Goal: Task Accomplishment & Management: Manage account settings

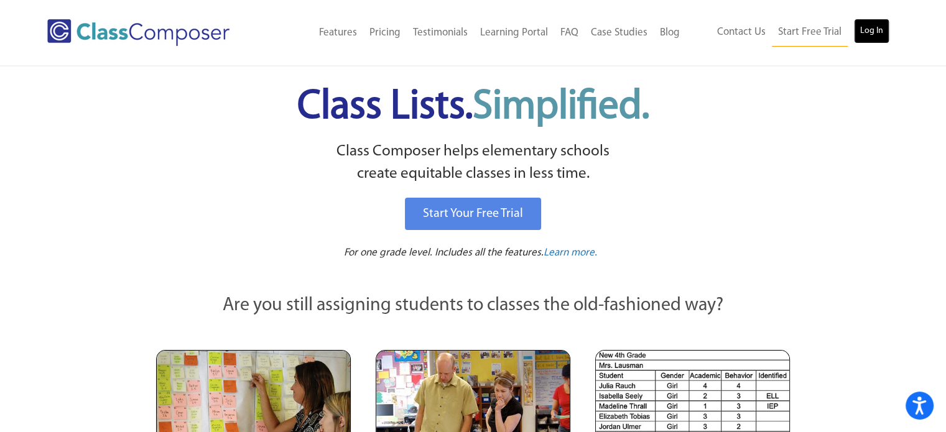
click at [881, 31] on link "Log In" at bounding box center [871, 31] width 35 height 25
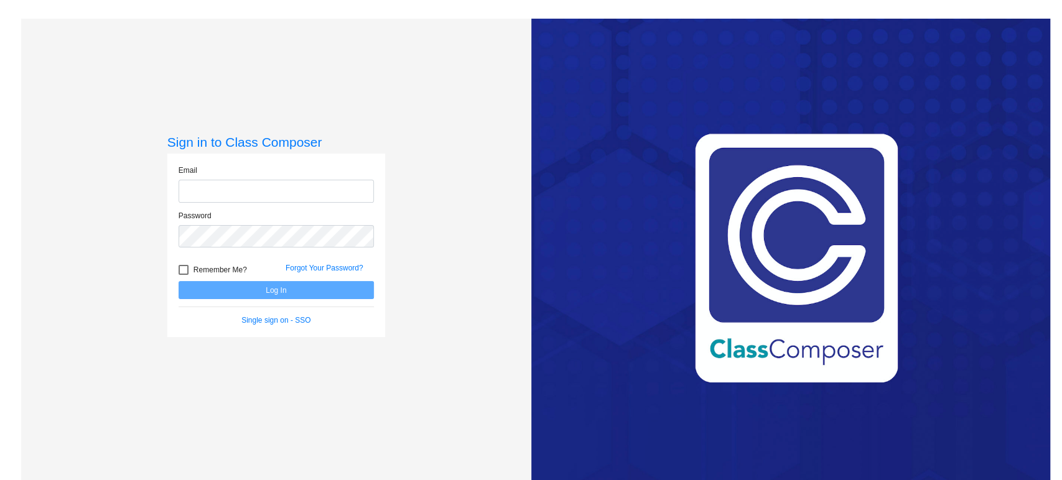
type input "[PERSON_NAME][EMAIL_ADDRESS][PERSON_NAME][DOMAIN_NAME]"
click at [297, 289] on button "Log In" at bounding box center [276, 290] width 195 height 18
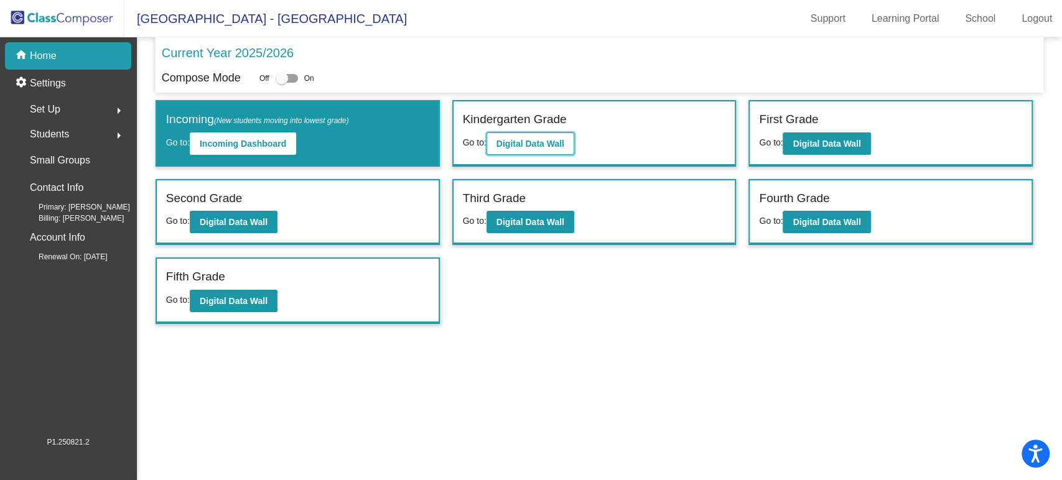
click at [523, 137] on button "Digital Data Wall" at bounding box center [531, 144] width 88 height 22
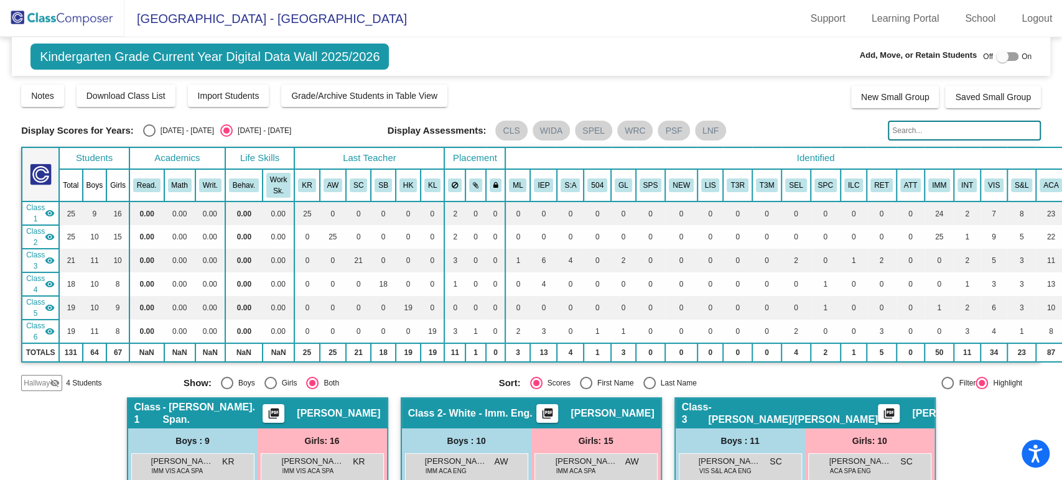
click at [101, 26] on img at bounding box center [62, 18] width 124 height 37
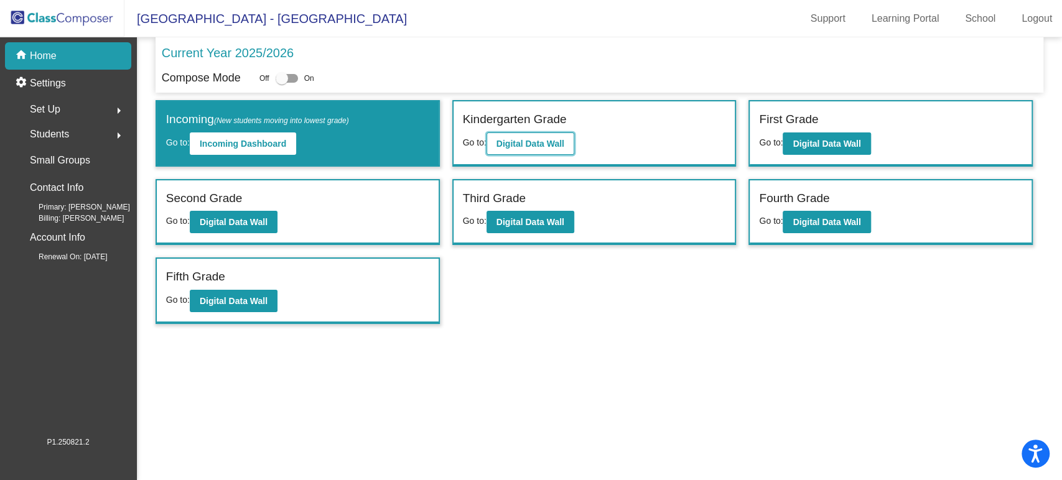
click at [551, 135] on button "Digital Data Wall" at bounding box center [531, 144] width 88 height 22
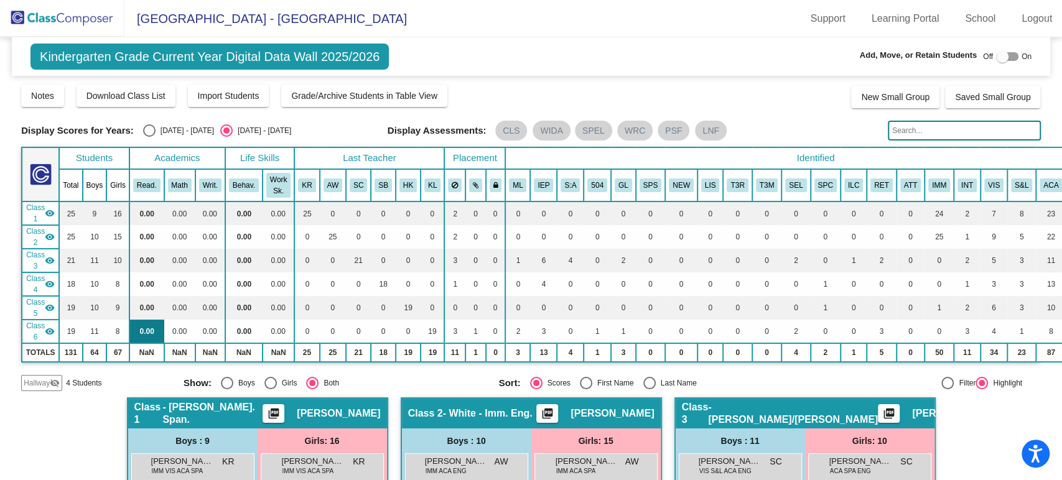
scroll to position [138, 0]
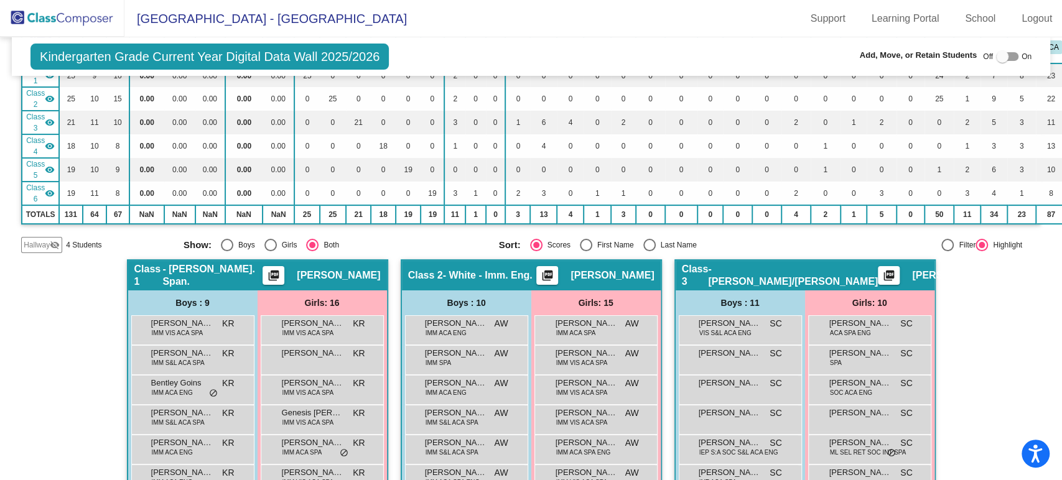
click at [37, 249] on div "Hallway visibility_off" at bounding box center [41, 245] width 41 height 16
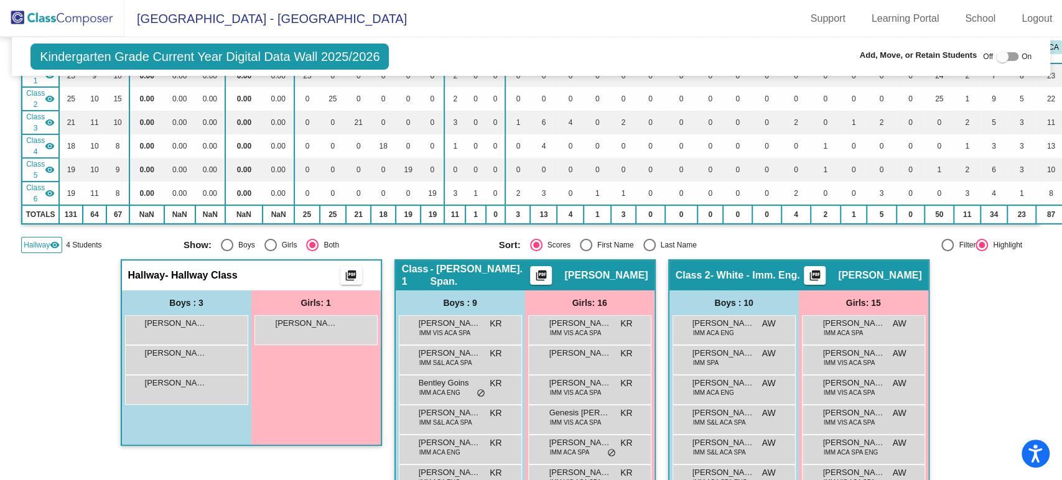
click at [88, 14] on img at bounding box center [62, 18] width 124 height 37
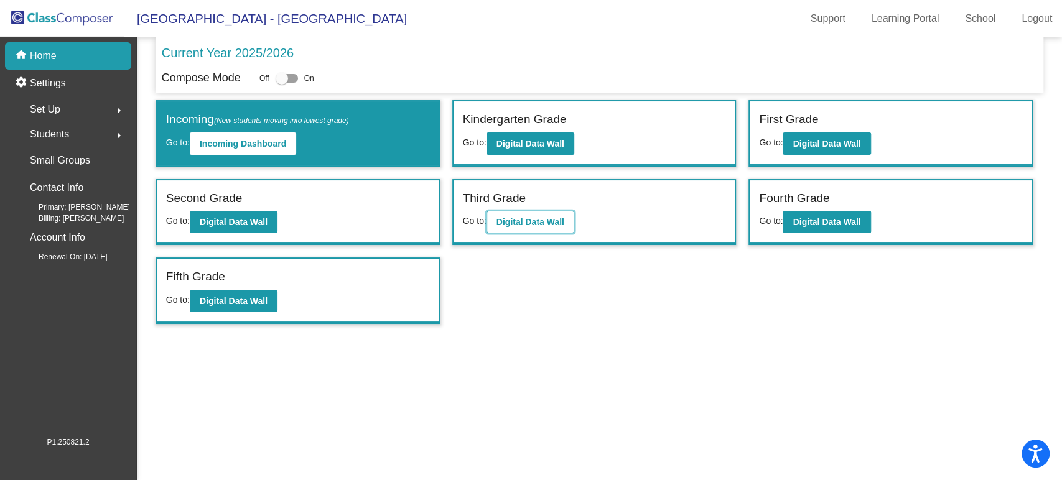
click at [524, 218] on b "Digital Data Wall" at bounding box center [530, 222] width 68 height 10
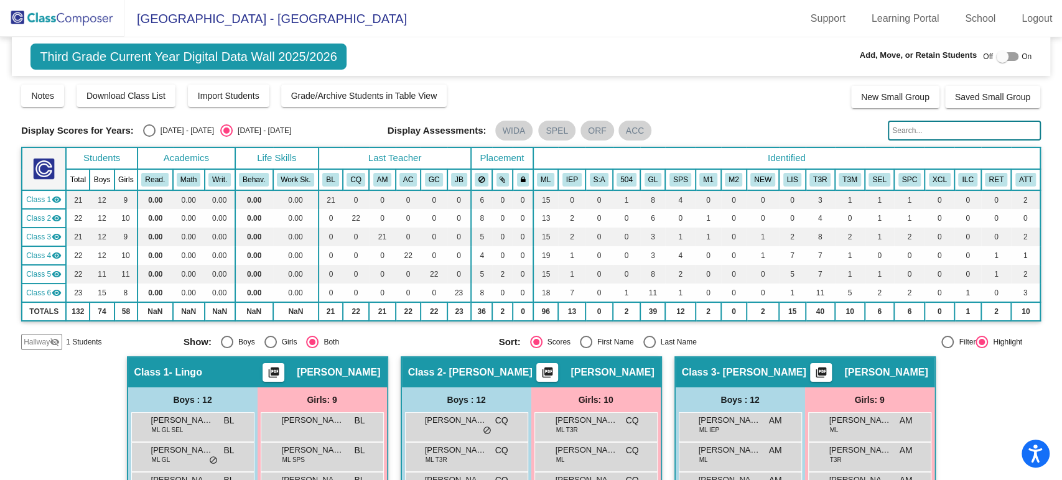
click at [1001, 58] on div at bounding box center [1002, 56] width 12 height 12
checkbox input "true"
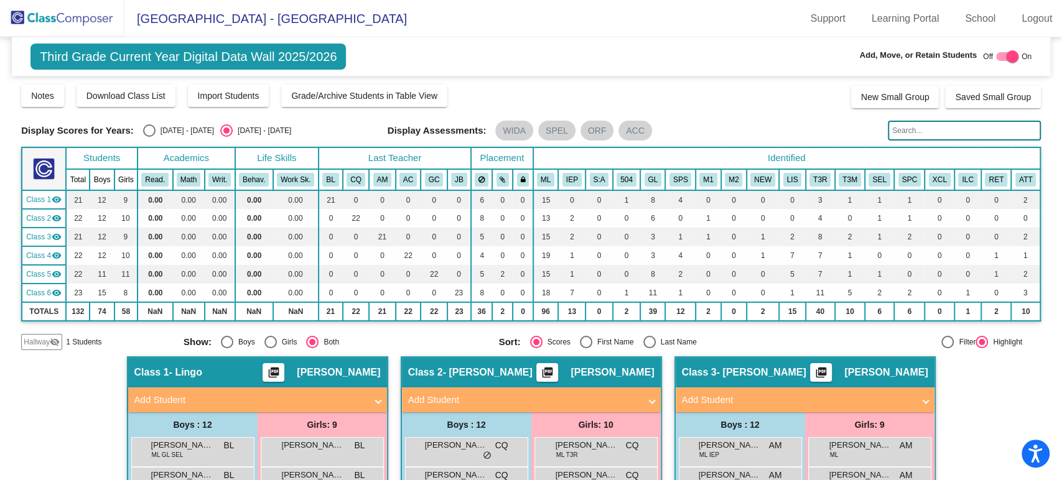
click at [73, 17] on img at bounding box center [62, 18] width 124 height 37
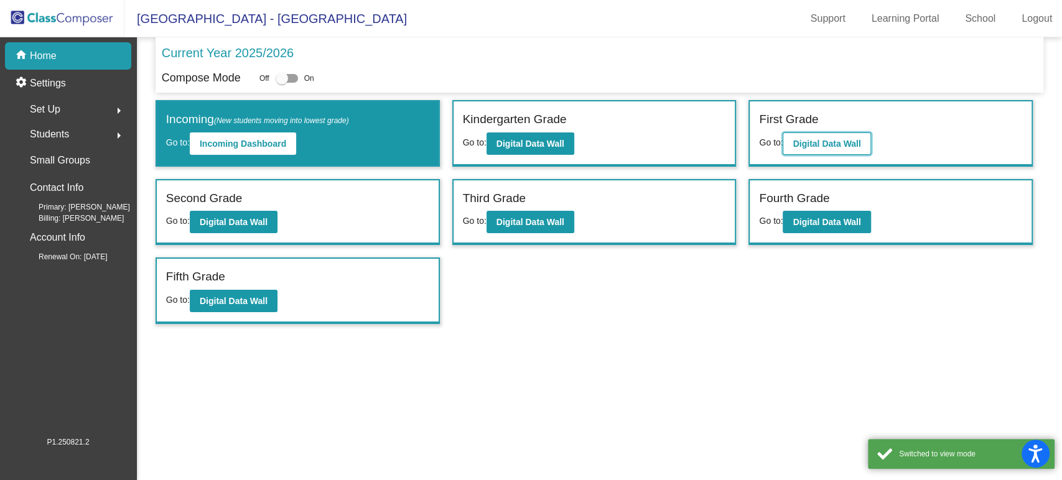
click at [815, 148] on button "Digital Data Wall" at bounding box center [827, 144] width 88 height 22
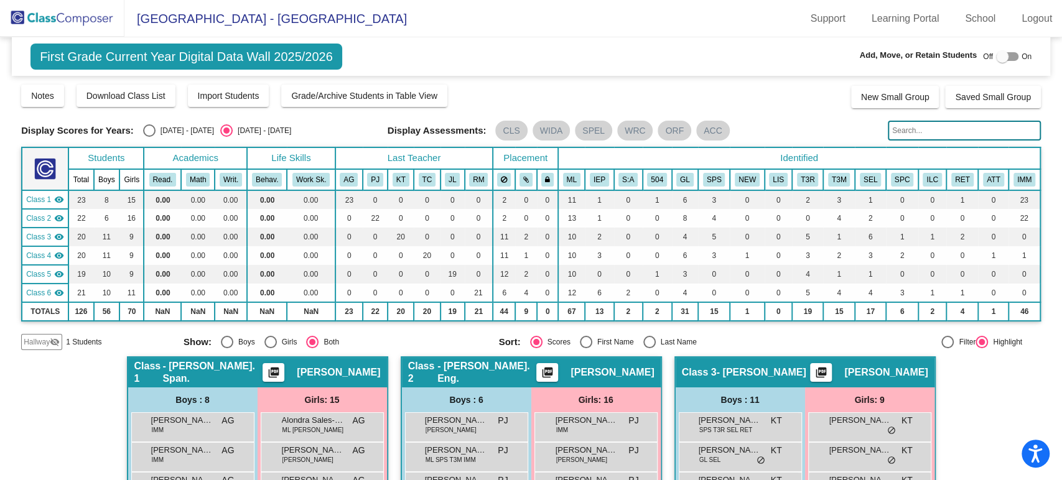
click at [177, 126] on div "[DATE] - [DATE]" at bounding box center [185, 130] width 58 height 11
click at [149, 137] on input "[DATE] - [DATE]" at bounding box center [149, 137] width 1 height 1
radio input "true"
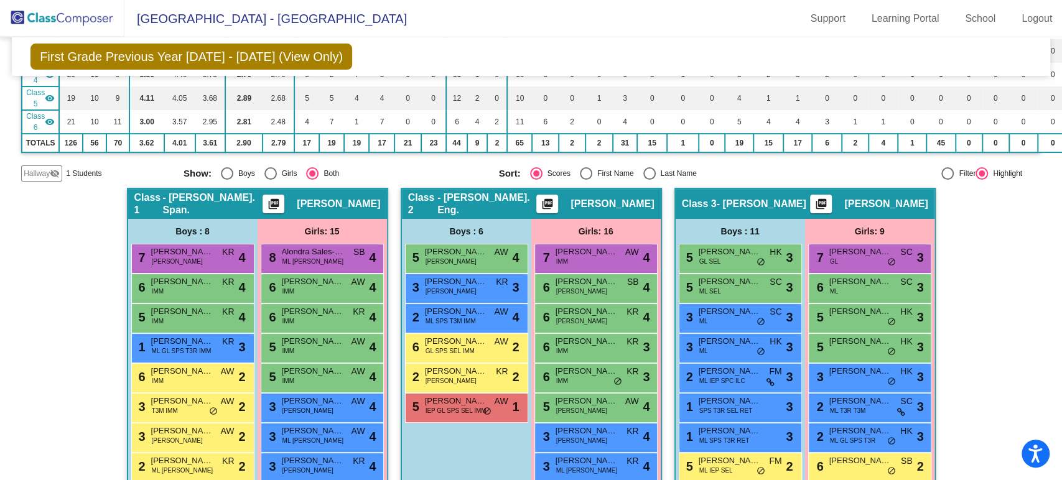
scroll to position [345, 0]
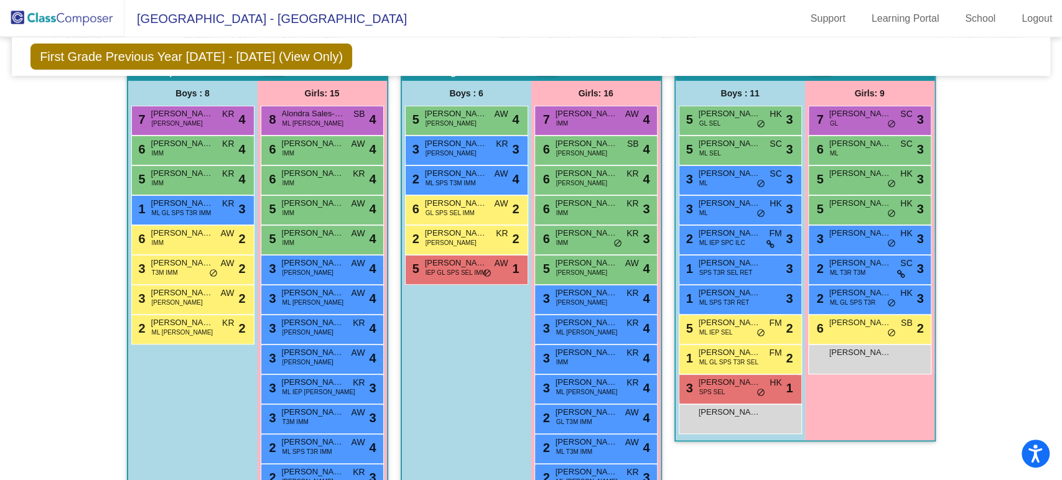
click at [80, 23] on img at bounding box center [62, 18] width 124 height 37
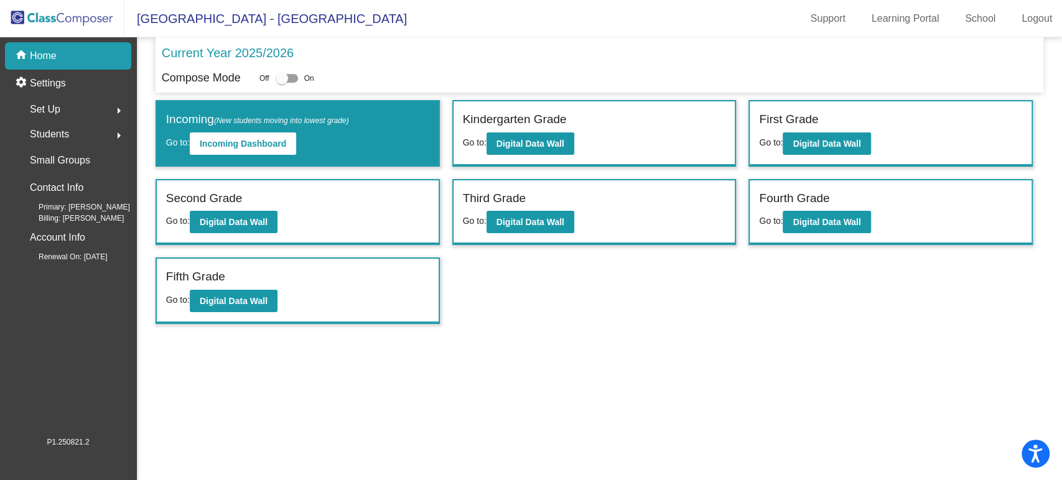
click at [80, 129] on div "Students arrow_right" at bounding box center [71, 134] width 119 height 25
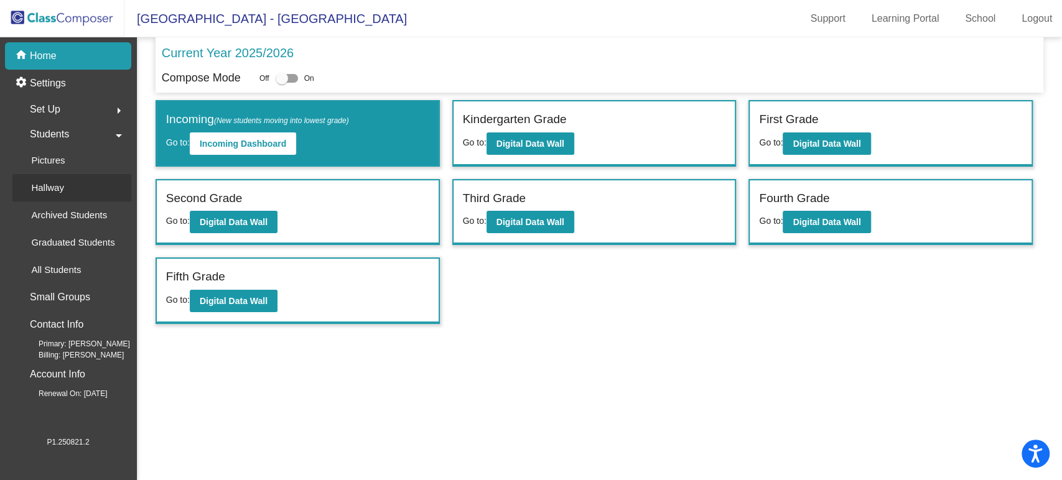
click at [81, 184] on link "Hallway" at bounding box center [71, 187] width 119 height 27
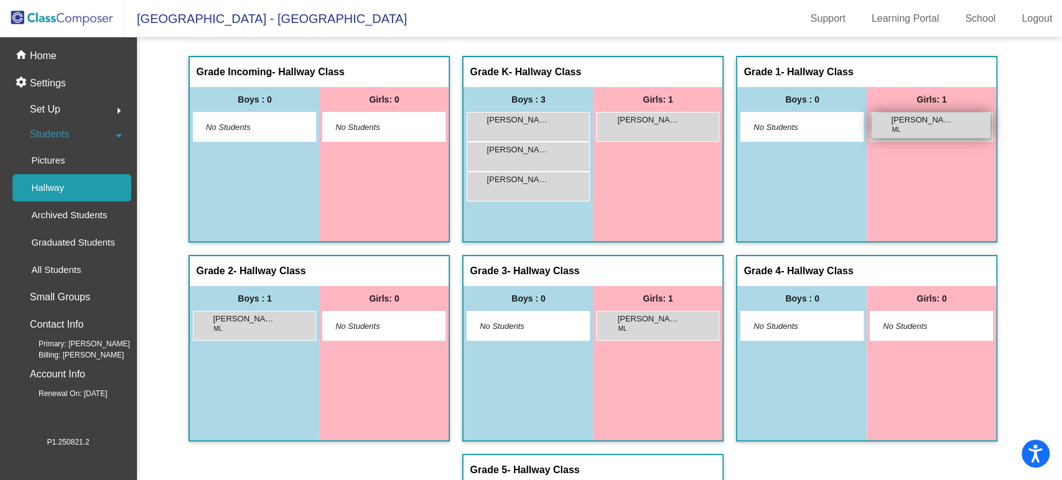
click at [913, 122] on span "[PERSON_NAME] [PERSON_NAME]" at bounding box center [922, 120] width 62 height 12
click at [69, 65] on div "home Home" at bounding box center [68, 55] width 126 height 27
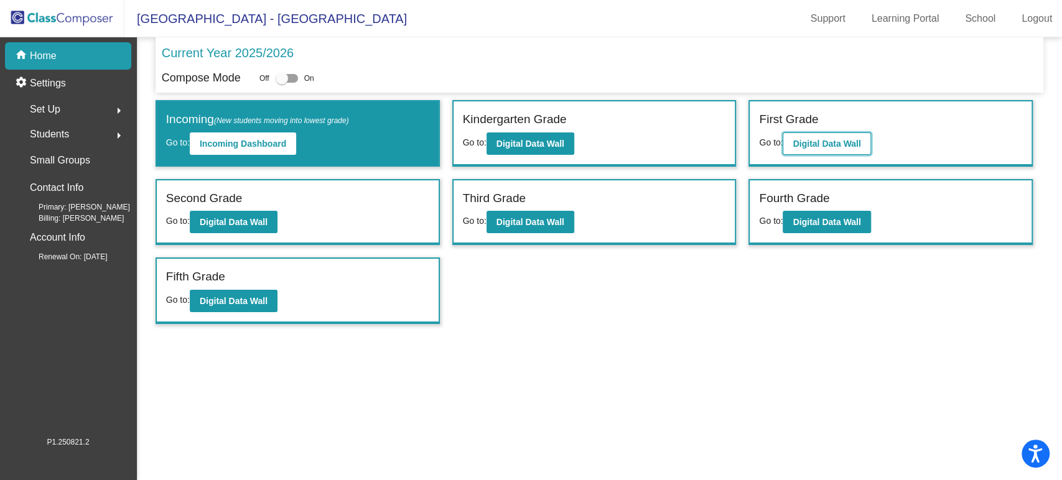
click at [822, 139] on b "Digital Data Wall" at bounding box center [827, 144] width 68 height 10
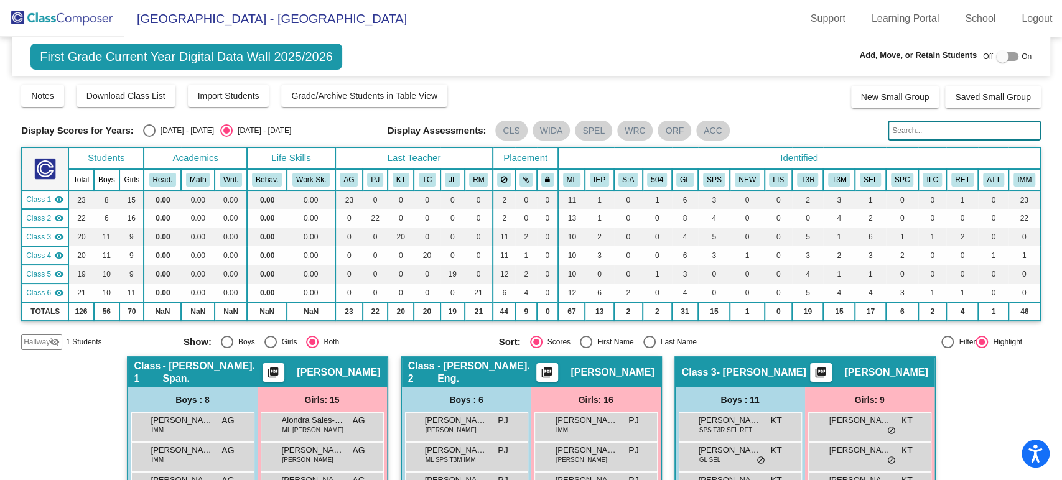
click at [53, 339] on mat-icon "visibility_off" at bounding box center [55, 342] width 10 height 10
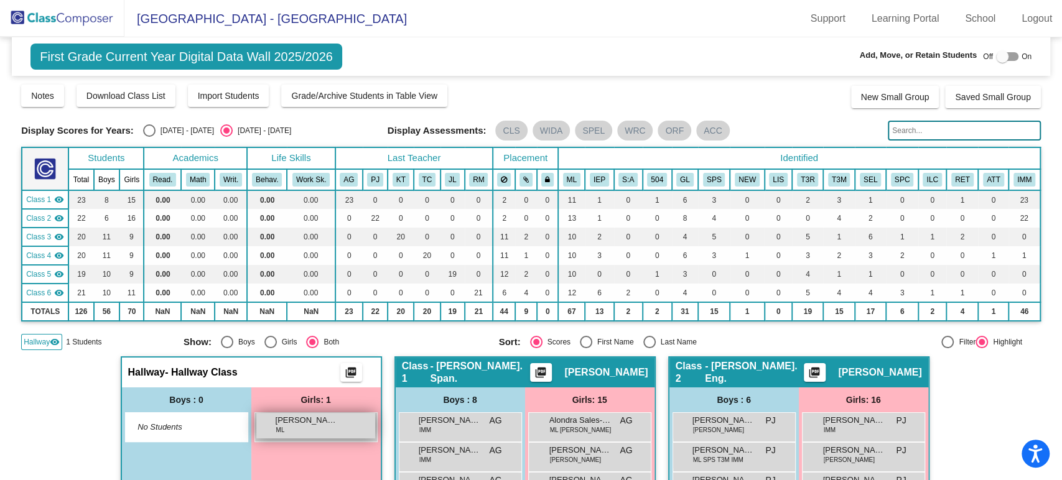
click at [289, 426] on div "Soleyma Niz [PERSON_NAME] lock do_not_disturb_alt" at bounding box center [315, 426] width 119 height 26
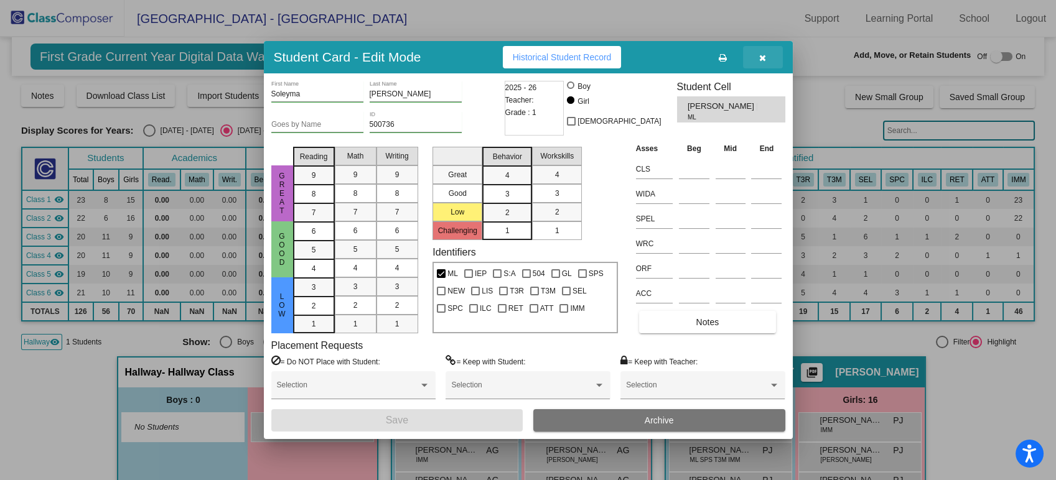
click at [770, 52] on button "button" at bounding box center [763, 57] width 40 height 22
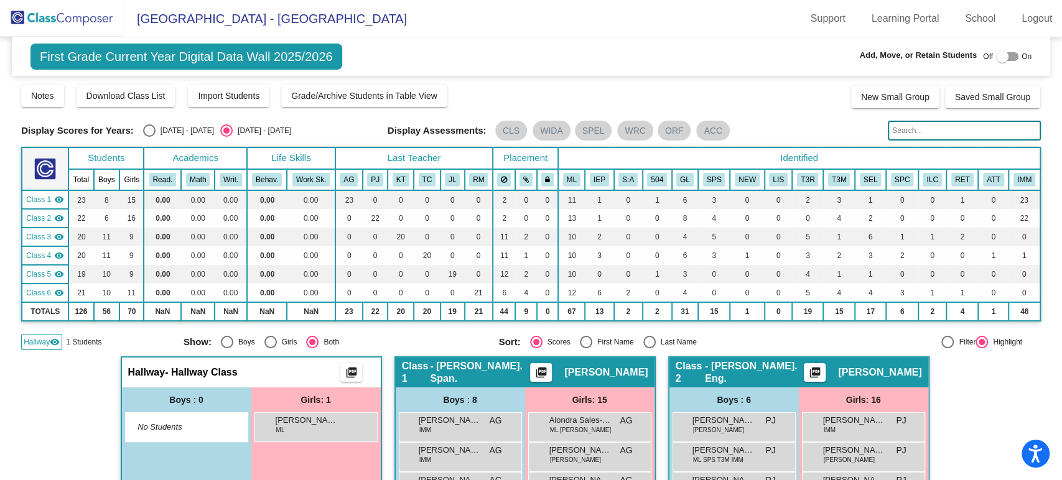
click at [90, 22] on img at bounding box center [62, 18] width 124 height 37
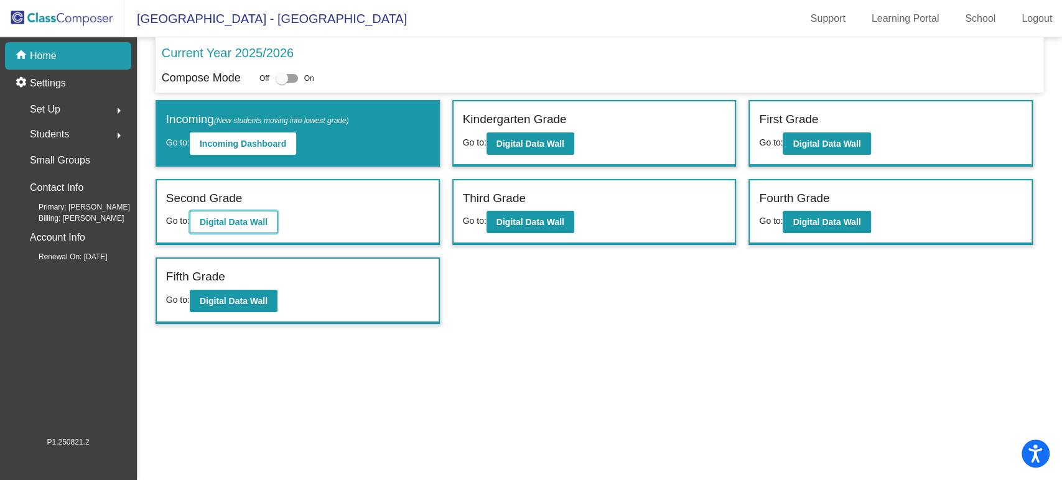
click at [222, 225] on b "Digital Data Wall" at bounding box center [234, 222] width 68 height 10
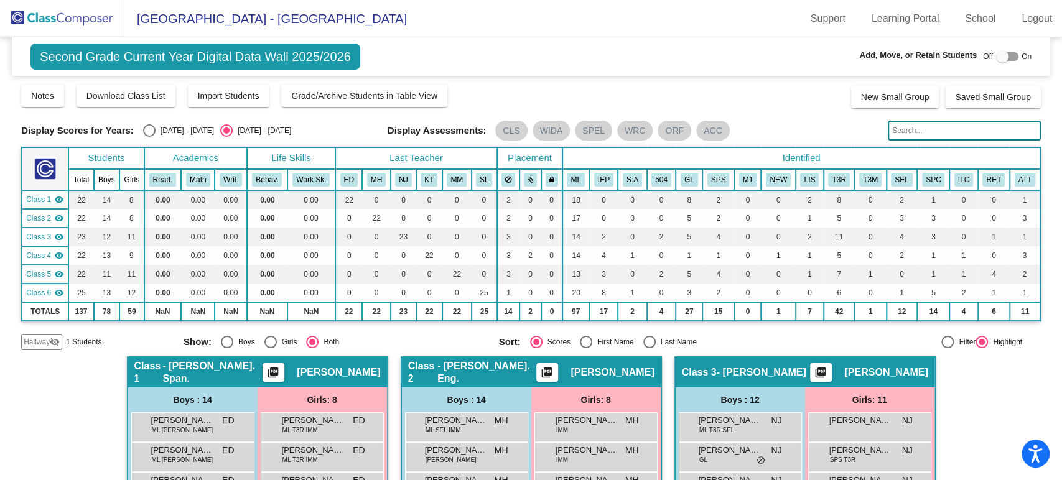
click at [48, 341] on span "Hallway" at bounding box center [37, 342] width 26 height 11
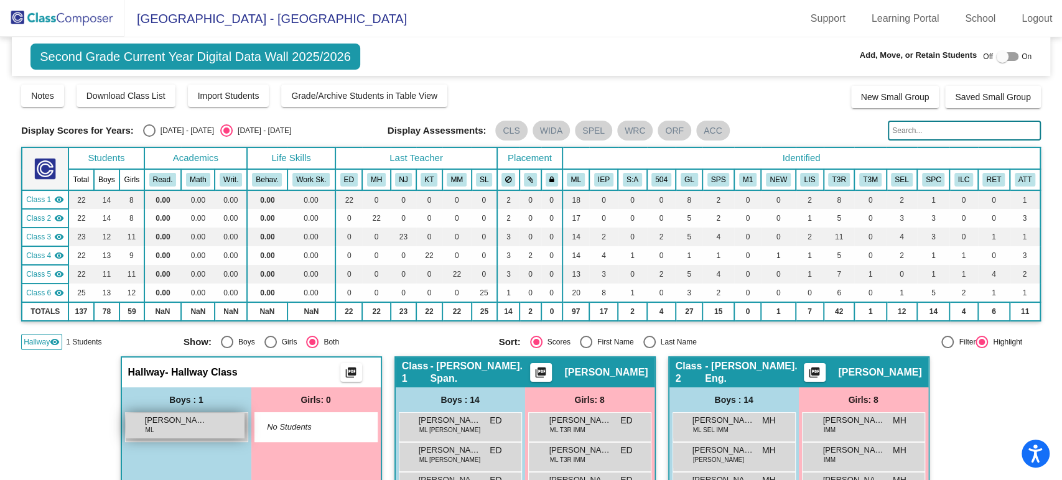
click at [177, 417] on span "[PERSON_NAME]" at bounding box center [176, 420] width 62 height 12
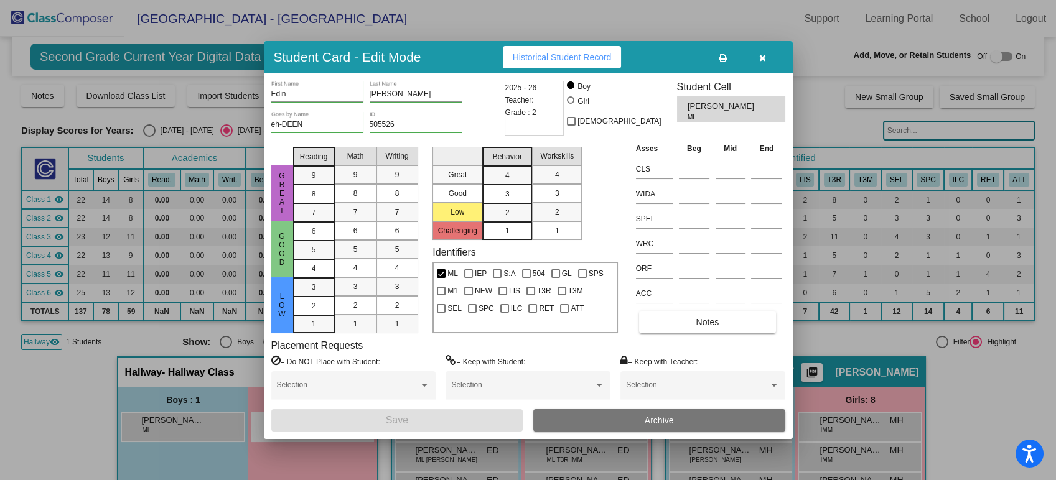
click at [762, 54] on icon "button" at bounding box center [762, 58] width 7 height 9
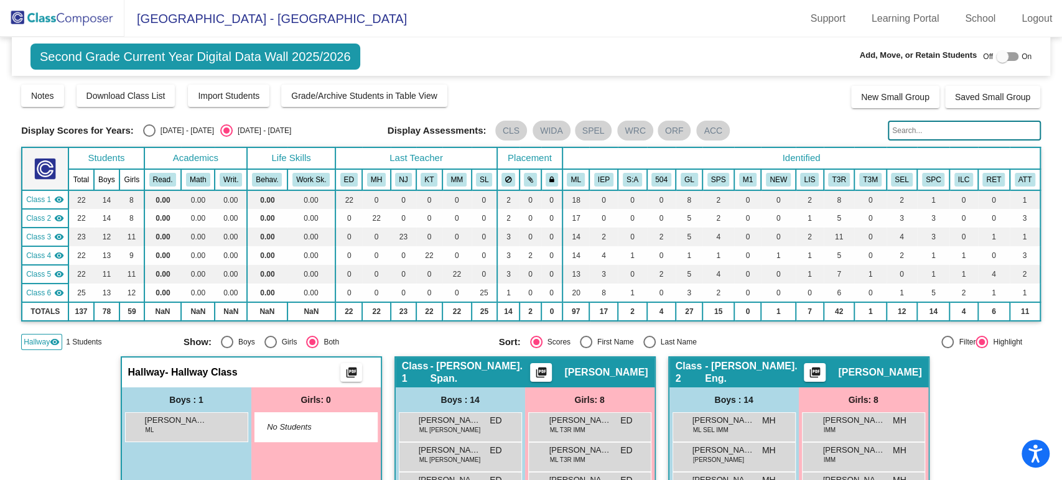
click at [102, 19] on img at bounding box center [62, 18] width 124 height 37
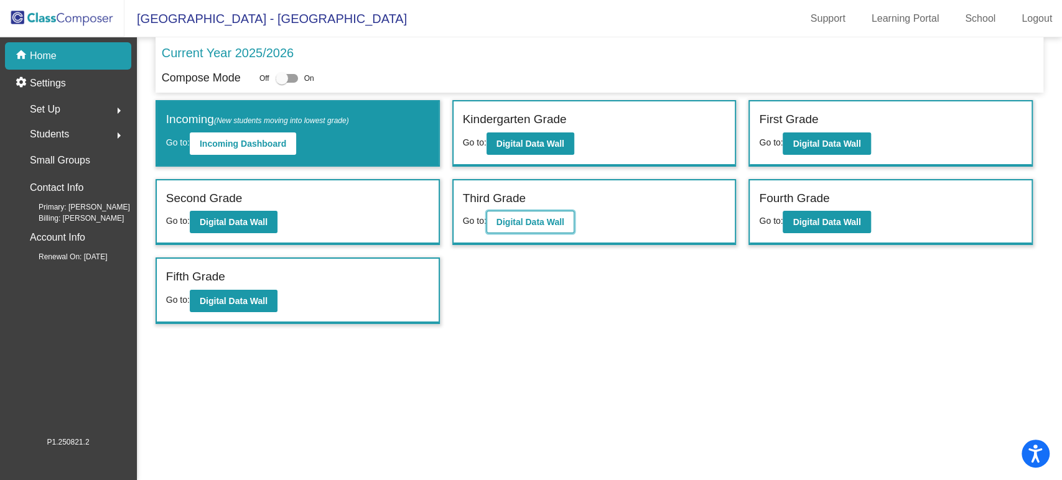
click at [548, 217] on b "Digital Data Wall" at bounding box center [530, 222] width 68 height 10
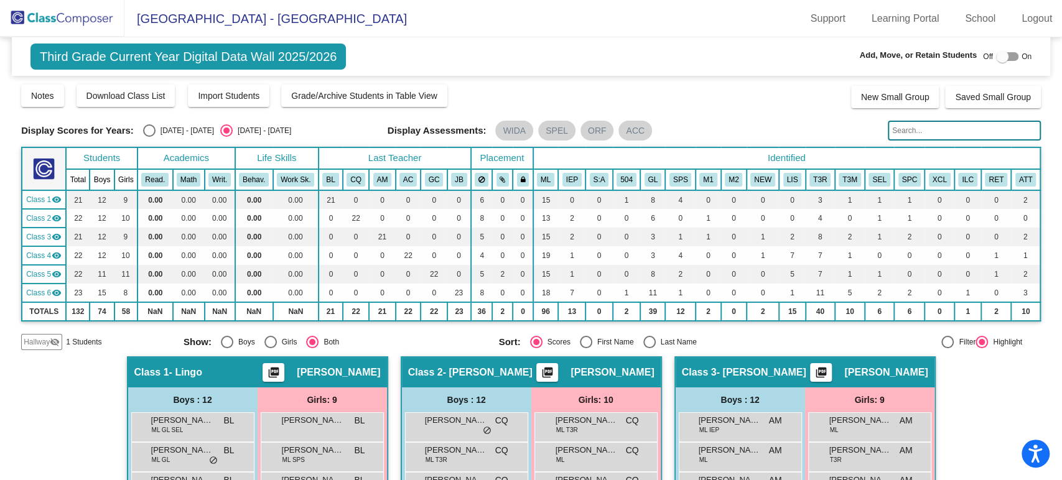
click at [35, 343] on span "Hallway" at bounding box center [37, 342] width 26 height 11
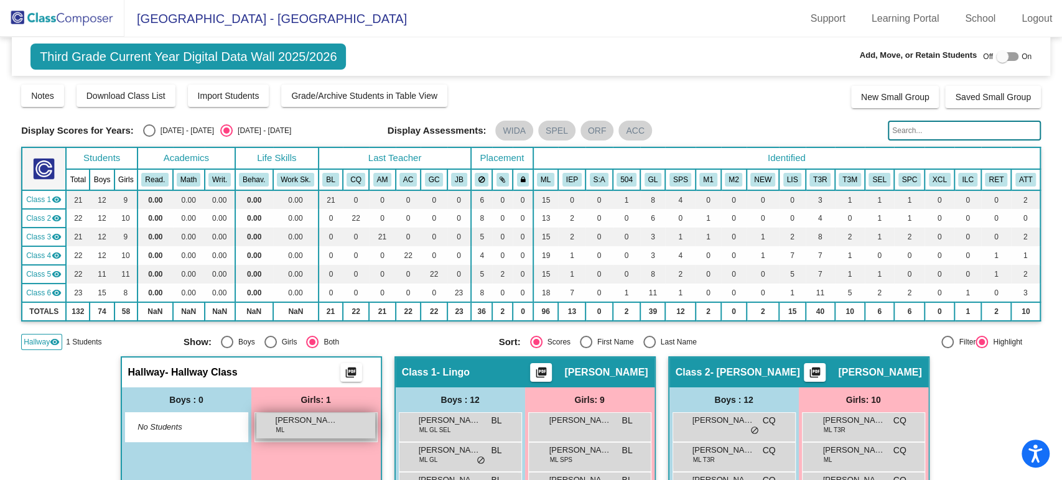
click at [292, 432] on div "[PERSON_NAME] [PERSON_NAME] lock do_not_disturb_alt" at bounding box center [315, 426] width 119 height 26
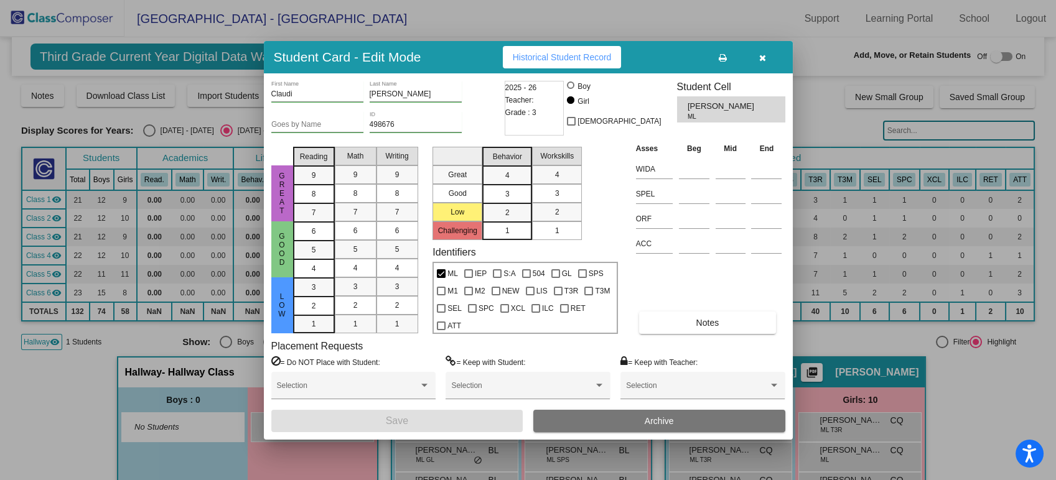
click at [764, 58] on icon "button" at bounding box center [762, 58] width 7 height 9
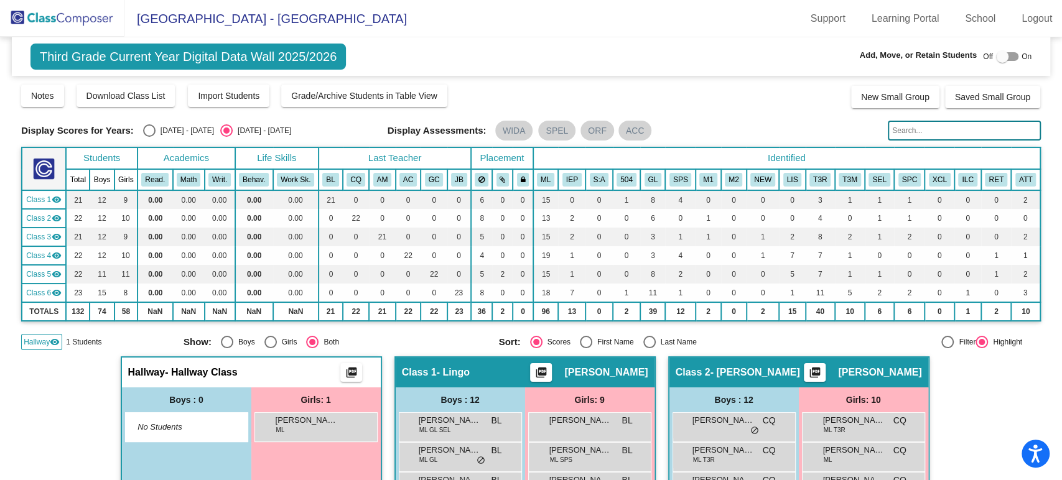
click at [34, 14] on img at bounding box center [62, 18] width 124 height 37
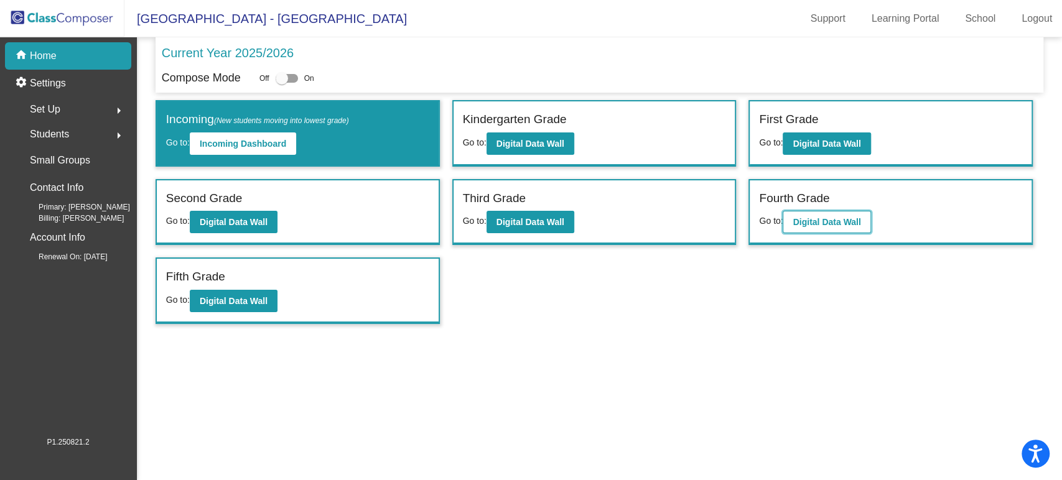
click at [799, 217] on b "Digital Data Wall" at bounding box center [827, 222] width 68 height 10
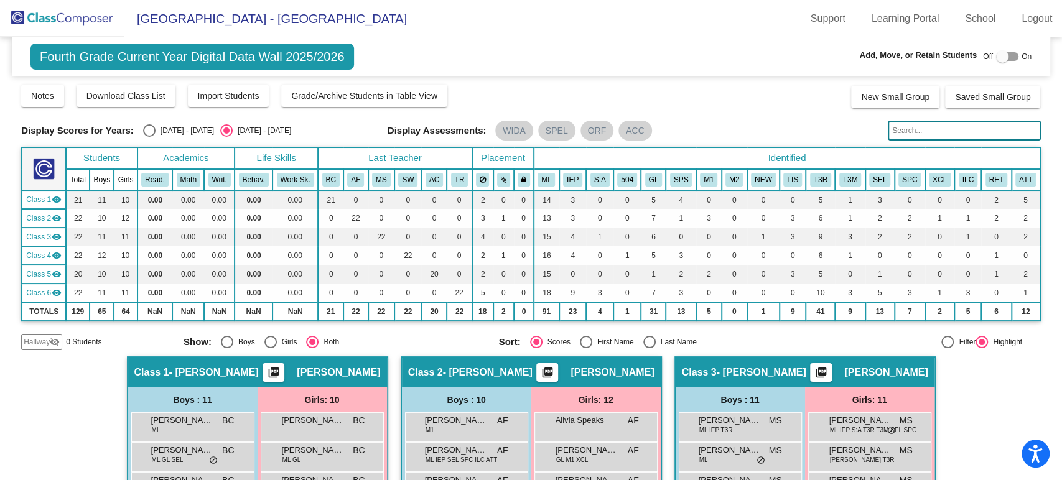
click at [56, 19] on img at bounding box center [62, 18] width 124 height 37
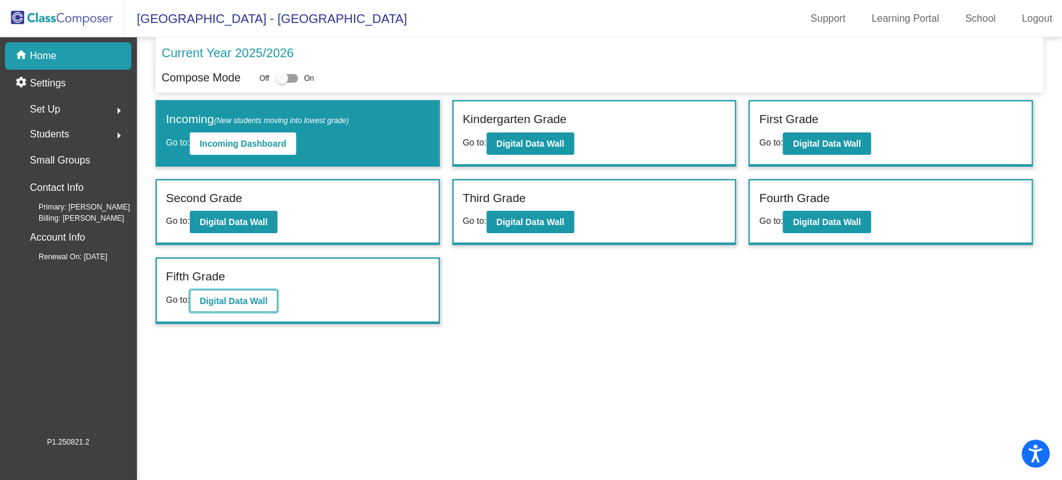
click at [224, 305] on button "Digital Data Wall" at bounding box center [234, 301] width 88 height 22
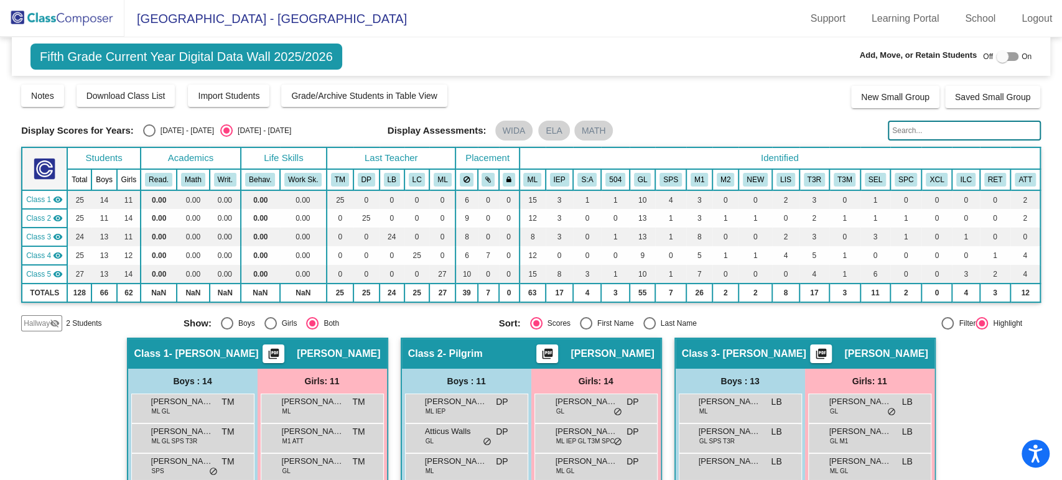
click at [26, 318] on span "Hallway" at bounding box center [37, 323] width 26 height 11
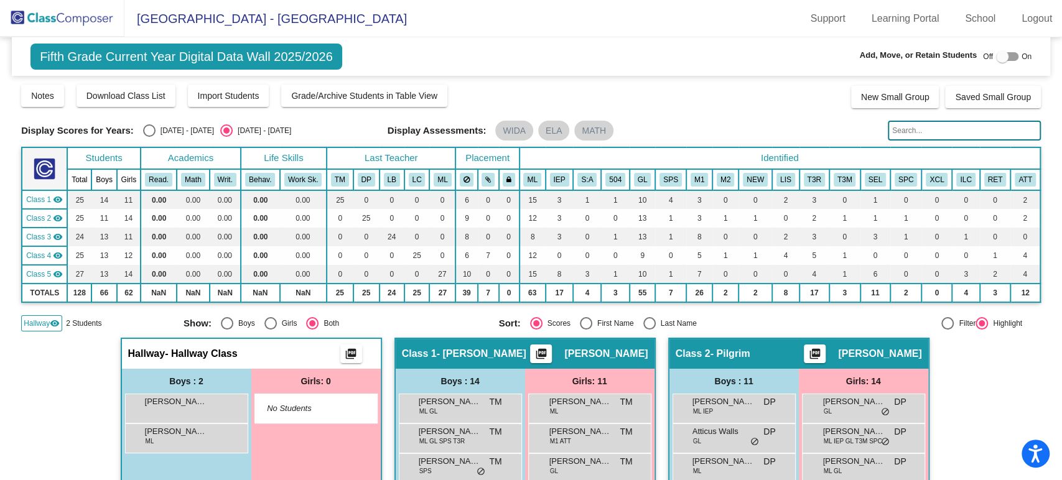
click at [83, 17] on img at bounding box center [62, 18] width 124 height 37
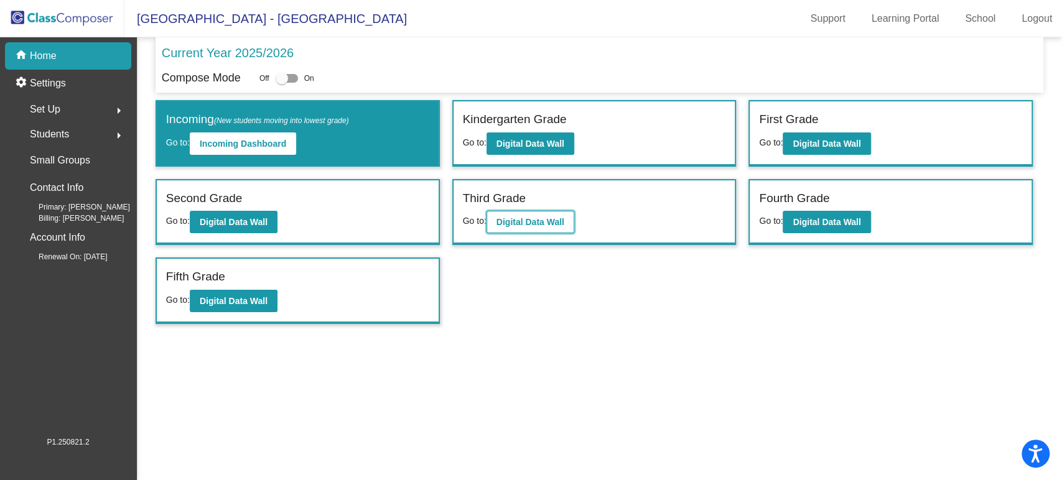
click at [513, 221] on b "Digital Data Wall" at bounding box center [530, 222] width 68 height 10
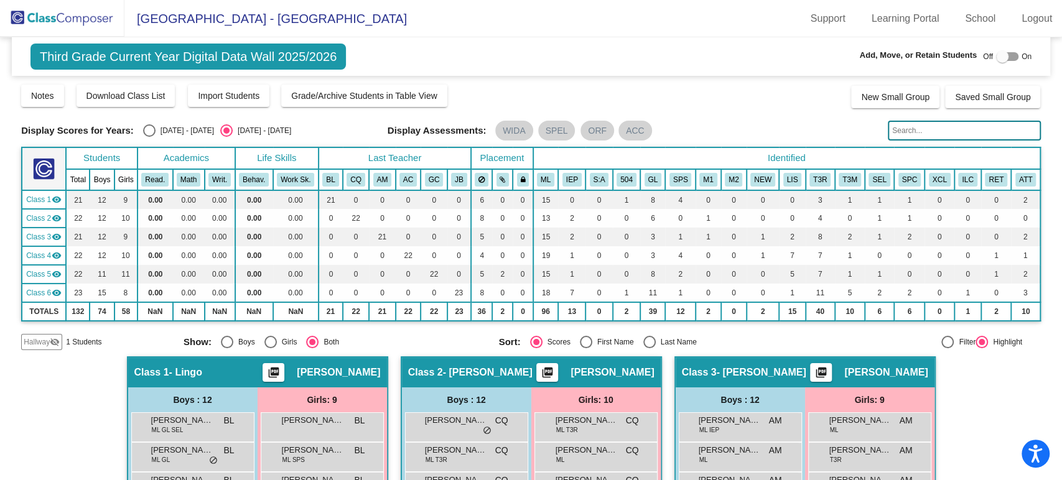
click at [996, 58] on div at bounding box center [1002, 56] width 12 height 12
checkbox input "true"
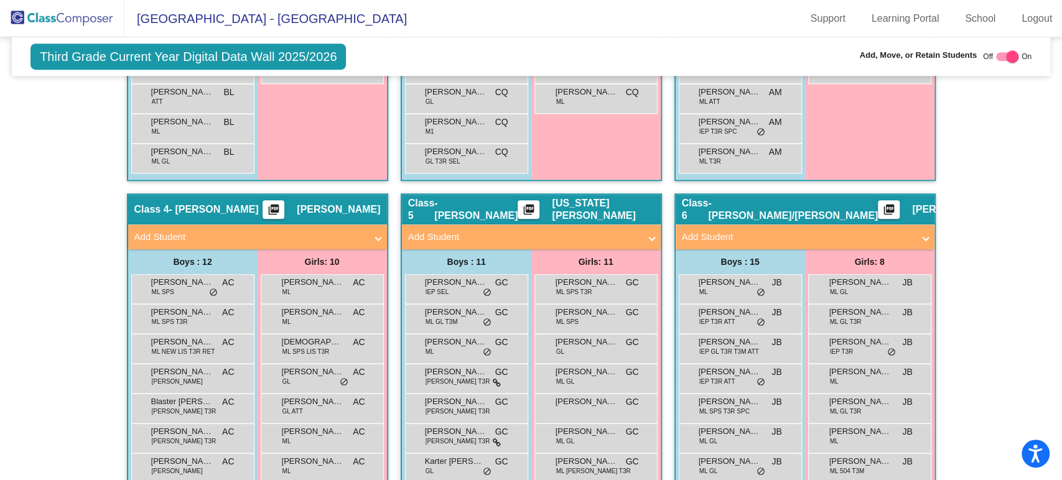
scroll to position [691, 0]
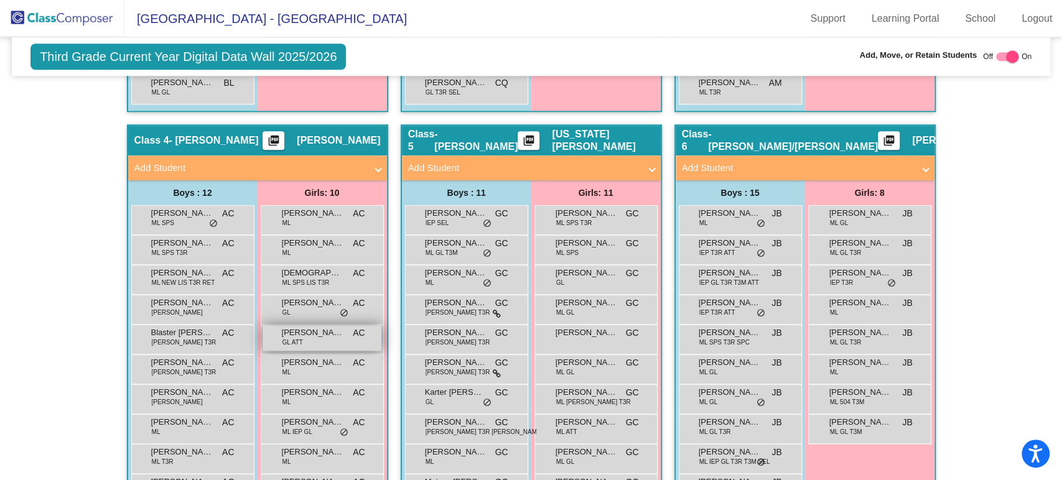
click at [324, 332] on span "[PERSON_NAME]" at bounding box center [313, 333] width 62 height 12
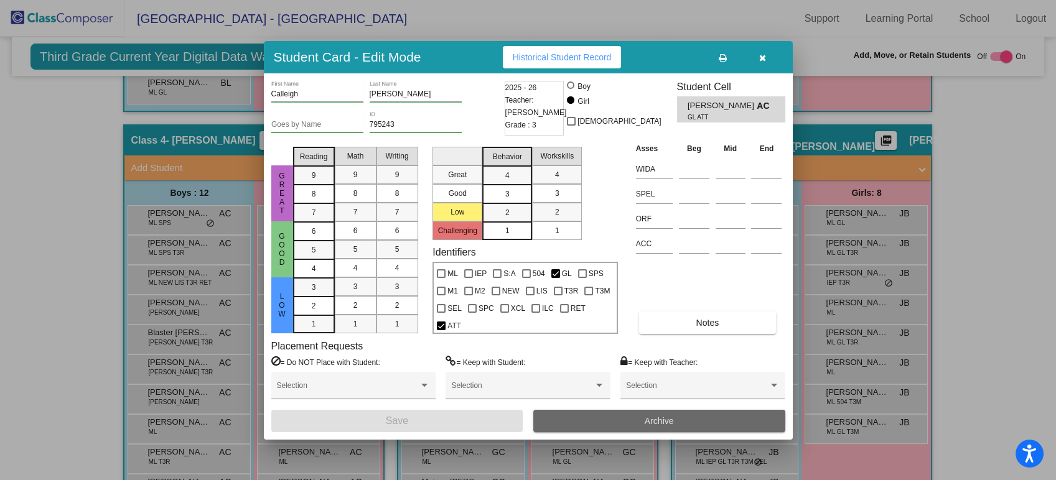
click at [575, 420] on button "Archive" at bounding box center [659, 421] width 252 height 22
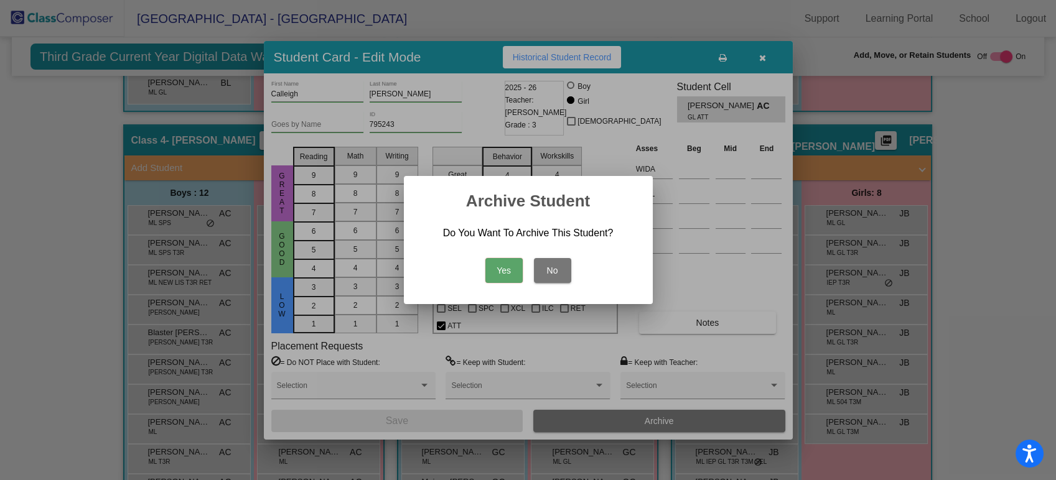
click at [518, 266] on button "Yes" at bounding box center [503, 270] width 37 height 25
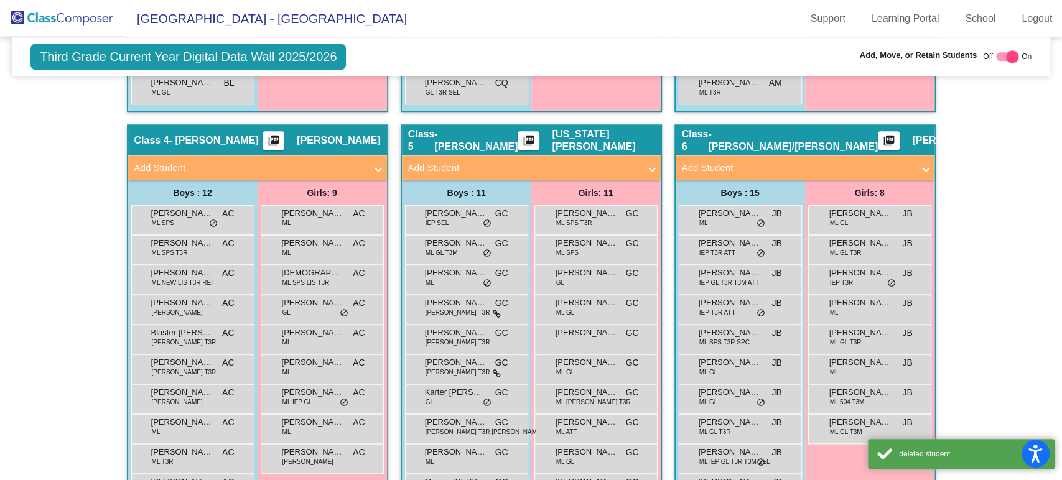
click at [92, 20] on img at bounding box center [62, 18] width 124 height 37
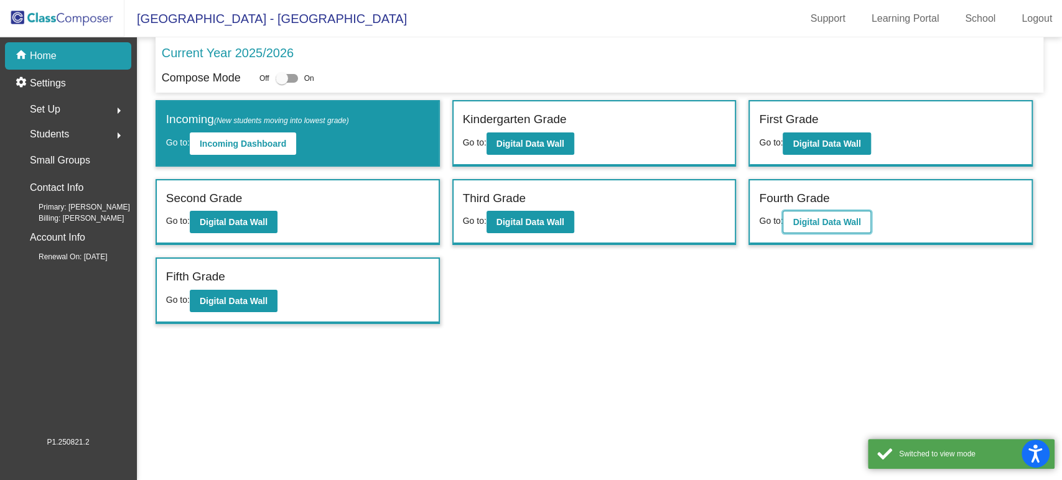
click at [816, 218] on b "Digital Data Wall" at bounding box center [827, 222] width 68 height 10
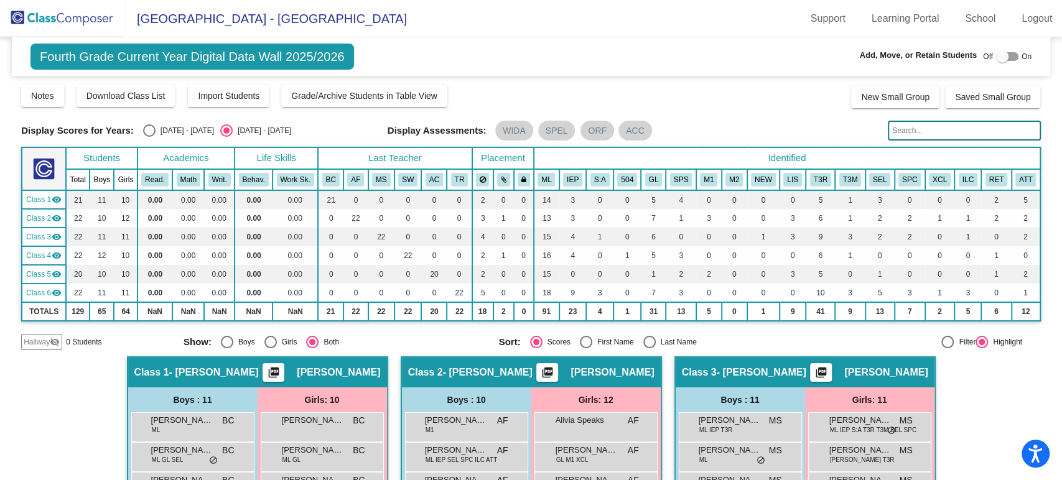
click at [985, 55] on span "Off" at bounding box center [988, 56] width 10 height 11
click at [996, 55] on div at bounding box center [1002, 56] width 12 height 12
checkbox input "true"
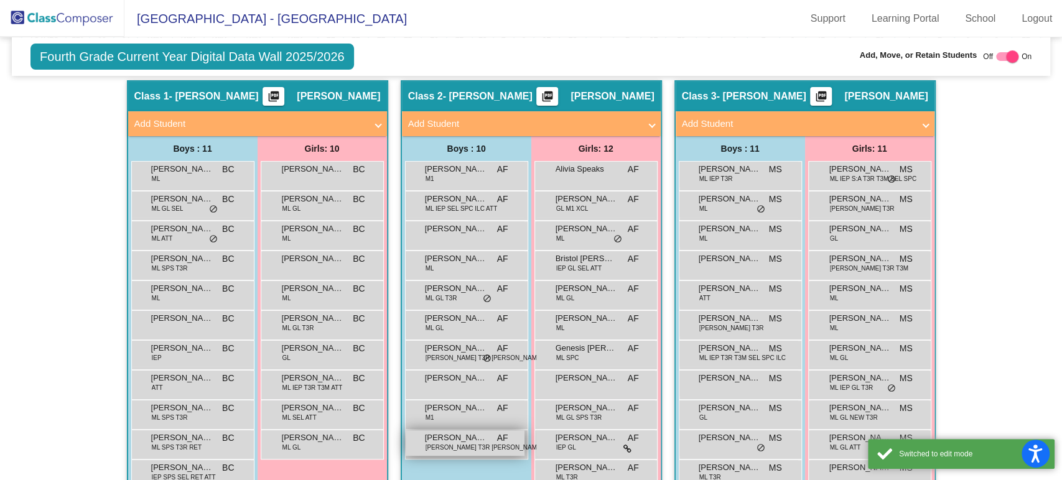
scroll to position [345, 0]
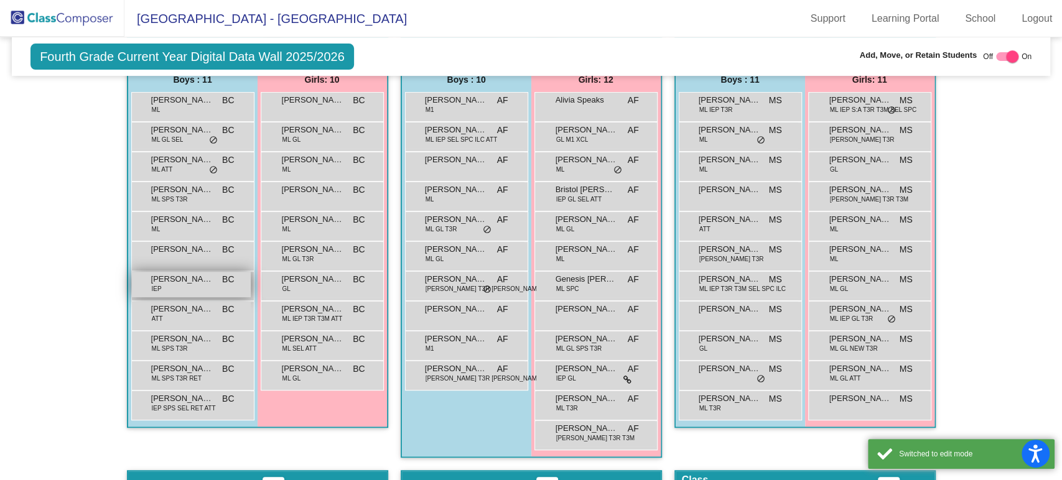
click at [190, 289] on div "[PERSON_NAME] IEP BC lock do_not_disturb_alt" at bounding box center [191, 285] width 119 height 26
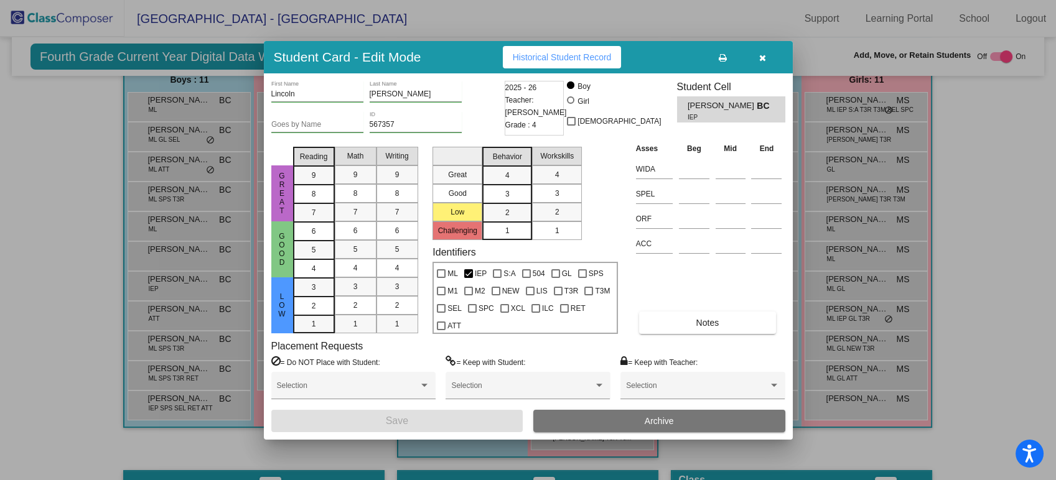
click at [632, 429] on button "Archive" at bounding box center [659, 421] width 252 height 22
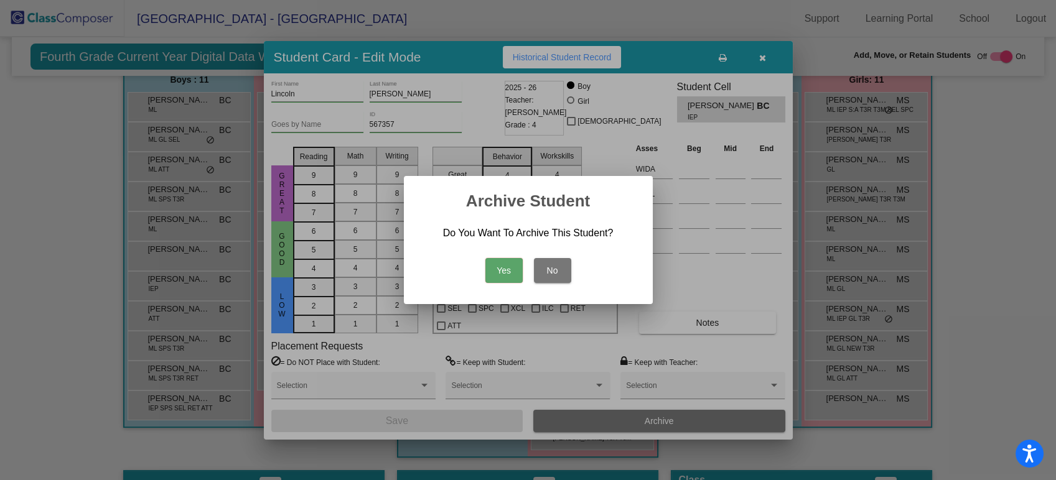
click at [503, 274] on button "Yes" at bounding box center [503, 270] width 37 height 25
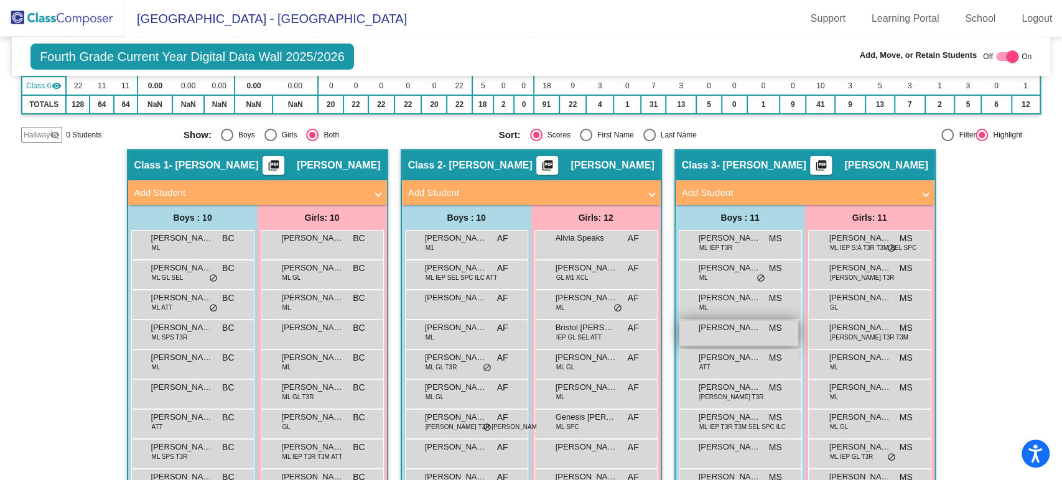
scroll to position [276, 0]
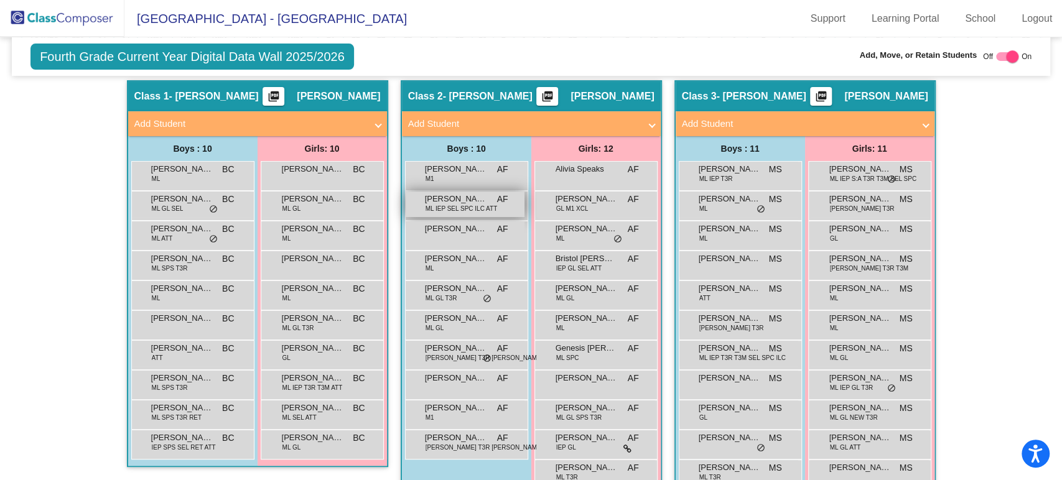
click at [462, 200] on span "[PERSON_NAME]" at bounding box center [456, 199] width 62 height 12
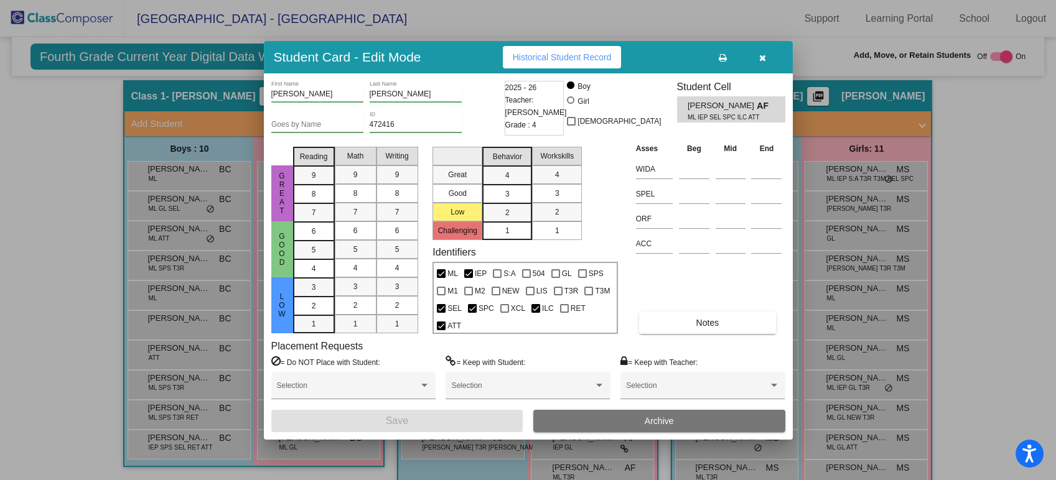
click at [646, 419] on span "Archive" at bounding box center [659, 421] width 29 height 10
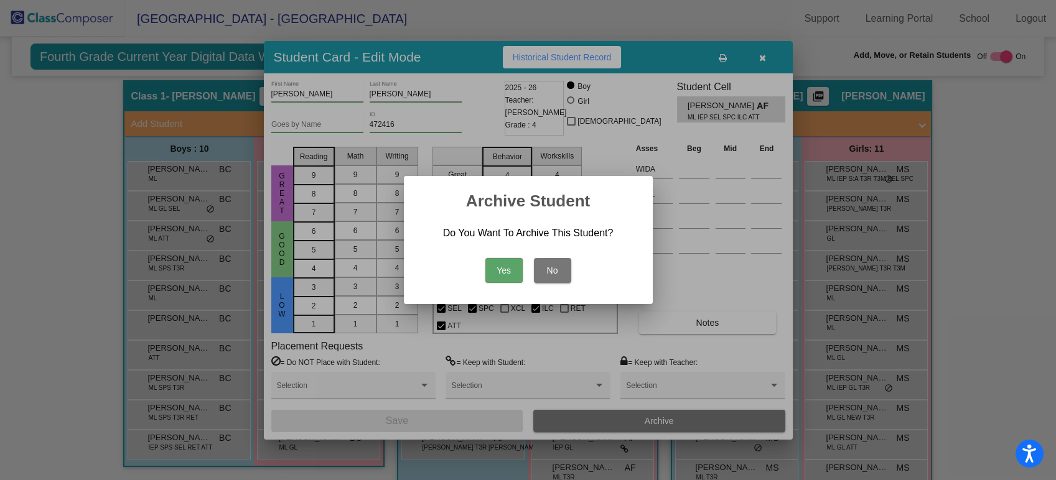
click at [505, 269] on button "Yes" at bounding box center [503, 270] width 37 height 25
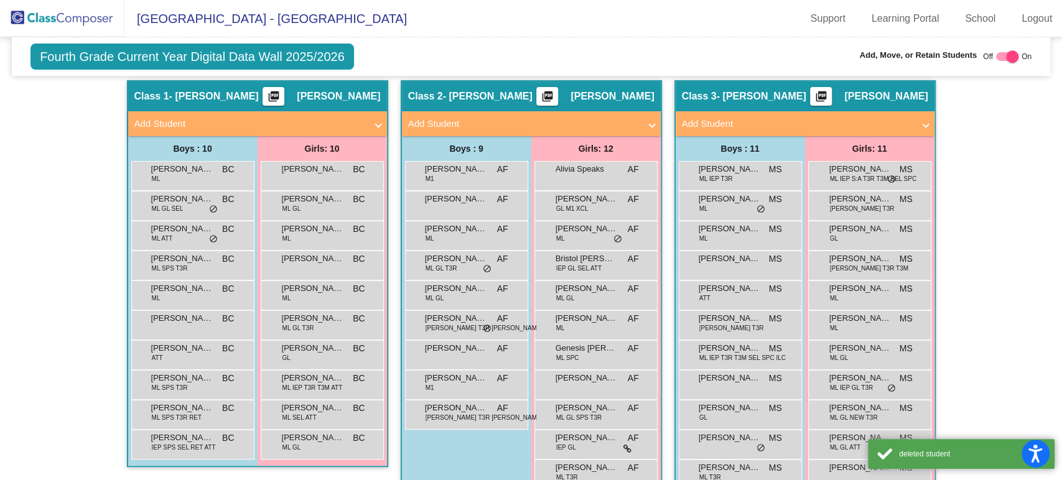
click at [73, 22] on img at bounding box center [62, 18] width 124 height 37
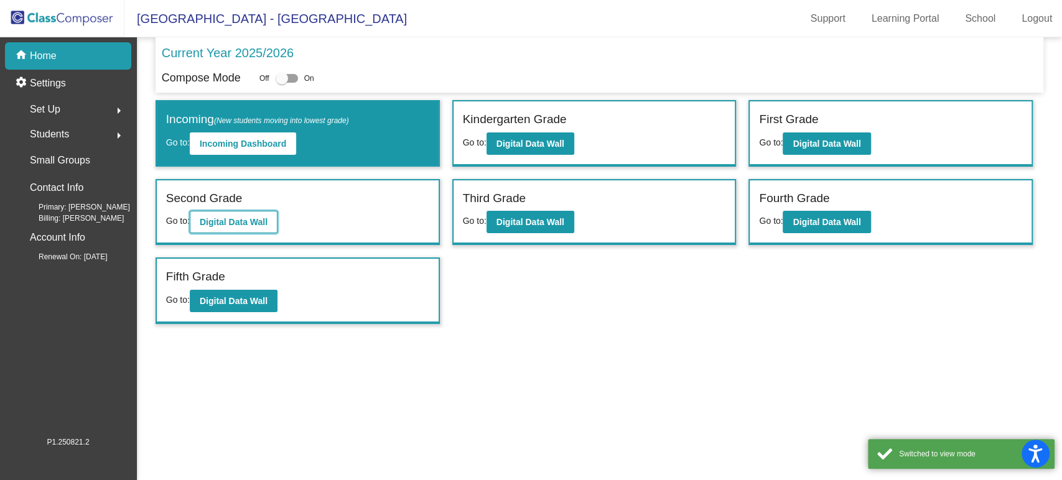
click at [199, 225] on button "Digital Data Wall" at bounding box center [234, 222] width 88 height 22
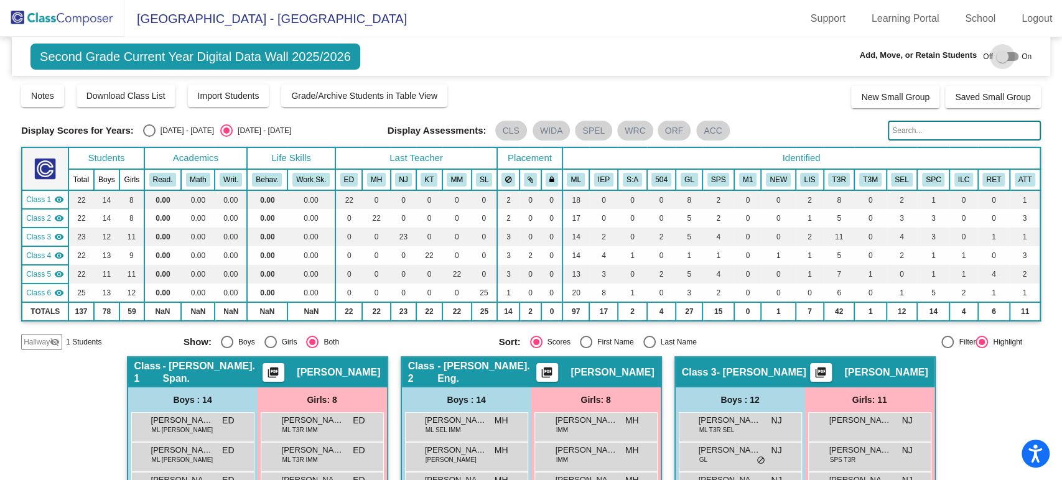
click at [1007, 55] on div at bounding box center [1007, 56] width 22 height 9
checkbox input "true"
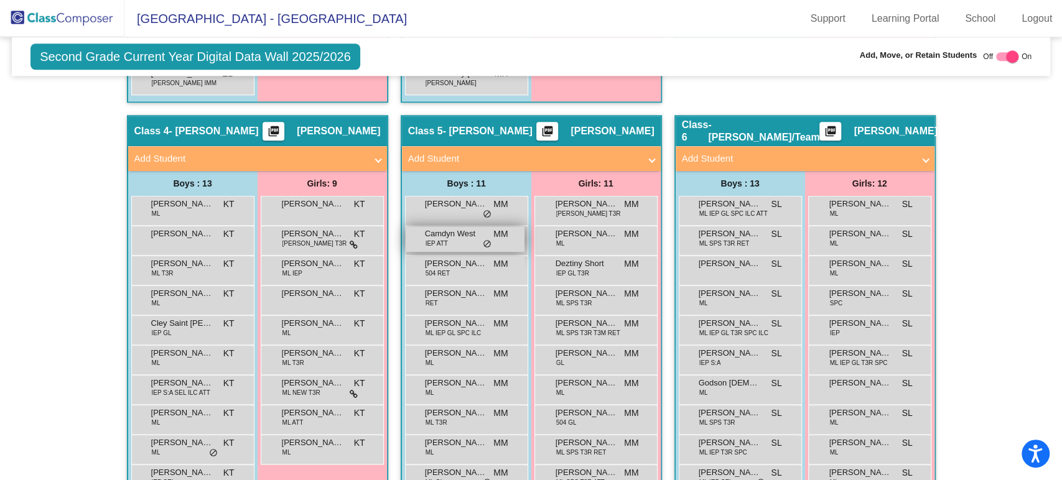
scroll to position [829, 0]
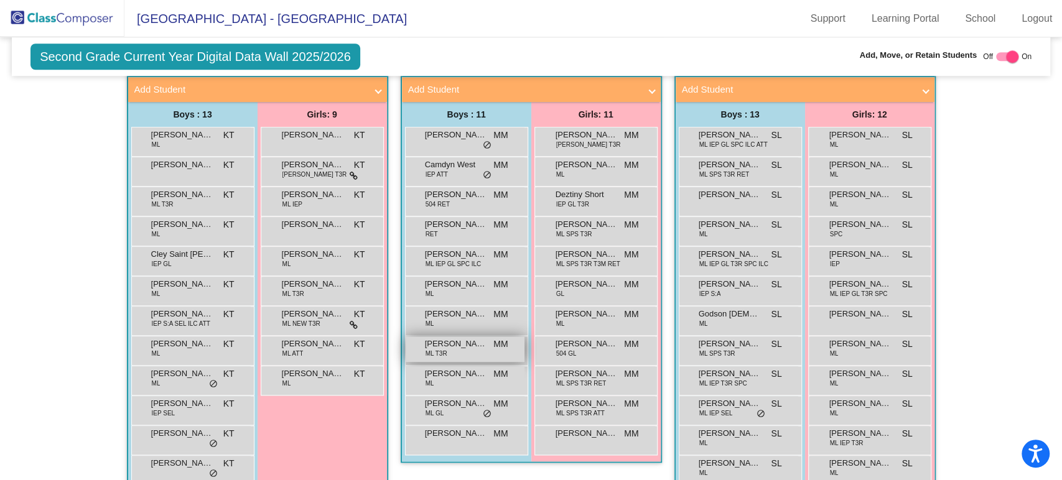
click at [452, 343] on span "[PERSON_NAME] [PERSON_NAME]" at bounding box center [456, 344] width 62 height 12
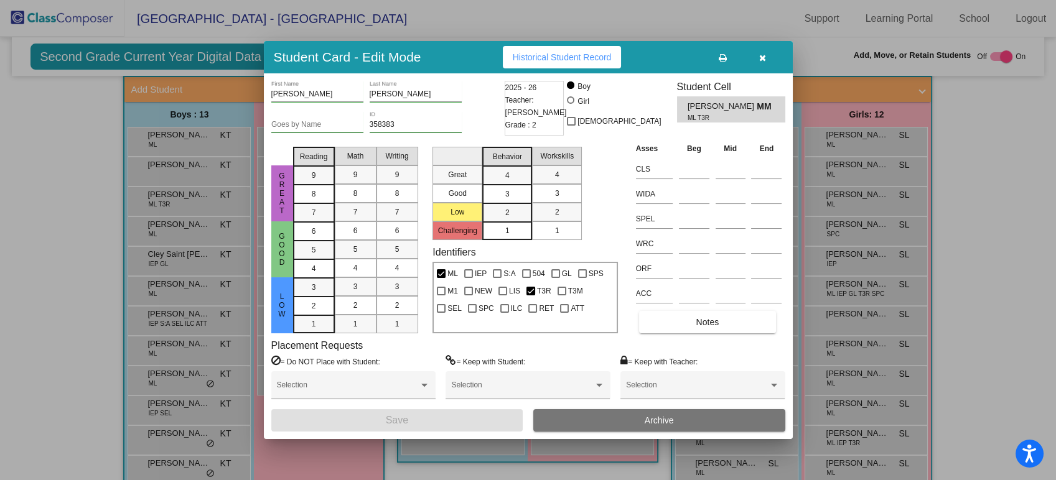
click at [600, 422] on button "Archive" at bounding box center [659, 420] width 252 height 22
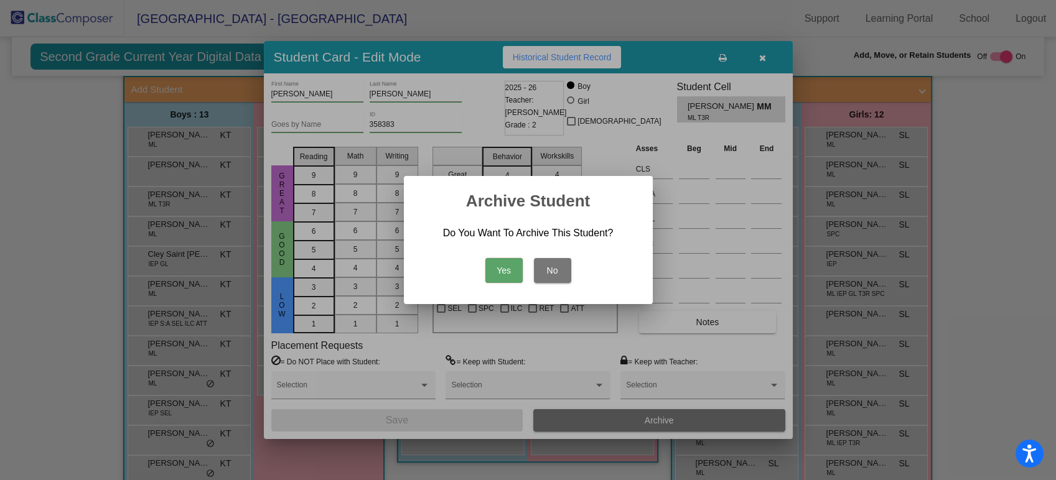
click at [488, 266] on button "Yes" at bounding box center [503, 270] width 37 height 25
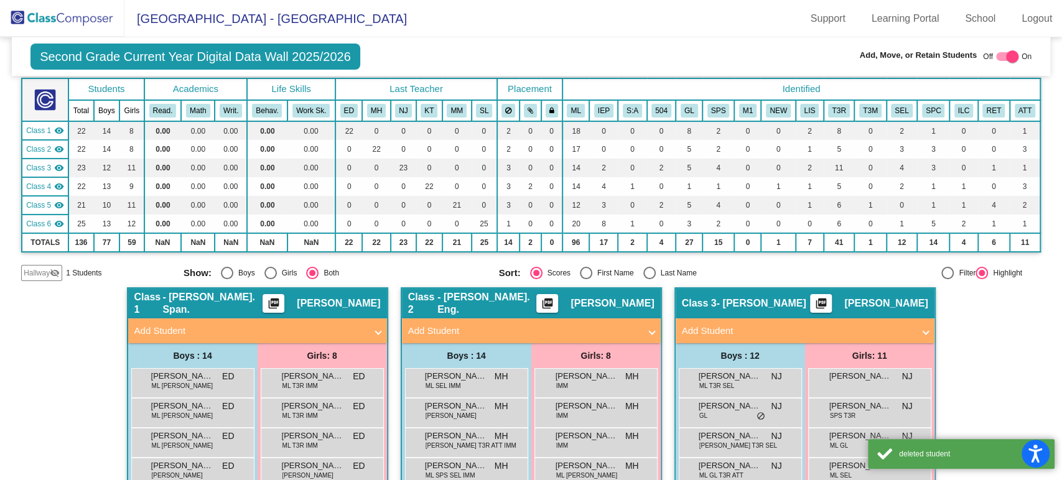
scroll to position [0, 0]
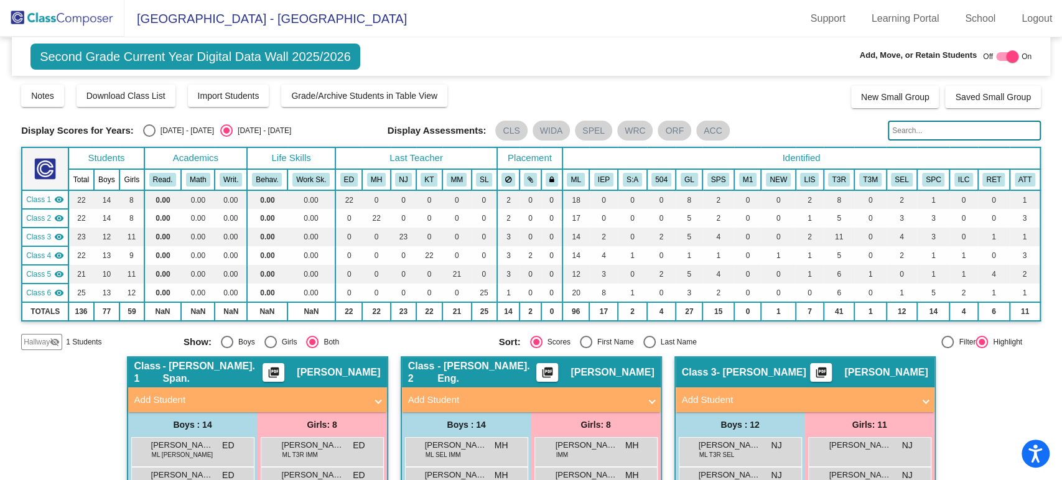
click at [105, 36] on img at bounding box center [62, 18] width 124 height 37
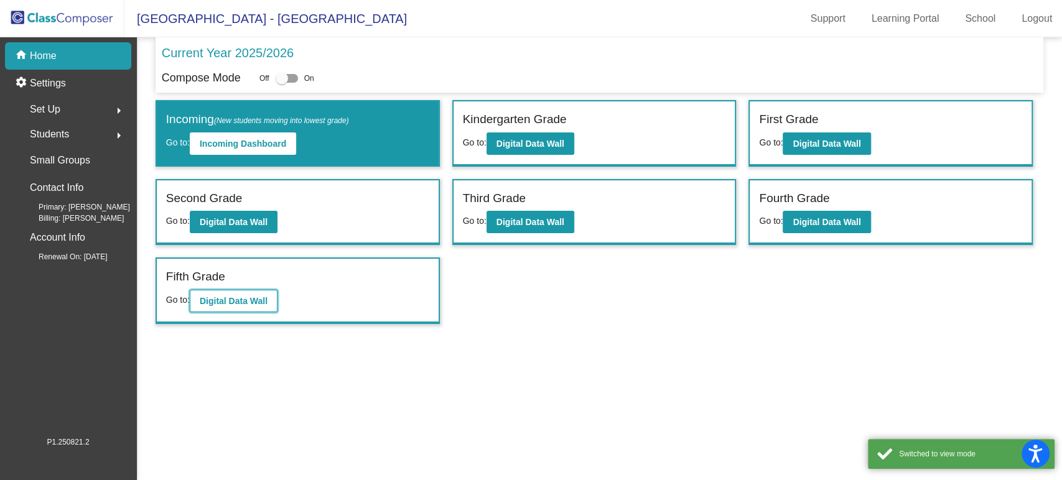
click at [242, 300] on b "Digital Data Wall" at bounding box center [234, 301] width 68 height 10
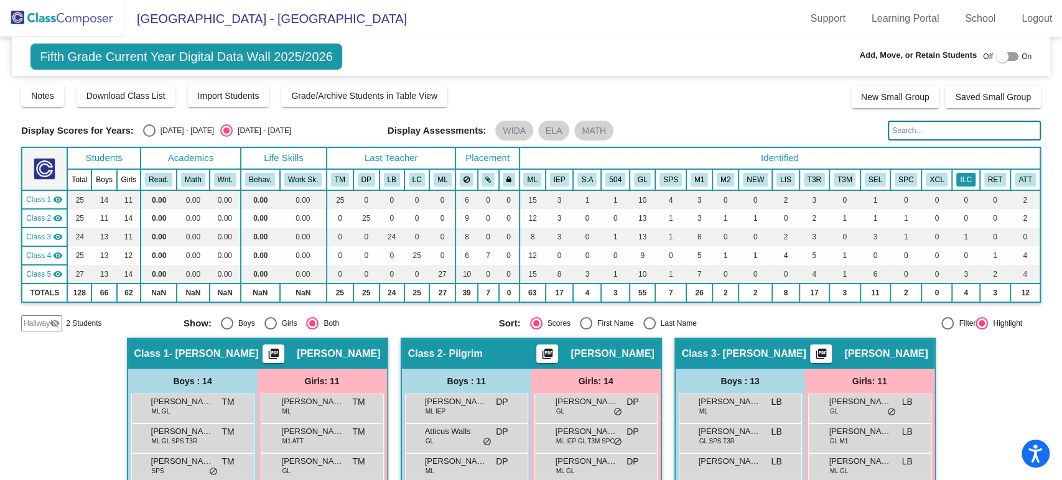
click at [956, 180] on button "ILC" at bounding box center [965, 180] width 19 height 14
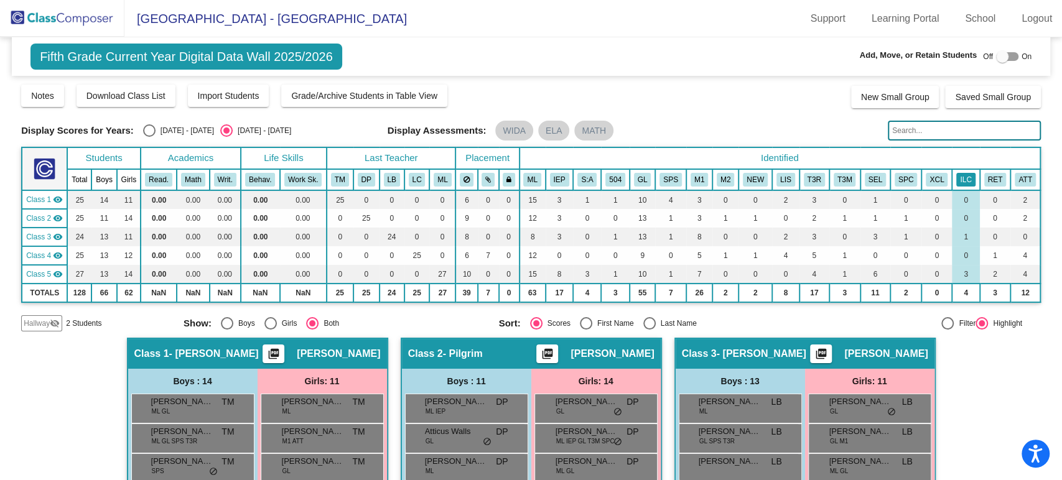
click at [961, 174] on button "ILC" at bounding box center [965, 180] width 19 height 14
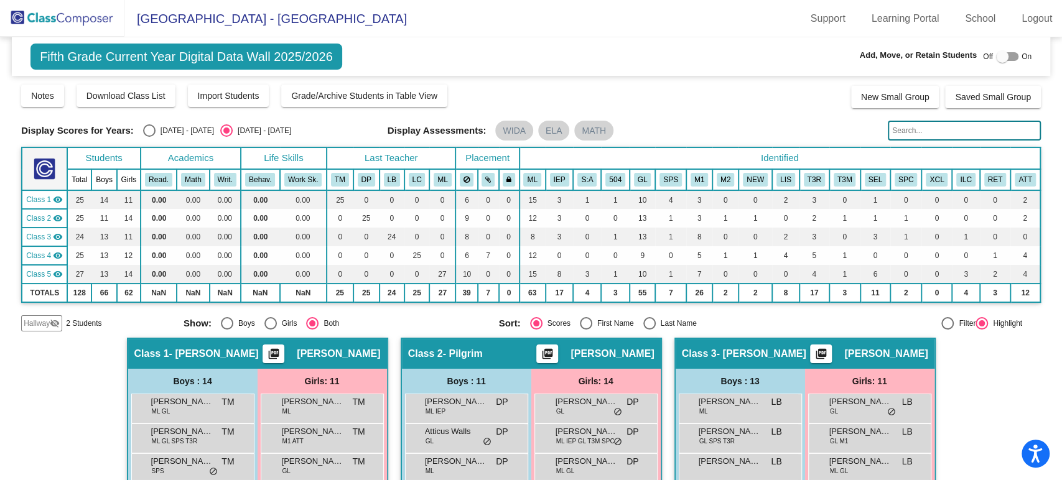
click at [1004, 58] on div at bounding box center [1007, 56] width 22 height 9
checkbox input "true"
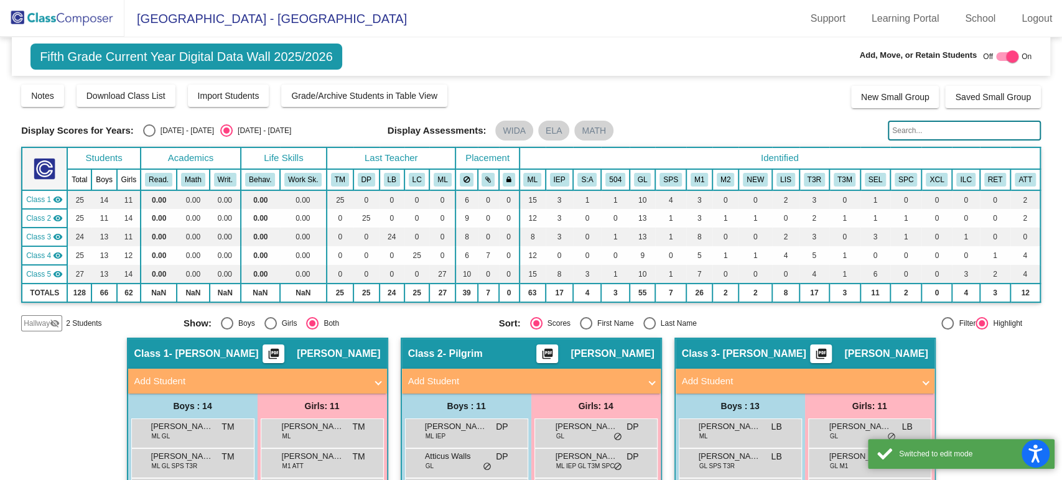
click at [63, 322] on div "Hallway visibility_off 2 Students" at bounding box center [97, 323] width 153 height 16
click at [47, 322] on span "Hallway" at bounding box center [37, 323] width 26 height 11
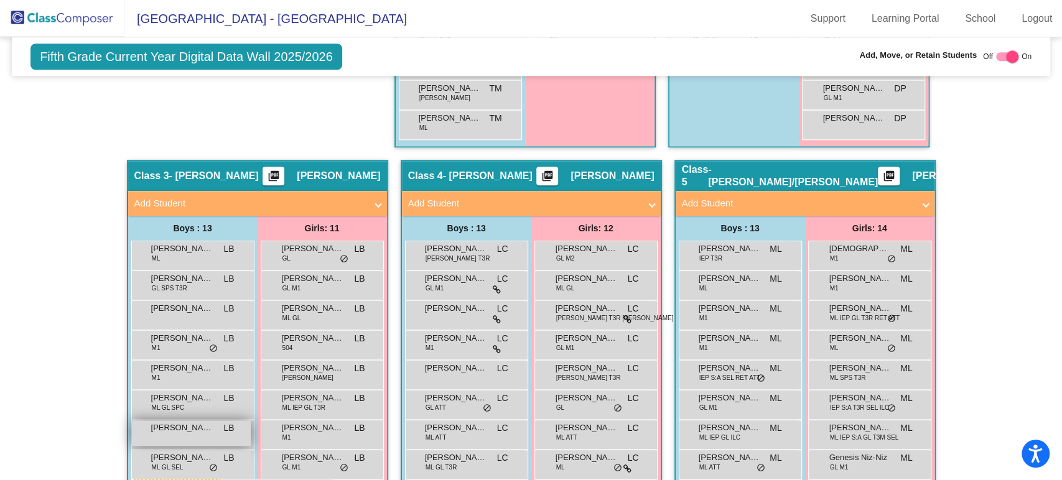
scroll to position [710, 0]
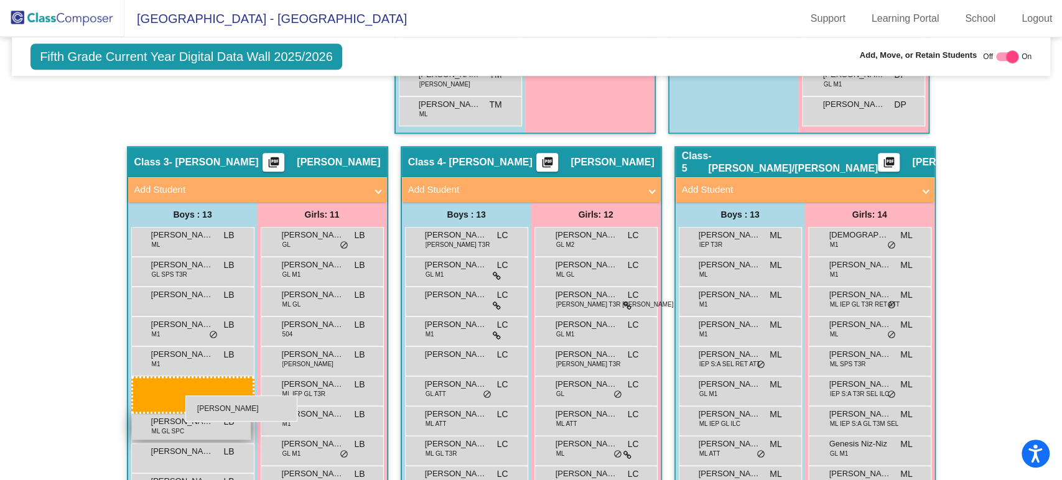
drag, startPoint x: 165, startPoint y: 82, endPoint x: 184, endPoint y: 392, distance: 310.4
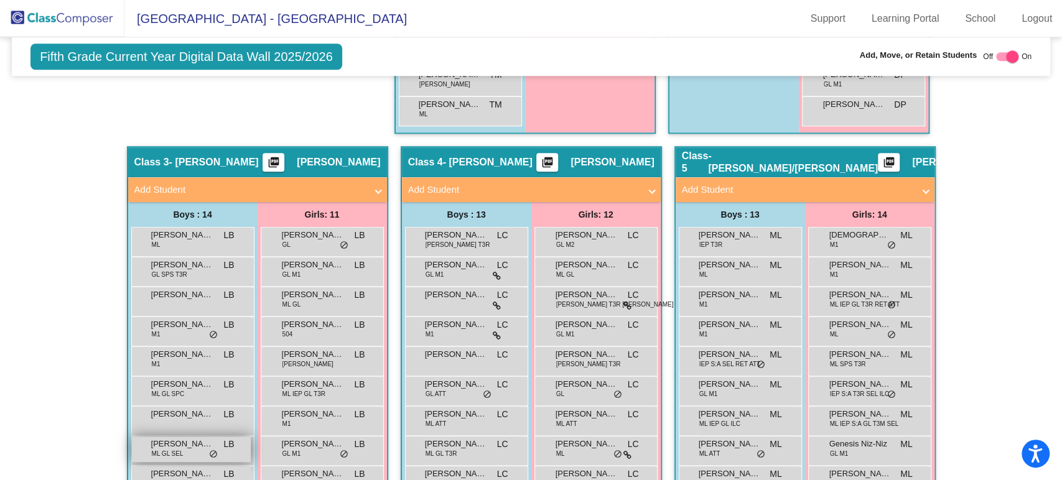
click at [176, 445] on span "[PERSON_NAME]" at bounding box center [182, 444] width 62 height 12
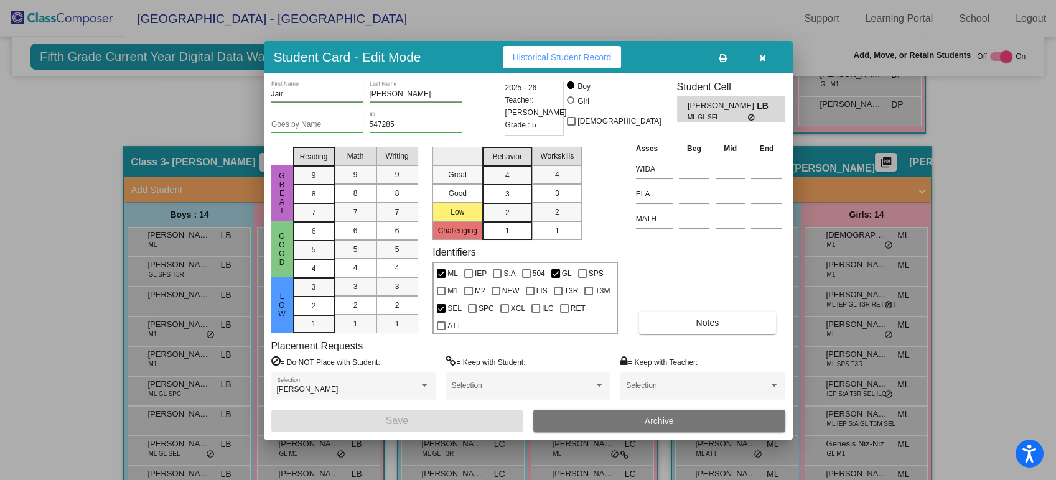
click at [767, 61] on button "button" at bounding box center [763, 57] width 40 height 22
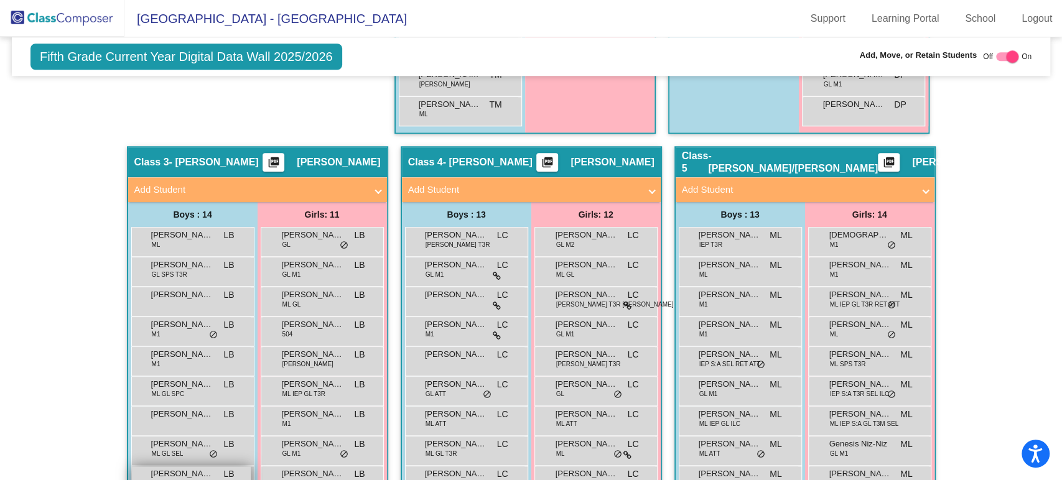
click at [189, 476] on span "[PERSON_NAME]" at bounding box center [182, 474] width 62 height 12
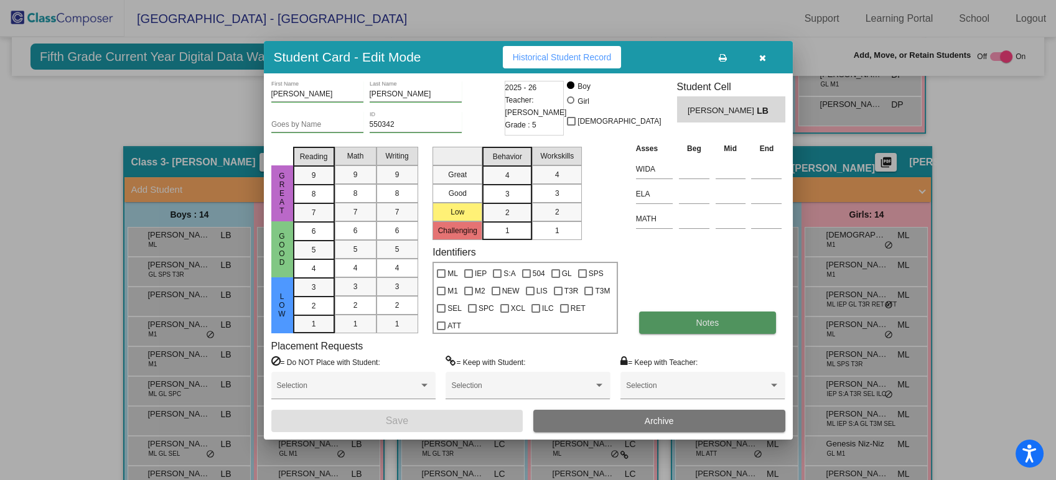
click at [684, 330] on button "Notes" at bounding box center [707, 323] width 137 height 22
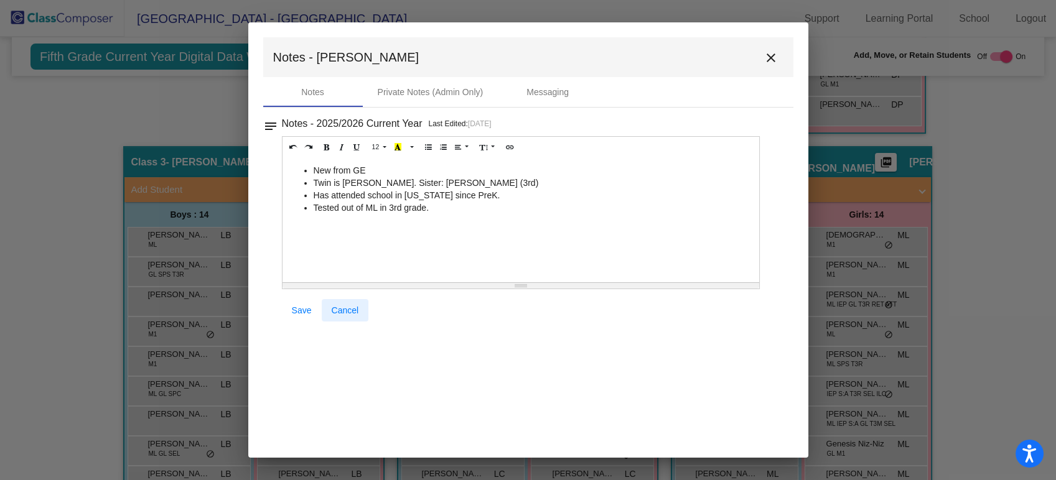
click at [354, 305] on span "Cancel" at bounding box center [345, 310] width 27 height 10
click at [353, 305] on span "Cancel" at bounding box center [345, 310] width 27 height 10
click at [772, 52] on mat-icon "close" at bounding box center [770, 57] width 15 height 15
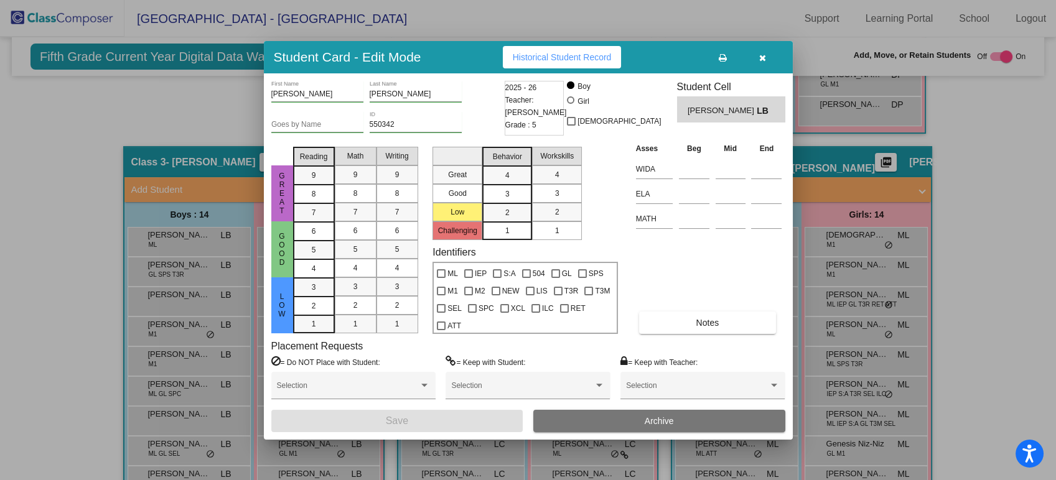
click at [760, 54] on icon "button" at bounding box center [762, 58] width 7 height 9
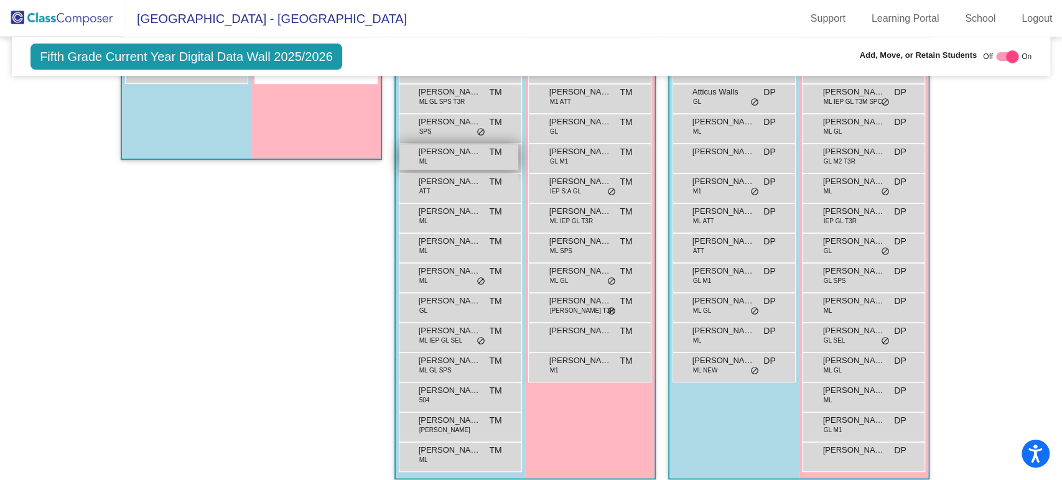
scroll to position [157, 0]
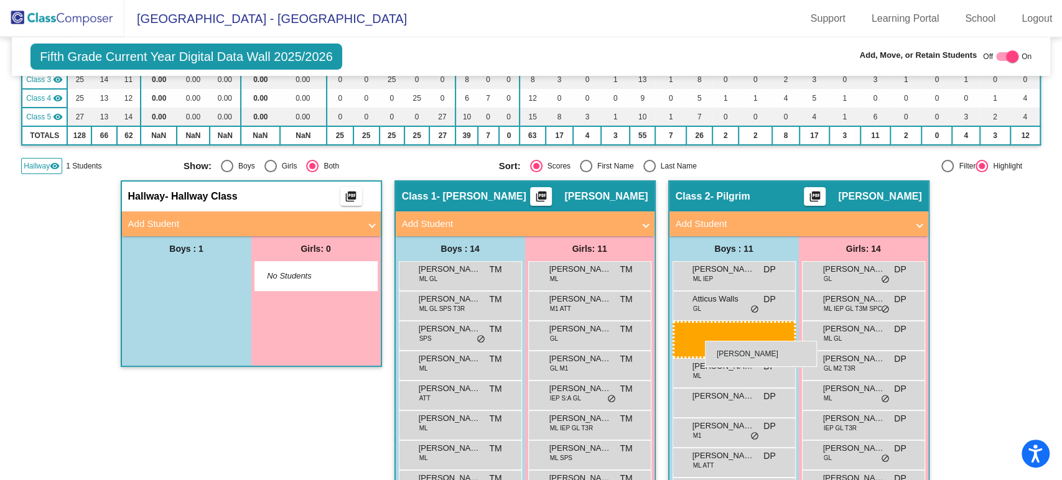
drag, startPoint x: 180, startPoint y: 265, endPoint x: 705, endPoint y: 341, distance: 530.6
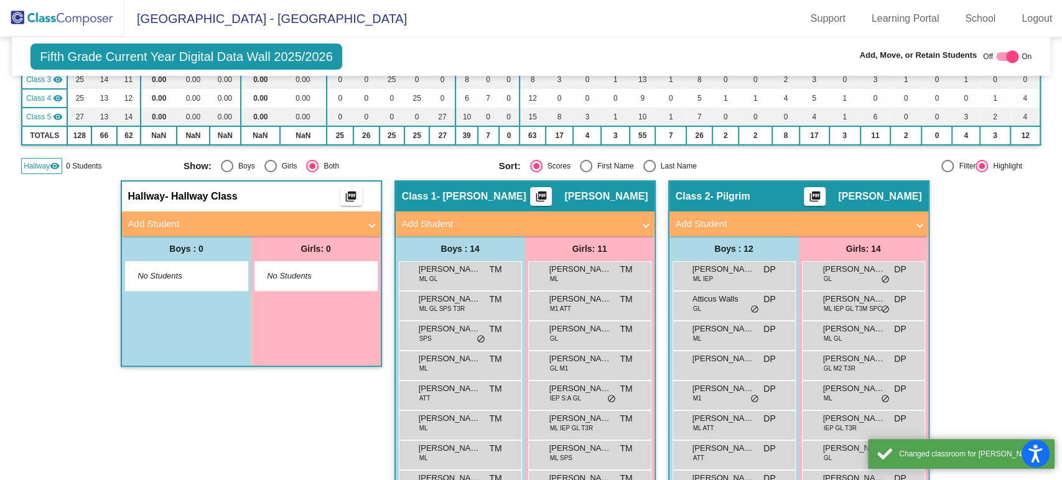
scroll to position [296, 0]
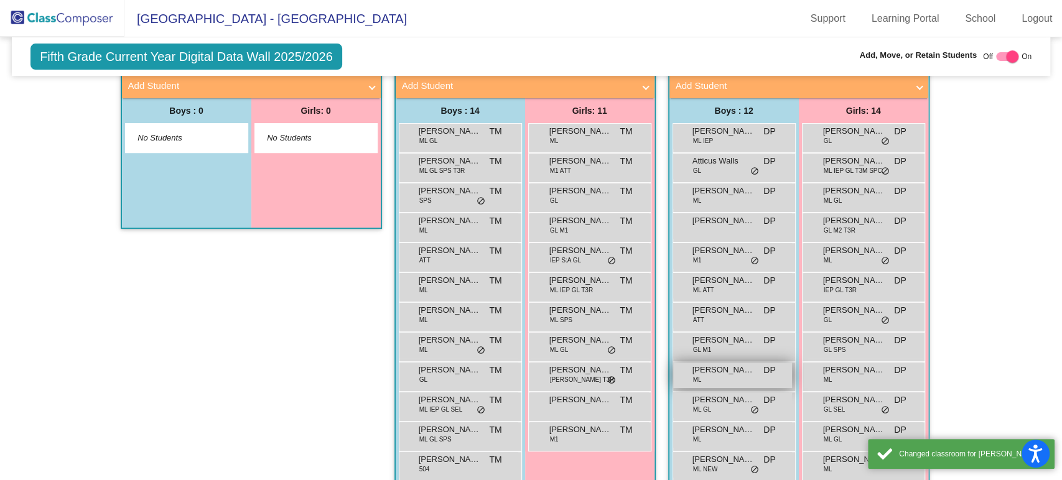
click at [708, 370] on span "[PERSON_NAME]" at bounding box center [723, 370] width 62 height 12
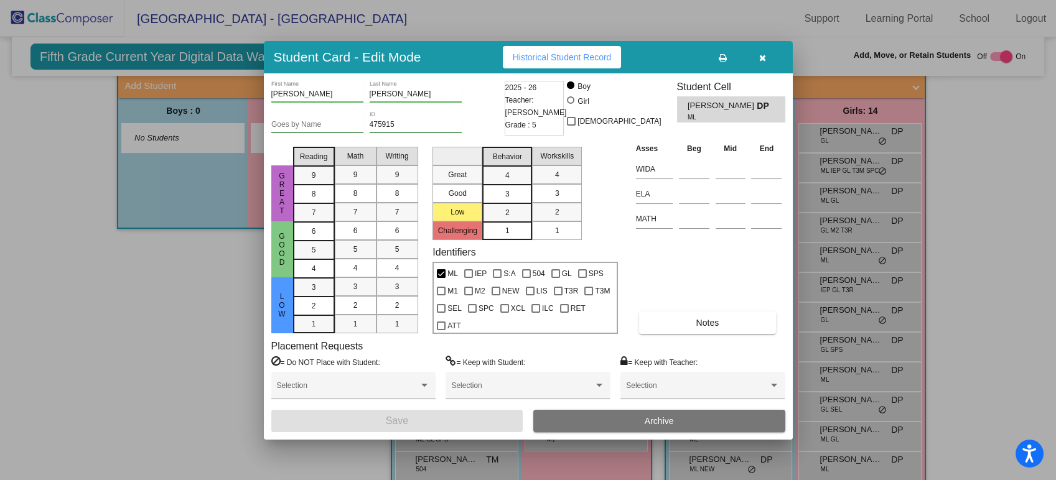
click at [766, 54] on button "button" at bounding box center [763, 57] width 40 height 22
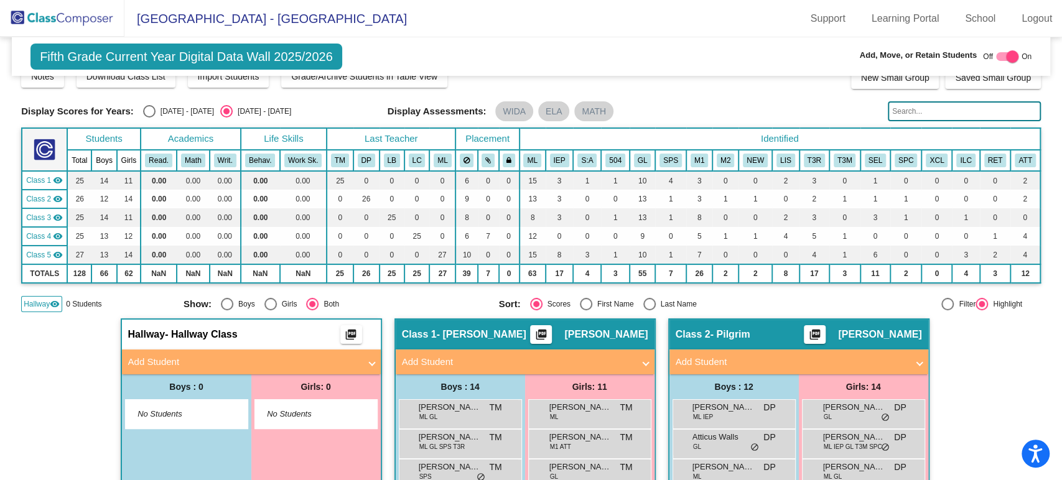
scroll to position [0, 0]
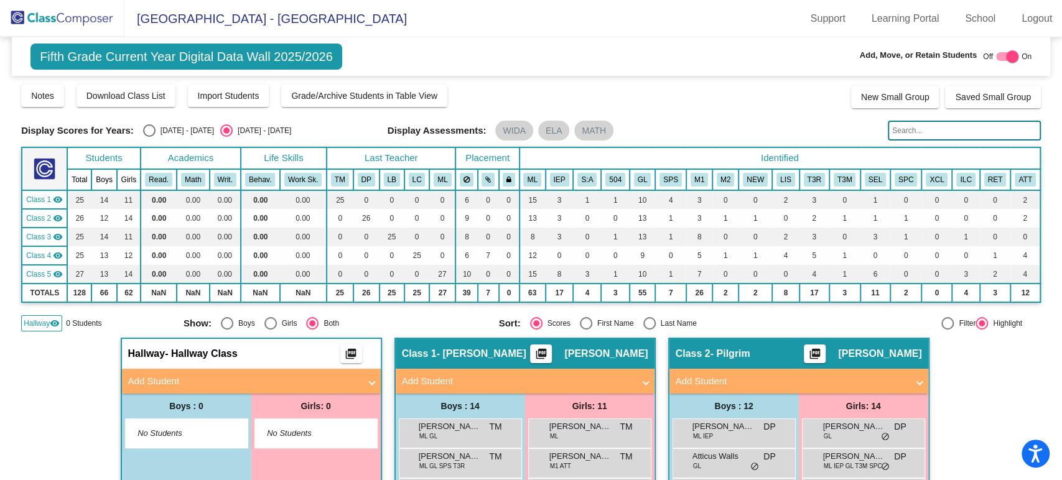
click at [90, 10] on img at bounding box center [62, 18] width 124 height 37
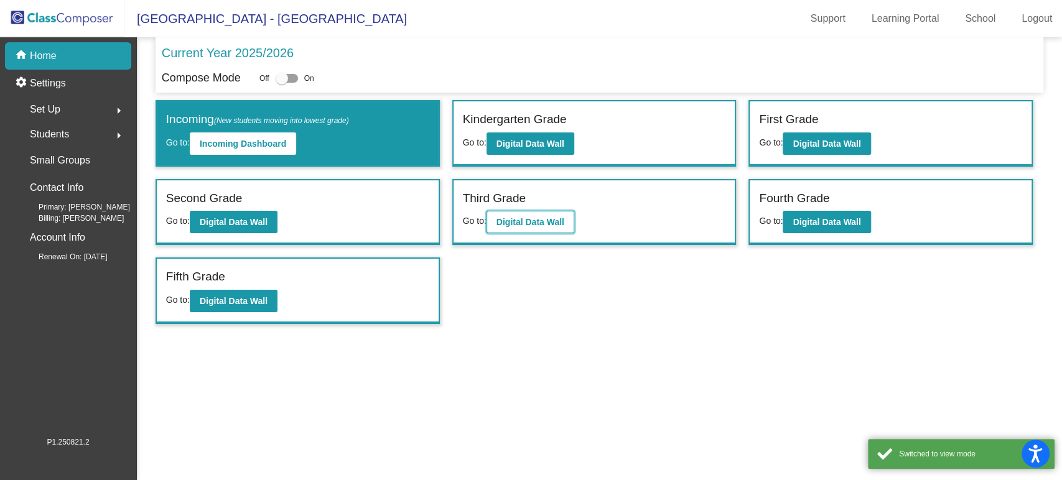
click at [541, 218] on b "Digital Data Wall" at bounding box center [530, 222] width 68 height 10
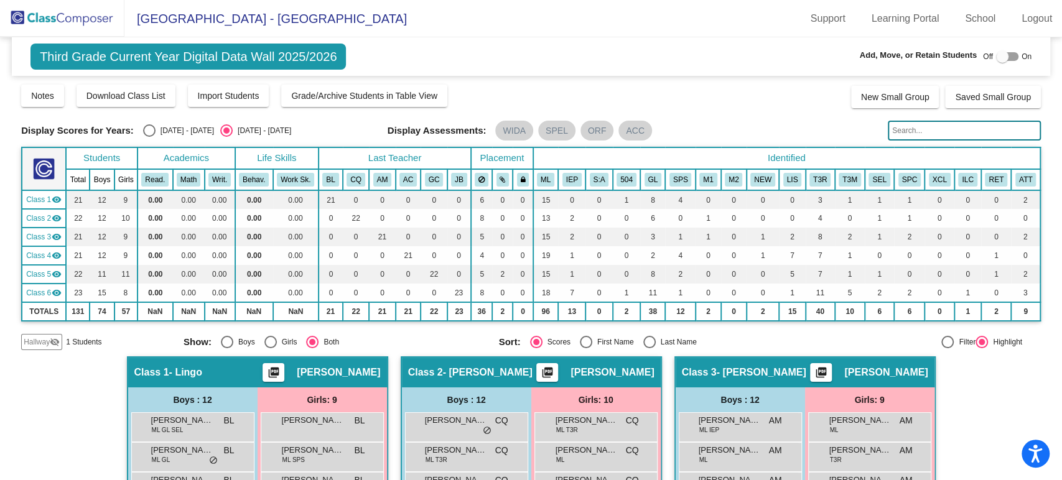
click at [47, 332] on div "Display Scores for Years: [DATE] - [DATE] [DATE] - [DATE] Grade/Archive Student…" at bounding box center [531, 216] width 1020 height 267
click at [47, 341] on span "Hallway" at bounding box center [37, 342] width 26 height 11
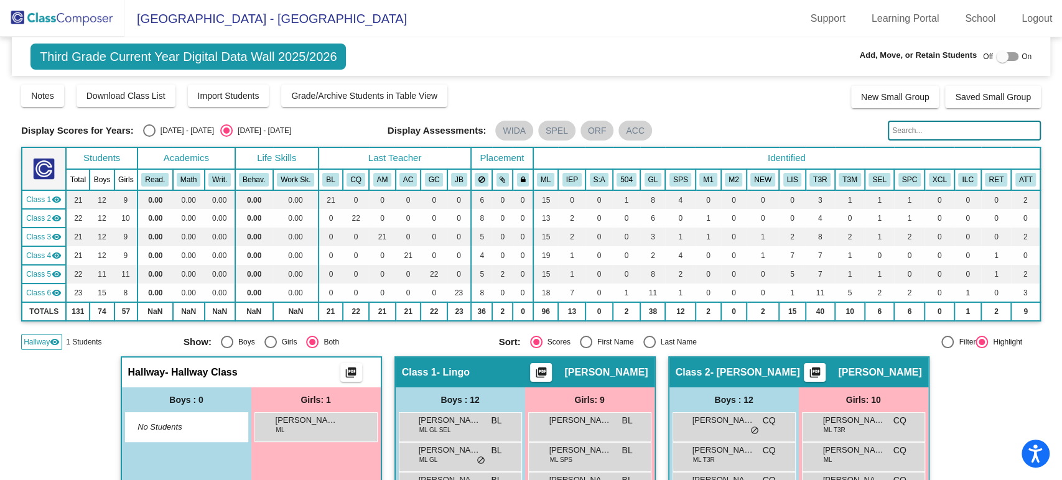
scroll to position [69, 0]
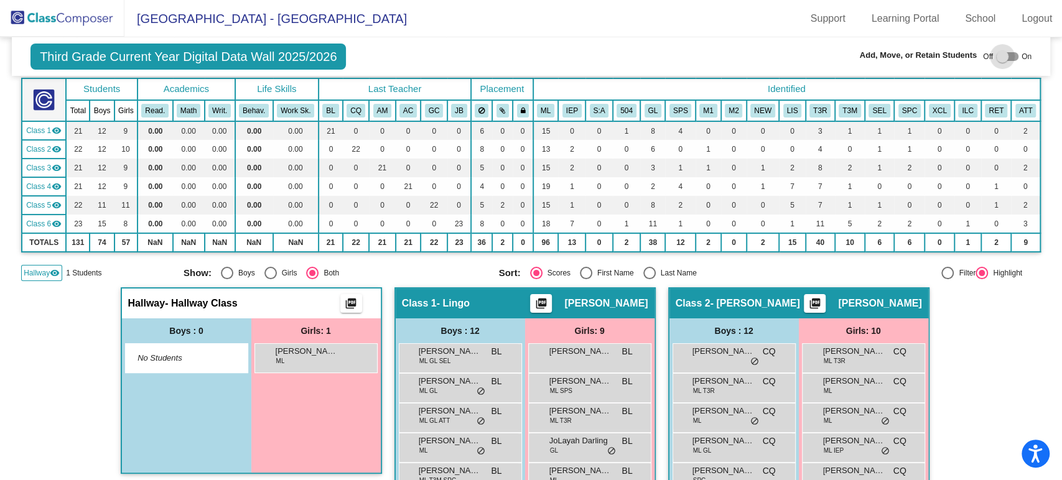
click at [996, 54] on div at bounding box center [1002, 56] width 12 height 12
checkbox input "true"
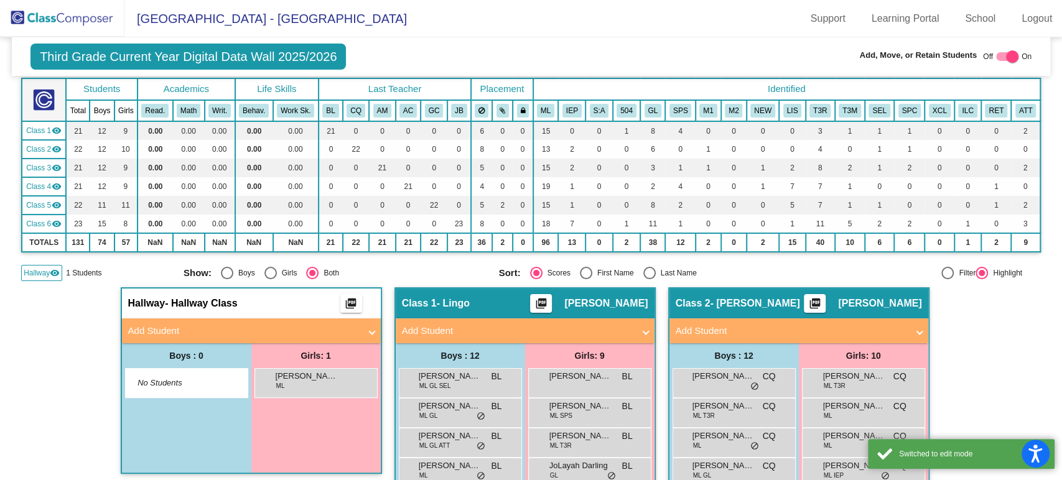
click at [274, 336] on mat-panel-title "Add Student" at bounding box center [243, 331] width 231 height 14
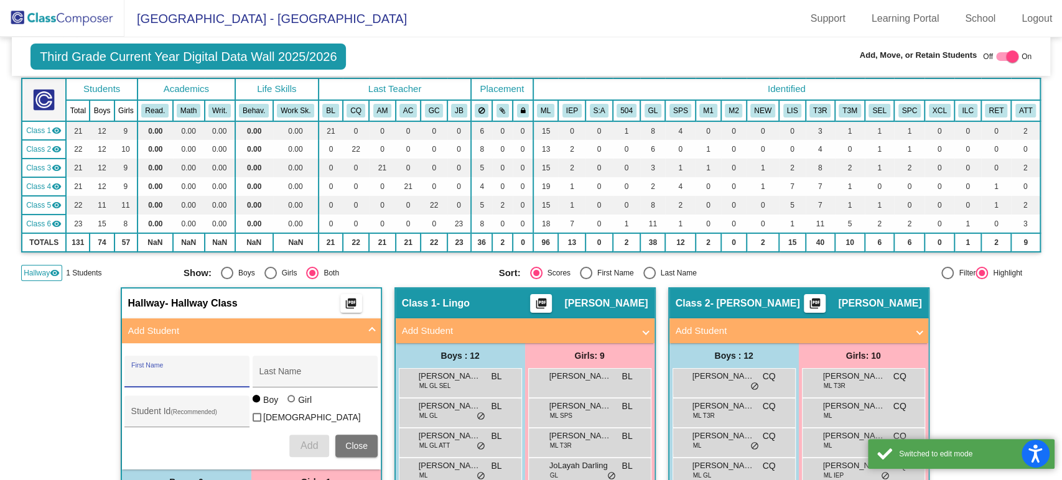
click at [186, 380] on input "First Name" at bounding box center [187, 376] width 112 height 10
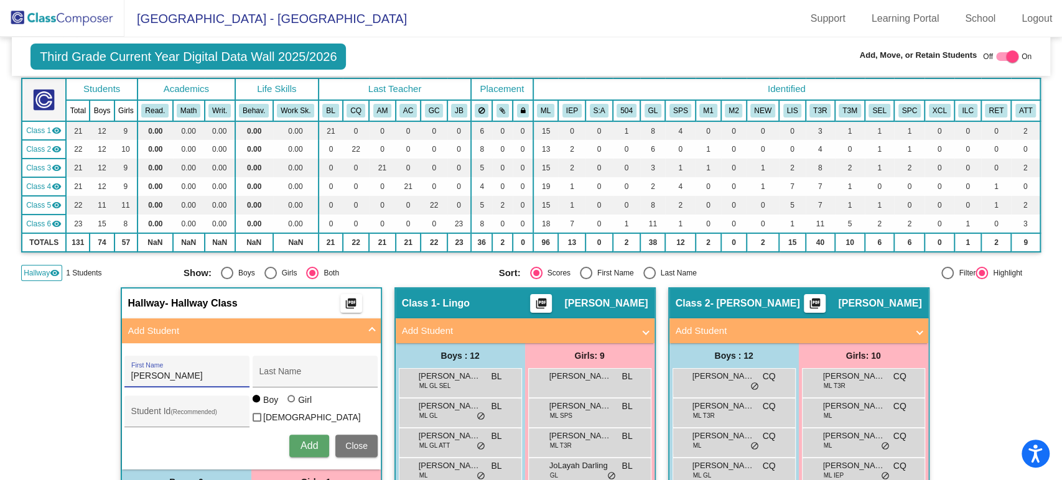
type input "[PERSON_NAME]"
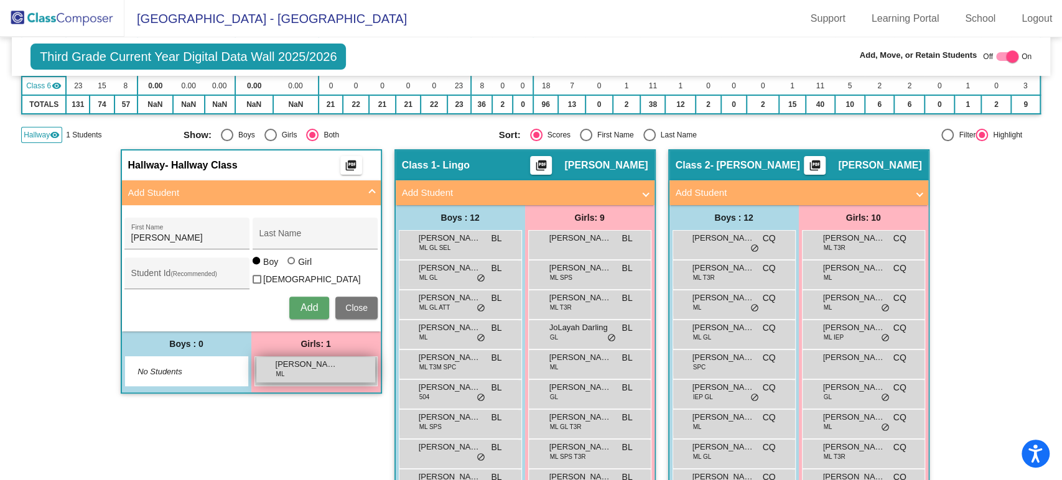
click at [299, 373] on div "[PERSON_NAME] [PERSON_NAME] lock do_not_disturb_alt" at bounding box center [315, 370] width 119 height 26
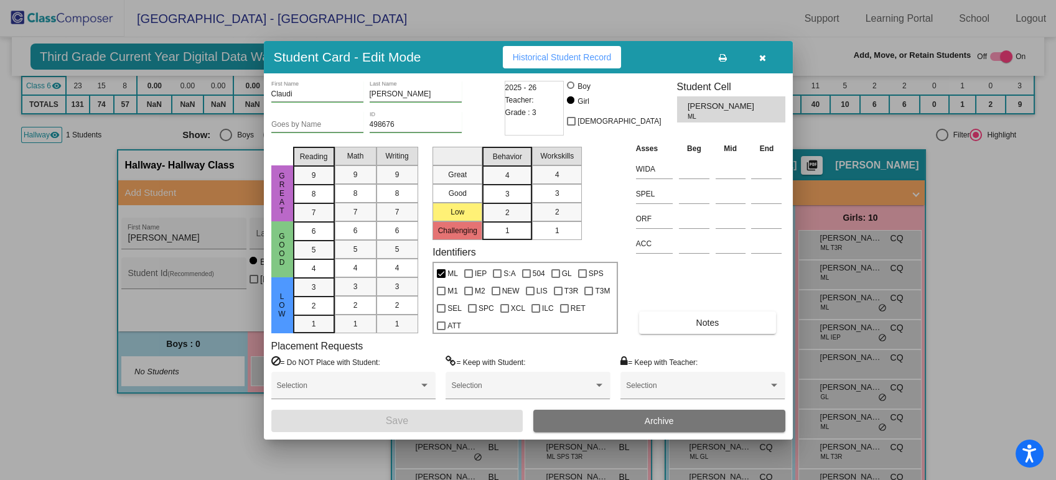
click at [319, 123] on input "Goes by Name" at bounding box center [317, 125] width 92 height 9
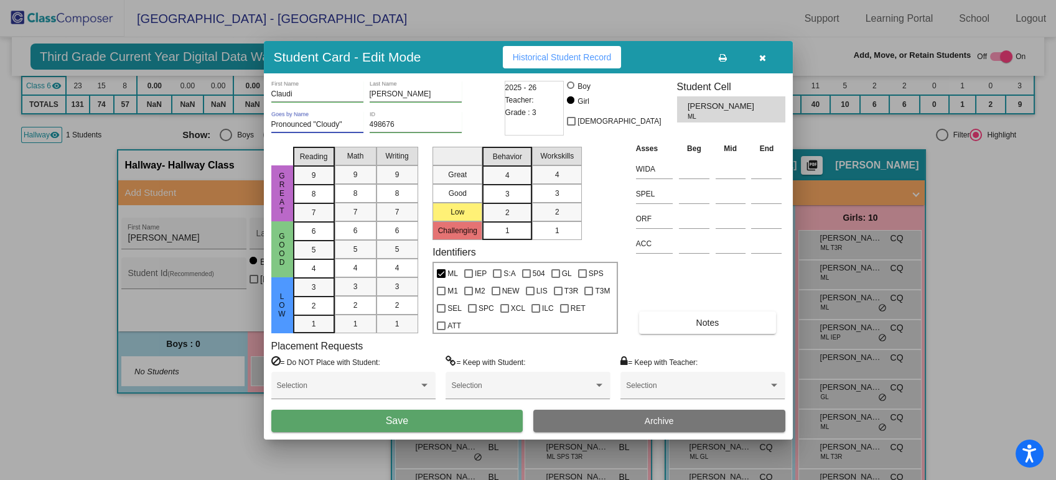
type input "Pronounced "Cloudy""
click at [414, 414] on button "Save" at bounding box center [397, 421] width 252 height 22
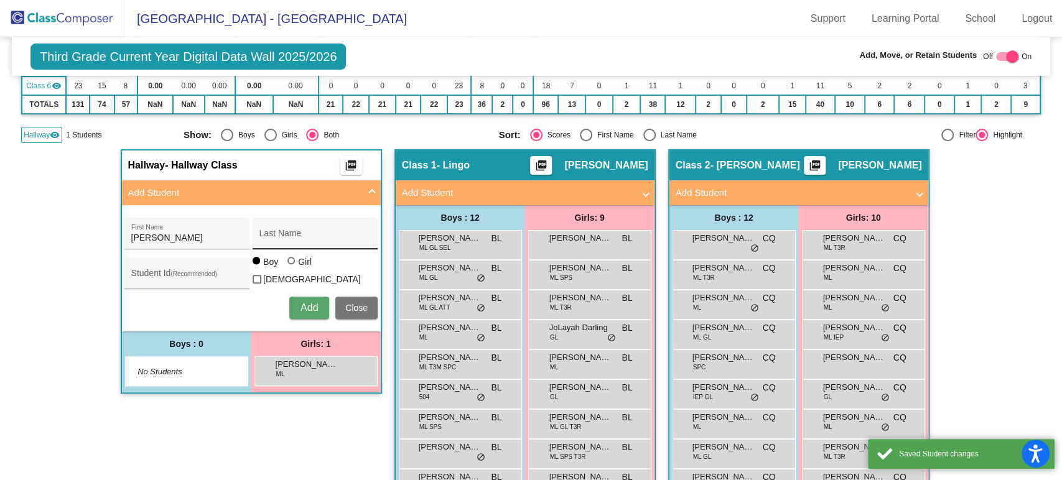
click at [278, 236] on input "Last Name" at bounding box center [315, 238] width 112 height 10
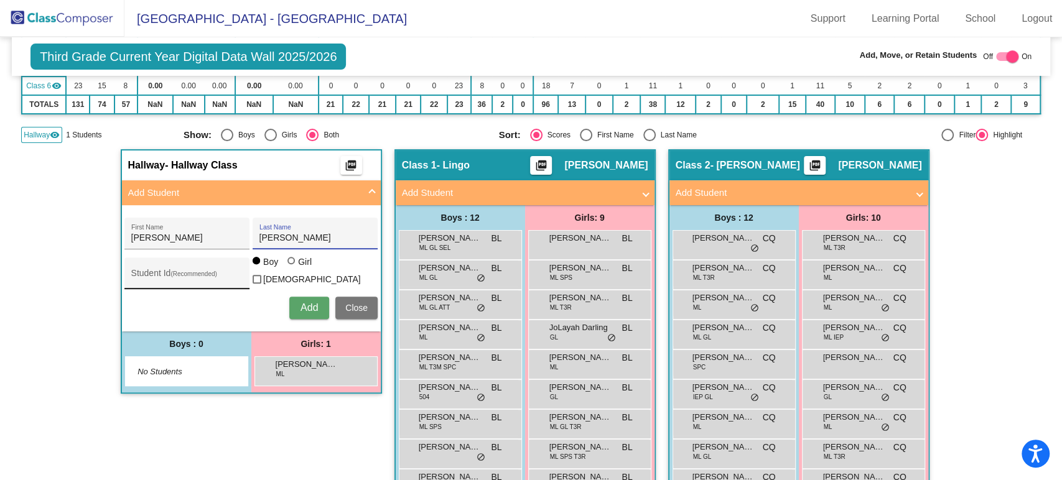
type input "[PERSON_NAME]"
click at [185, 273] on input "Student Id (Recommended)" at bounding box center [187, 278] width 112 height 10
type input "578011"
click at [318, 297] on button "Add" at bounding box center [309, 308] width 40 height 22
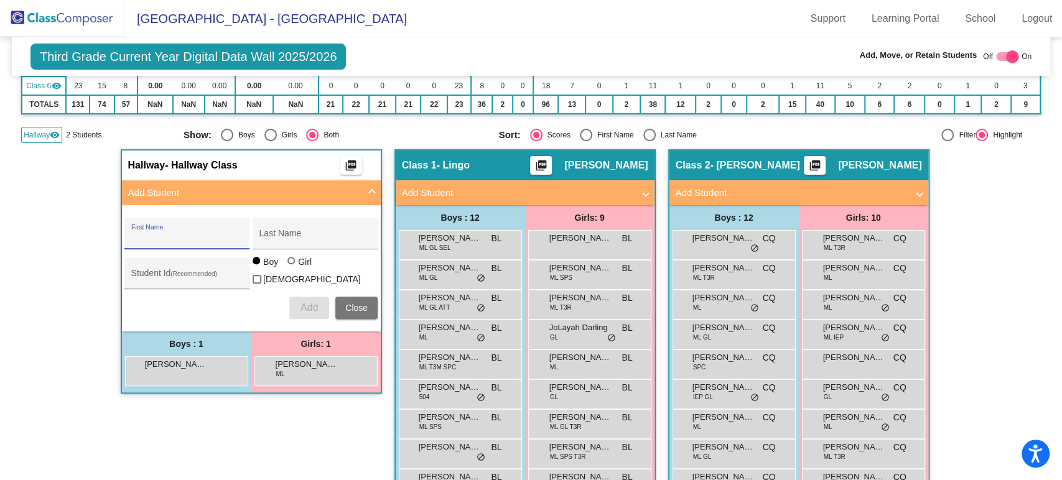
scroll to position [0, 0]
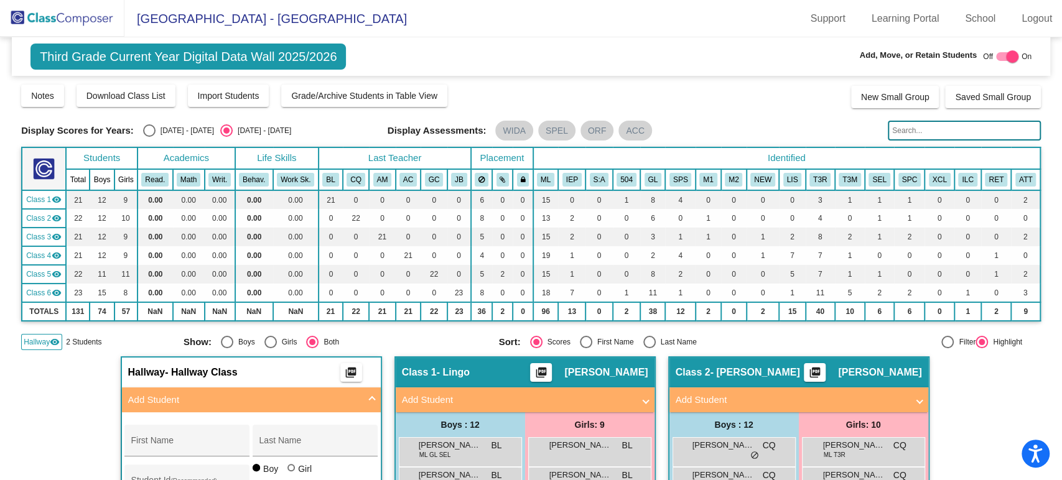
click at [177, 123] on div "Display Scores for Years: [DATE] - [DATE] [DATE] - [DATE] Display Assessments: …" at bounding box center [531, 131] width 1020 height 20
click at [176, 123] on div "Display Scores for Years: [DATE] - [DATE] [DATE] - [DATE] Display Assessments: …" at bounding box center [531, 131] width 1020 height 20
click at [165, 128] on div "[DATE] - [DATE]" at bounding box center [185, 130] width 58 height 11
click at [149, 137] on input "[DATE] - [DATE]" at bounding box center [149, 137] width 1 height 1
radio input "true"
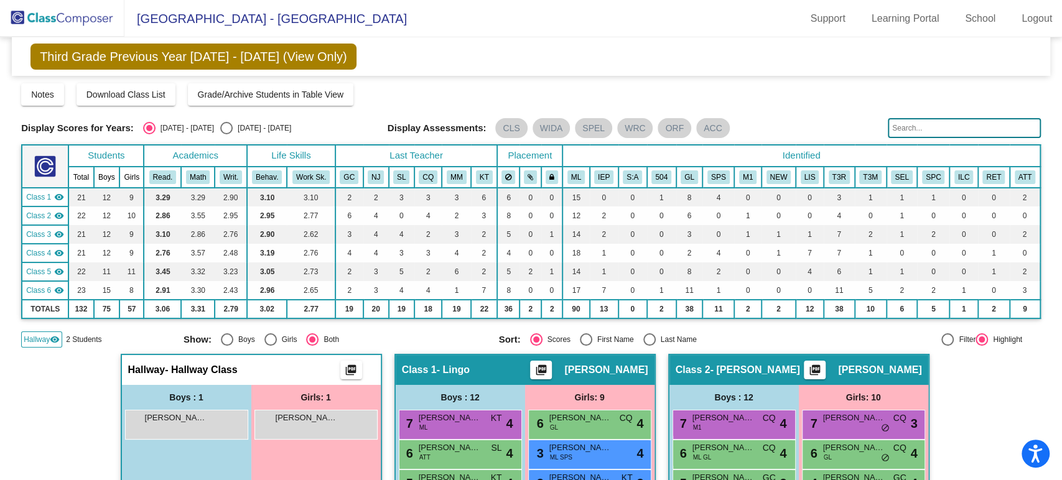
click at [220, 128] on div "Select an option" at bounding box center [226, 128] width 12 height 12
click at [226, 134] on input "[DATE] - [DATE]" at bounding box center [226, 134] width 1 height 1
radio input "true"
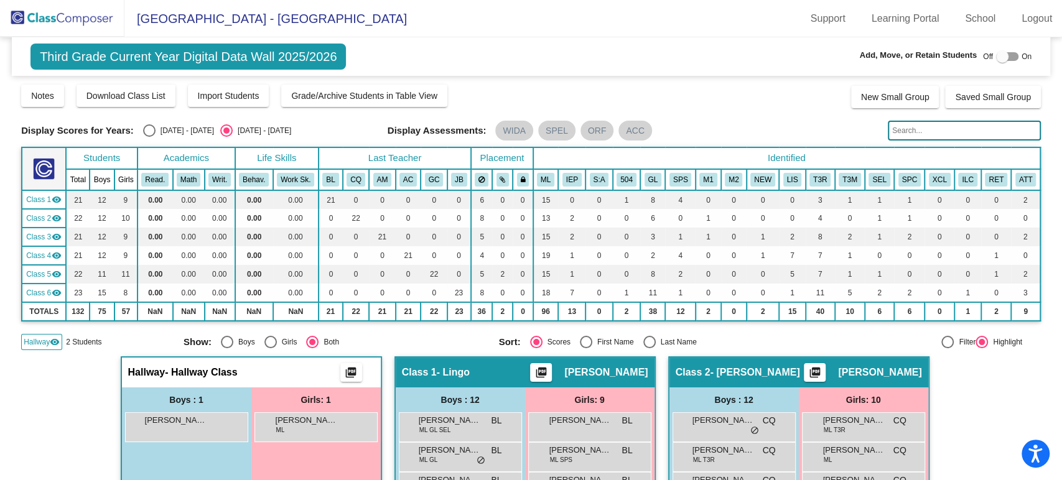
click at [996, 60] on div at bounding box center [1002, 56] width 12 height 12
checkbox input "true"
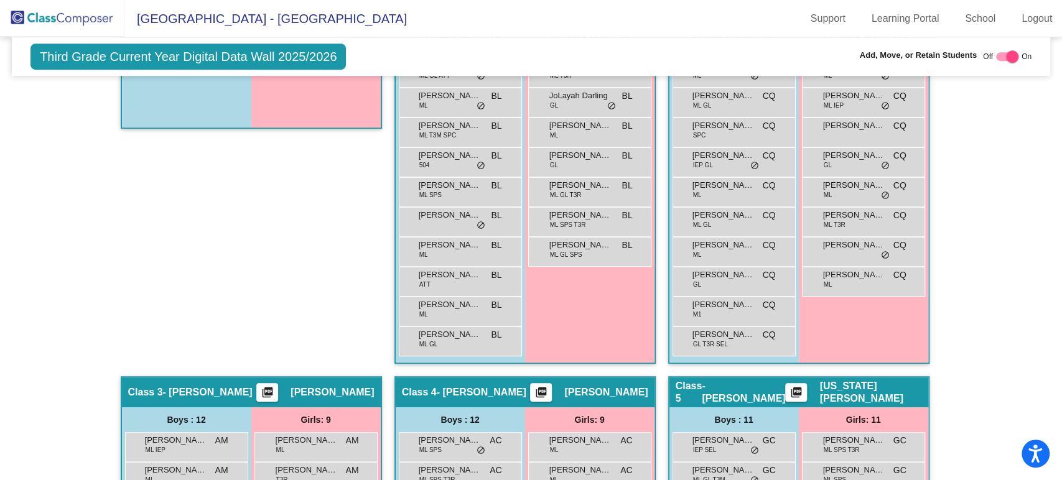
scroll to position [345, 0]
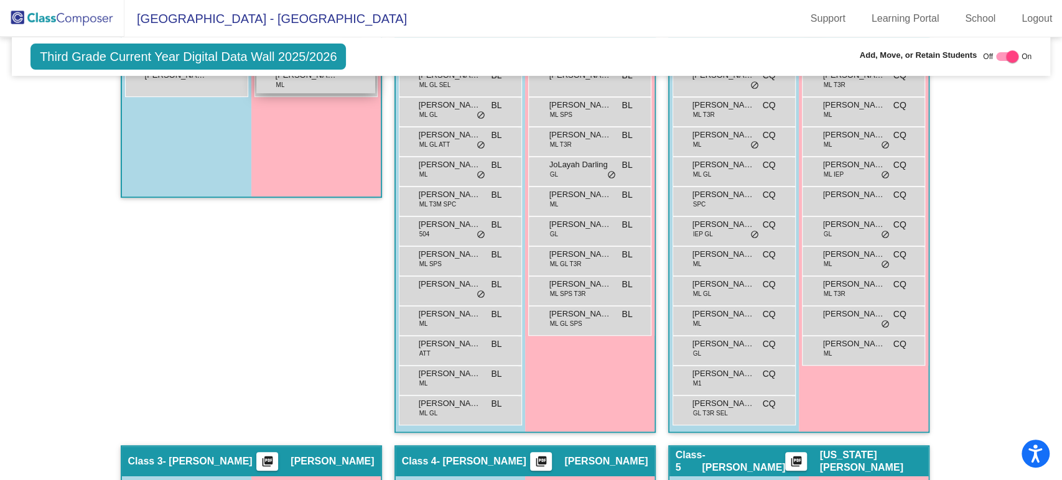
click at [294, 83] on div "[PERSON_NAME] [PERSON_NAME] lock do_not_disturb_alt" at bounding box center [315, 81] width 119 height 26
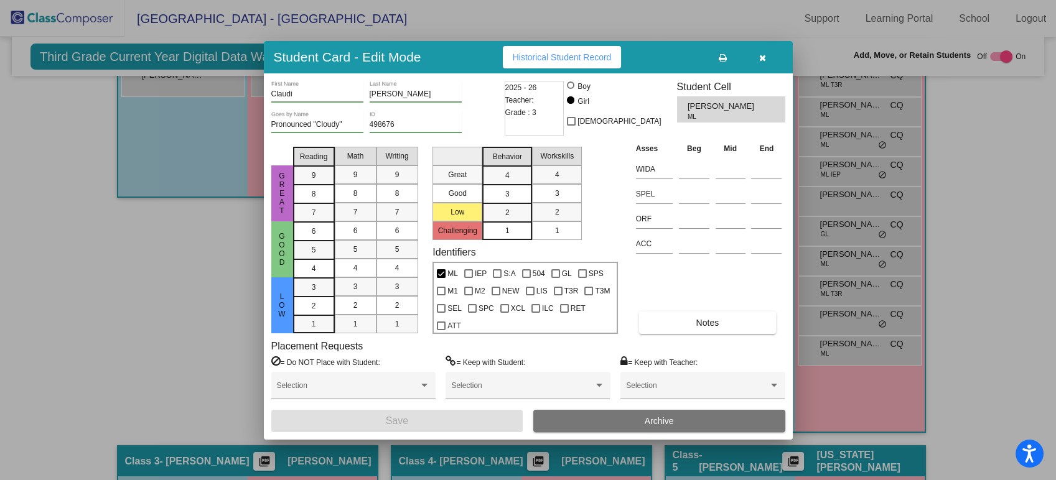
click at [722, 58] on icon at bounding box center [723, 58] width 8 height 9
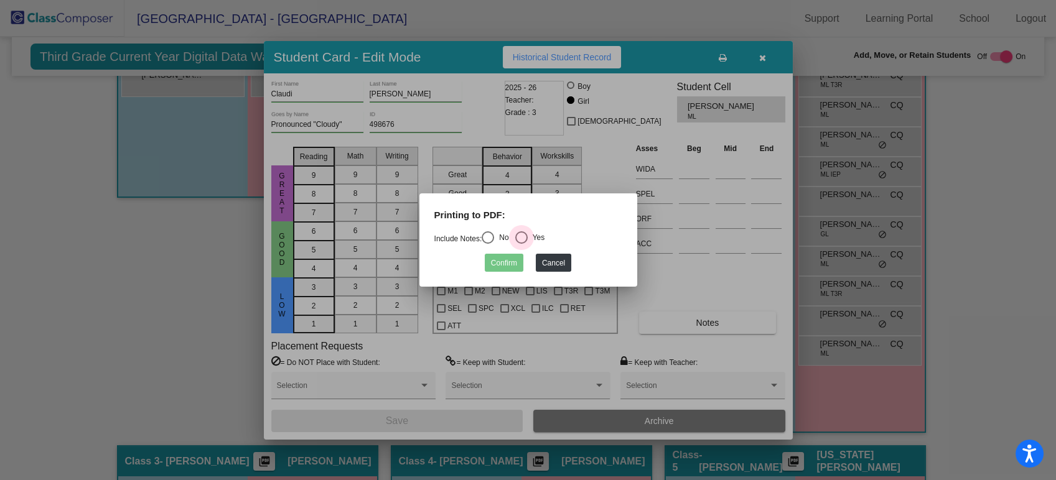
click at [528, 238] on div "Select an option" at bounding box center [521, 237] width 12 height 12
click at [521, 244] on input "Yes" at bounding box center [521, 244] width 1 height 1
radio input "true"
click at [510, 265] on button "Confirm" at bounding box center [504, 263] width 39 height 18
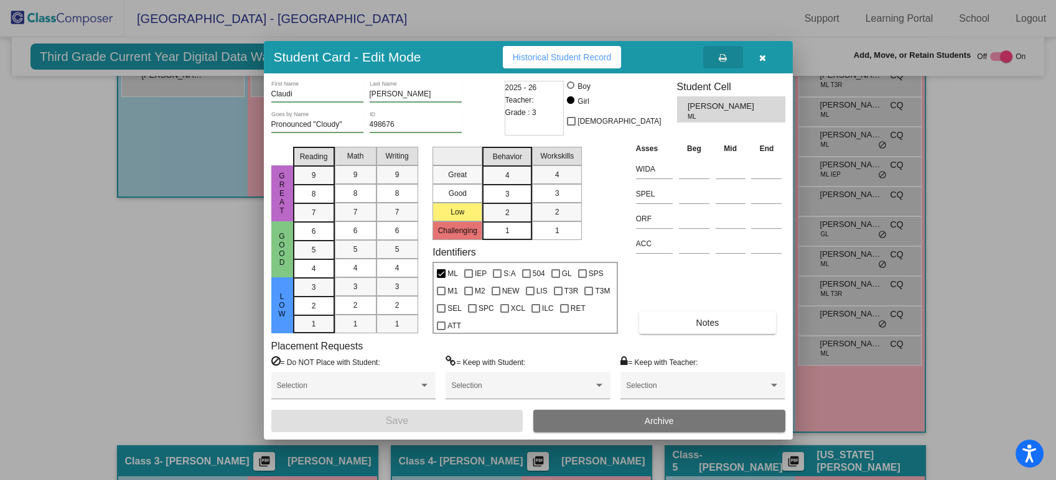
click at [770, 52] on button "button" at bounding box center [763, 57] width 40 height 22
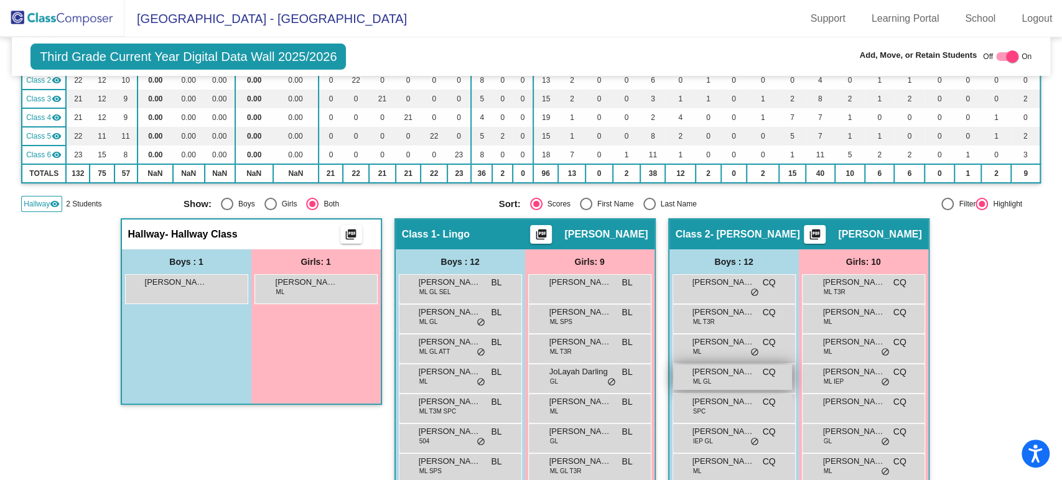
scroll to position [207, 0]
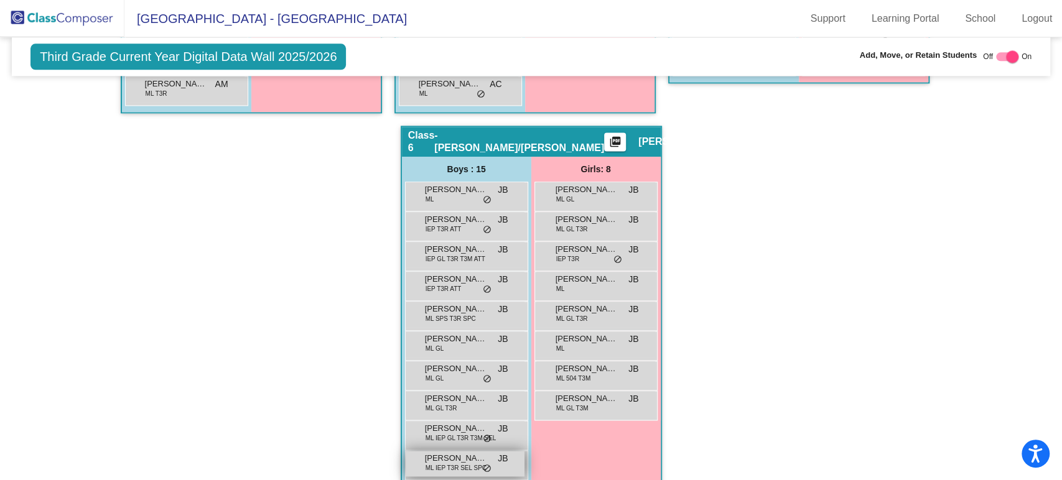
drag, startPoint x: 314, startPoint y: 208, endPoint x: 454, endPoint y: 386, distance: 226.4
click at [463, 480] on html "Accessibility Screen-Reader Guide, Feedback, and Issue Reporting | New window […" at bounding box center [531, 240] width 1062 height 480
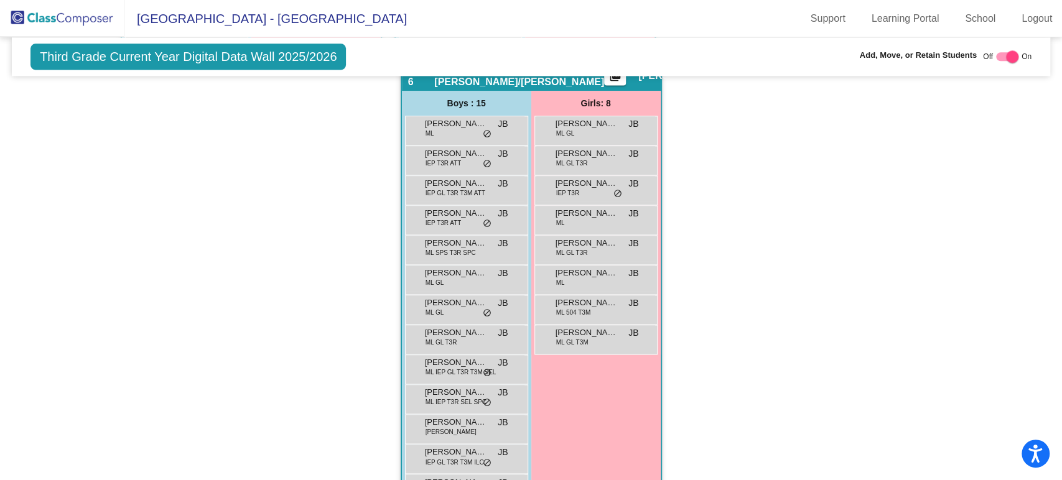
scroll to position [958, 0]
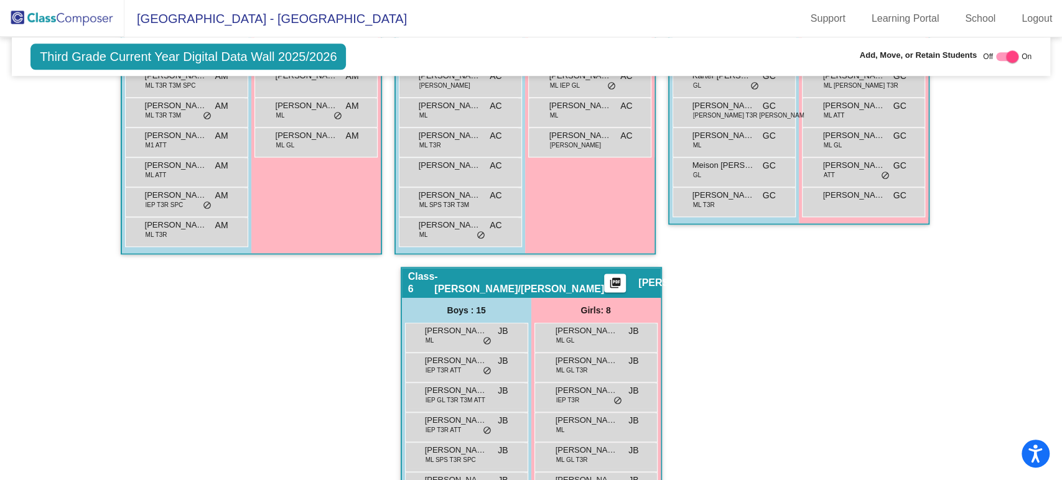
click at [90, 23] on img at bounding box center [62, 18] width 124 height 37
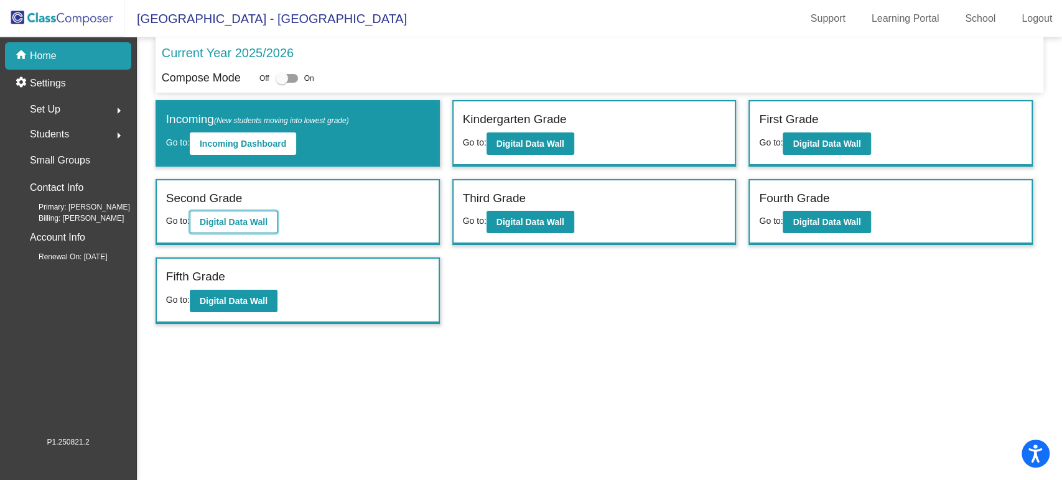
click at [242, 221] on b "Digital Data Wall" at bounding box center [234, 222] width 68 height 10
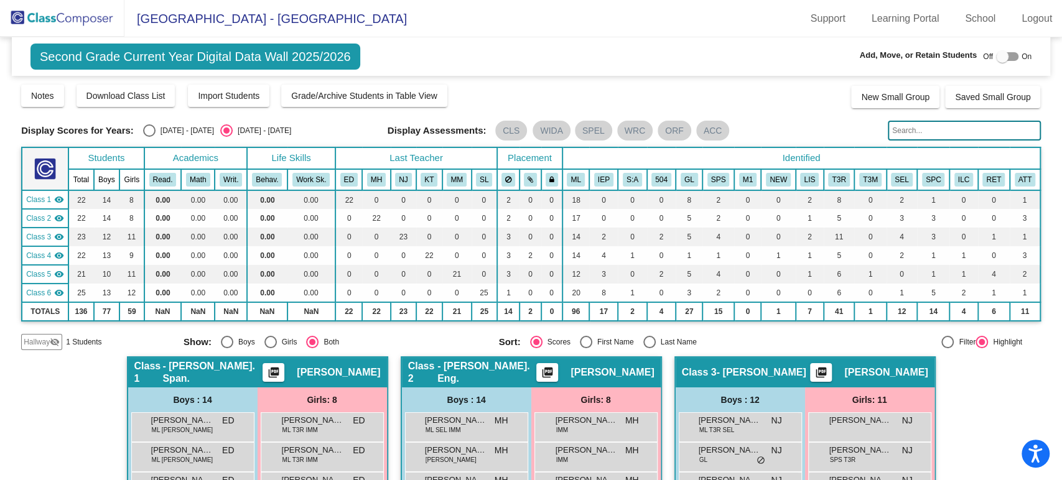
click at [45, 337] on span "Hallway" at bounding box center [37, 342] width 26 height 11
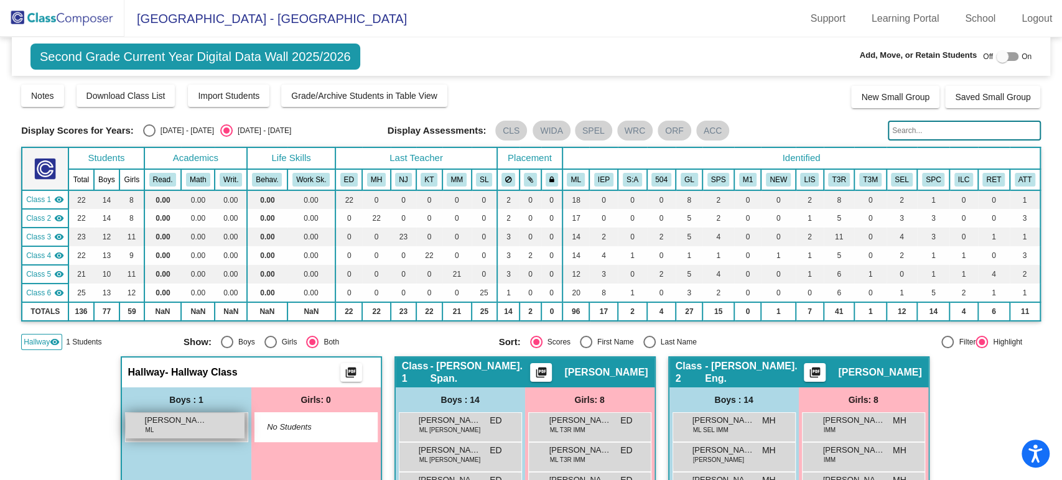
click at [164, 425] on span "[PERSON_NAME]" at bounding box center [176, 420] width 62 height 12
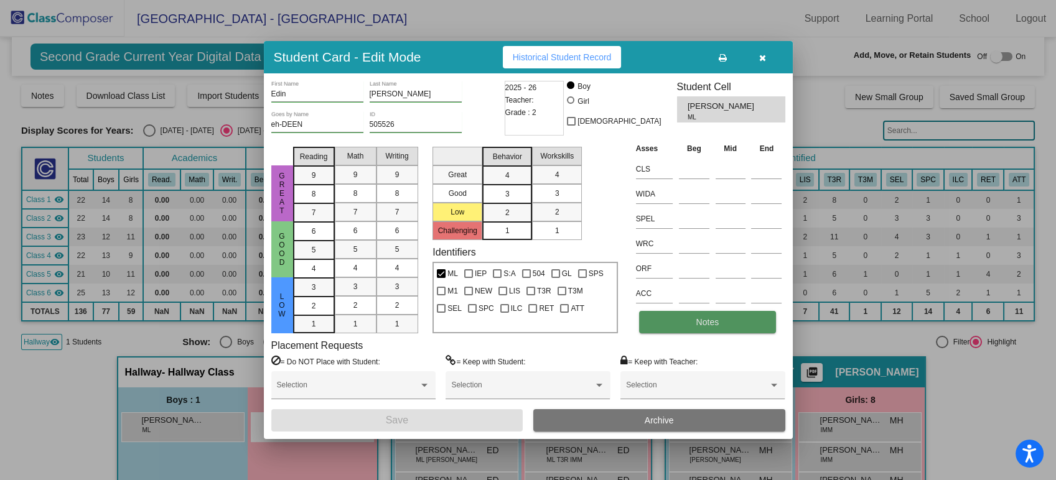
click at [675, 320] on button "Notes" at bounding box center [707, 322] width 137 height 22
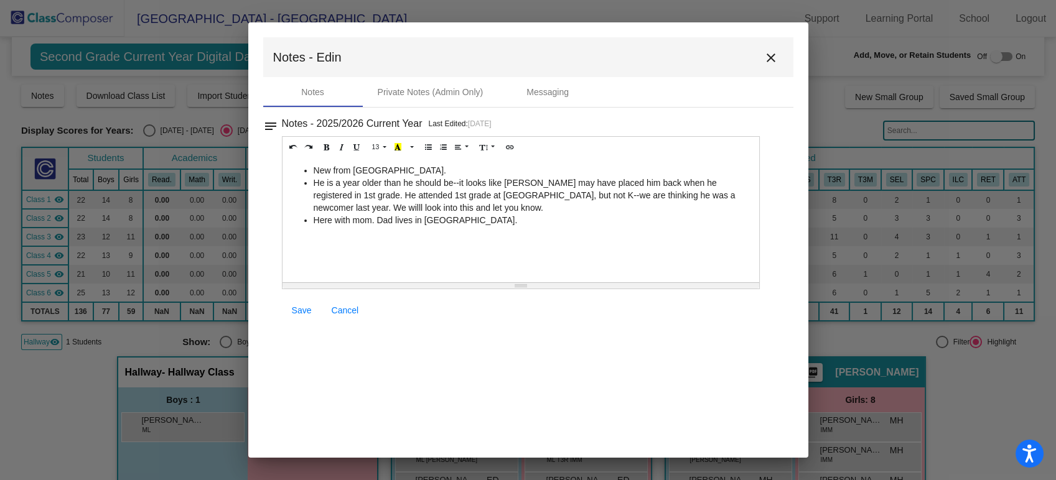
click at [765, 62] on mat-icon "close" at bounding box center [770, 57] width 15 height 15
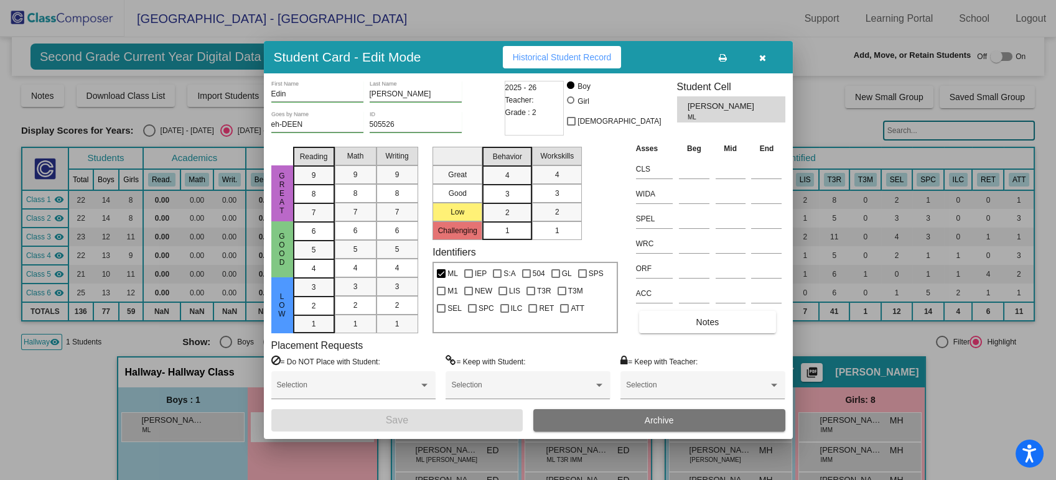
click at [755, 59] on button "button" at bounding box center [763, 57] width 40 height 22
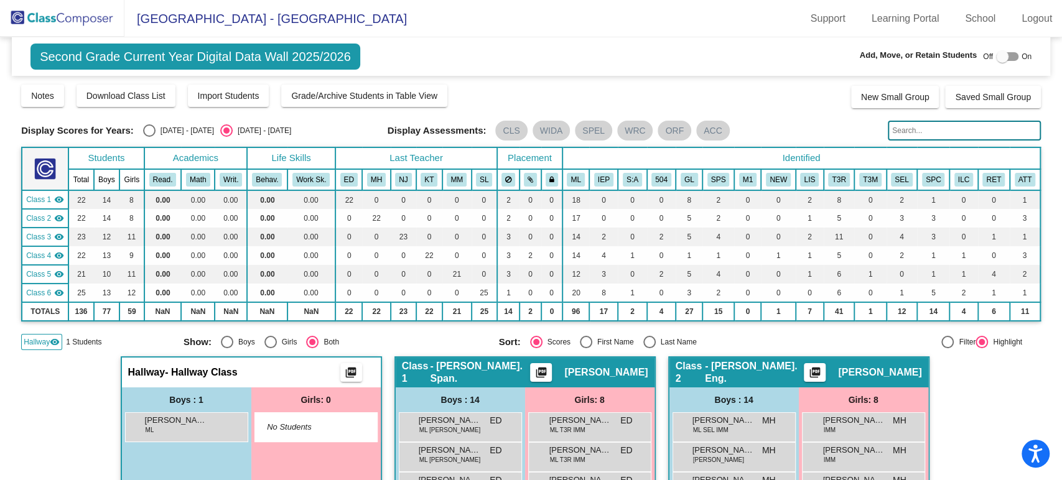
click at [63, 12] on img at bounding box center [62, 18] width 124 height 37
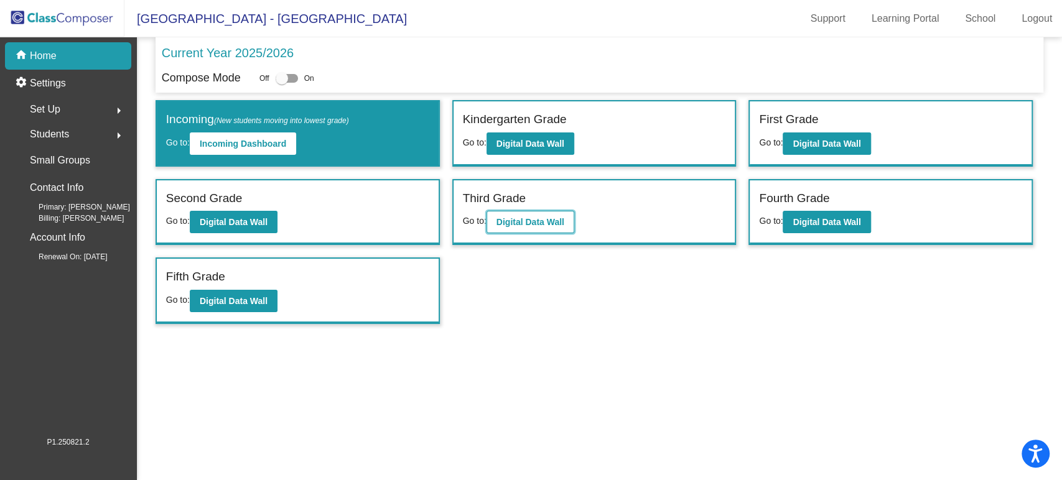
click at [518, 215] on button "Digital Data Wall" at bounding box center [531, 222] width 88 height 22
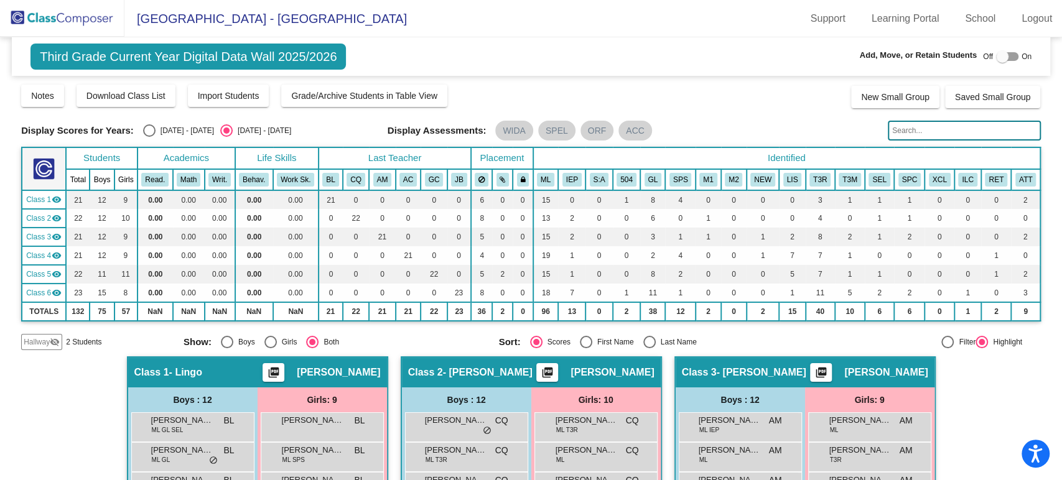
click at [1003, 60] on label at bounding box center [1007, 56] width 22 height 15
checkbox input "true"
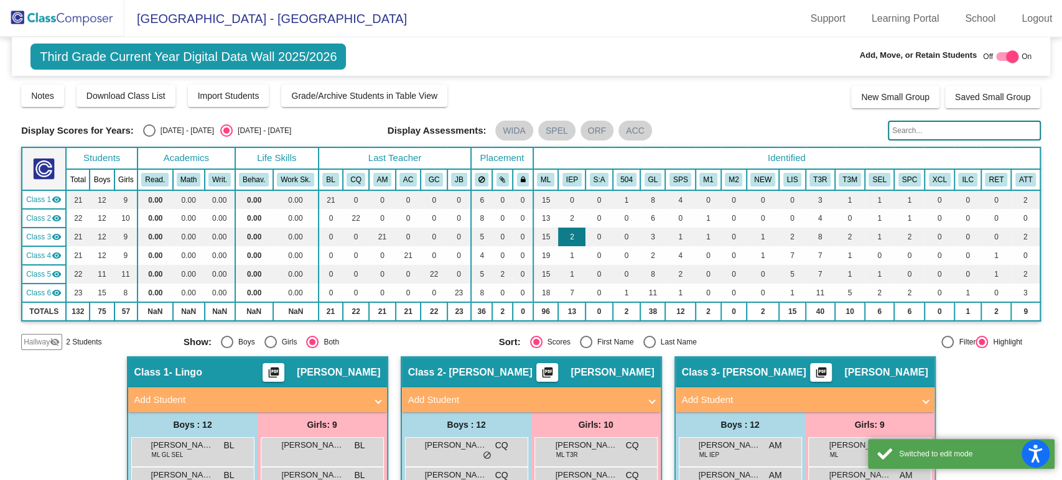
scroll to position [138, 0]
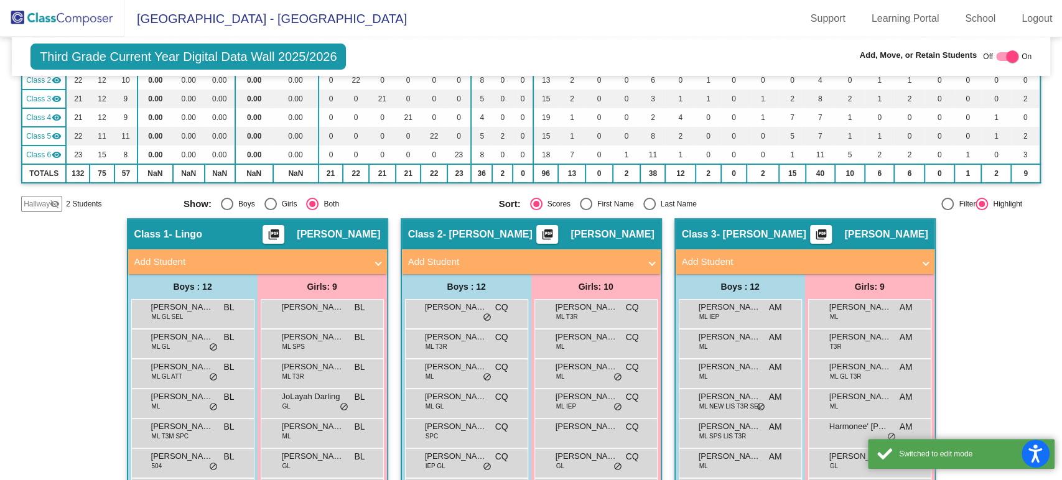
click at [29, 208] on span "Hallway" at bounding box center [37, 203] width 26 height 11
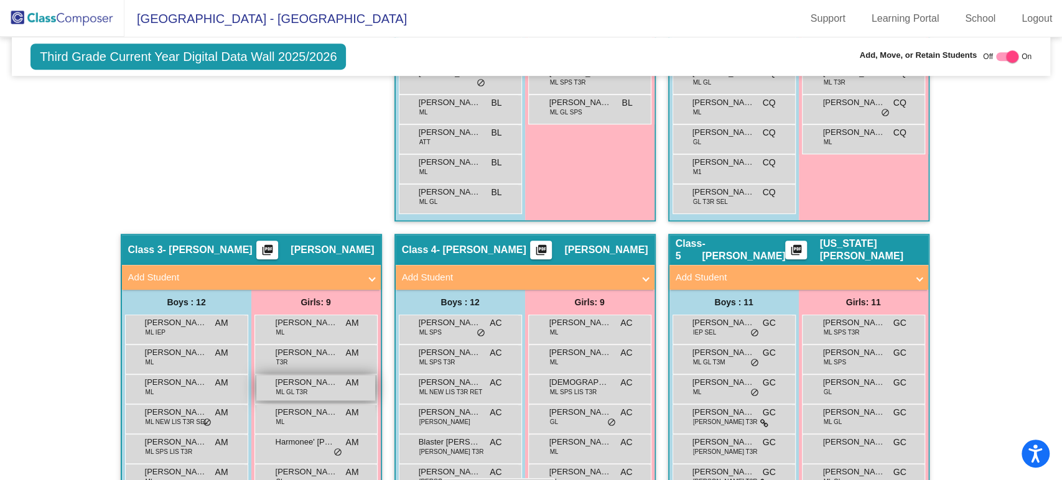
scroll to position [586, 0]
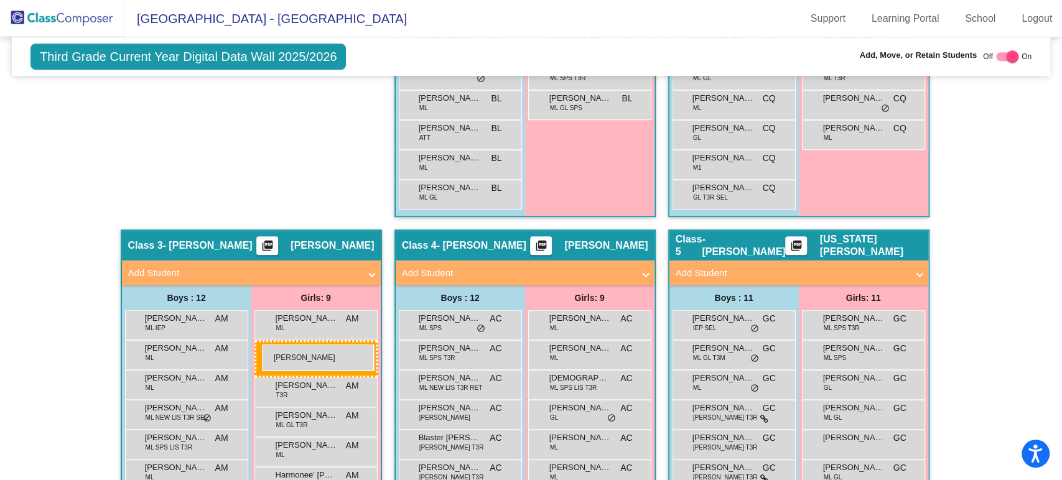
drag, startPoint x: 314, startPoint y: 169, endPoint x: 262, endPoint y: 345, distance: 183.5
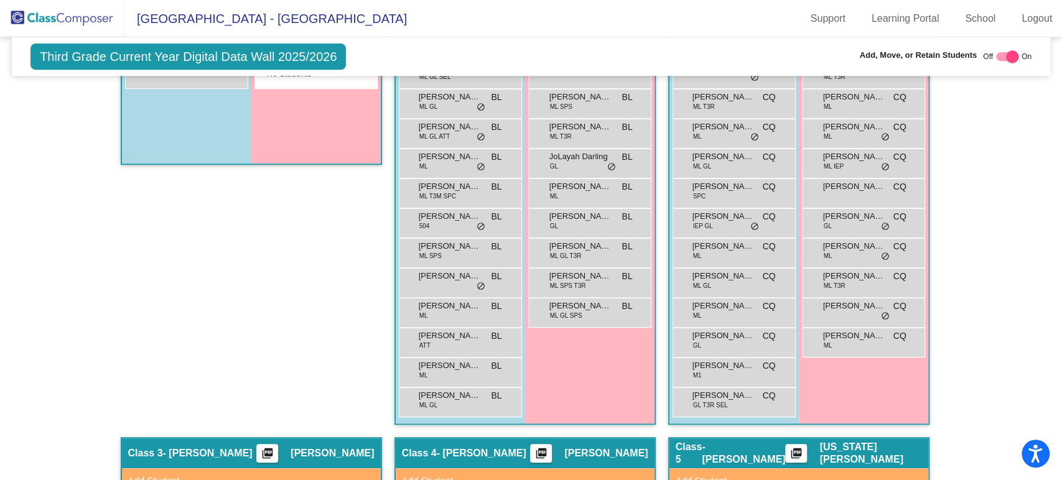
scroll to position [240, 0]
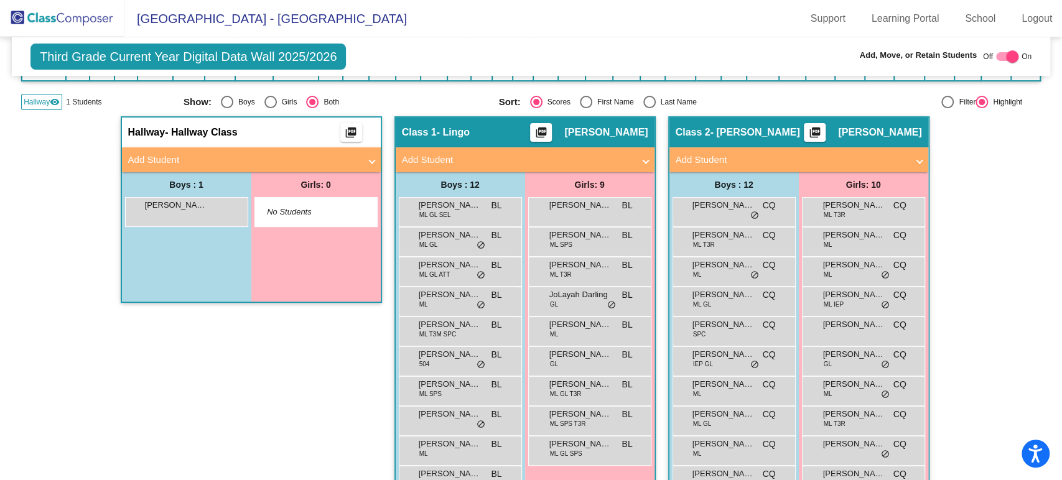
click at [187, 191] on div "Boys : 1" at bounding box center [186, 184] width 129 height 25
click at [189, 201] on span "[PERSON_NAME]" at bounding box center [176, 205] width 62 height 12
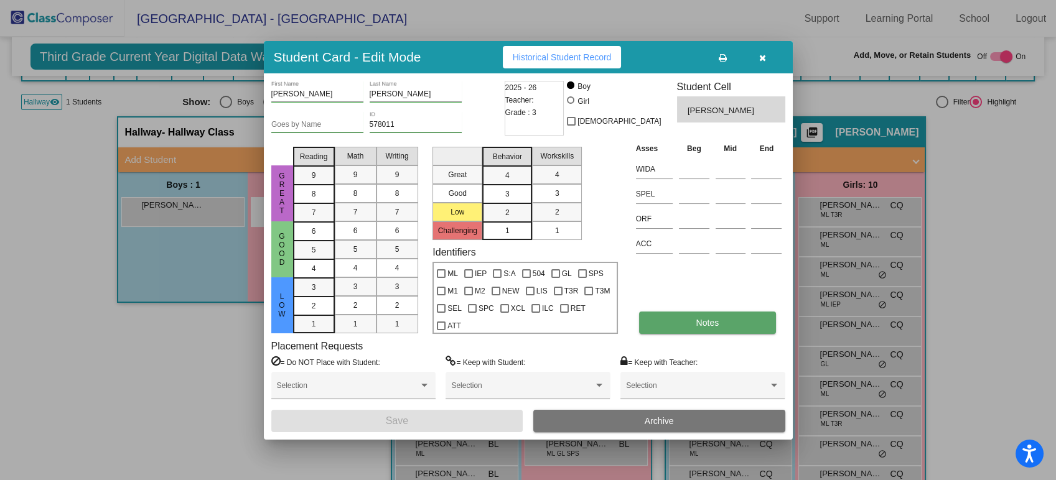
click at [683, 330] on button "Notes" at bounding box center [707, 323] width 137 height 22
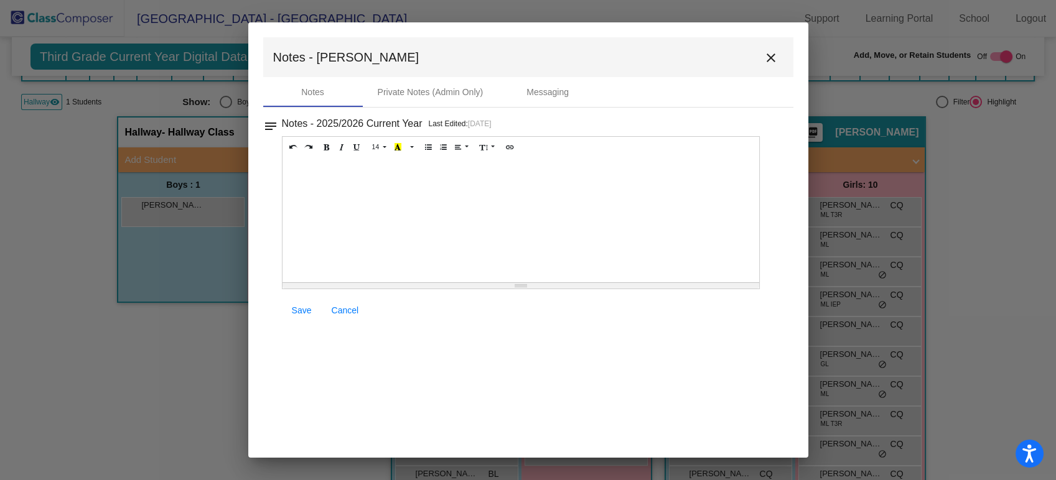
click at [339, 170] on div at bounding box center [520, 220] width 477 height 124
click at [422, 141] on button "Unordered list (CTRL+SHIFT+NUM7)" at bounding box center [429, 147] width 16 height 15
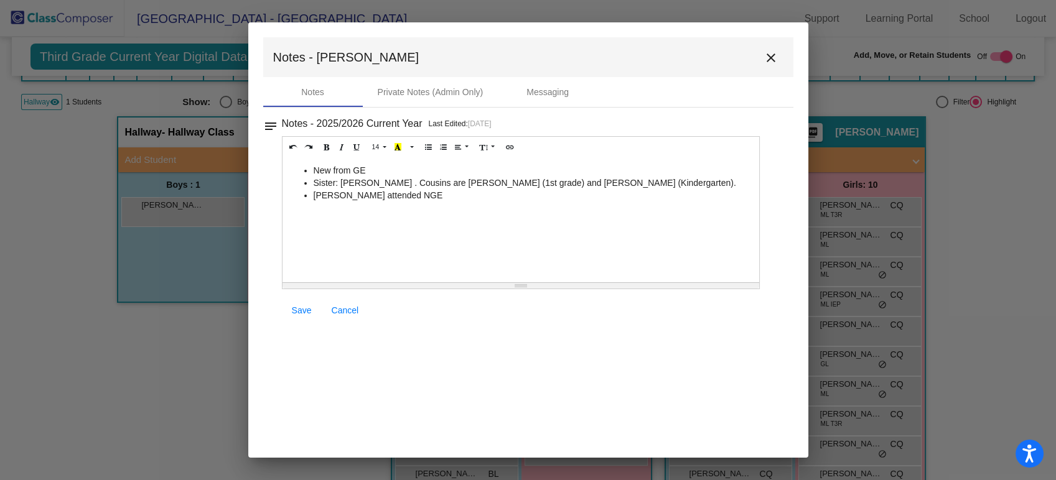
click at [455, 202] on div "New from GE Sister: [PERSON_NAME] . Cousins are [PERSON_NAME] (1st grade) and […" at bounding box center [520, 220] width 477 height 124
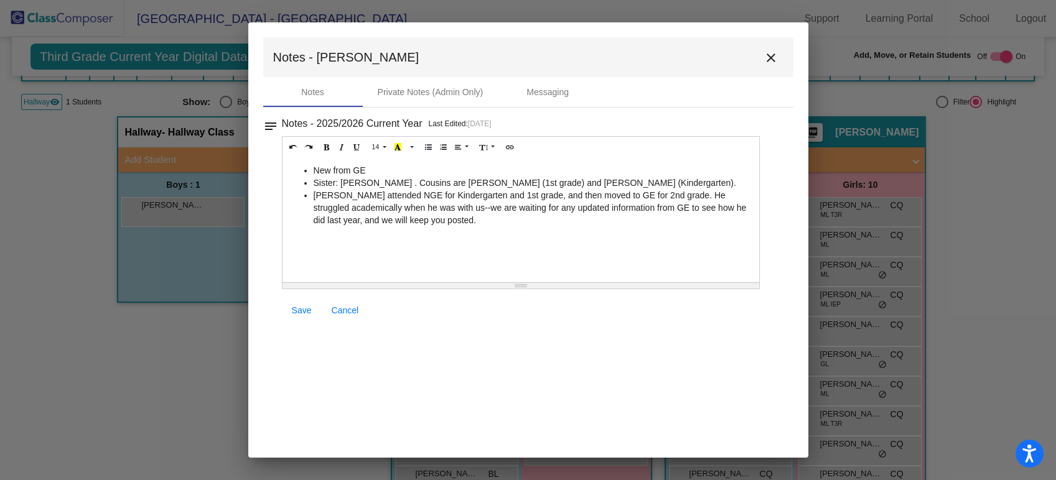
click at [302, 310] on span "Save" at bounding box center [302, 310] width 20 height 10
click at [366, 185] on li "Sister: [PERSON_NAME] . Cousins are [PERSON_NAME] (1st grade) and [PERSON_NAME]…" at bounding box center [534, 183] width 440 height 12
drag, startPoint x: 398, startPoint y: 180, endPoint x: 404, endPoint y: 176, distance: 7.6
click at [398, 180] on li "Sister: [PERSON_NAME] . Cousins are [PERSON_NAME] (1st grade) and [PERSON_NAME]…" at bounding box center [534, 183] width 440 height 12
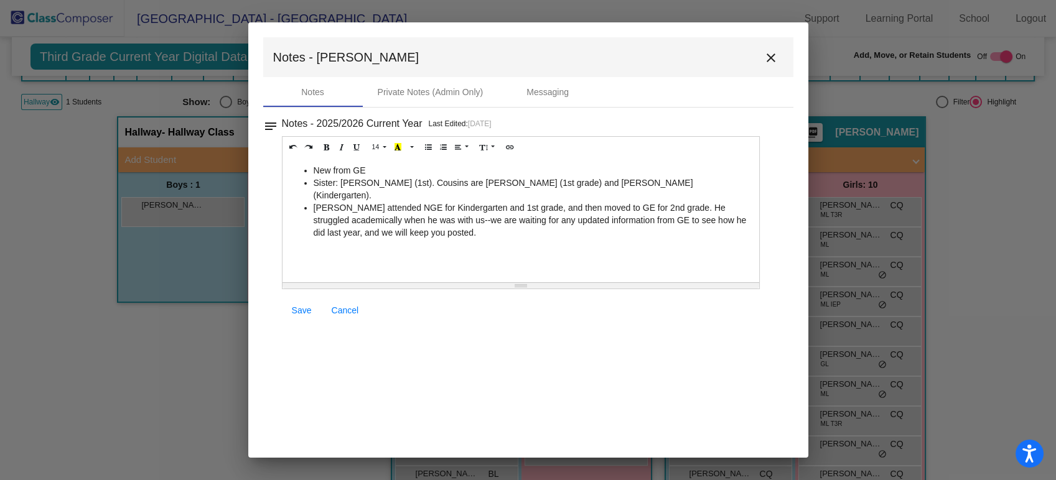
click at [304, 307] on span "Save" at bounding box center [302, 310] width 20 height 10
click at [771, 49] on button "close" at bounding box center [770, 57] width 25 height 25
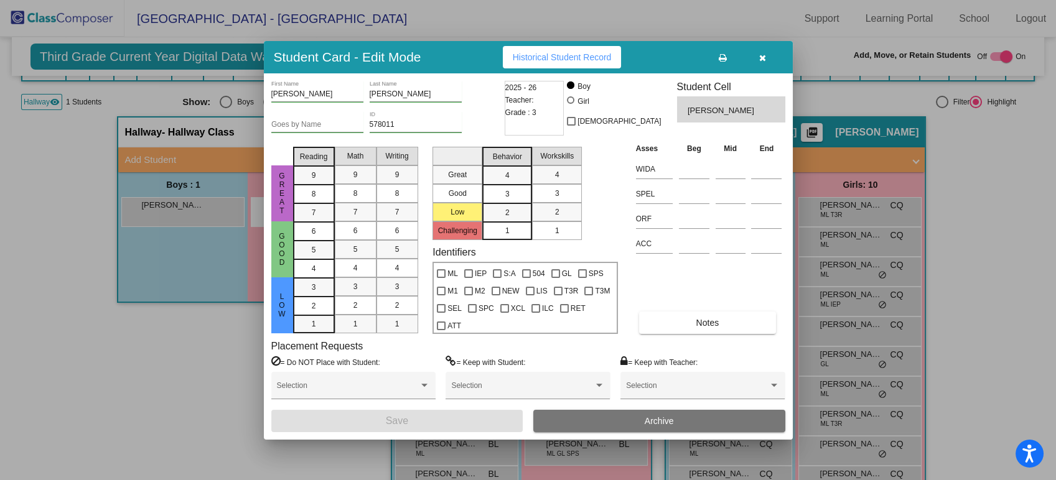
click at [761, 61] on icon "button" at bounding box center [762, 58] width 7 height 9
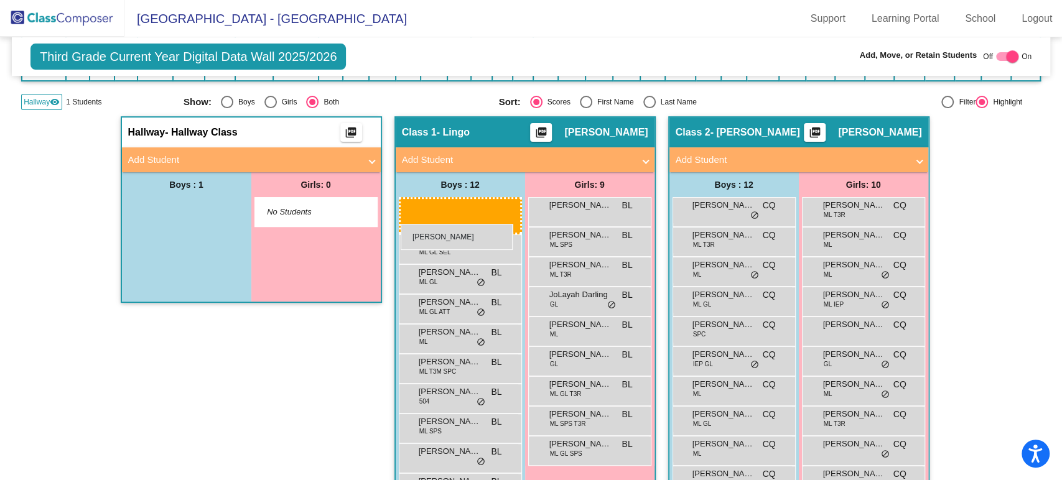
drag, startPoint x: 202, startPoint y: 208, endPoint x: 401, endPoint y: 224, distance: 199.7
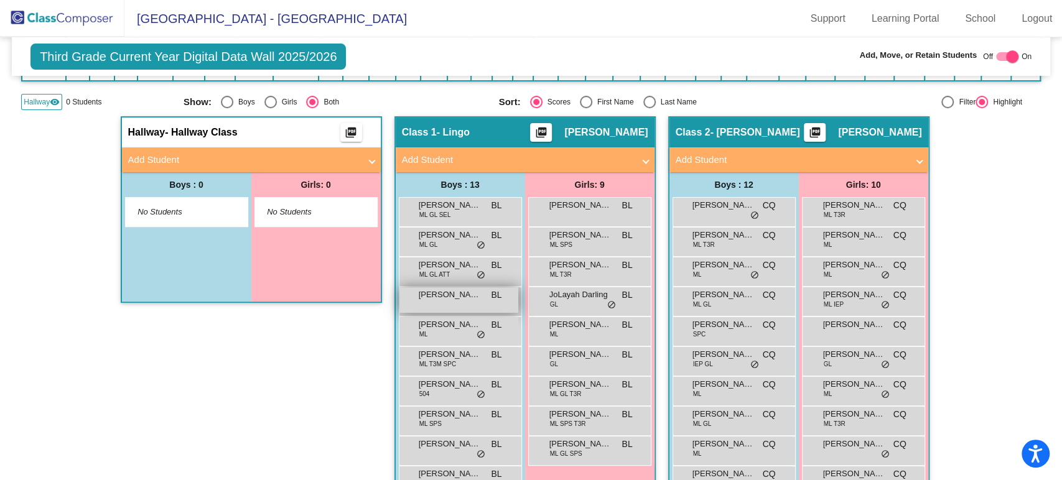
click at [456, 299] on span "[PERSON_NAME]" at bounding box center [450, 295] width 62 height 12
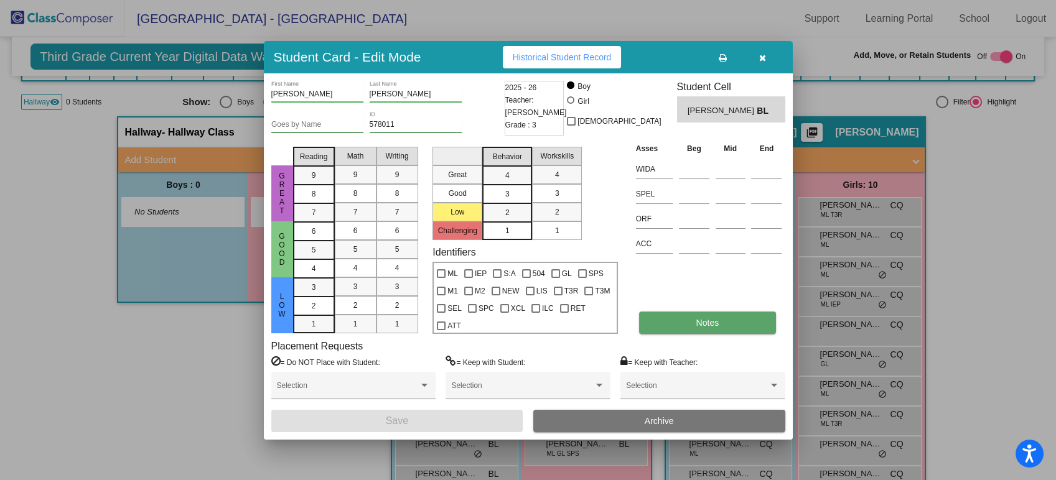
click at [683, 333] on button "Notes" at bounding box center [707, 323] width 137 height 22
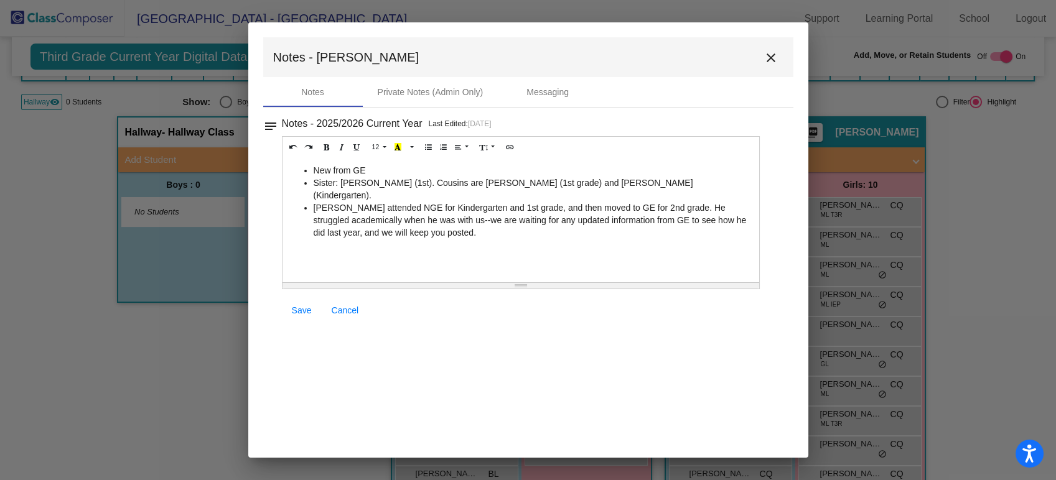
drag, startPoint x: 641, startPoint y: 182, endPoint x: 304, endPoint y: 178, distance: 337.9
click at [314, 178] on li "Sister: [PERSON_NAME] (1st). Cousins are [PERSON_NAME] (1st grade) and [PERSON_…" at bounding box center [534, 189] width 440 height 25
copy li "Sister: [PERSON_NAME] (1st). Cousins are [PERSON_NAME] (1st grade) and [PERSON_…"
click at [307, 302] on link "Save" at bounding box center [302, 310] width 40 height 22
click at [775, 54] on mat-icon "close" at bounding box center [770, 57] width 15 height 15
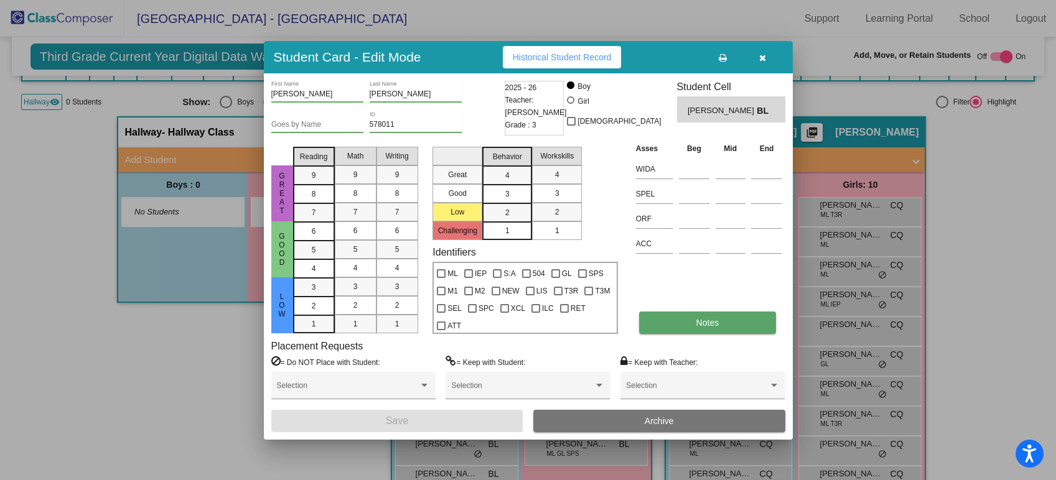
click at [694, 321] on button "Notes" at bounding box center [707, 323] width 137 height 22
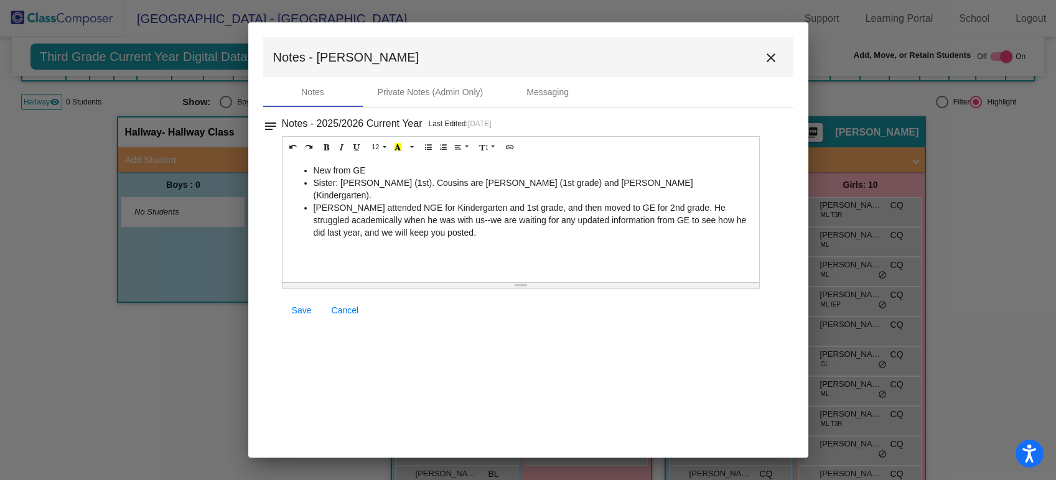
drag, startPoint x: 457, startPoint y: 223, endPoint x: 308, endPoint y: 198, distance: 150.8
click at [308, 198] on ul "New from GE Sister: [PERSON_NAME] (1st). Cousins are [PERSON_NAME] (1st grade) …" at bounding box center [521, 201] width 465 height 75
copy li "[PERSON_NAME] attended NGE for Kindergarten and 1st grade, and then moved to GE…"
click at [360, 309] on link "Cancel" at bounding box center [345, 310] width 47 height 22
click at [355, 309] on span "Cancel" at bounding box center [345, 310] width 27 height 10
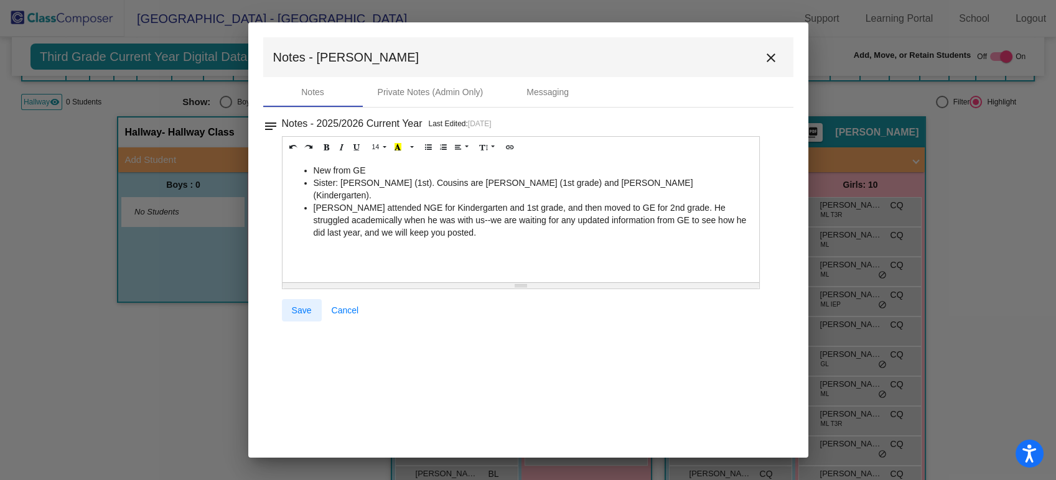
click at [312, 302] on link "Save" at bounding box center [302, 310] width 40 height 22
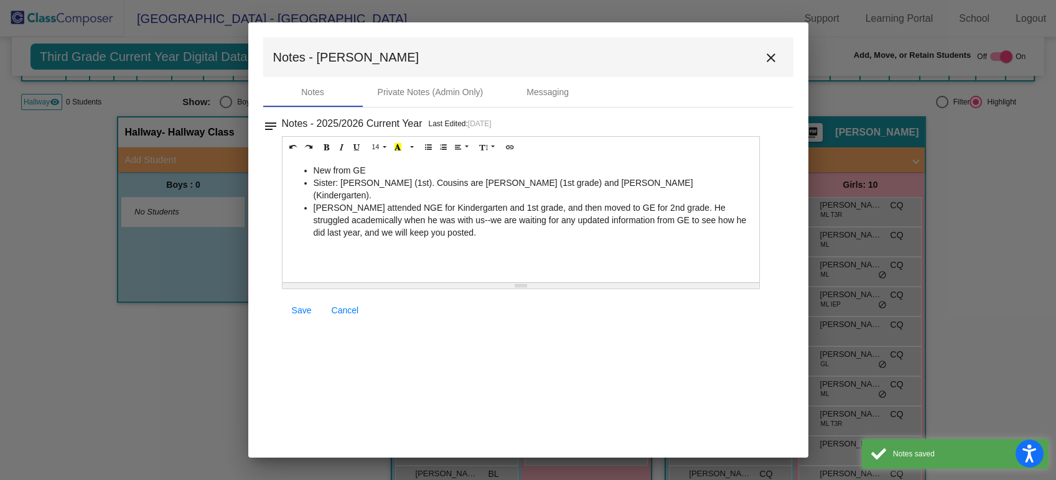
click at [775, 52] on mat-icon "close" at bounding box center [770, 57] width 15 height 15
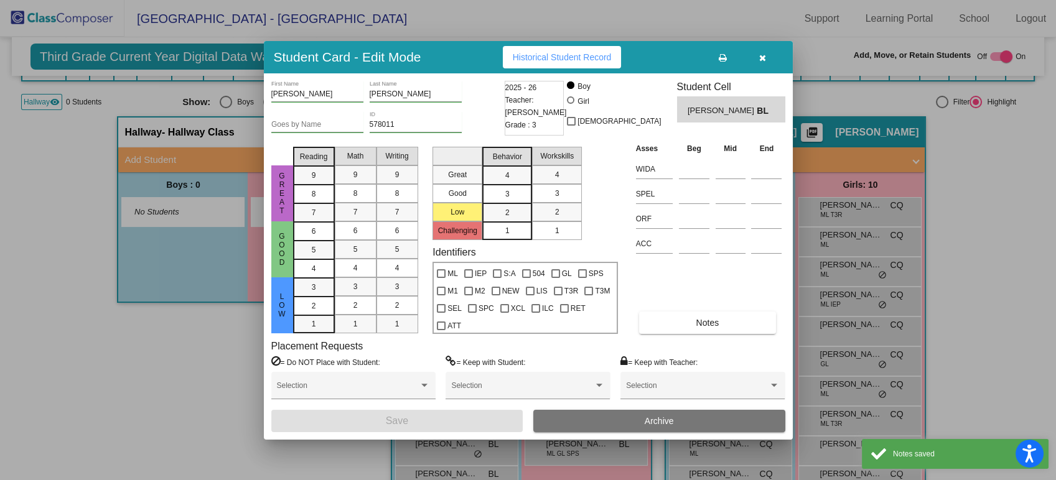
click at [727, 54] on button at bounding box center [723, 57] width 40 height 22
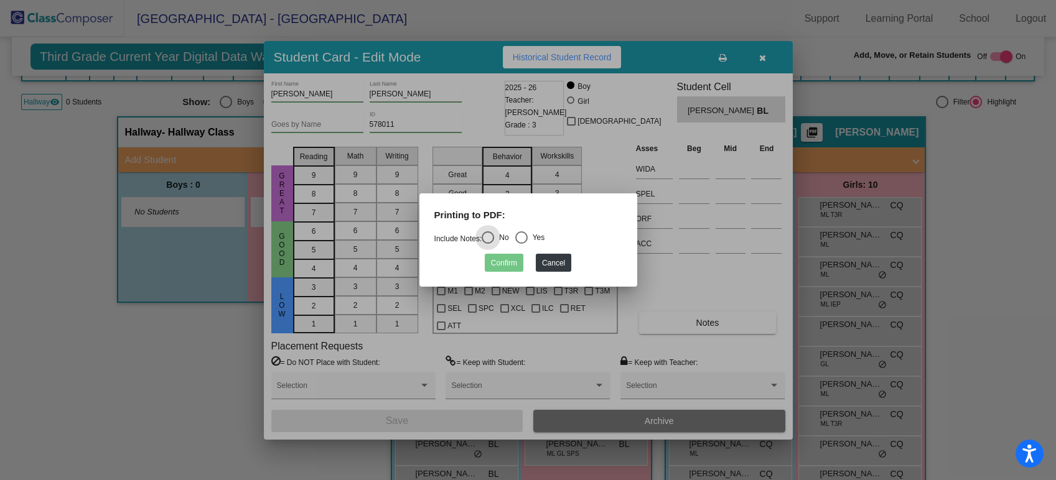
click at [526, 233] on div "Select an option" at bounding box center [521, 237] width 12 height 12
click at [521, 244] on input "Yes" at bounding box center [521, 244] width 1 height 1
radio input "true"
click at [508, 260] on button "Confirm" at bounding box center [504, 263] width 39 height 18
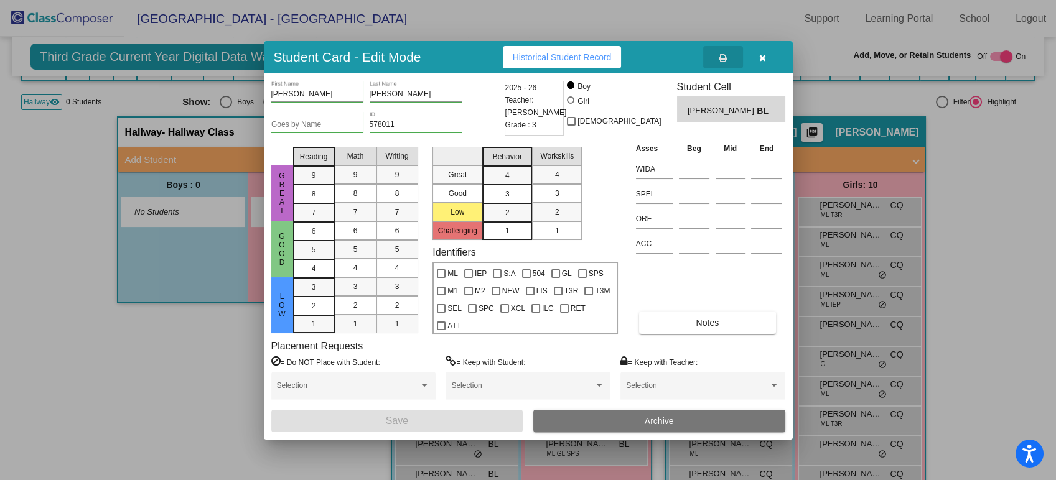
click at [765, 50] on button "button" at bounding box center [763, 57] width 40 height 22
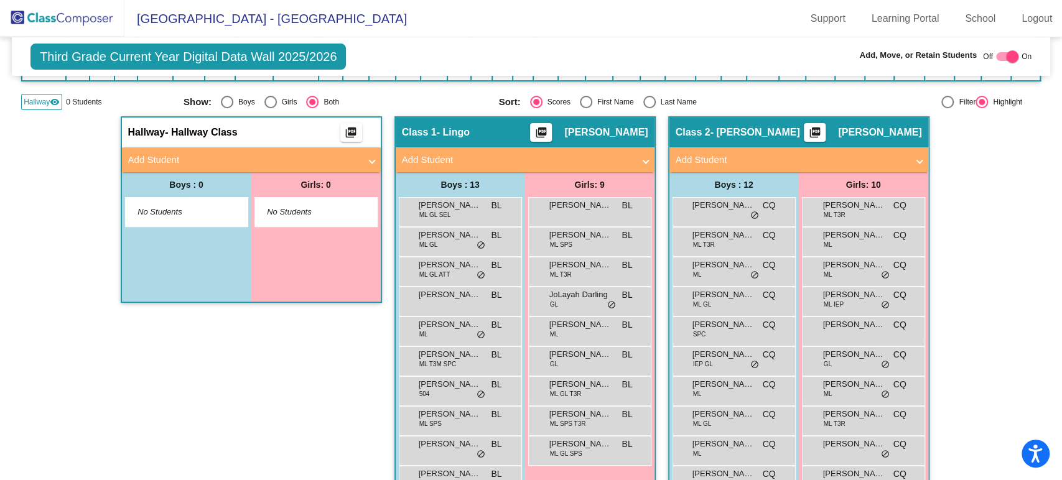
scroll to position [0, 0]
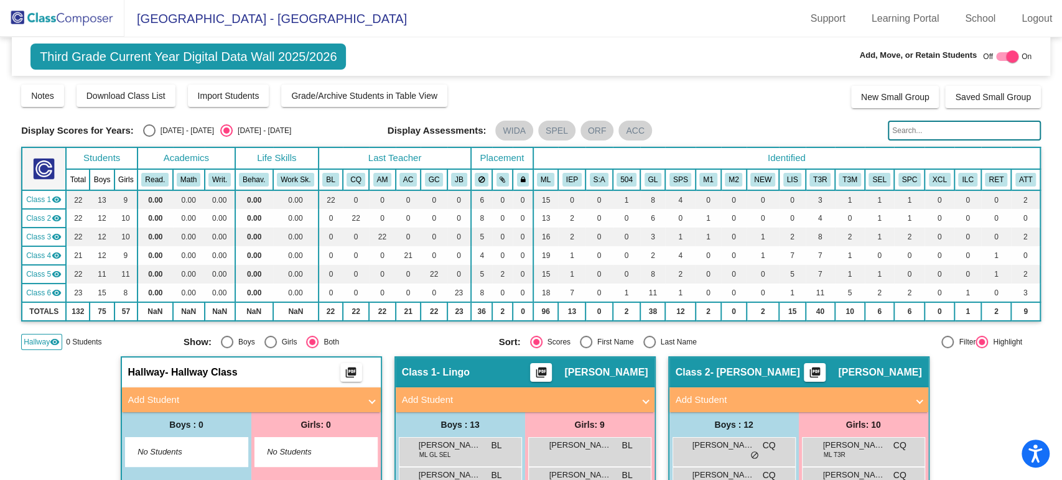
click at [70, 15] on img at bounding box center [62, 18] width 124 height 37
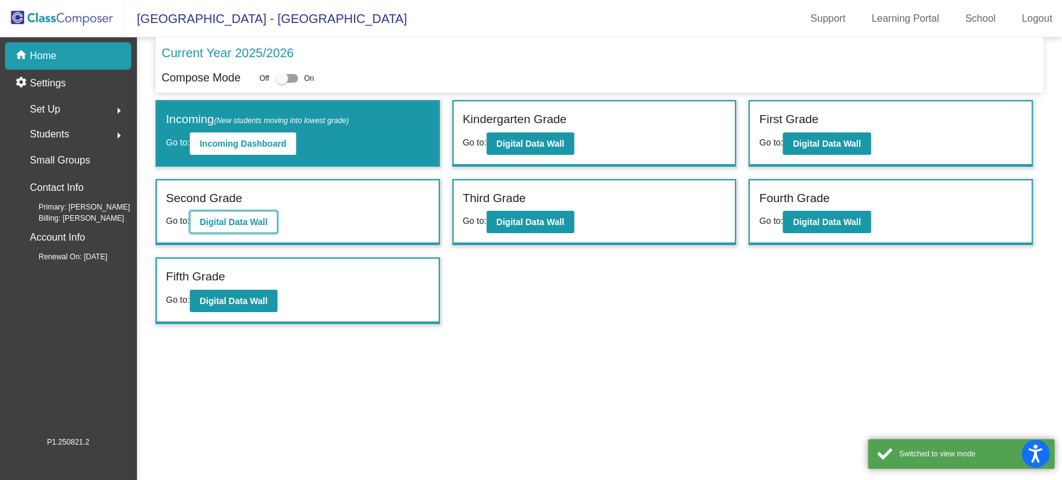
click at [274, 223] on button "Digital Data Wall" at bounding box center [234, 222] width 88 height 22
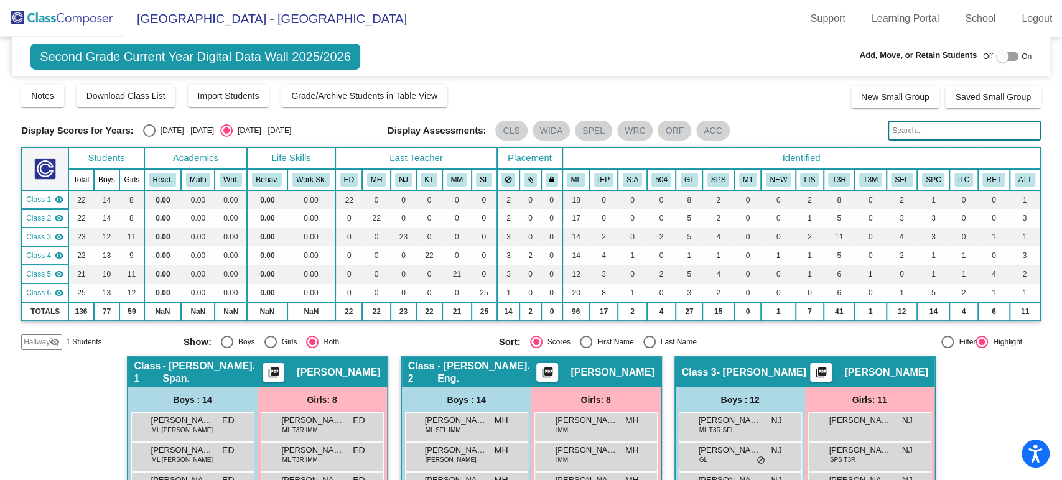
click at [996, 60] on div at bounding box center [1002, 56] width 12 height 12
checkbox input "true"
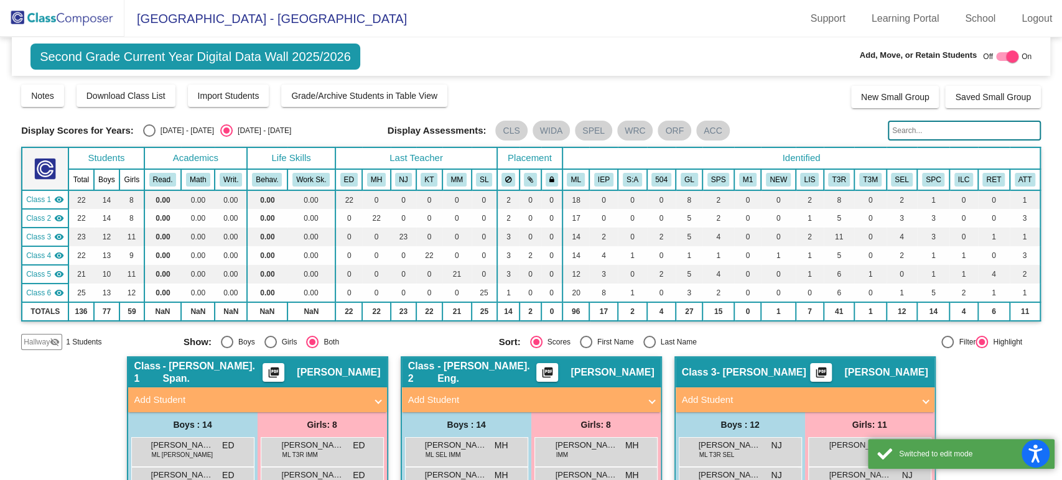
click at [36, 341] on span "Hallway" at bounding box center [37, 342] width 26 height 11
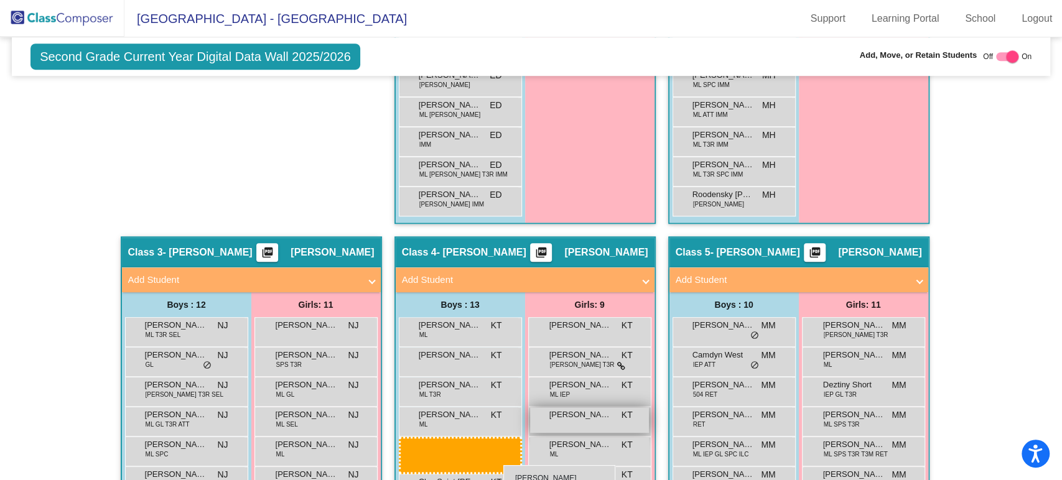
scroll to position [646, 0]
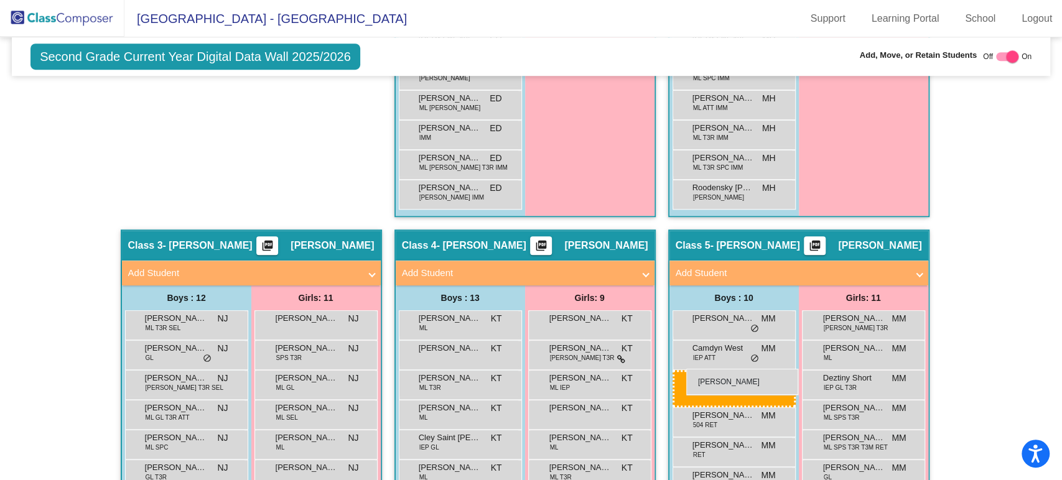
drag, startPoint x: 158, startPoint y: 185, endPoint x: 686, endPoint y: 369, distance: 559.2
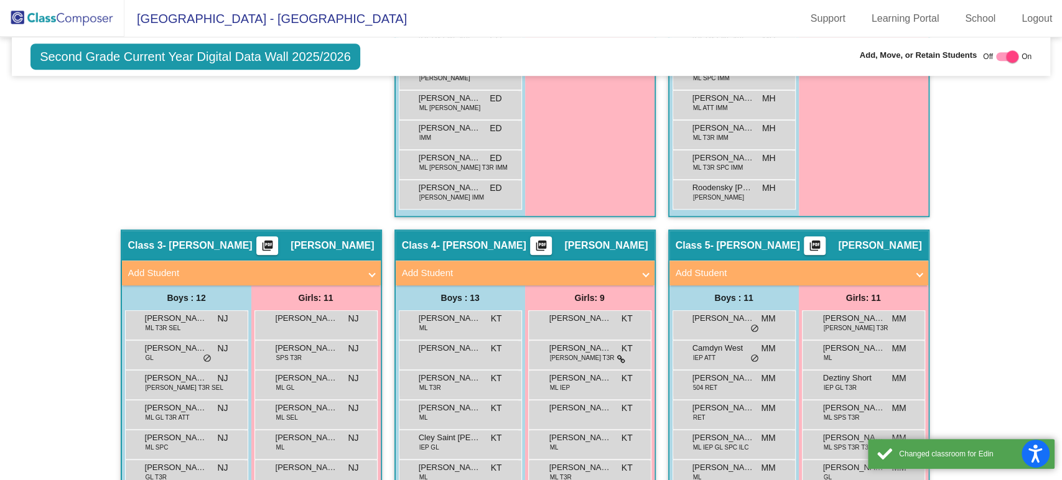
scroll to position [715, 0]
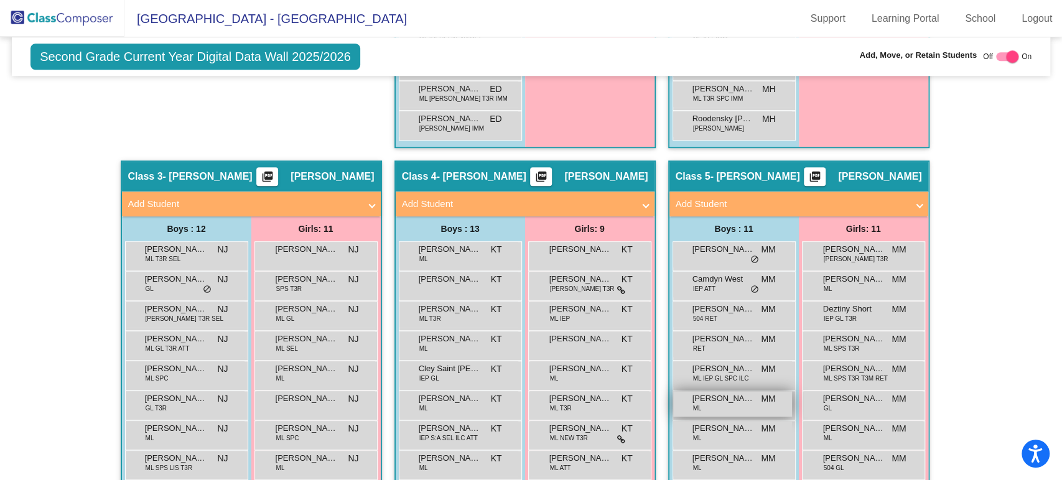
click at [723, 402] on span "[PERSON_NAME]" at bounding box center [723, 399] width 62 height 12
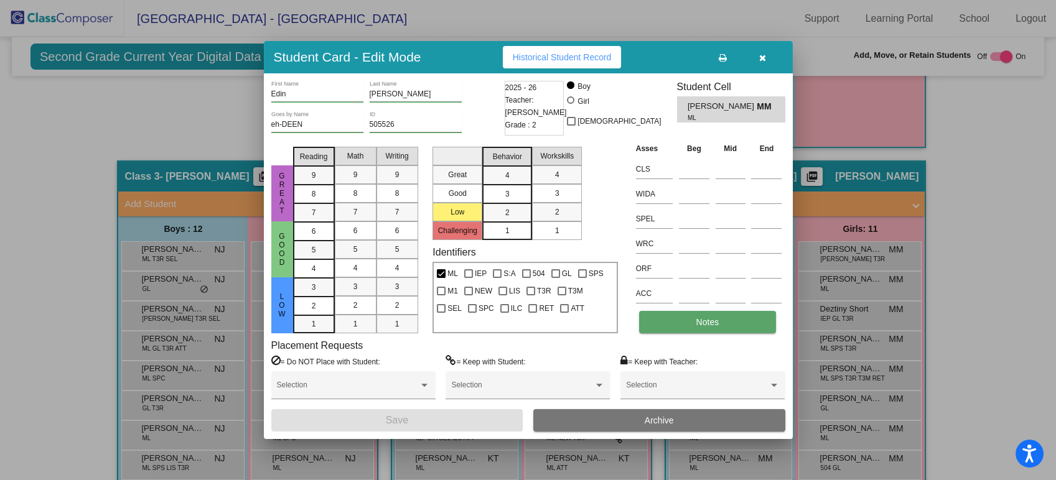
click at [757, 328] on button "Notes" at bounding box center [707, 322] width 137 height 22
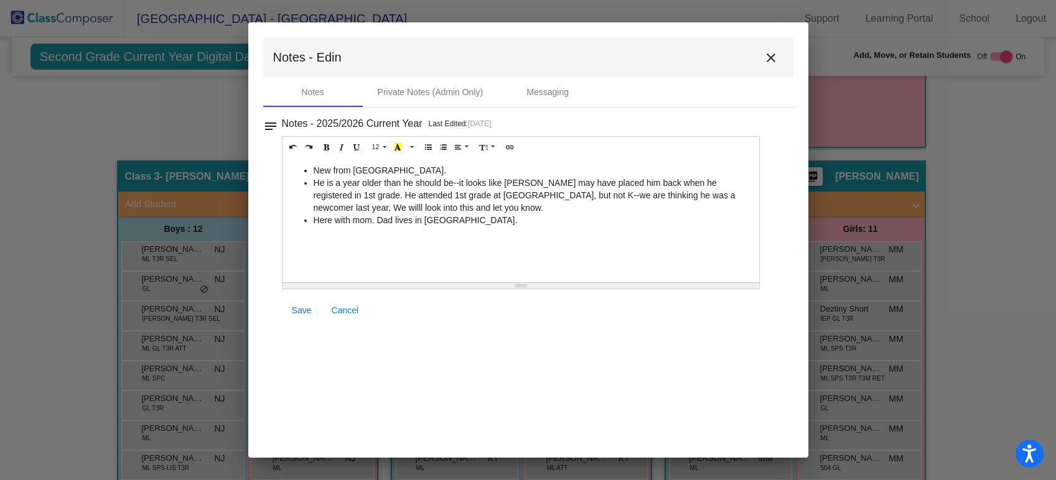
drag, startPoint x: 487, startPoint y: 229, endPoint x: 314, endPoint y: 186, distance: 178.2
click at [314, 186] on div "New from [GEOGRAPHIC_DATA]. He is a year older than he should be--it looks like…" at bounding box center [520, 220] width 477 height 124
copy ul "He is a year older than he should be--it looks like [PERSON_NAME] may have plac…"
click at [299, 228] on div "New from [GEOGRAPHIC_DATA]. He is a year older than he should be--it looks like…" at bounding box center [520, 220] width 477 height 124
click at [715, 198] on li "He is a year older than he should be--it looks like [PERSON_NAME] may have plac…" at bounding box center [534, 195] width 440 height 37
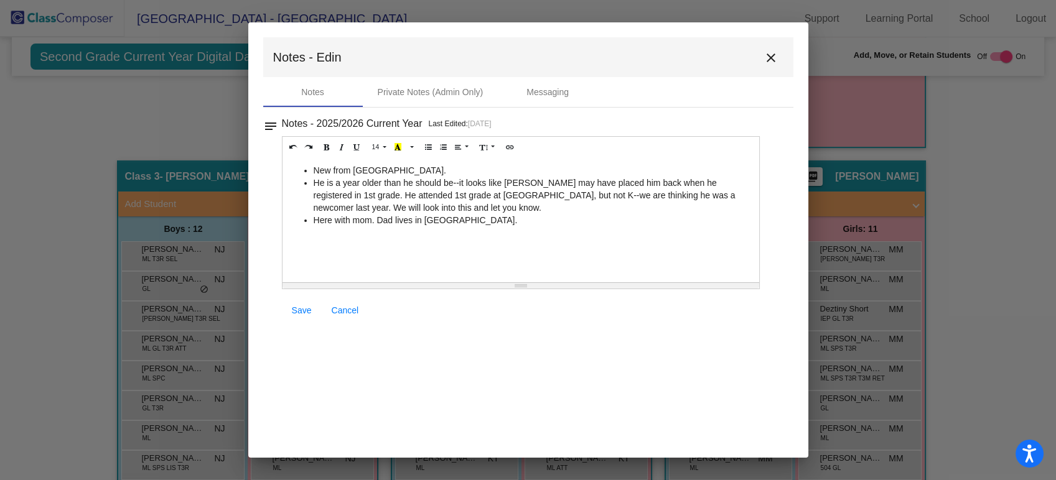
click at [612, 198] on li "He is a year older than he should be--it looks like [PERSON_NAME] may have plac…" at bounding box center [534, 195] width 440 height 37
click at [289, 300] on link "Save" at bounding box center [302, 310] width 40 height 22
click at [771, 63] on mat-icon "close" at bounding box center [770, 57] width 15 height 15
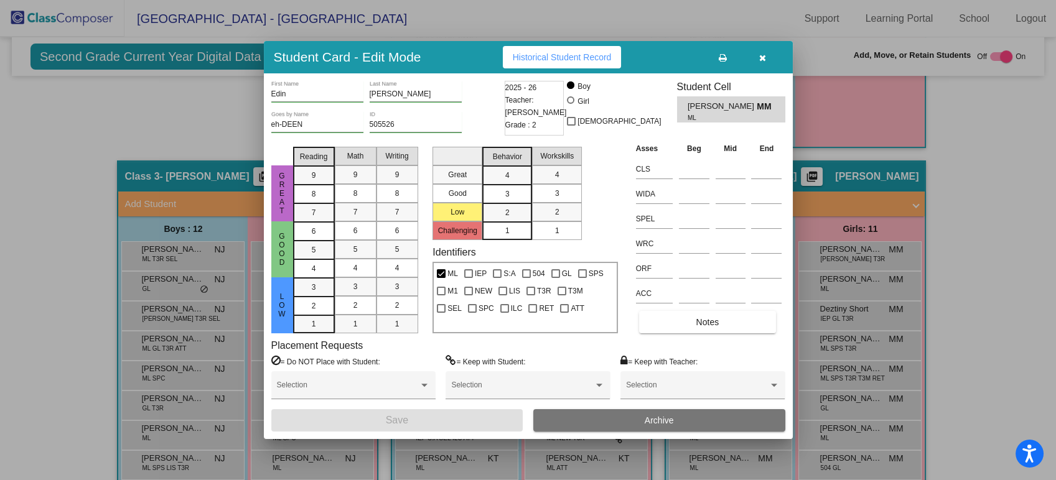
click at [724, 55] on icon at bounding box center [723, 58] width 8 height 9
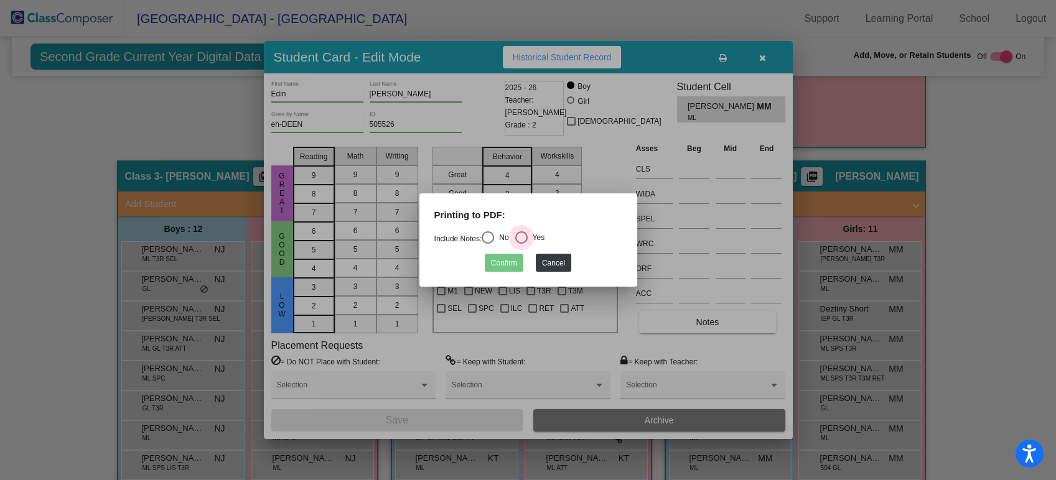
click at [519, 235] on div "Select an option" at bounding box center [521, 237] width 12 height 12
click at [521, 244] on input "Yes" at bounding box center [521, 244] width 1 height 1
radio input "true"
click at [498, 263] on button "Confirm" at bounding box center [504, 263] width 39 height 18
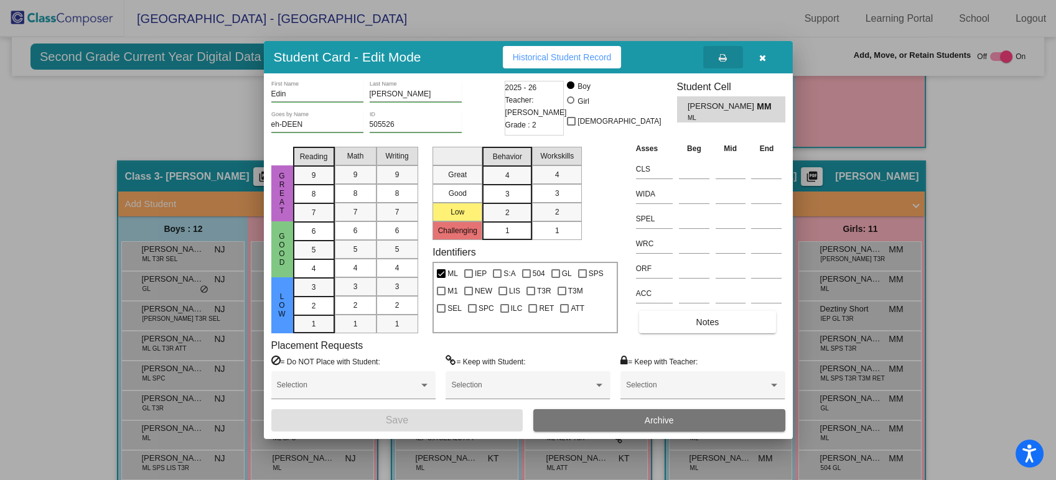
click at [768, 62] on button "button" at bounding box center [763, 57] width 40 height 22
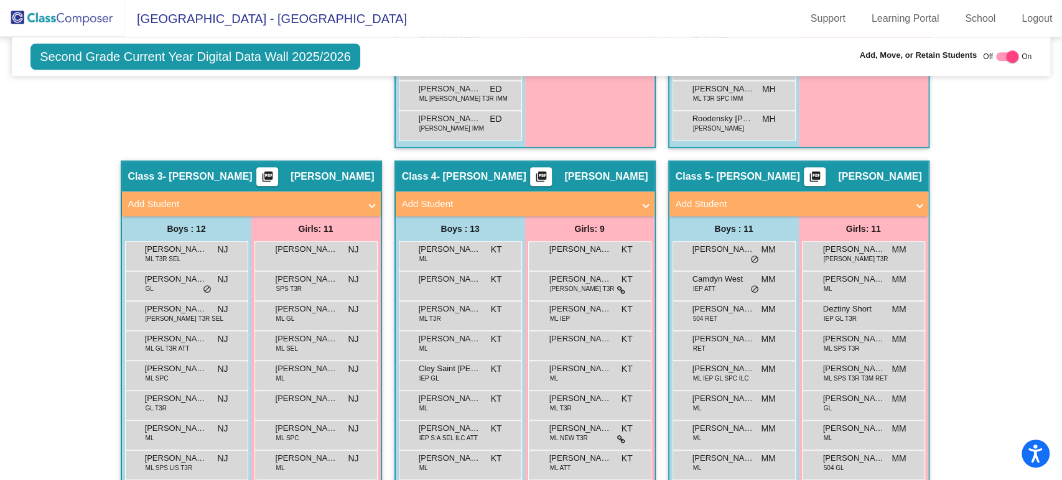
scroll to position [508, 0]
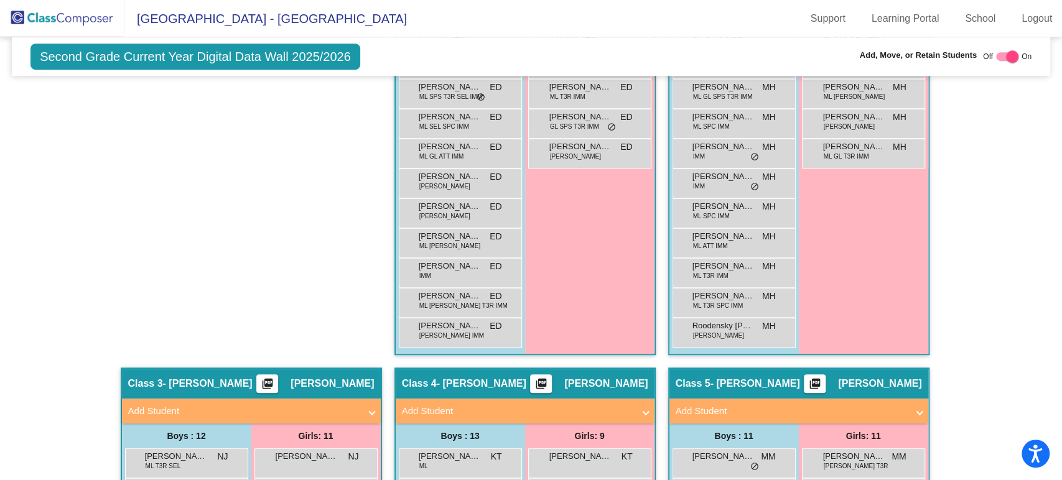
click at [61, 10] on img at bounding box center [62, 18] width 124 height 37
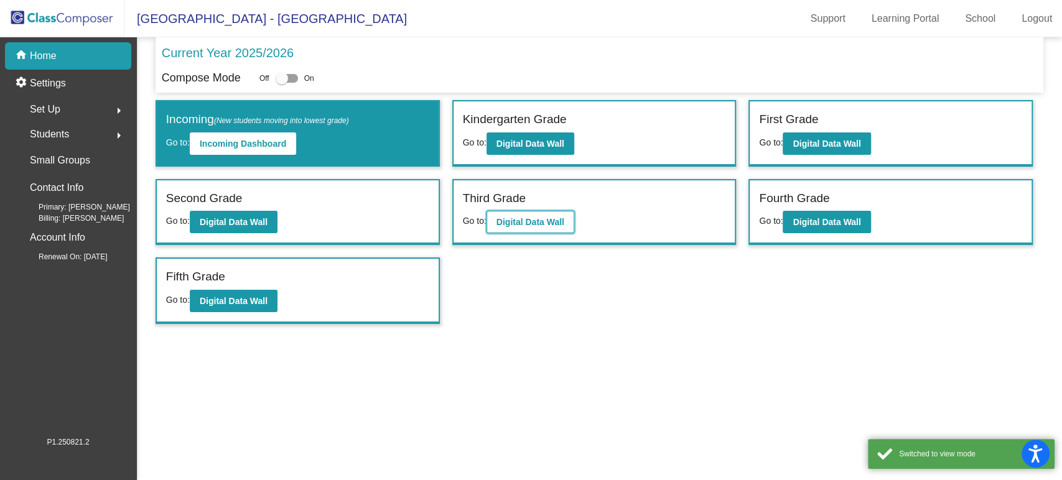
click at [529, 231] on button "Digital Data Wall" at bounding box center [531, 222] width 88 height 22
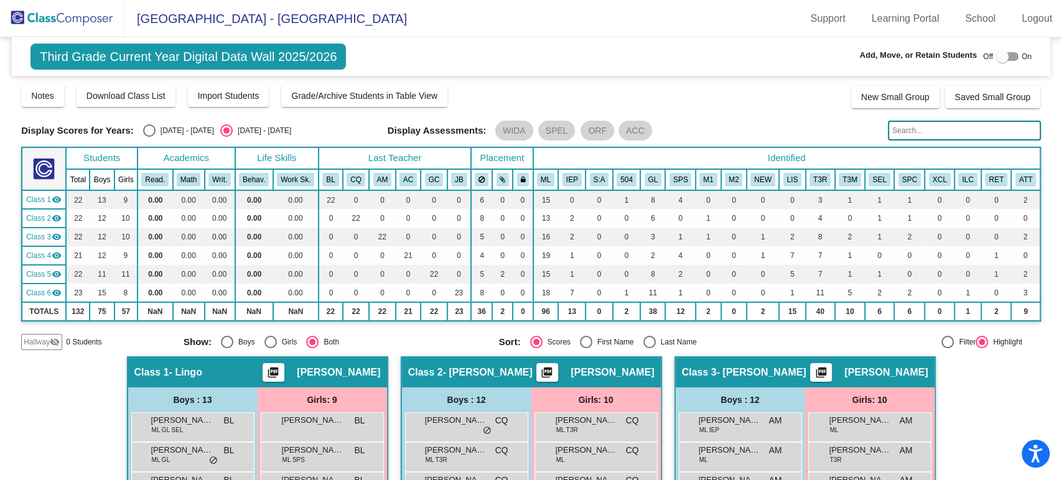
click at [39, 22] on img at bounding box center [62, 18] width 124 height 37
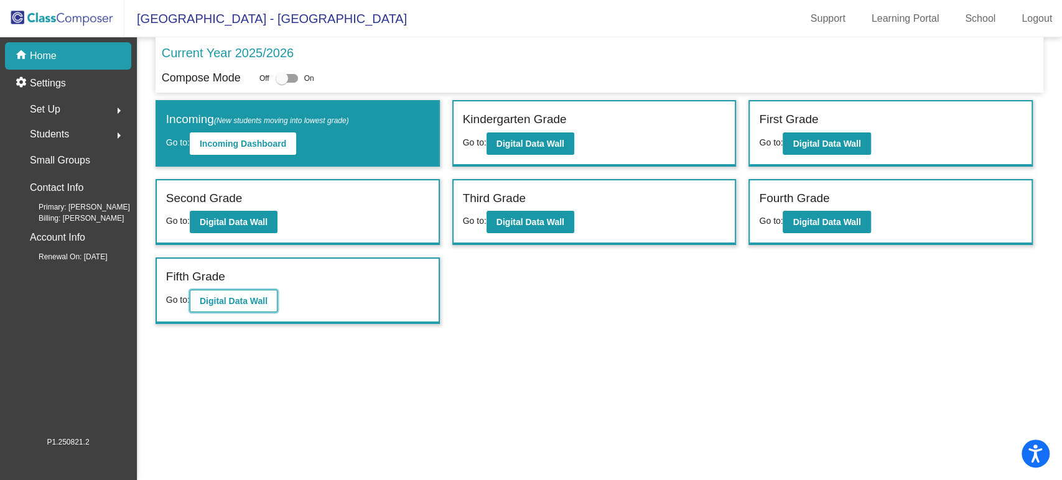
click at [251, 297] on b "Digital Data Wall" at bounding box center [234, 301] width 68 height 10
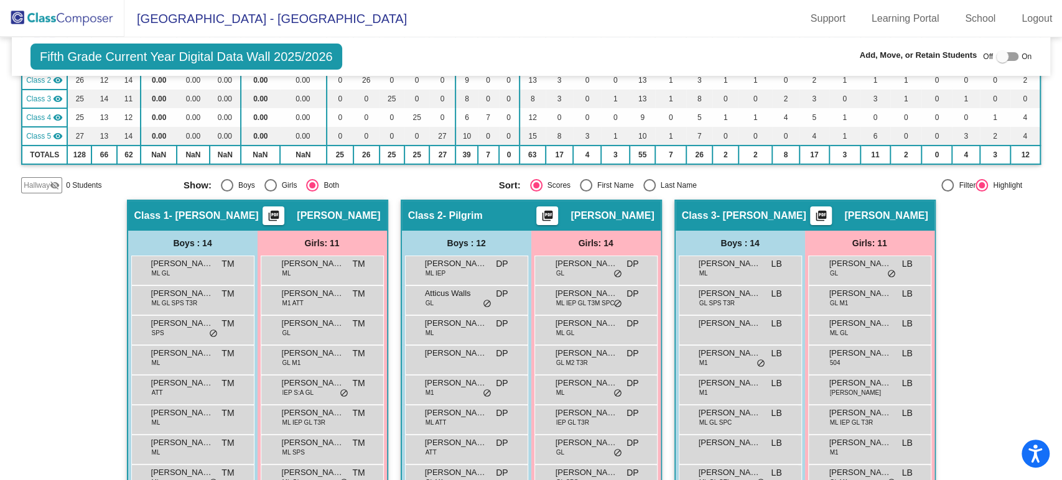
scroll to position [276, 0]
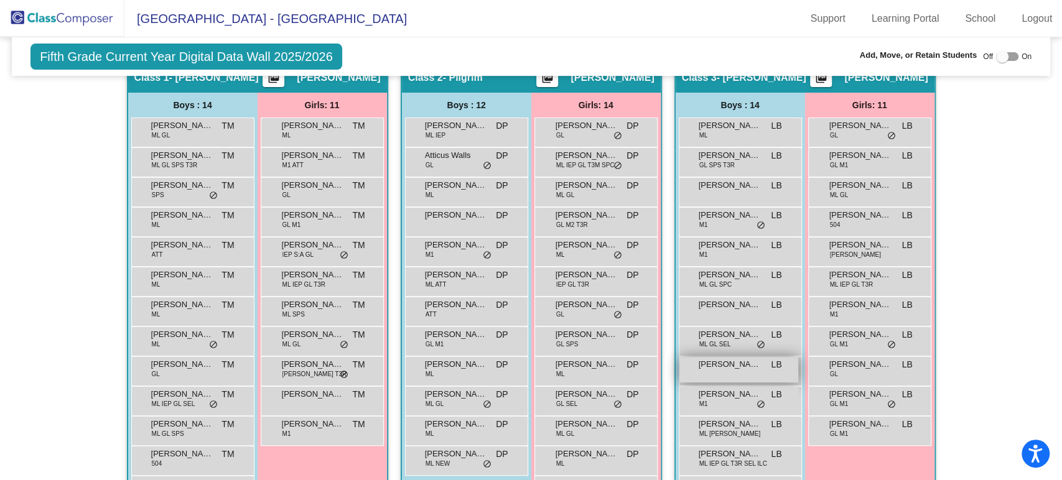
click at [732, 360] on span "[PERSON_NAME]" at bounding box center [730, 364] width 62 height 12
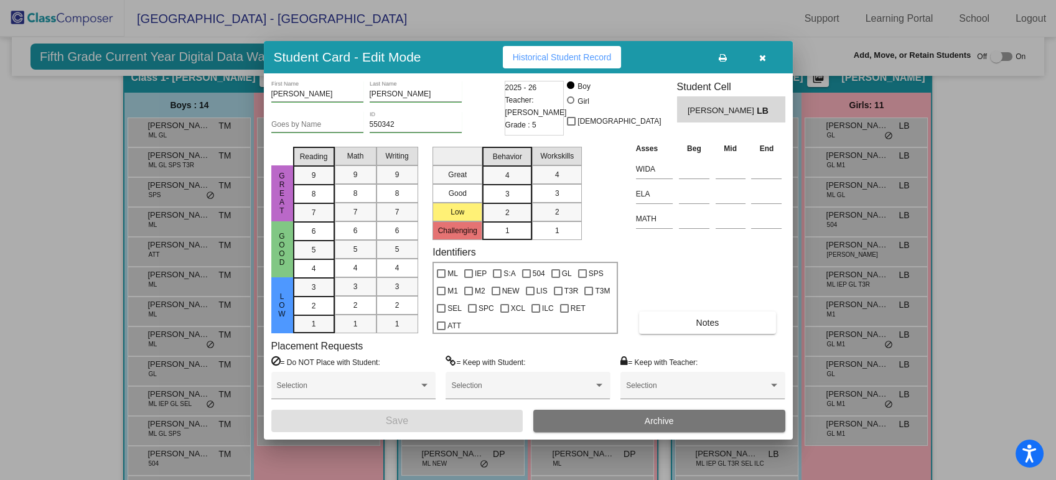
click at [725, 54] on icon at bounding box center [723, 58] width 8 height 9
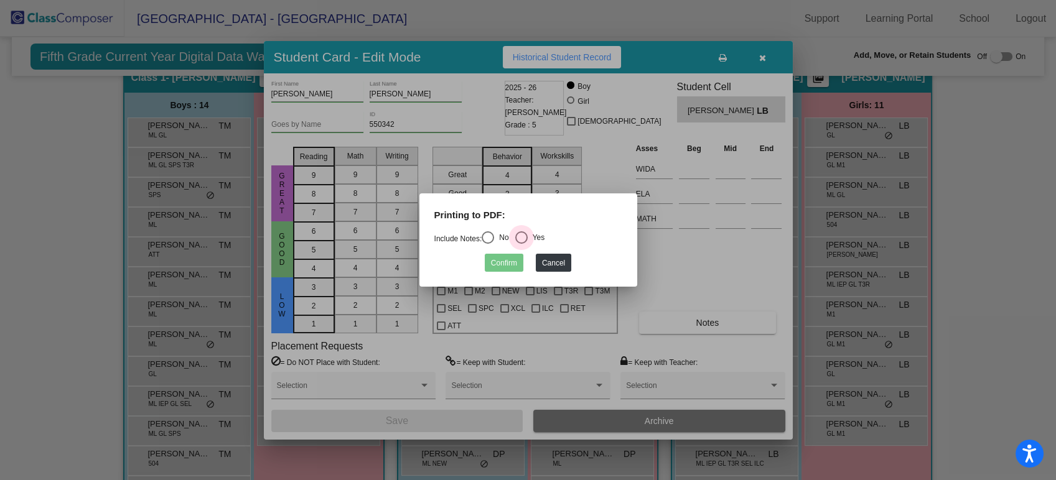
click at [520, 237] on div "Select an option" at bounding box center [521, 237] width 12 height 12
click at [521, 244] on input "Yes" at bounding box center [521, 244] width 1 height 1
radio input "true"
click at [513, 269] on button "Confirm" at bounding box center [504, 263] width 39 height 18
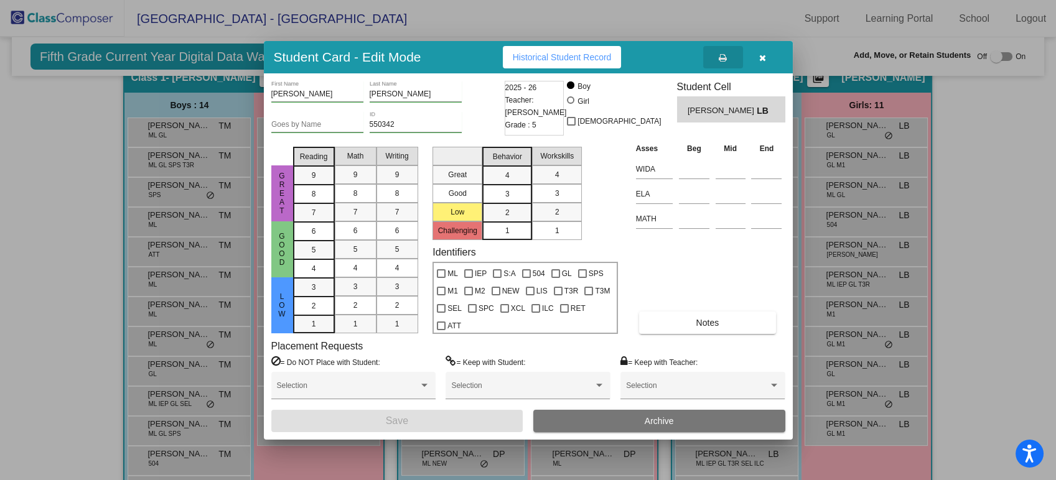
click at [763, 49] on button "button" at bounding box center [763, 57] width 40 height 22
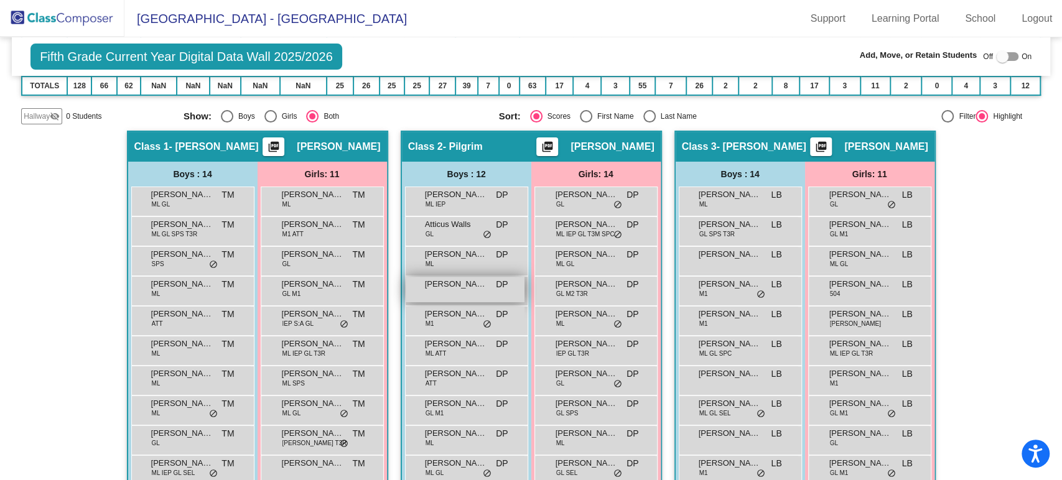
scroll to position [345, 0]
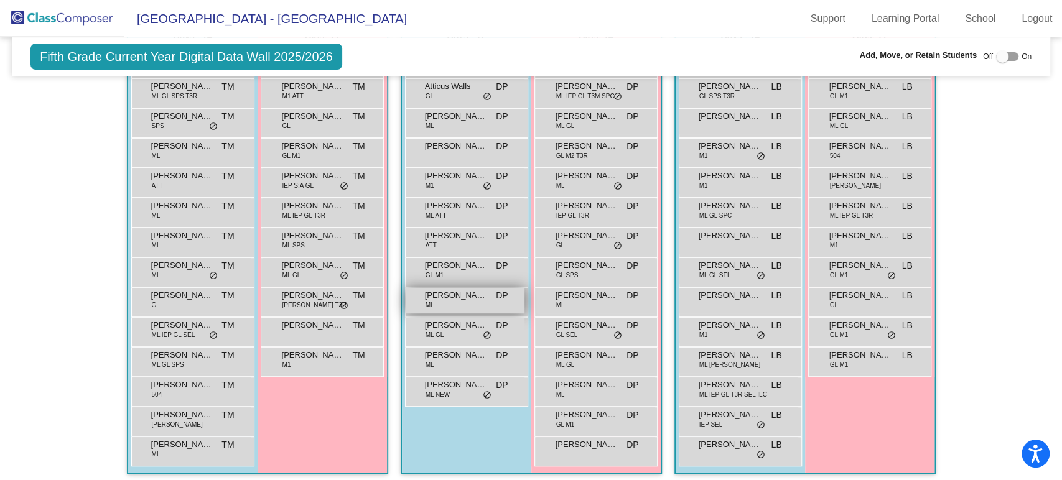
click at [463, 299] on span "[PERSON_NAME]" at bounding box center [456, 295] width 62 height 12
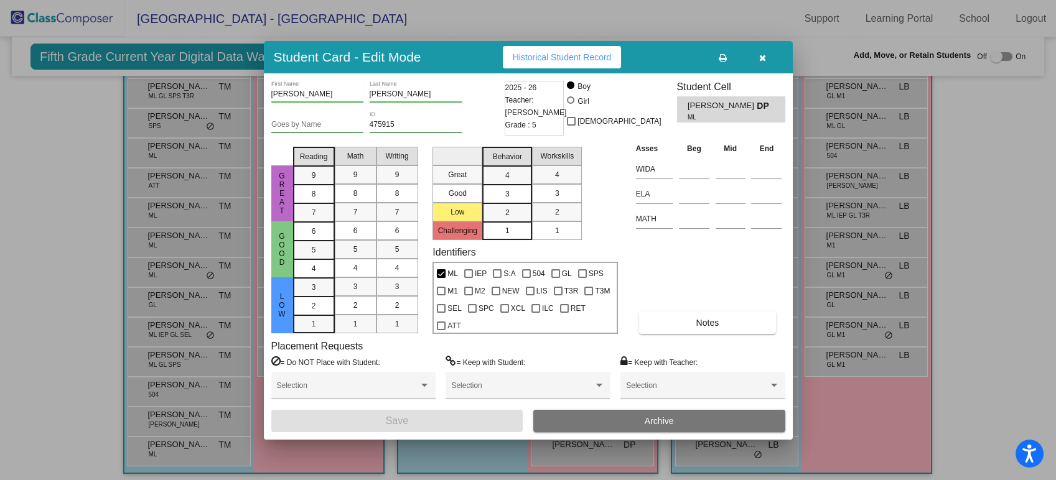
click at [722, 58] on icon at bounding box center [723, 58] width 8 height 9
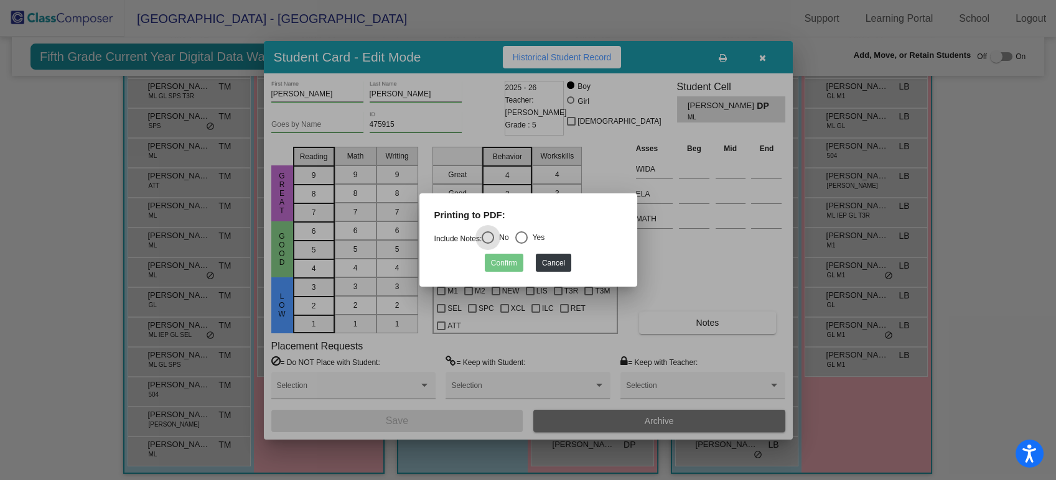
click at [541, 238] on div "Yes" at bounding box center [536, 237] width 17 height 11
click at [521, 244] on input "Yes" at bounding box center [521, 244] width 1 height 1
radio input "true"
click at [496, 265] on button "Confirm" at bounding box center [504, 263] width 39 height 18
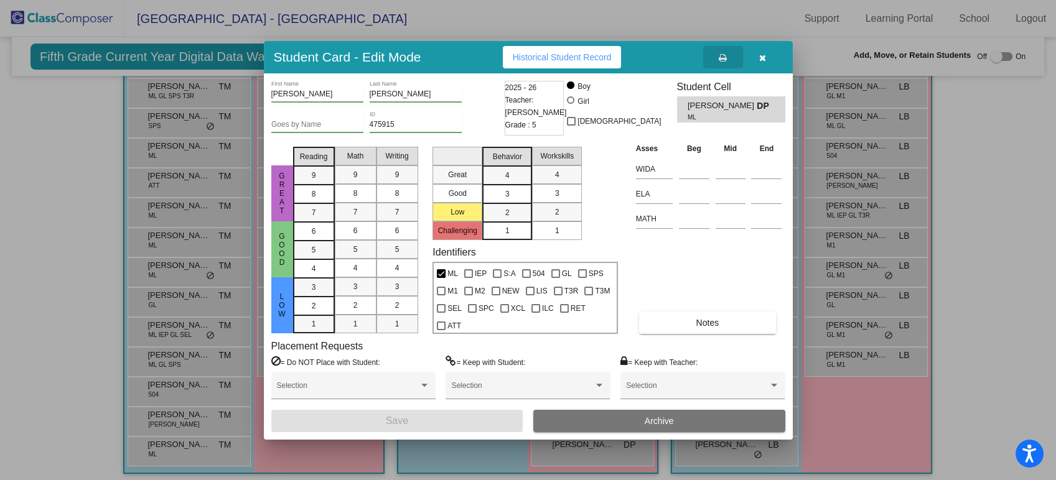
click at [765, 63] on button "button" at bounding box center [763, 57] width 40 height 22
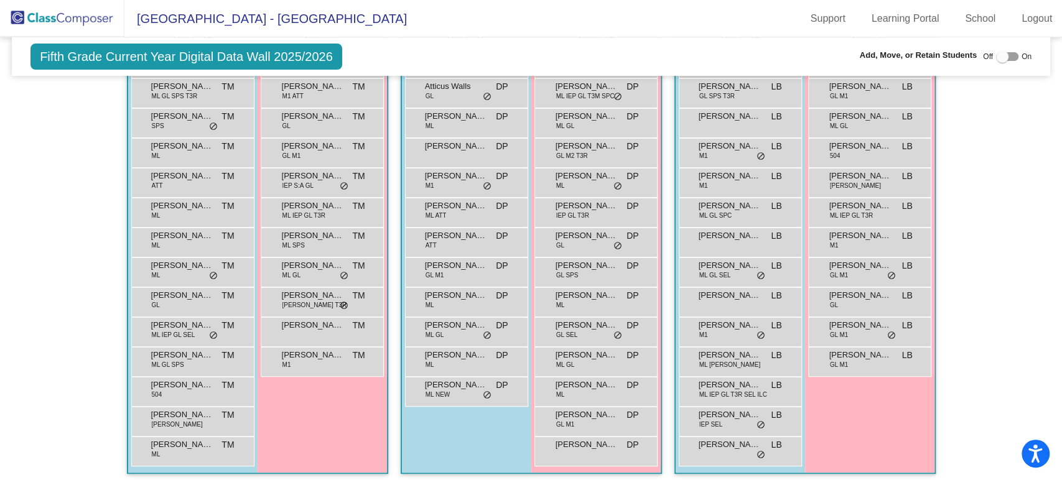
click at [83, 24] on img at bounding box center [62, 18] width 124 height 37
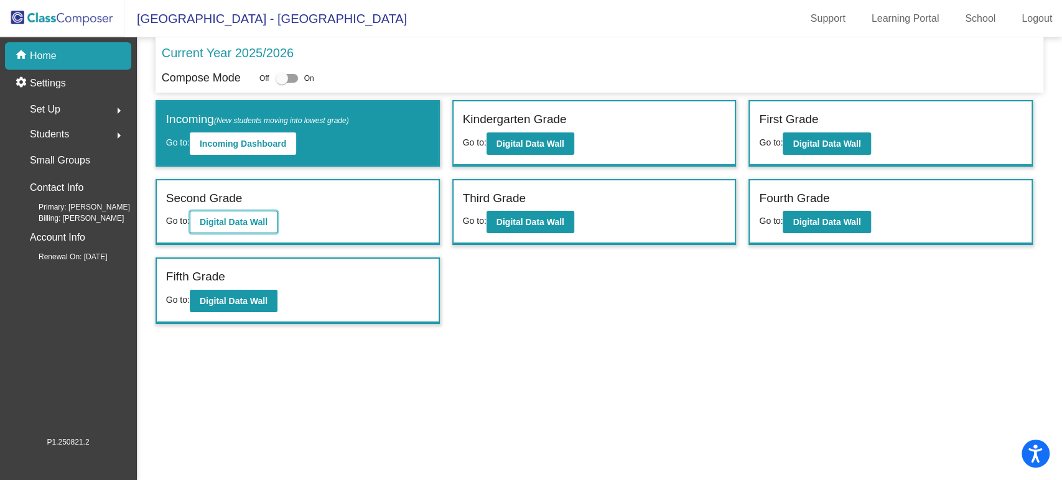
click at [248, 225] on b "Digital Data Wall" at bounding box center [234, 222] width 68 height 10
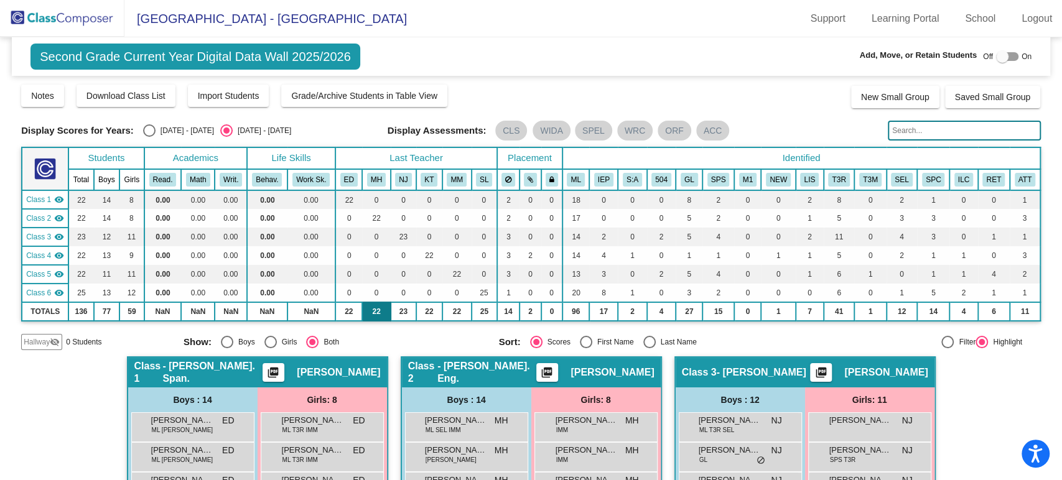
scroll to position [138, 0]
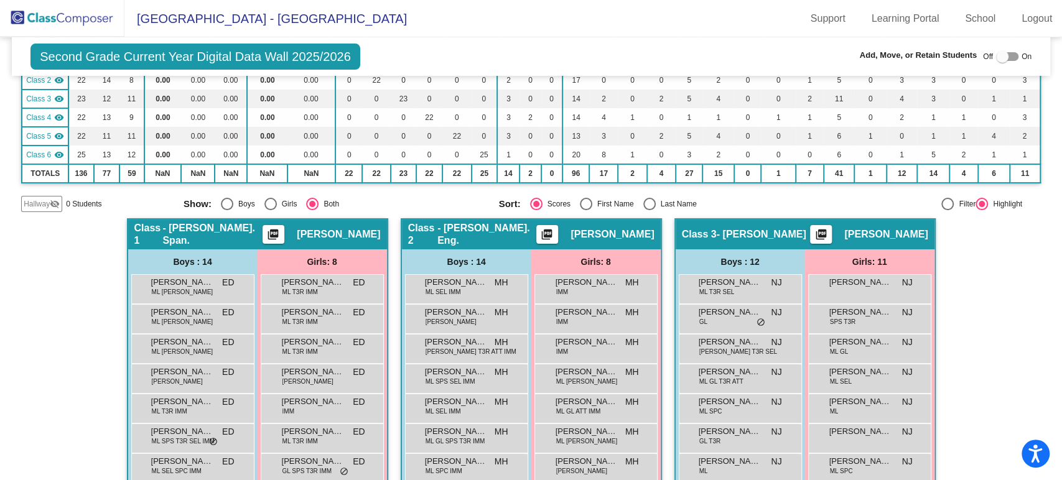
click at [50, 207] on mat-icon "visibility_off" at bounding box center [55, 204] width 10 height 10
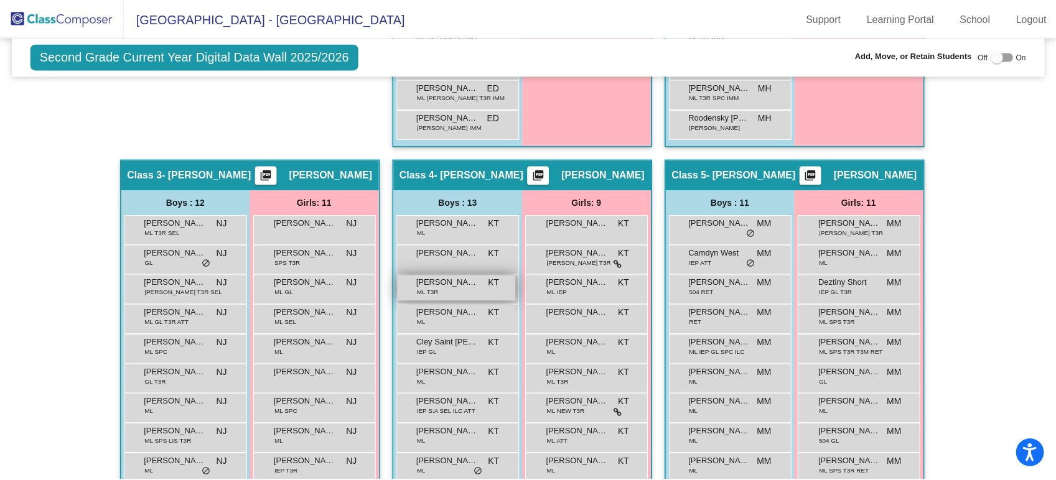
scroll to position [760, 0]
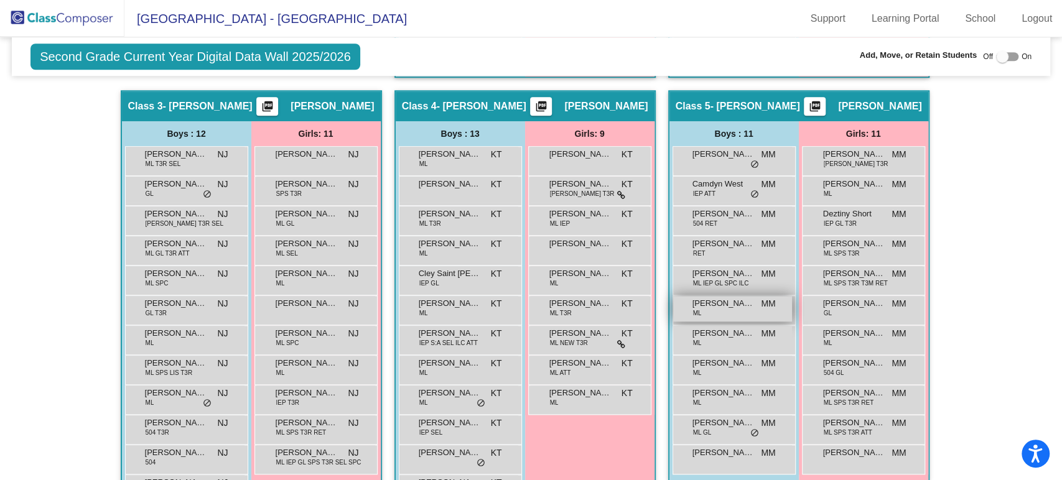
click at [724, 312] on div "[PERSON_NAME] MM lock do_not_disturb_alt" at bounding box center [732, 309] width 119 height 26
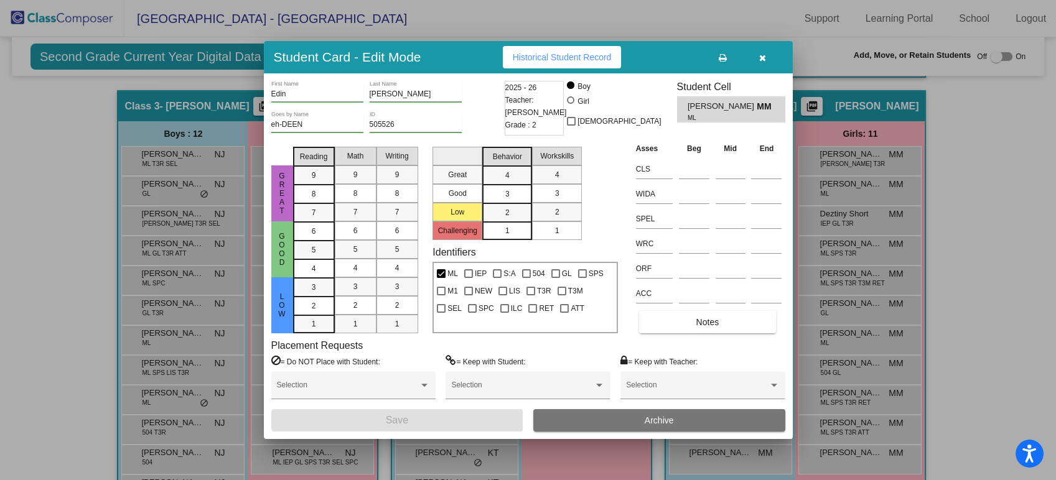
click at [728, 51] on button at bounding box center [723, 57] width 40 height 22
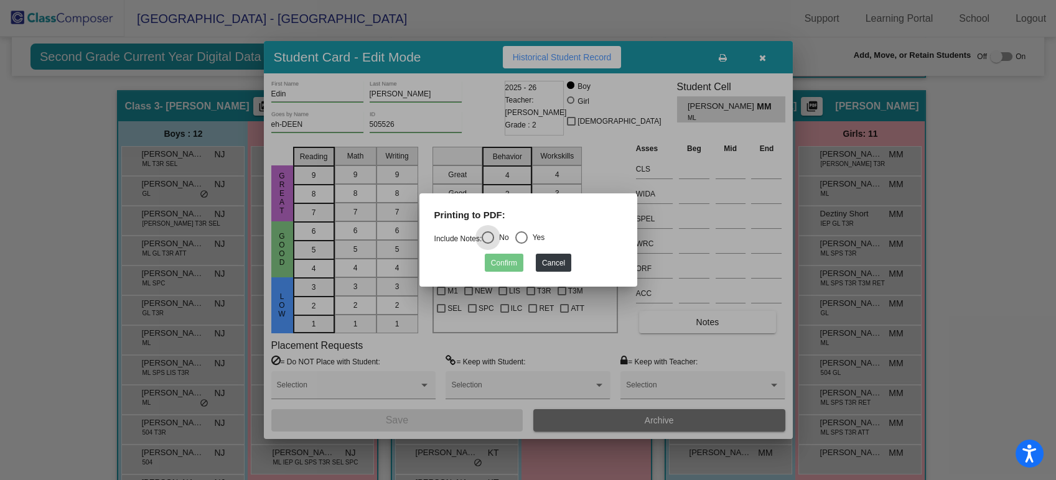
click at [529, 248] on div "Confirm Cancel" at bounding box center [528, 260] width 188 height 24
click at [527, 238] on div "Select an option" at bounding box center [521, 237] width 12 height 12
click at [521, 244] on input "Yes" at bounding box center [521, 244] width 1 height 1
radio input "true"
click at [515, 258] on button "Confirm" at bounding box center [504, 263] width 39 height 18
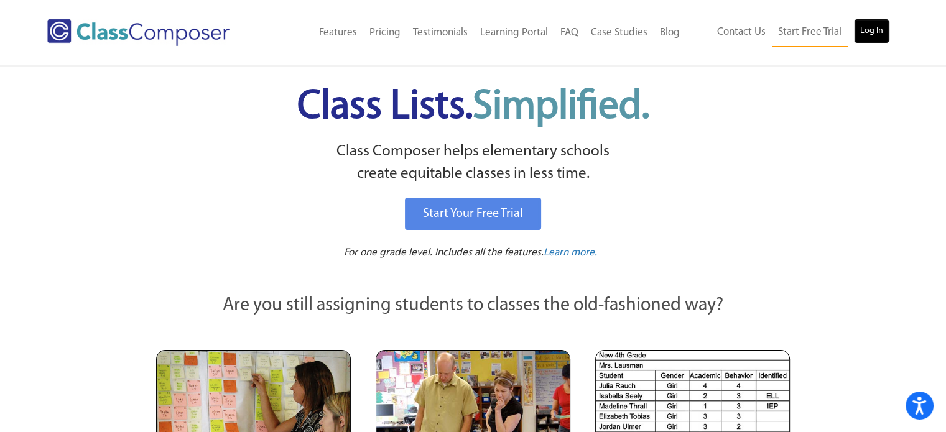
click at [870, 19] on link "Log In" at bounding box center [871, 31] width 35 height 25
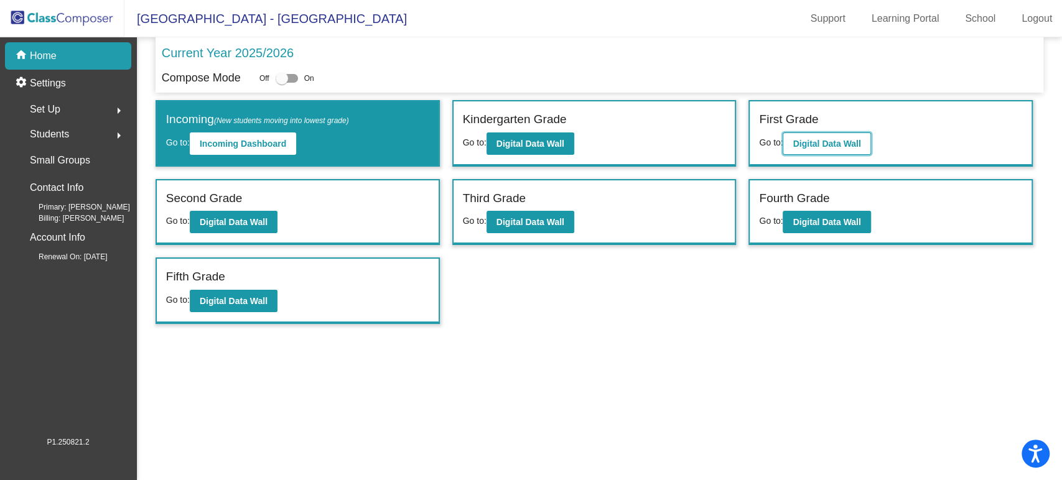
click at [843, 133] on button "Digital Data Wall" at bounding box center [827, 144] width 88 height 22
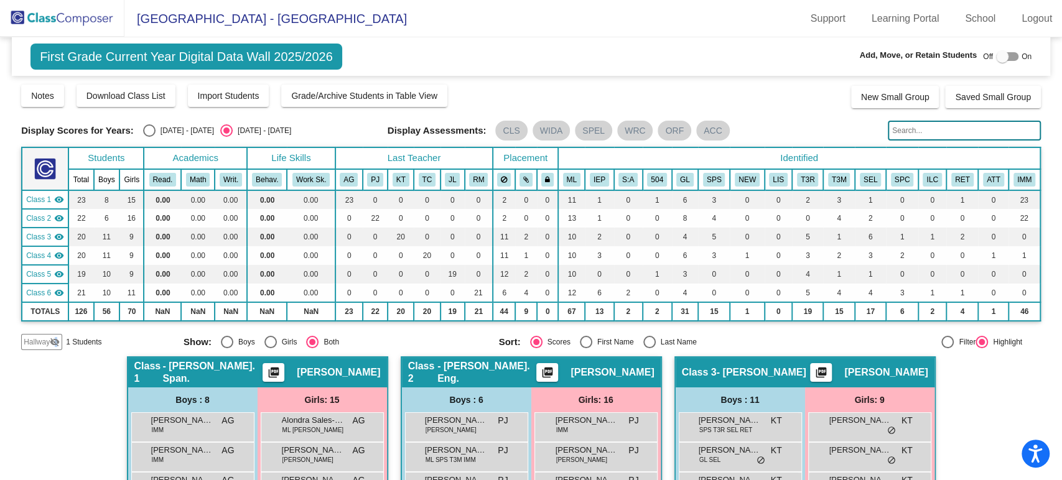
click at [54, 342] on mat-icon "visibility_off" at bounding box center [55, 342] width 10 height 10
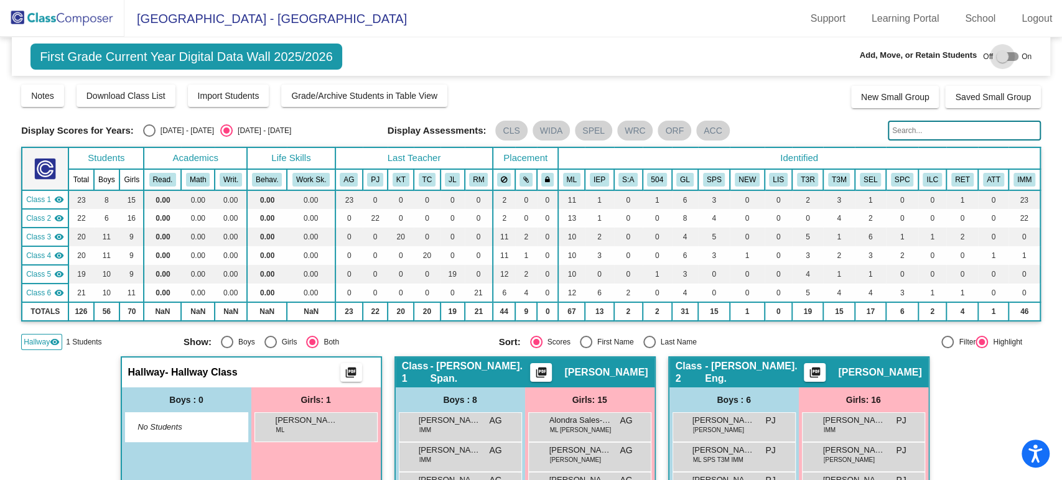
click at [1009, 50] on label at bounding box center [1007, 56] width 22 height 15
checkbox input "true"
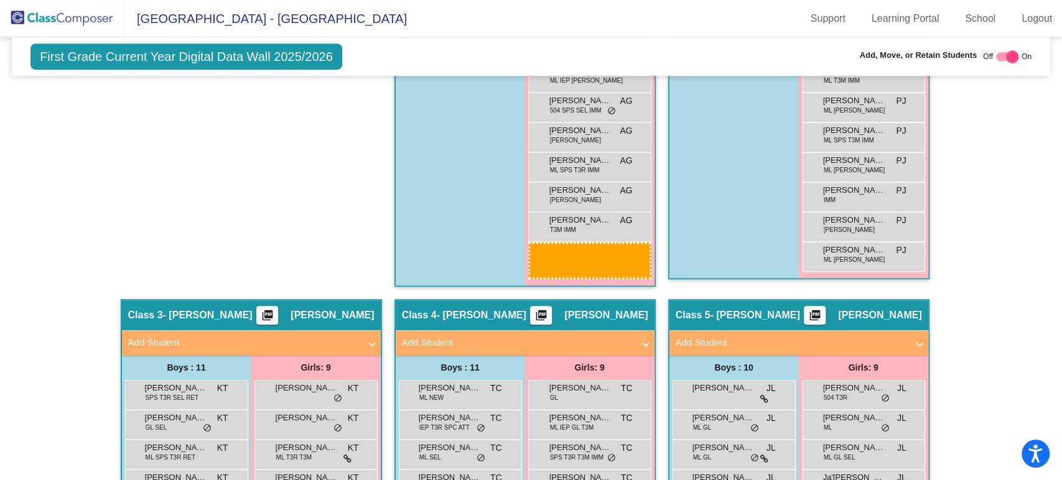
scroll to position [648, 0]
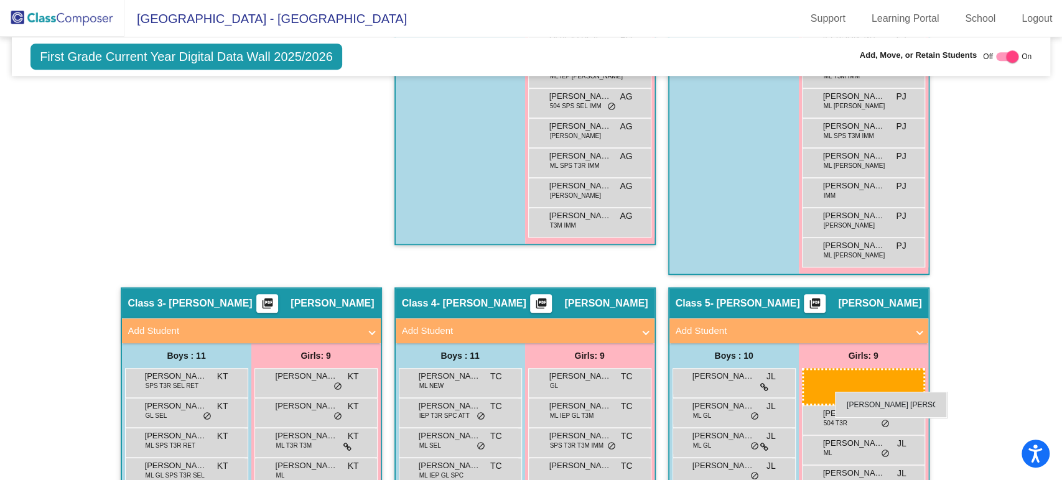
drag, startPoint x: 314, startPoint y: 173, endPoint x: 835, endPoint y: 392, distance: 565.5
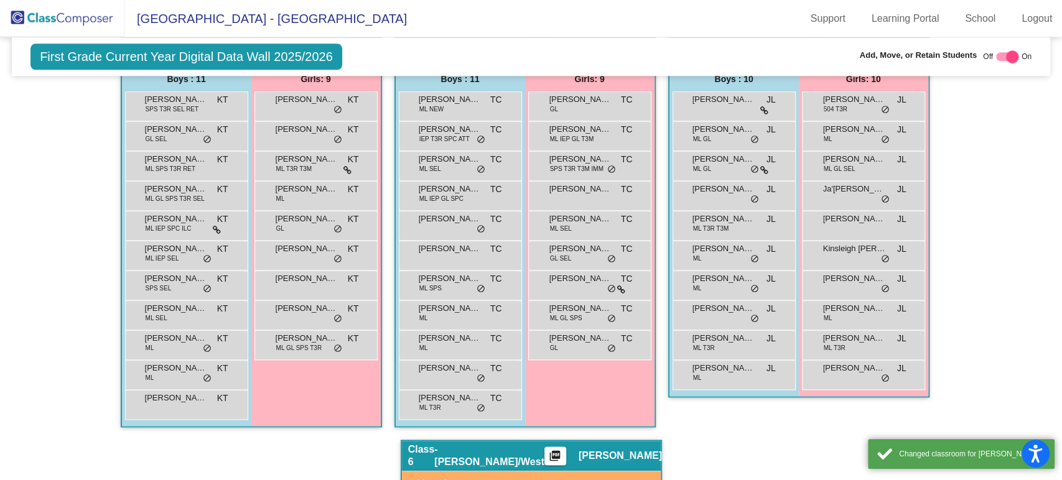
scroll to position [994, 0]
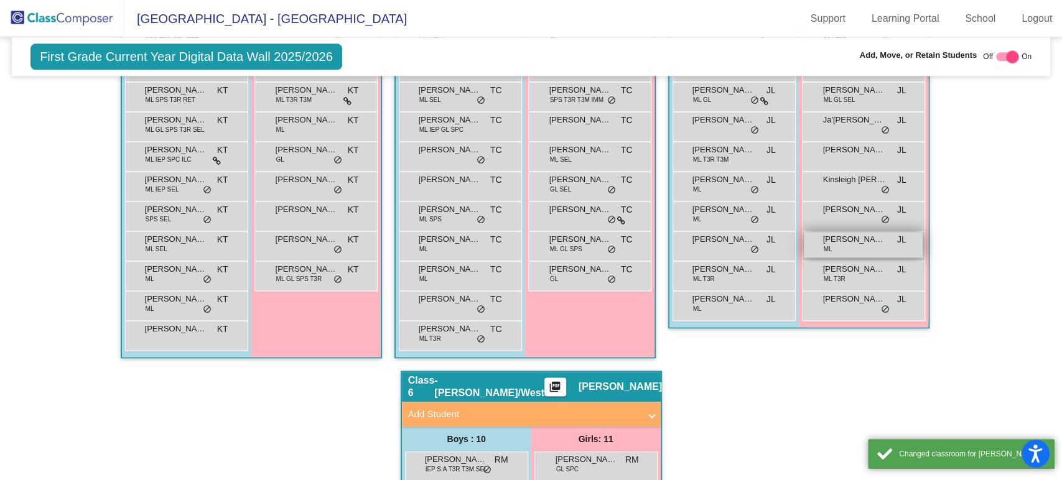
click at [847, 233] on span "[PERSON_NAME] [PERSON_NAME]" at bounding box center [854, 239] width 62 height 12
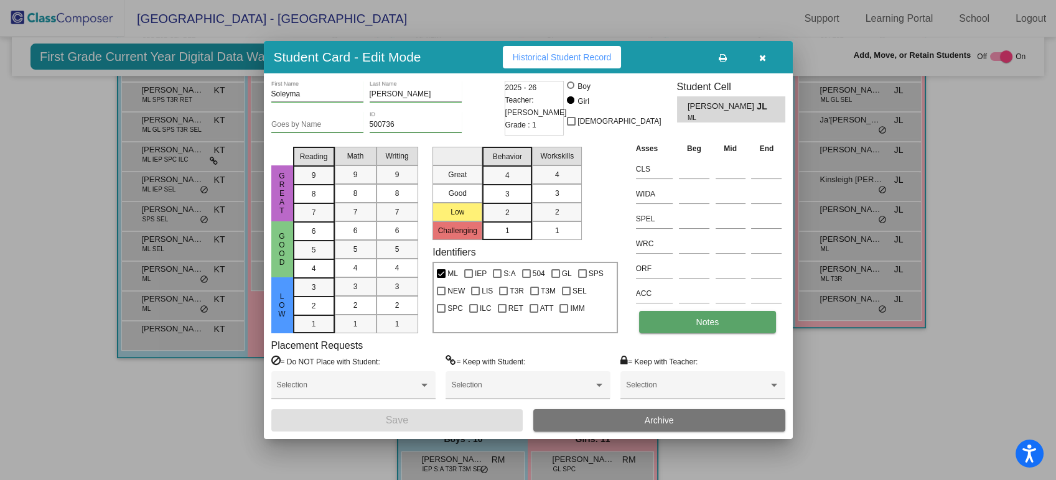
click at [732, 322] on button "Notes" at bounding box center [707, 322] width 137 height 22
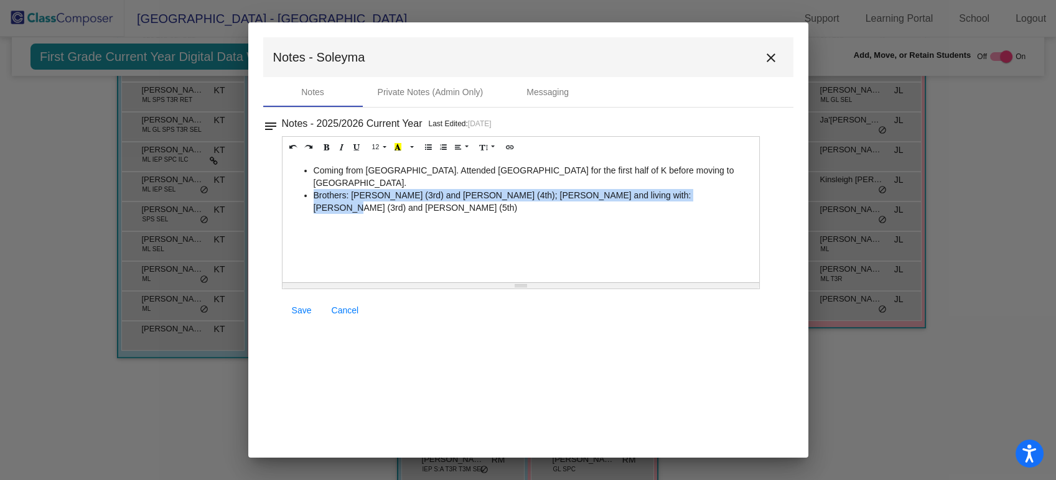
drag, startPoint x: 691, startPoint y: 194, endPoint x: 285, endPoint y: 211, distance: 406.0
click at [285, 211] on div "Coming from Woodbridge Early Childhood Center. Attended North Georgetown for th…" at bounding box center [520, 220] width 477 height 124
copy li "Brothers: Golmar (3rd) and Bernardo (4th); Cousins and living with: Edwar (3rd)…"
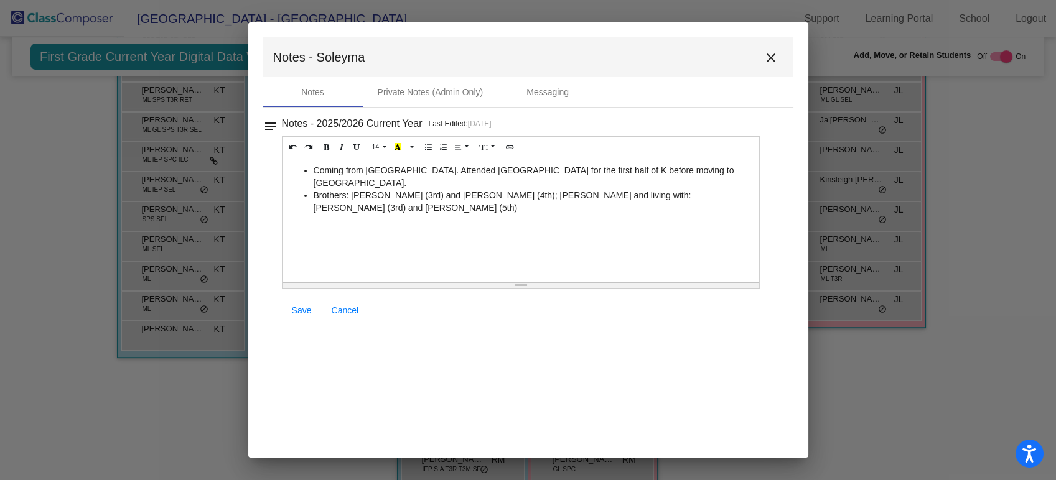
click at [381, 184] on li "Coming from Woodbridge Early Childhood Center. Attended North Georgetown for th…" at bounding box center [534, 176] width 440 height 25
click at [299, 311] on span "Save" at bounding box center [302, 310] width 20 height 10
click at [766, 55] on mat-icon "close" at bounding box center [770, 57] width 15 height 15
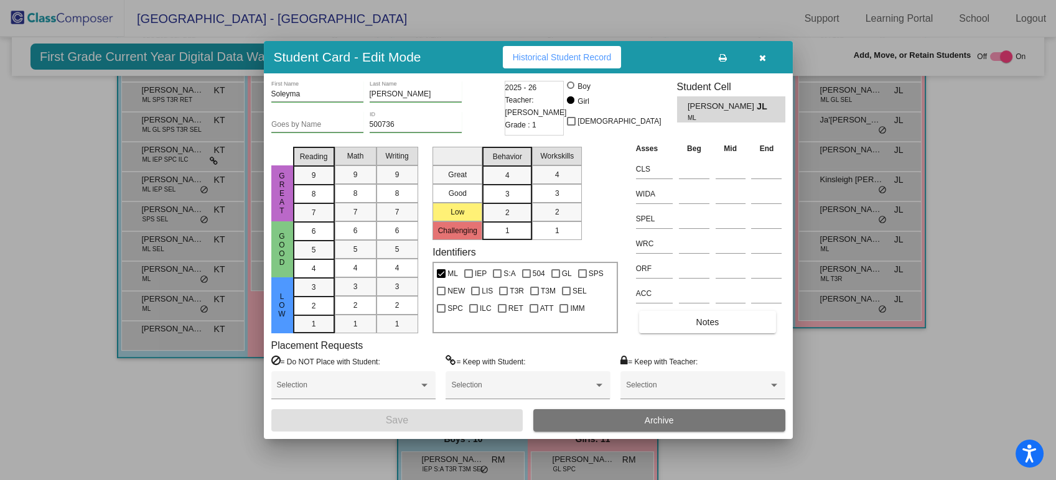
click at [309, 117] on div "Goes by Name" at bounding box center [317, 121] width 92 height 21
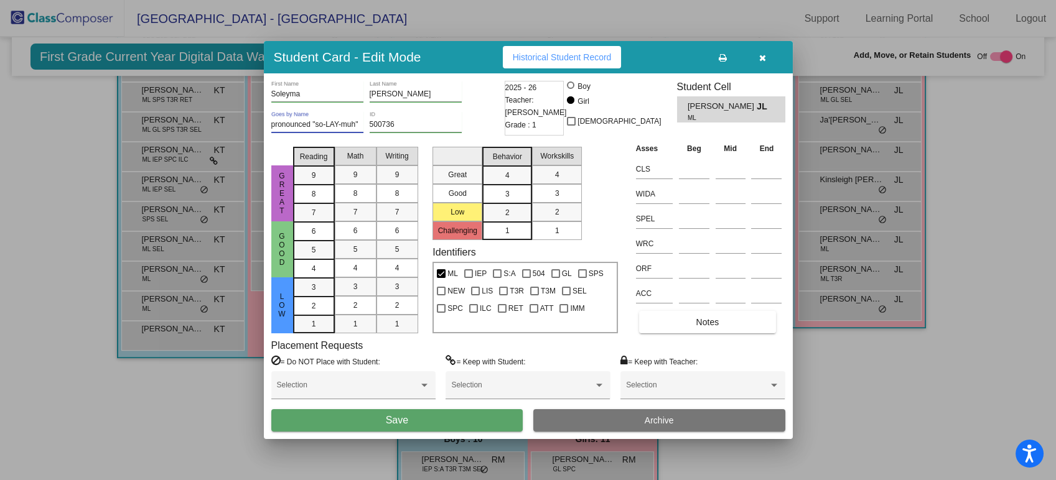
type input "pronounced "so-LAY-muh""
click at [717, 54] on button at bounding box center [723, 57] width 40 height 22
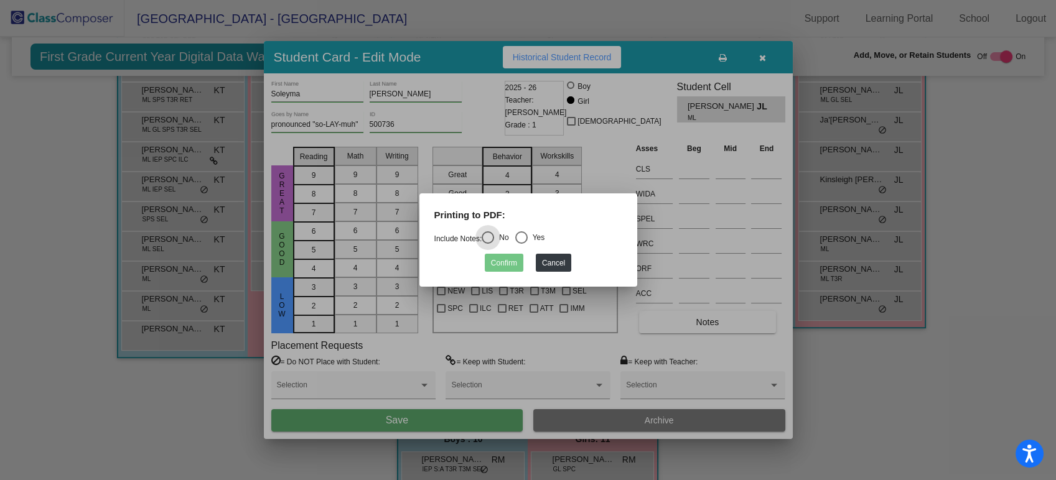
click at [528, 242] on div "Select an option" at bounding box center [521, 237] width 12 height 12
click at [521, 244] on input "Yes" at bounding box center [521, 244] width 1 height 1
radio input "true"
click at [493, 259] on button "Confirm" at bounding box center [504, 263] width 39 height 18
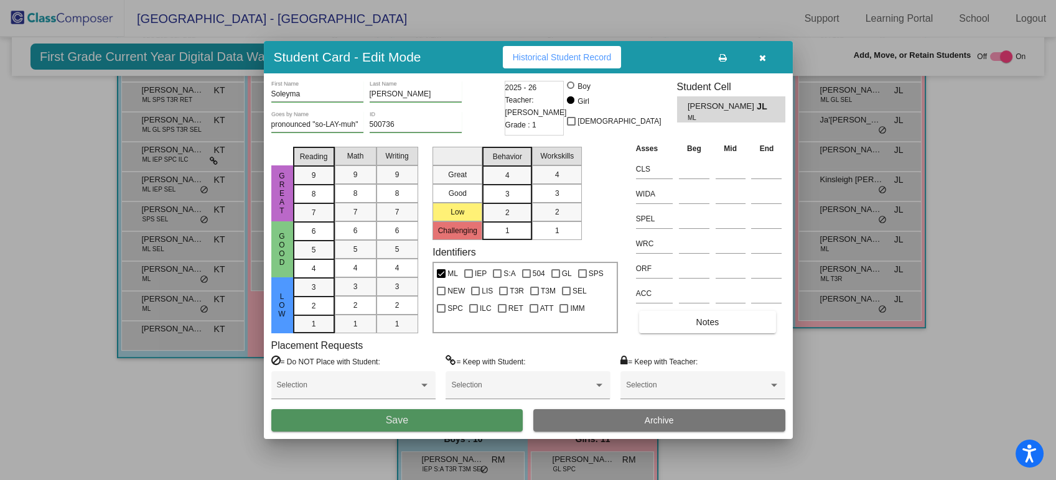
click at [445, 421] on button "Save" at bounding box center [397, 420] width 252 height 22
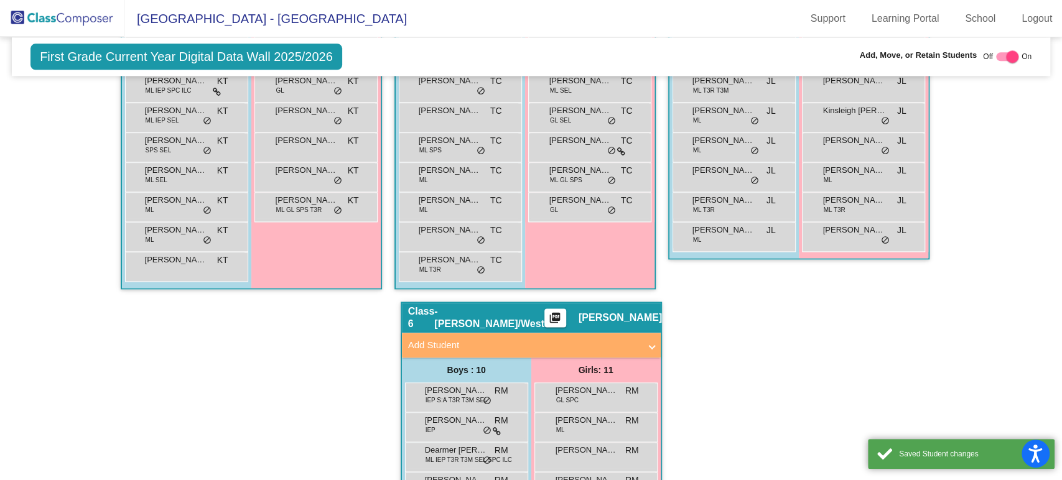
scroll to position [855, 0]
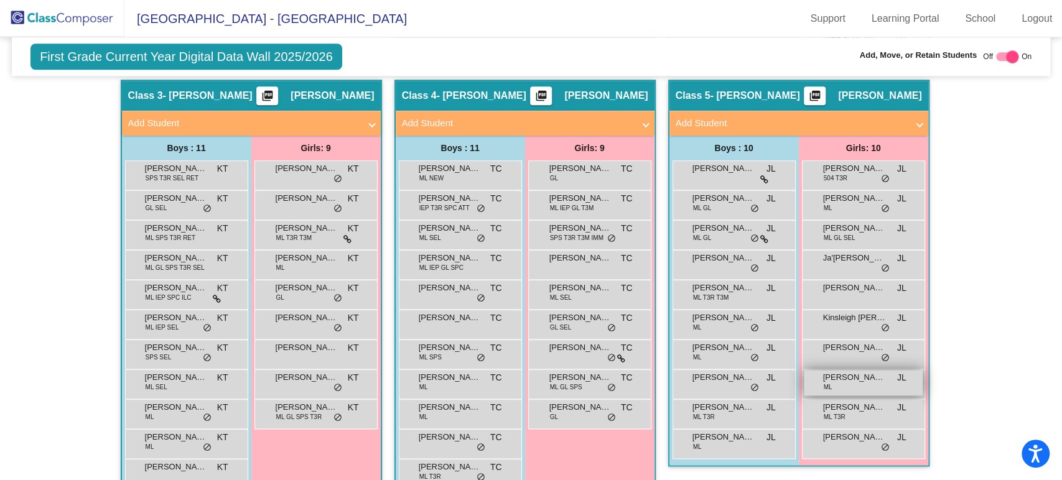
click at [842, 380] on span "[PERSON_NAME] [PERSON_NAME]" at bounding box center [854, 377] width 62 height 12
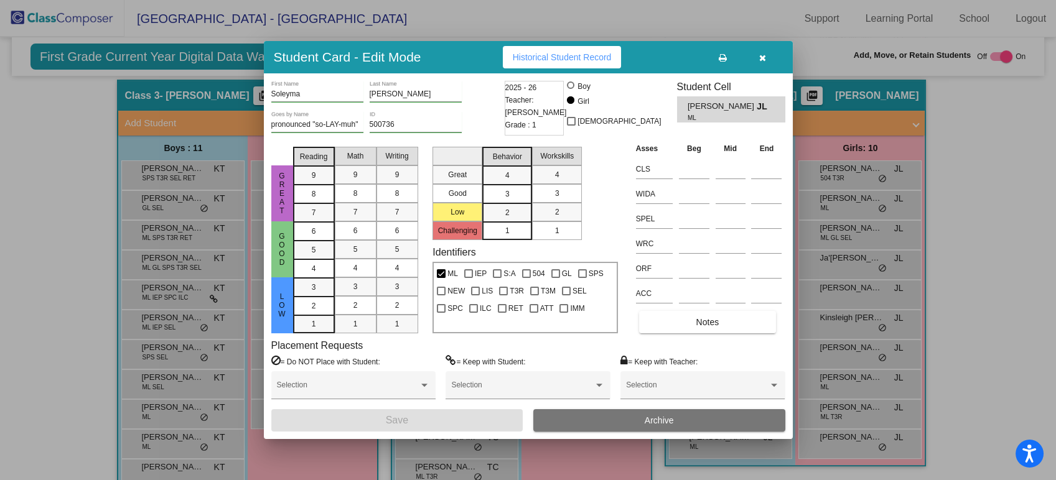
click at [725, 57] on icon at bounding box center [723, 58] width 8 height 9
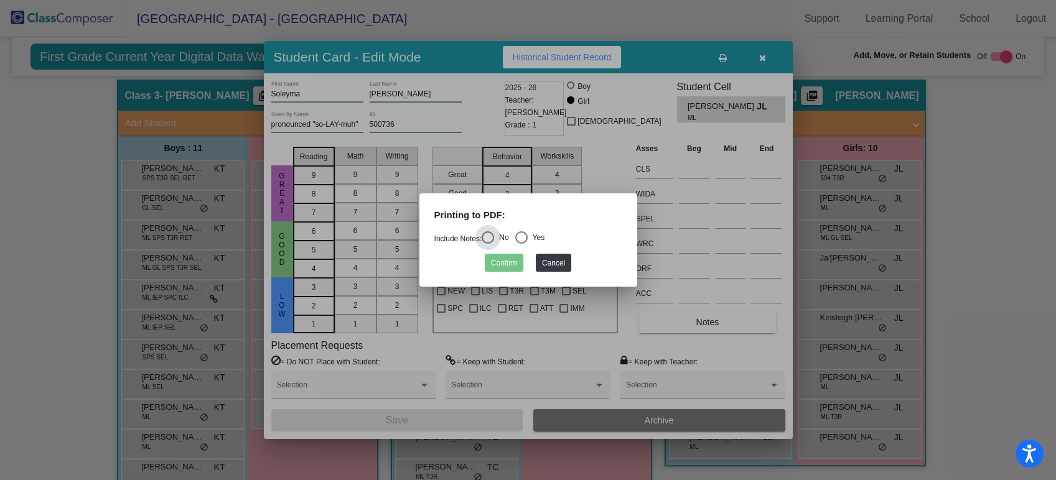
click at [524, 238] on div "Select an option" at bounding box center [521, 237] width 12 height 12
click at [521, 244] on input "Yes" at bounding box center [521, 244] width 1 height 1
radio input "true"
click at [513, 266] on button "Confirm" at bounding box center [504, 263] width 39 height 18
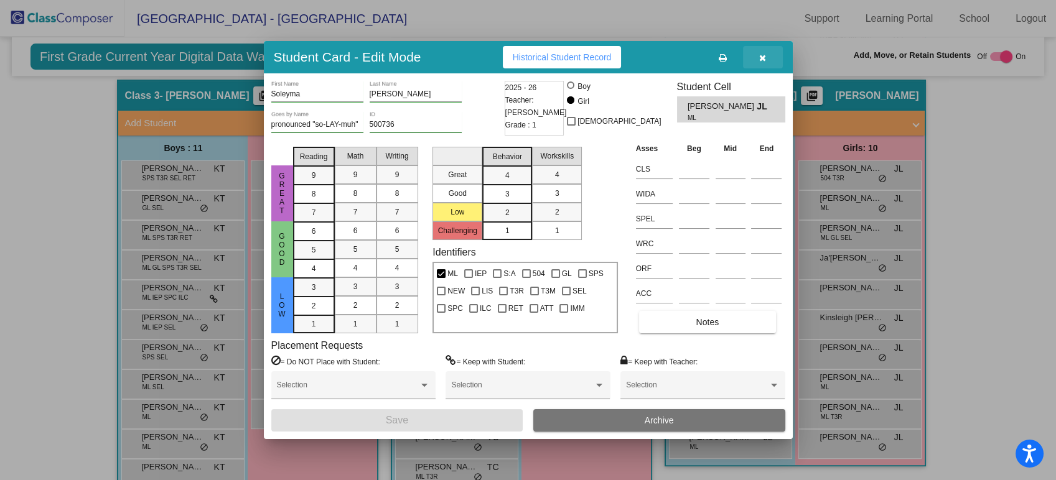
click at [758, 54] on button "button" at bounding box center [763, 57] width 40 height 22
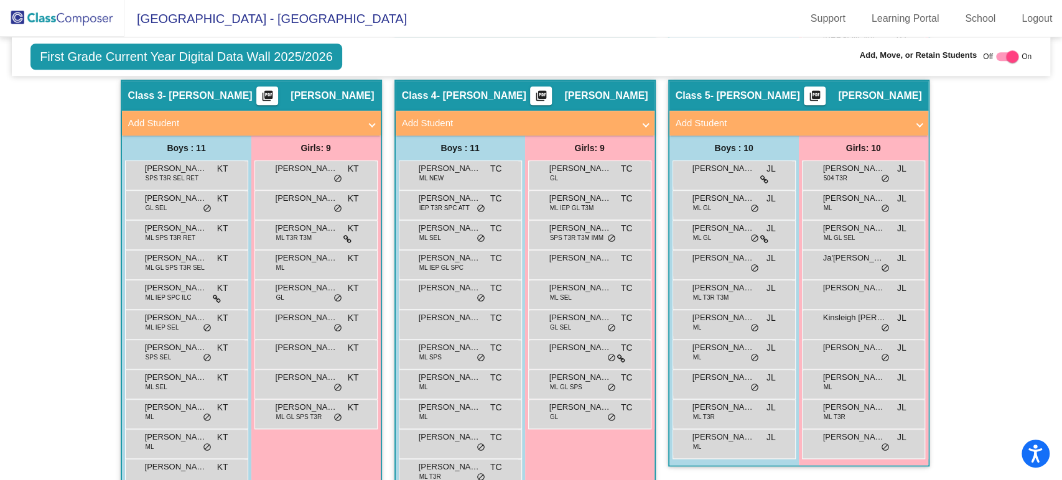
click at [85, 12] on img at bounding box center [62, 18] width 124 height 37
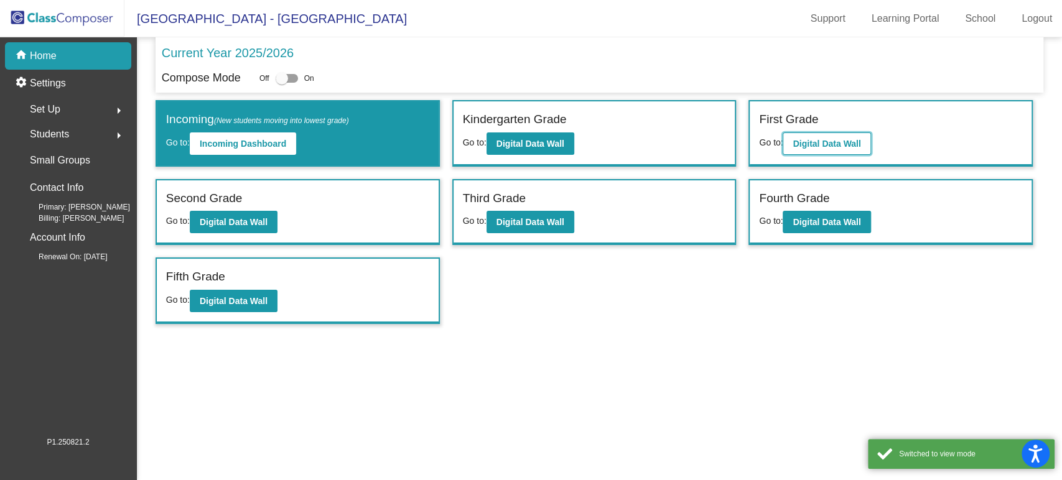
click at [829, 147] on b "Digital Data Wall" at bounding box center [827, 144] width 68 height 10
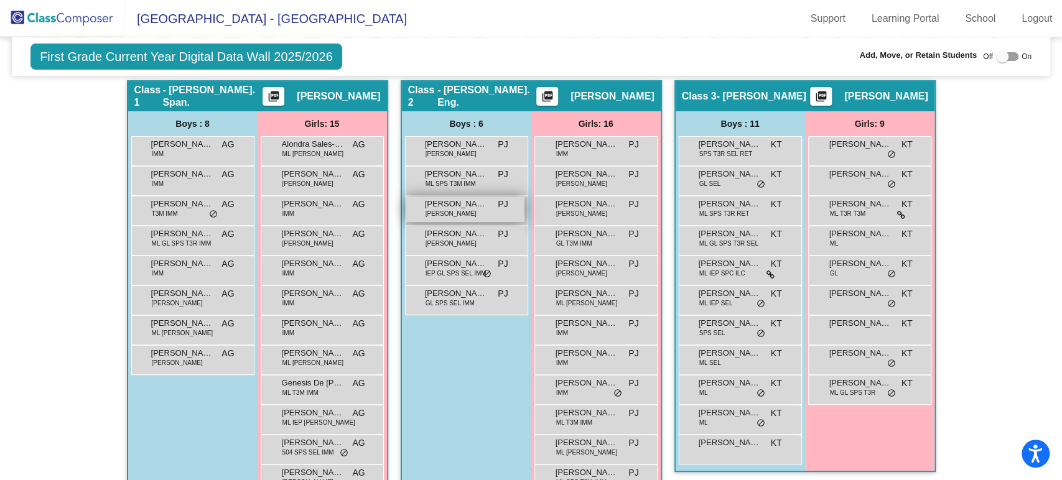
scroll to position [69, 0]
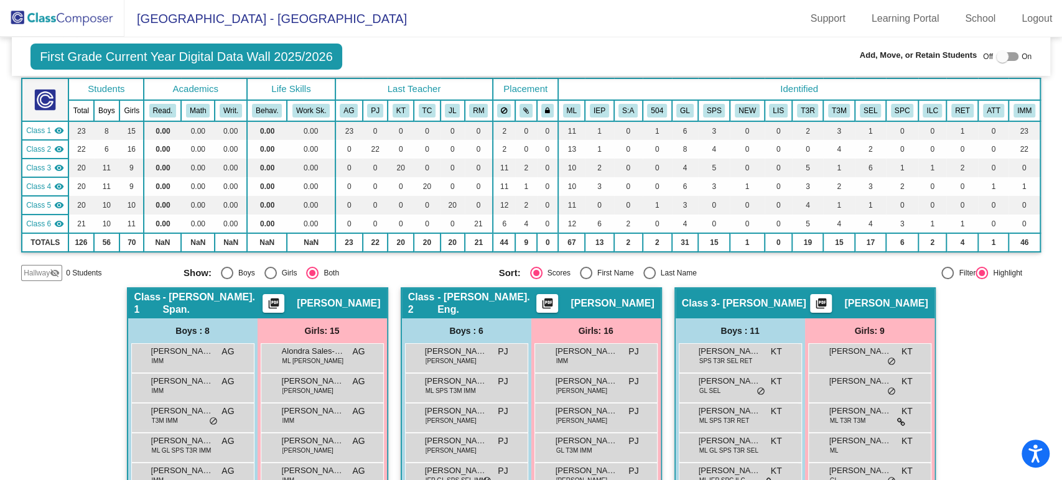
click at [39, 273] on span "Hallway" at bounding box center [37, 273] width 26 height 11
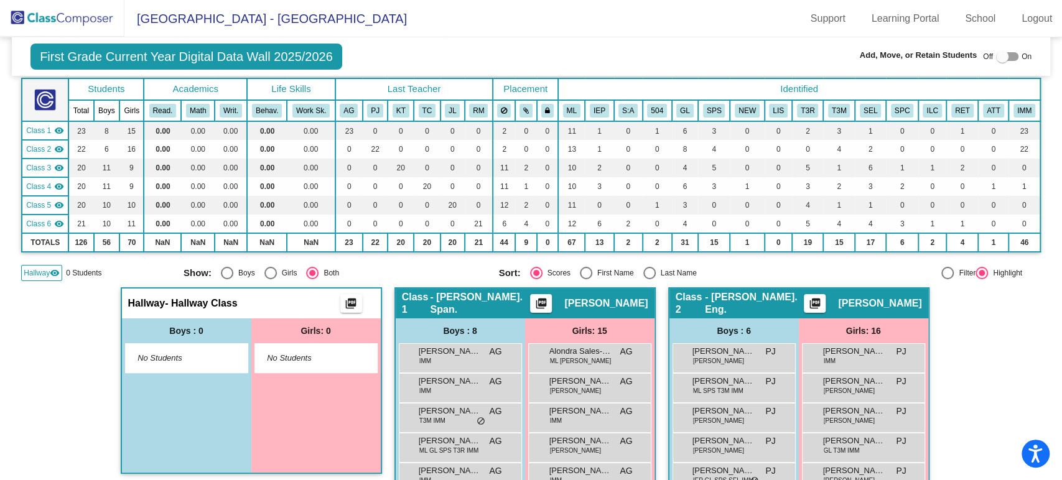
click at [996, 58] on div at bounding box center [1002, 56] width 12 height 12
checkbox input "true"
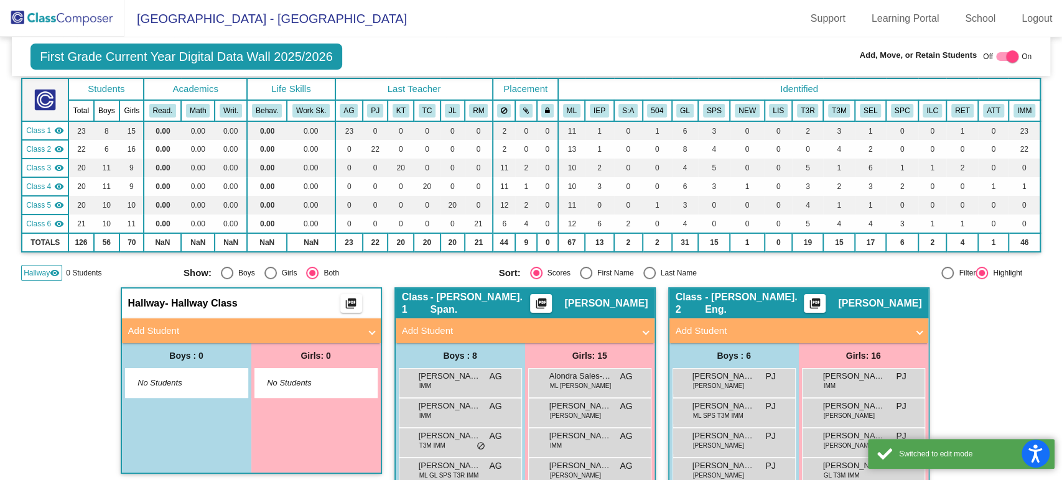
click at [272, 327] on mat-panel-title "Add Student" at bounding box center [243, 331] width 231 height 14
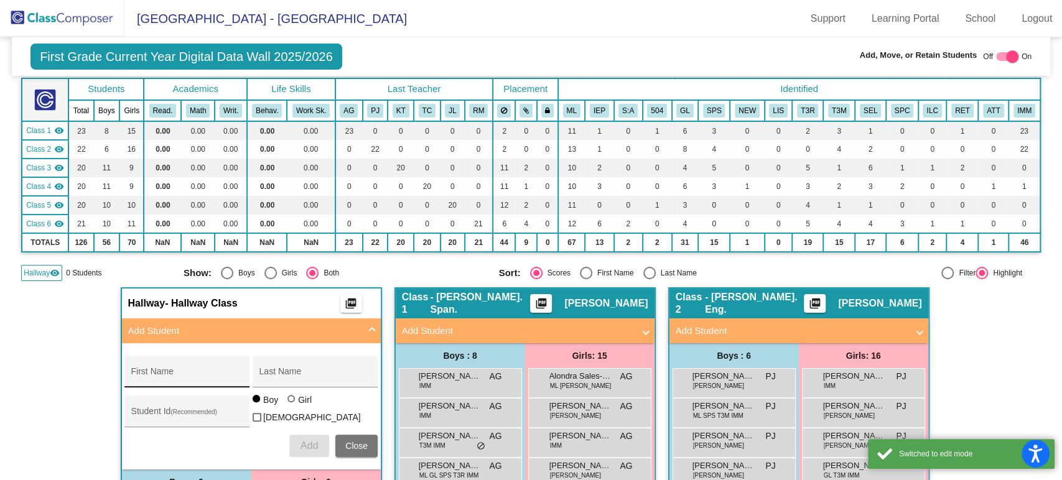
click at [204, 368] on div "First Name" at bounding box center [187, 376] width 112 height 26
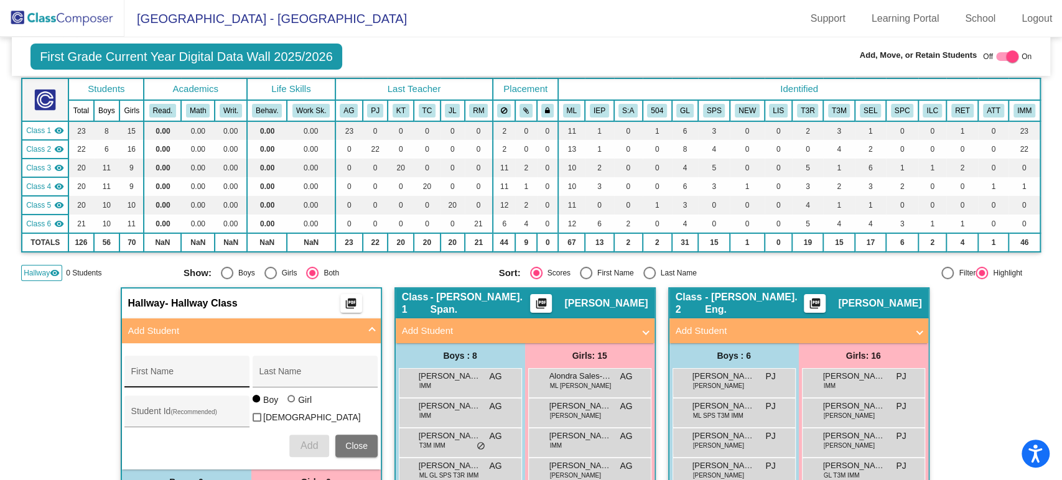
click at [182, 371] on input "First Name" at bounding box center [187, 376] width 112 height 10
type input "Aletheia"
type input "Barron"
type input "490903"
click at [292, 405] on div at bounding box center [292, 400] width 10 height 10
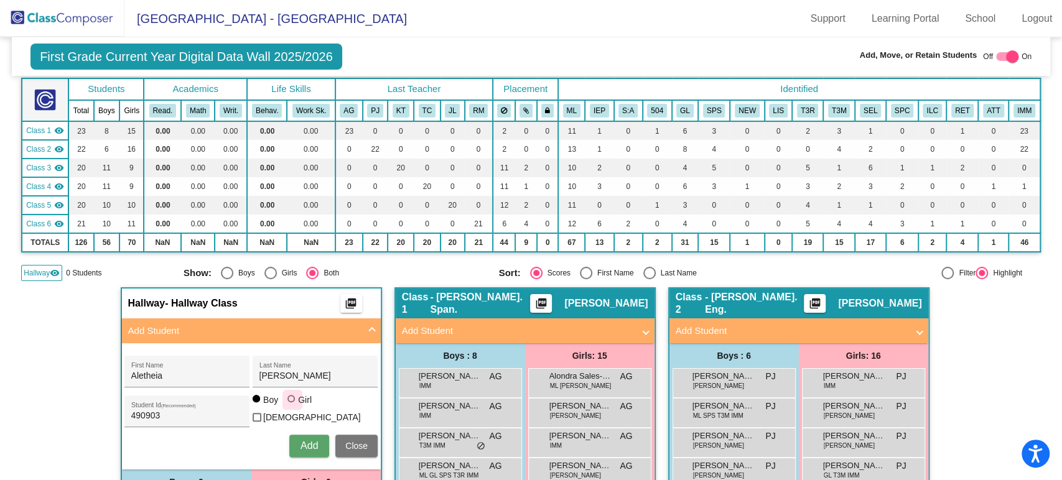
click at [292, 406] on input "Girl" at bounding box center [292, 405] width 1 height 1
radio input "true"
click at [302, 440] on span "Add" at bounding box center [308, 445] width 17 height 11
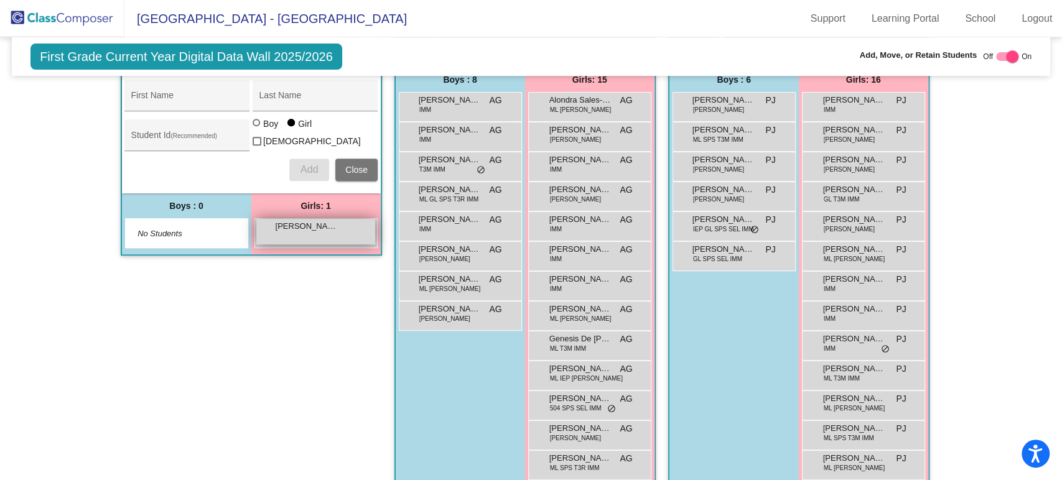
click at [316, 238] on div "Aletheia Barron lock do_not_disturb_alt" at bounding box center [315, 232] width 119 height 26
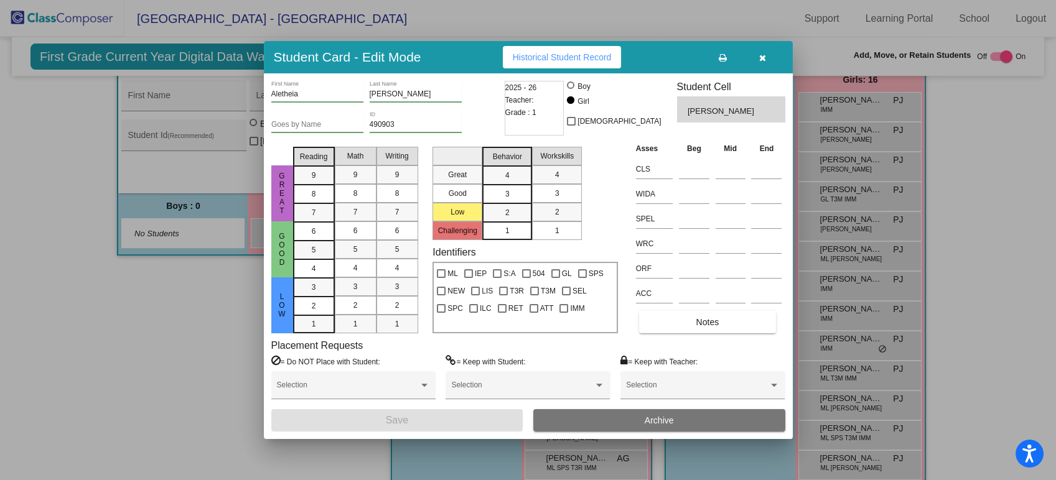
click at [692, 334] on div "Aletheia First Name Barron Last Name Goes by Name 490903 ID 2025 - 26 Teacher: …" at bounding box center [528, 256] width 514 height 351
click at [692, 318] on button "Notes" at bounding box center [707, 322] width 137 height 22
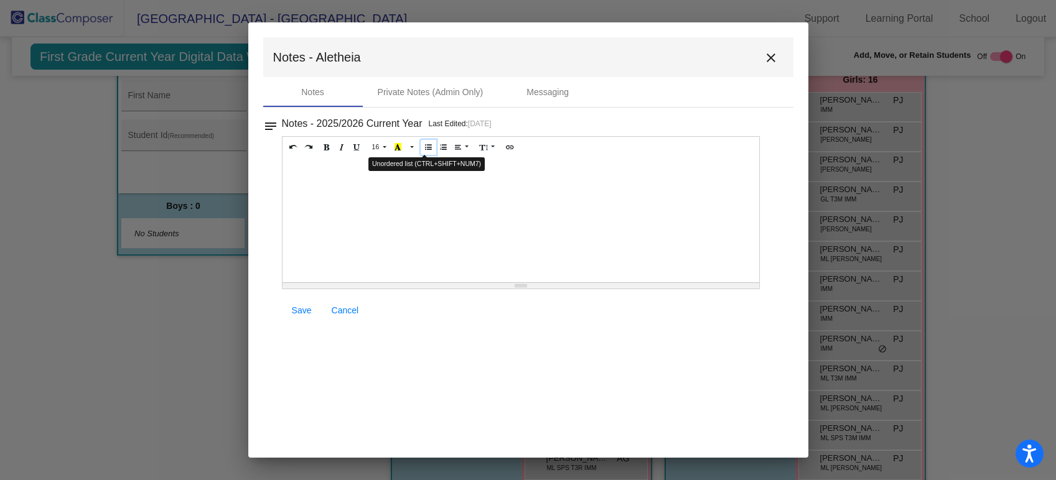
click at [425, 147] on icon "Unordered list (CTRL+SHIFT+NUM7)" at bounding box center [428, 146] width 7 height 7
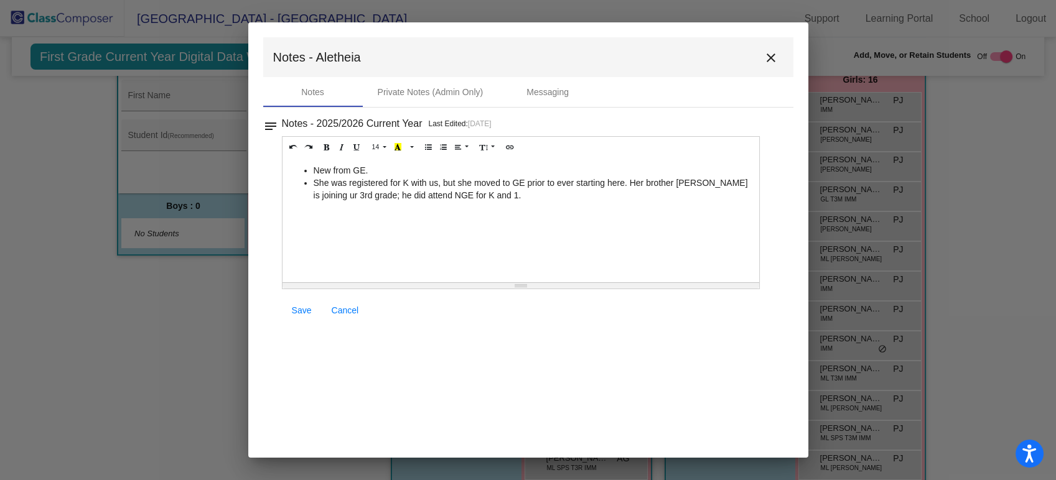
click at [499, 188] on li "She was registered for K with us, but she moved to GE prior to ever starting he…" at bounding box center [534, 189] width 440 height 25
click at [305, 310] on span "Save" at bounding box center [302, 310] width 20 height 10
click at [770, 55] on mat-icon "close" at bounding box center [770, 57] width 15 height 15
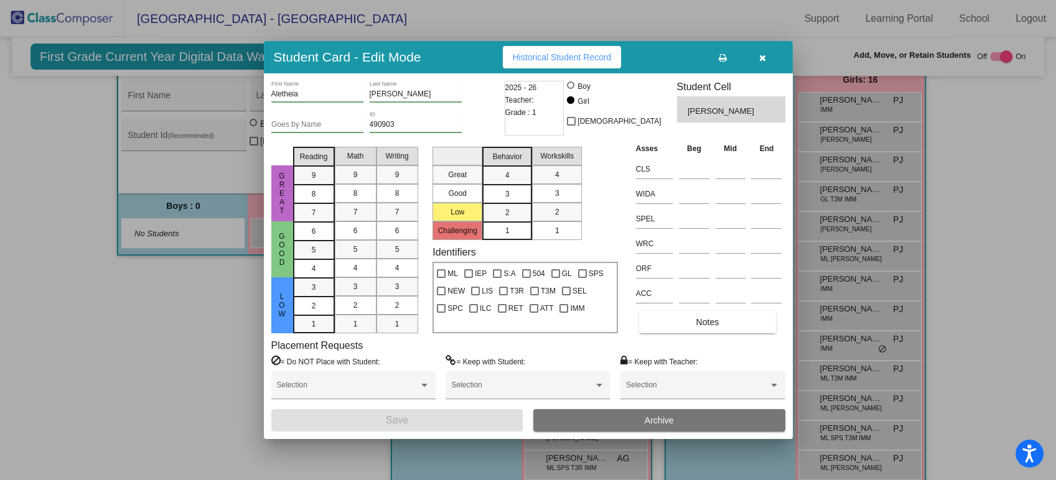
click at [727, 58] on button at bounding box center [723, 57] width 40 height 22
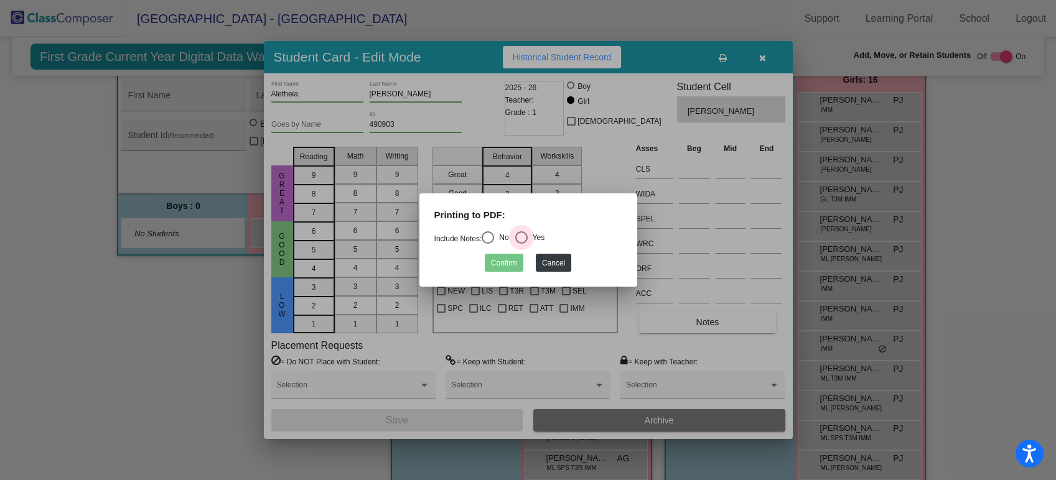
click at [544, 236] on div "Yes" at bounding box center [536, 237] width 17 height 11
click at [521, 244] on input "Yes" at bounding box center [521, 244] width 1 height 1
radio input "true"
click at [518, 256] on button "Confirm" at bounding box center [504, 263] width 39 height 18
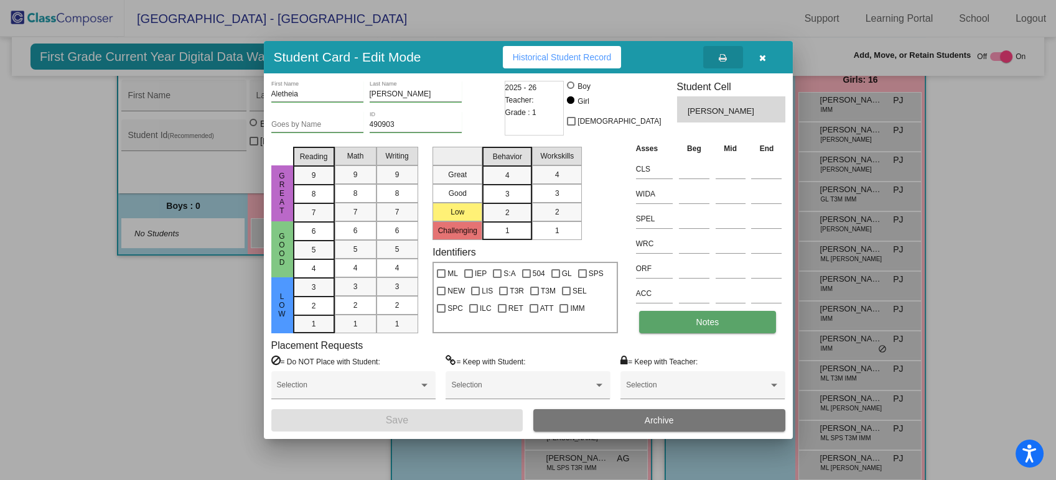
click at [699, 319] on span "Notes" at bounding box center [707, 322] width 23 height 10
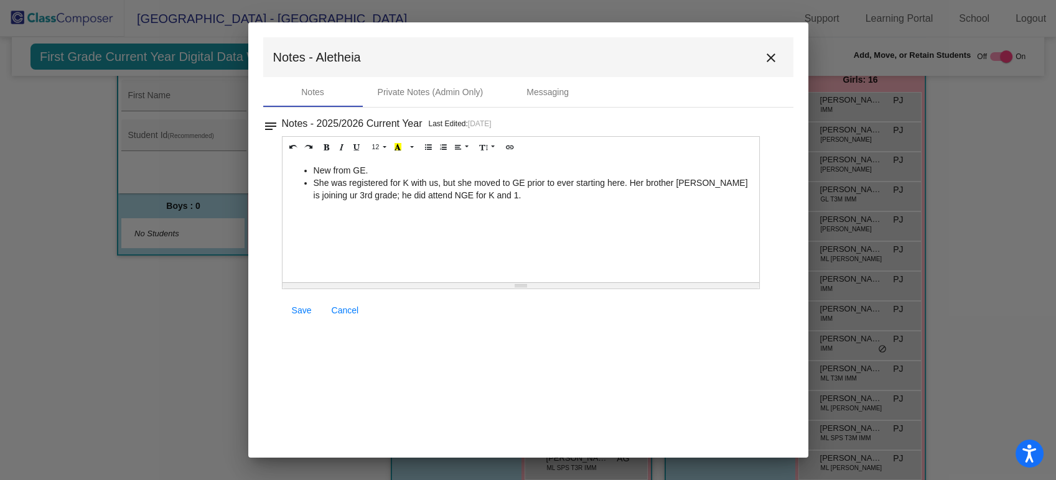
drag, startPoint x: 478, startPoint y: 200, endPoint x: 312, endPoint y: 184, distance: 166.8
click at [312, 184] on ul "New from GE. She was registered for K with us, but she moved to GE prior to eve…" at bounding box center [521, 182] width 465 height 37
copy li "She was registered for K with us, but she moved to GE prior to ever starting he…"
click at [625, 221] on div "New from GE. She was registered for K with us, but she moved to GE prior to eve…" at bounding box center [520, 220] width 477 height 124
click at [744, 180] on li "She was registered for K with us, but she moved to GE prior to ever starting he…" at bounding box center [534, 189] width 440 height 25
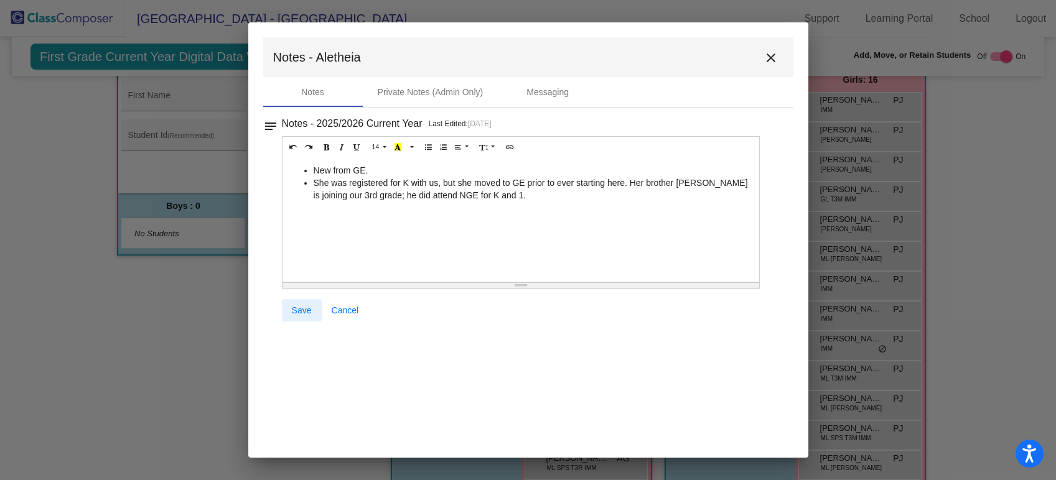
click at [299, 311] on span "Save" at bounding box center [302, 310] width 20 height 10
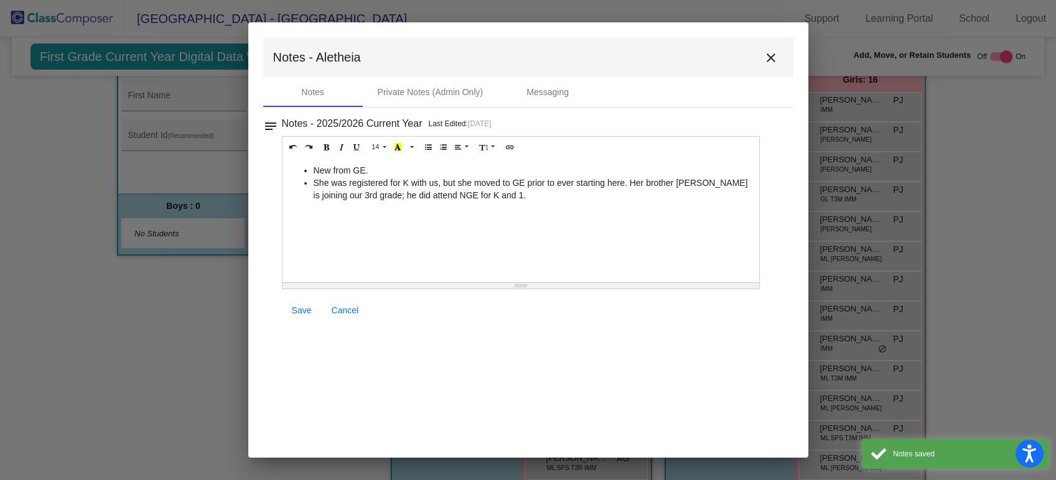
click at [781, 52] on button "close" at bounding box center [770, 57] width 25 height 25
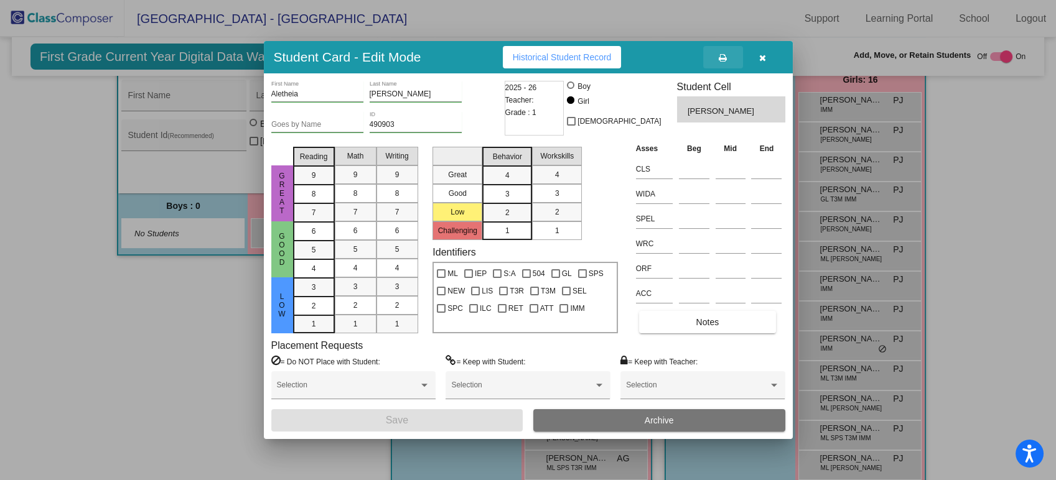
click at [725, 62] on icon at bounding box center [723, 58] width 8 height 9
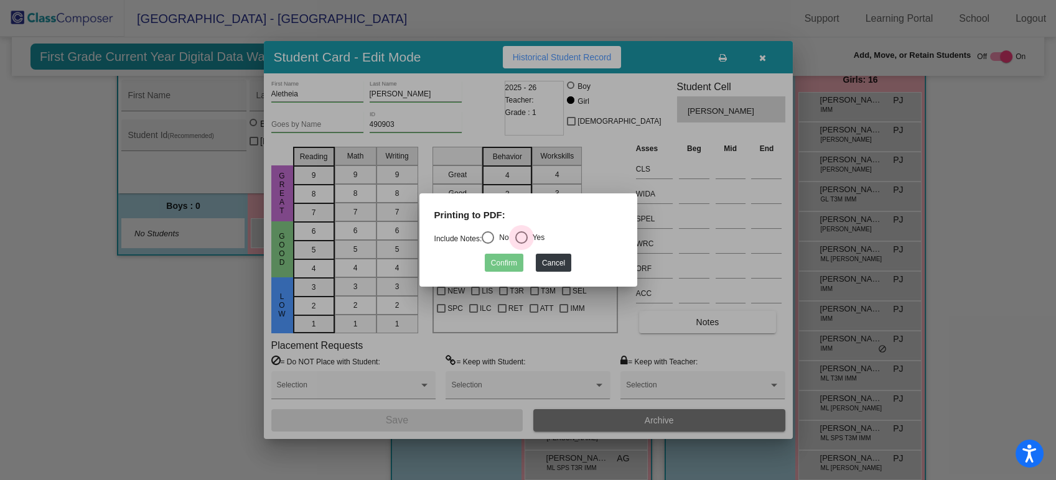
drag, startPoint x: 534, startPoint y: 239, endPoint x: 529, endPoint y: 247, distance: 9.5
click at [534, 238] on div "Yes" at bounding box center [536, 237] width 17 height 11
click at [521, 244] on input "Yes" at bounding box center [521, 244] width 1 height 1
radio input "true"
click at [507, 266] on button "Confirm" at bounding box center [504, 263] width 39 height 18
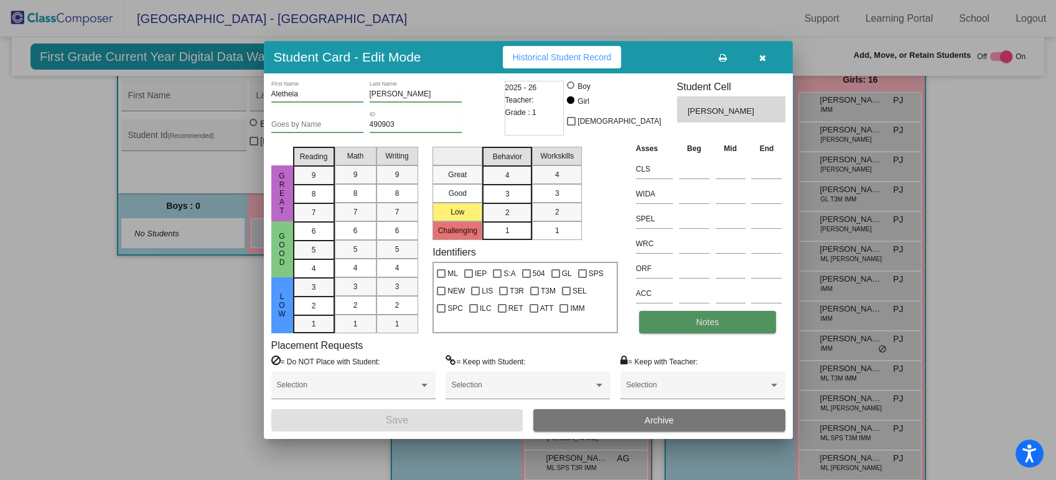
click at [714, 324] on span "Notes" at bounding box center [707, 322] width 23 height 10
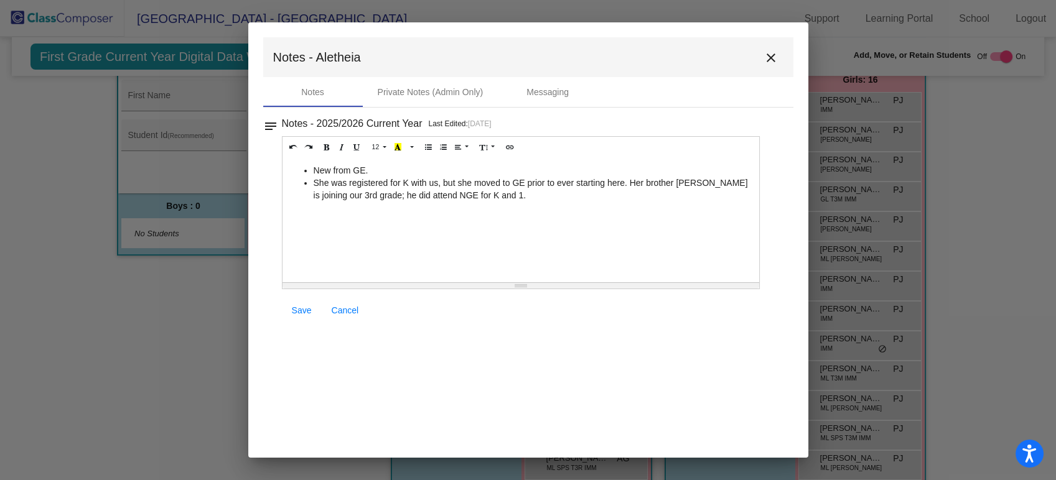
click at [503, 199] on li "She was registered for K with us, but she moved to GE prior to ever starting he…" at bounding box center [534, 189] width 440 height 25
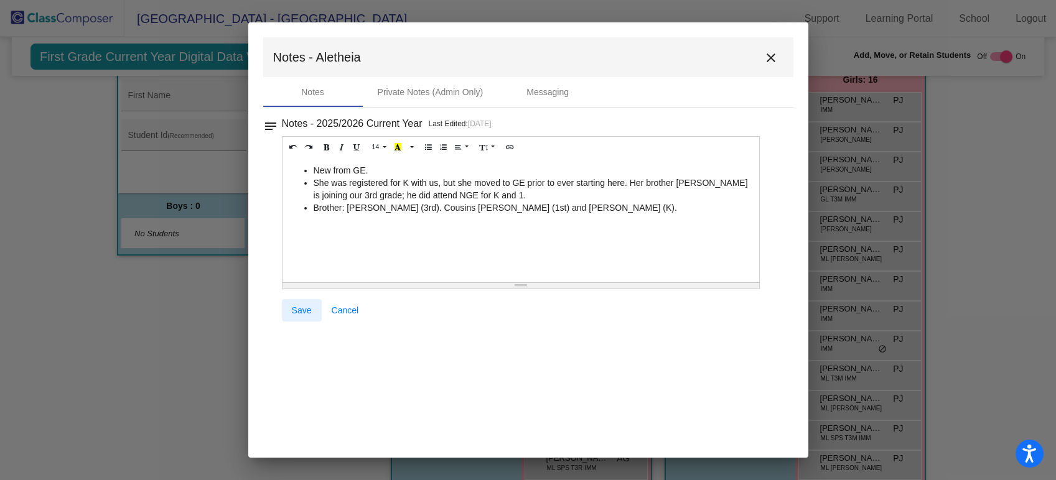
click at [308, 307] on span "Save" at bounding box center [302, 310] width 20 height 10
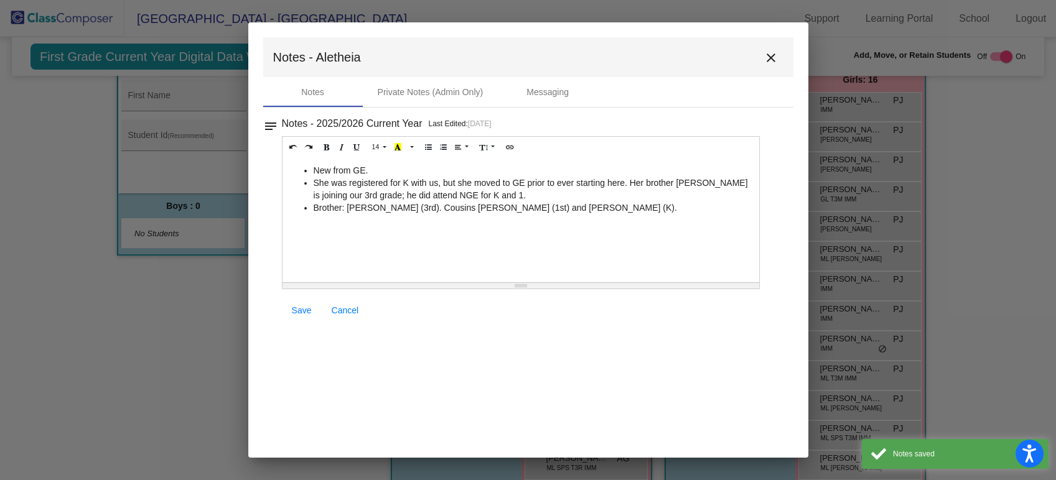
click at [770, 64] on mat-icon "close" at bounding box center [770, 57] width 15 height 15
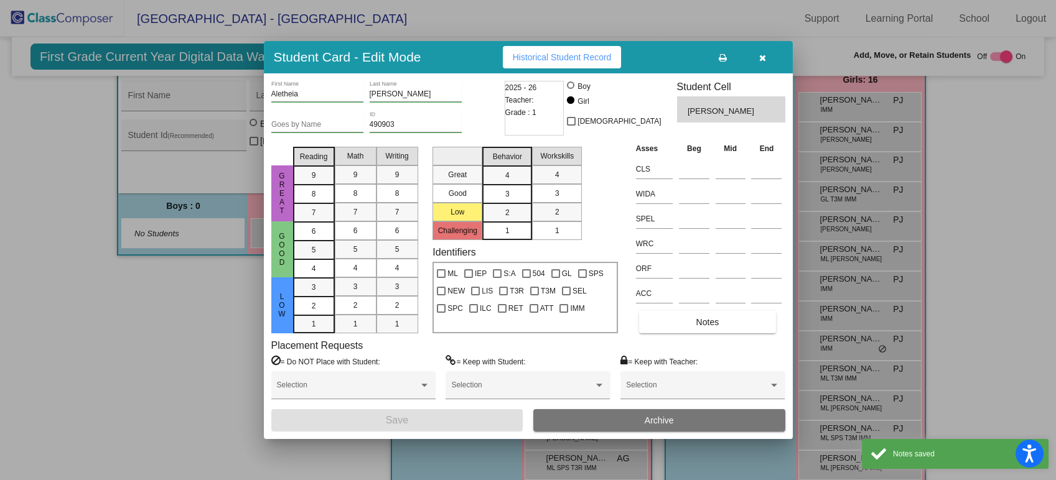
click at [729, 63] on button at bounding box center [723, 57] width 40 height 22
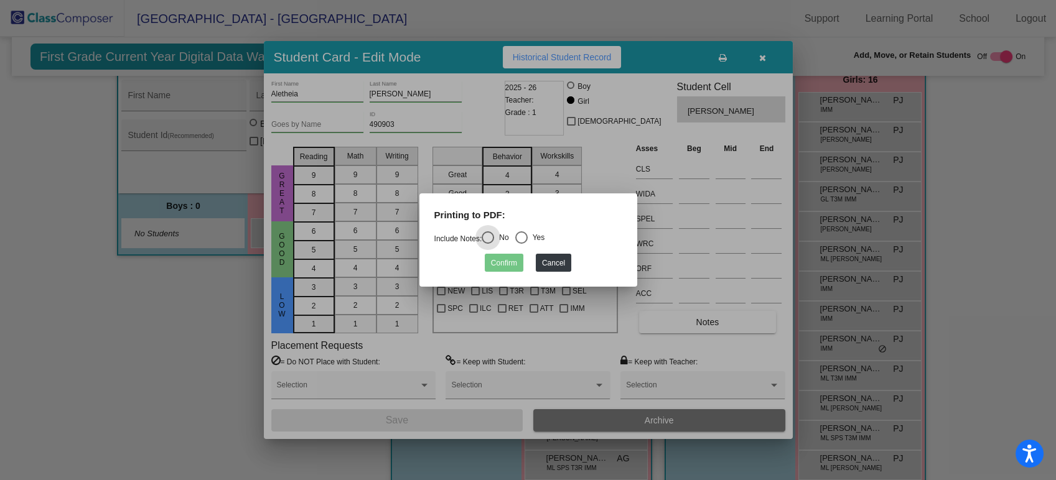
click at [539, 240] on div "Yes" at bounding box center [536, 237] width 17 height 11
click at [521, 244] on input "Yes" at bounding box center [521, 244] width 1 height 1
radio input "true"
click at [493, 263] on button "Confirm" at bounding box center [504, 263] width 39 height 18
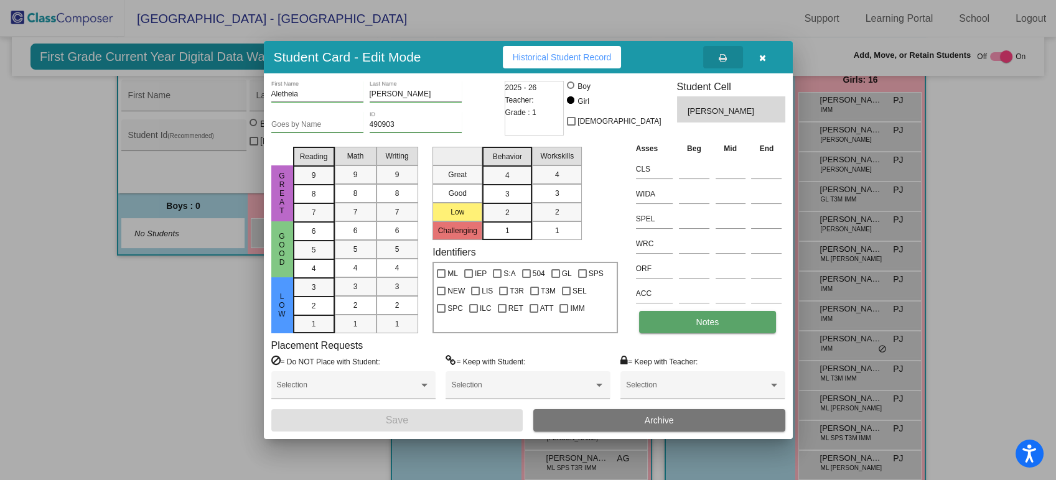
click at [673, 327] on button "Notes" at bounding box center [707, 322] width 137 height 22
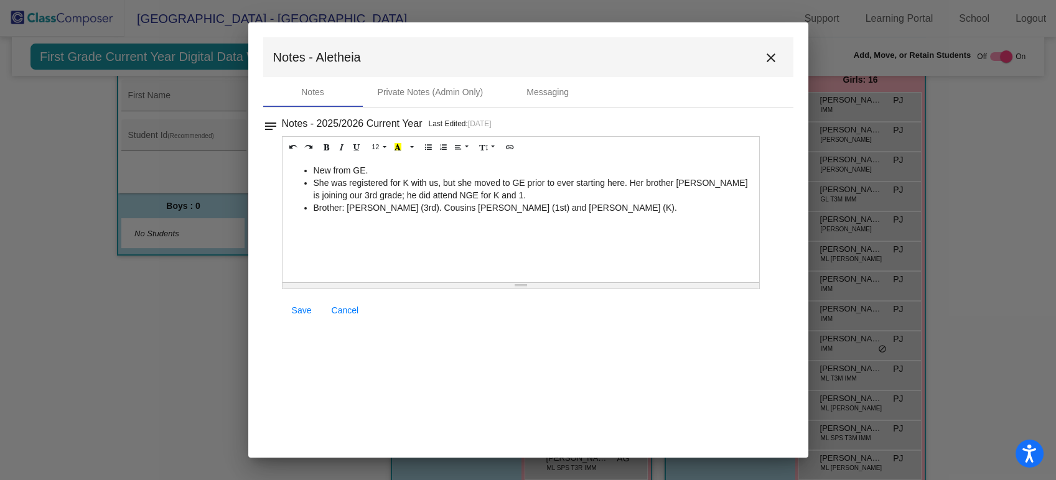
drag, startPoint x: 632, startPoint y: 212, endPoint x: 304, endPoint y: 179, distance: 329.5
click at [304, 179] on ul "New from GE. She was registered for K with us, but she moved to GE prior to eve…" at bounding box center [521, 189] width 465 height 50
copy ul "She was registered for K with us, but she moved to GE prior to ever starting he…"
click at [766, 57] on mat-icon "close" at bounding box center [770, 57] width 15 height 15
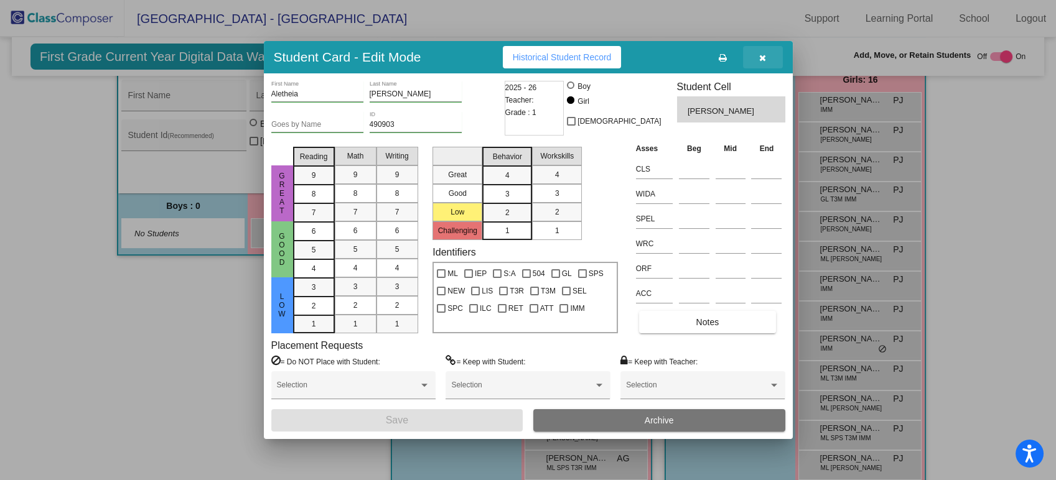
click at [759, 58] on icon "button" at bounding box center [762, 58] width 7 height 9
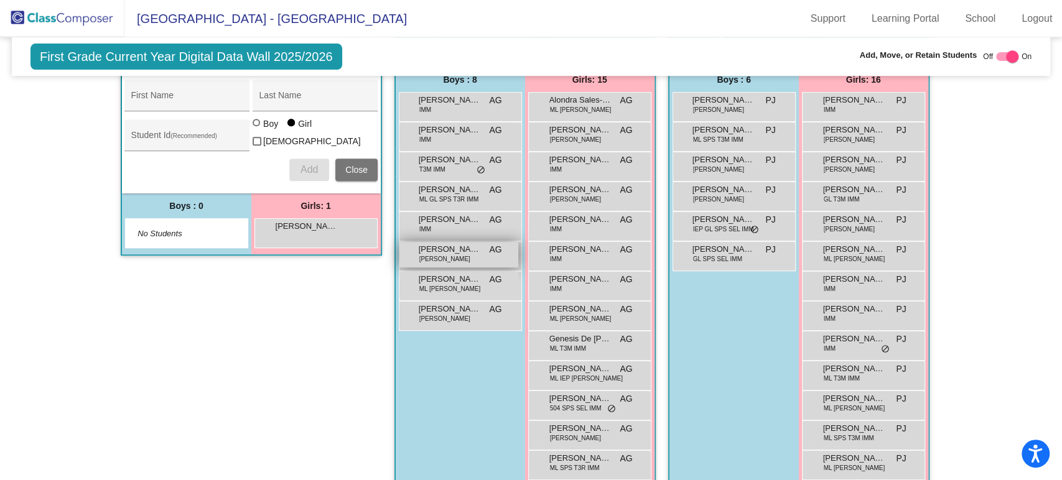
scroll to position [0, 0]
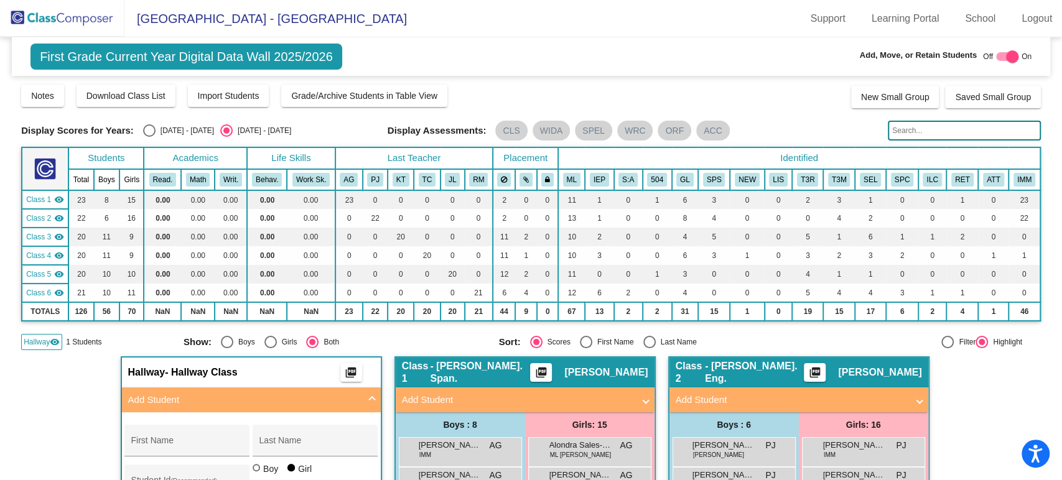
click at [87, 24] on img at bounding box center [62, 18] width 124 height 37
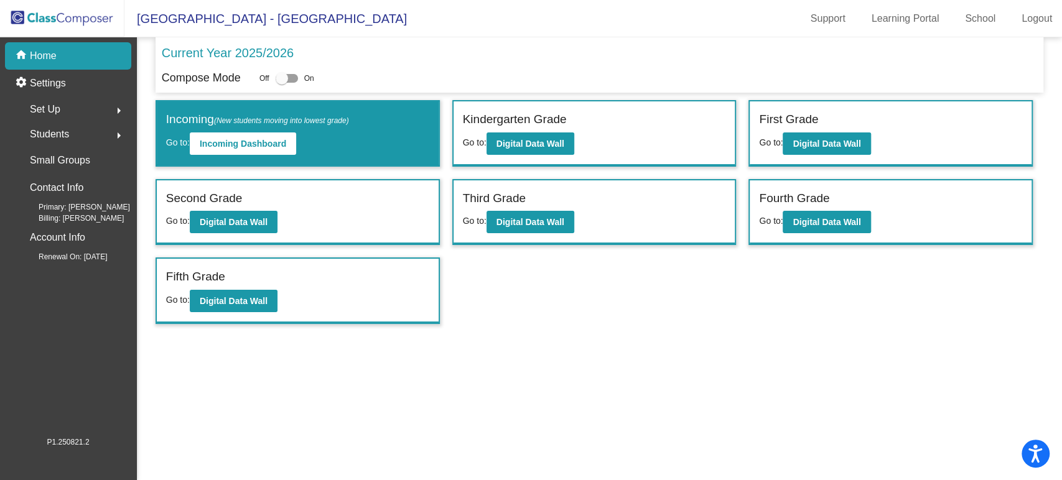
click at [543, 156] on div "Kindergarten Grade Go to: Digital Data Wall" at bounding box center [595, 133] width 282 height 64
click at [544, 143] on b "Digital Data Wall" at bounding box center [530, 144] width 68 height 10
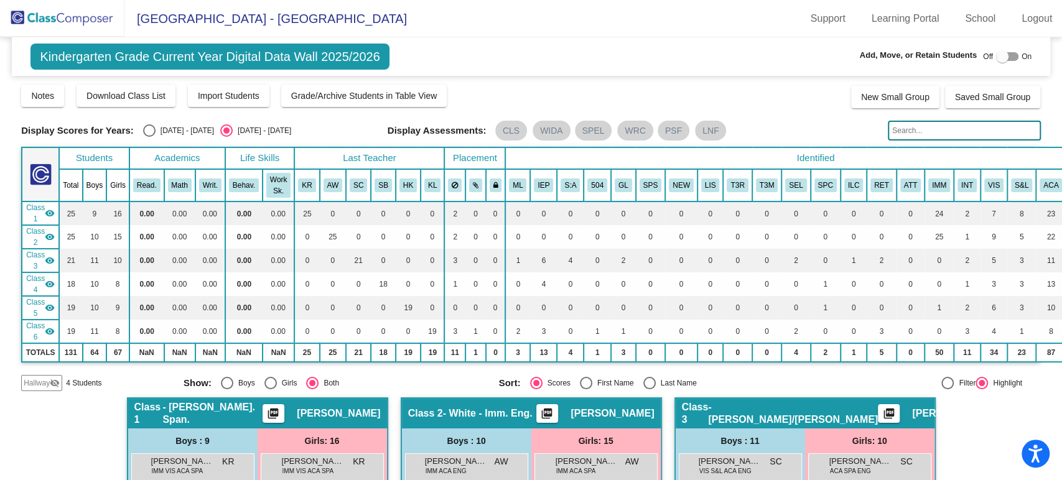
click at [996, 55] on div at bounding box center [1002, 56] width 12 height 12
checkbox input "true"
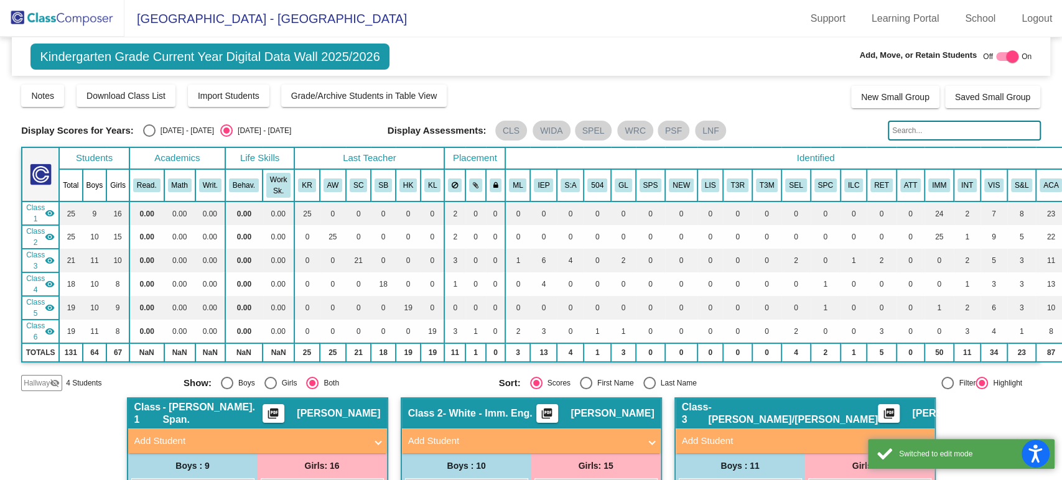
click at [29, 386] on span "Hallway" at bounding box center [37, 383] width 26 height 11
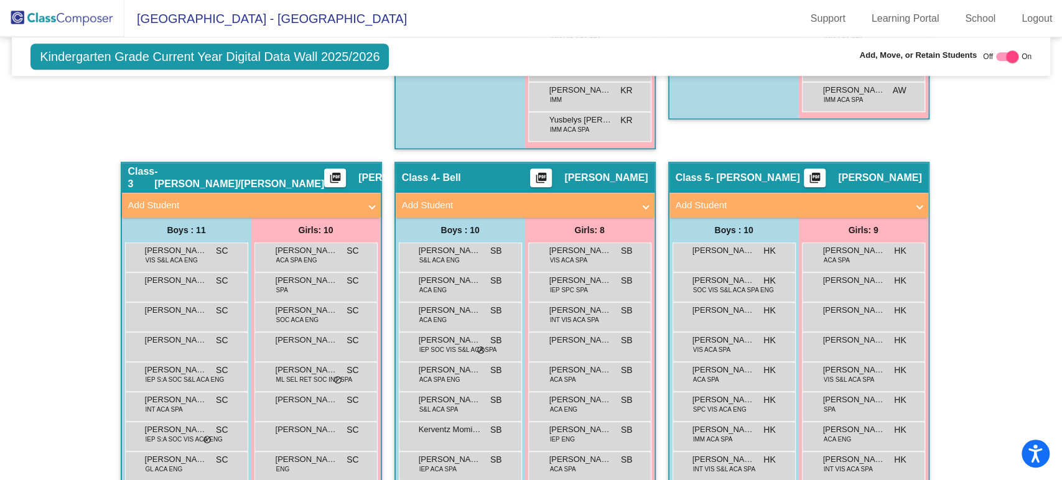
scroll to position [827, 0]
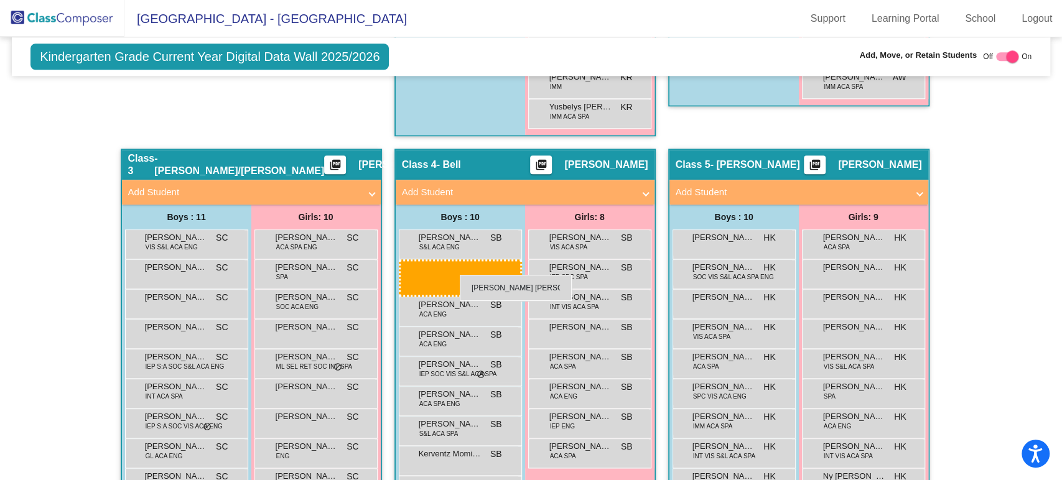
drag, startPoint x: 170, startPoint y: 195, endPoint x: 460, endPoint y: 275, distance: 300.1
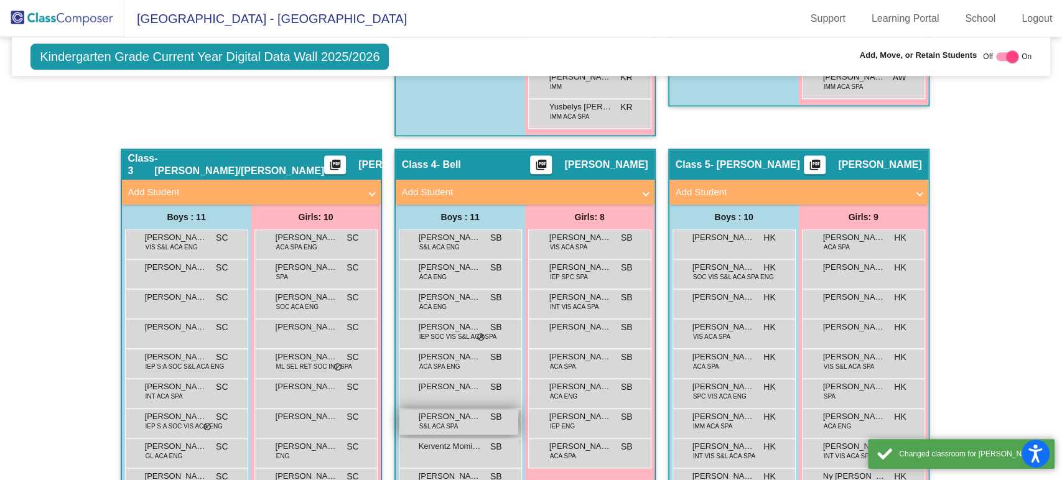
scroll to position [966, 0]
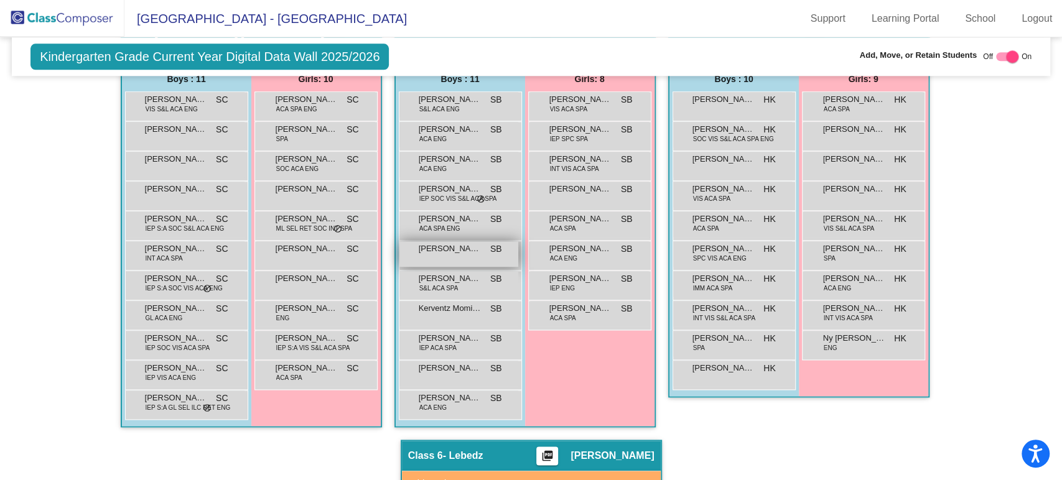
click at [448, 243] on span "[PERSON_NAME] [PERSON_NAME]" at bounding box center [450, 249] width 62 height 12
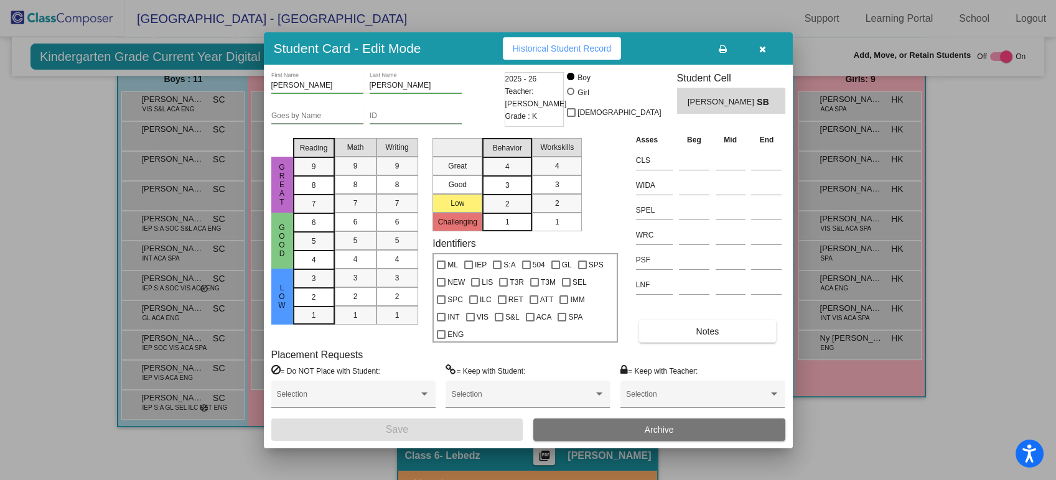
click at [762, 50] on icon "button" at bounding box center [762, 49] width 7 height 9
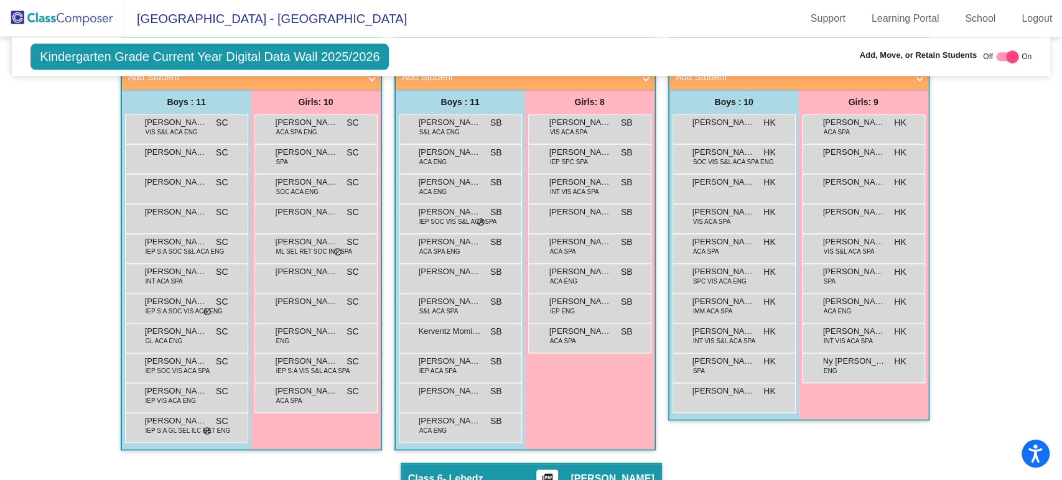
scroll to position [874, 0]
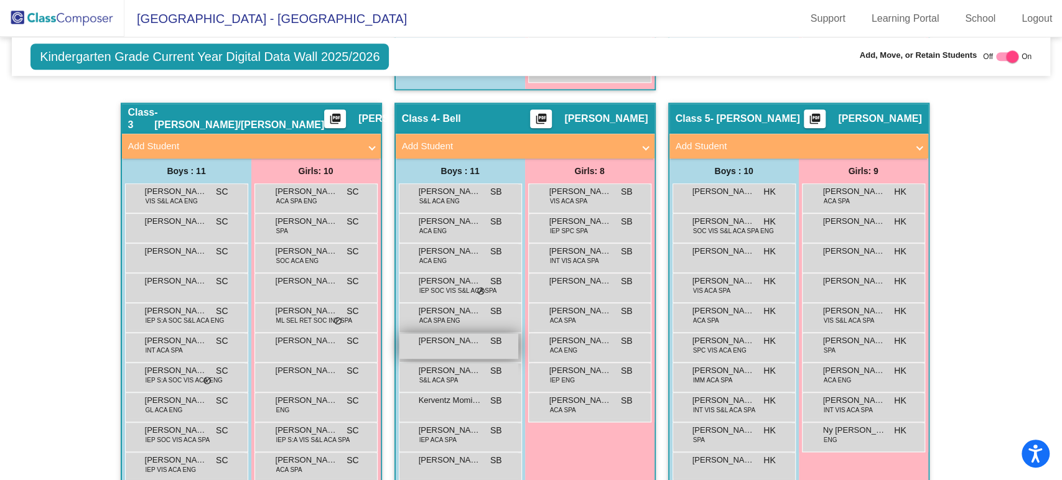
click at [437, 345] on div "Jensen Sutton SB lock do_not_disturb_alt" at bounding box center [458, 346] width 119 height 26
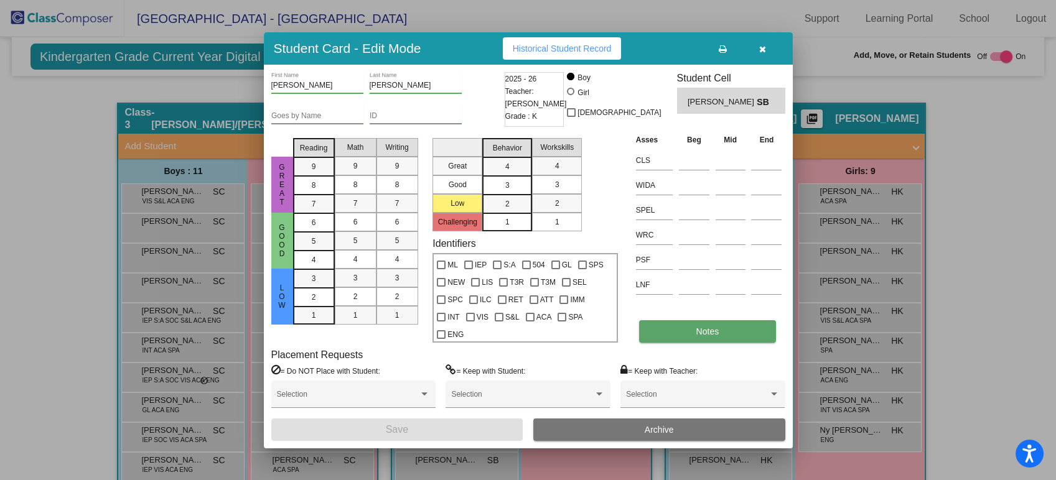
click at [687, 327] on button "Notes" at bounding box center [707, 331] width 137 height 22
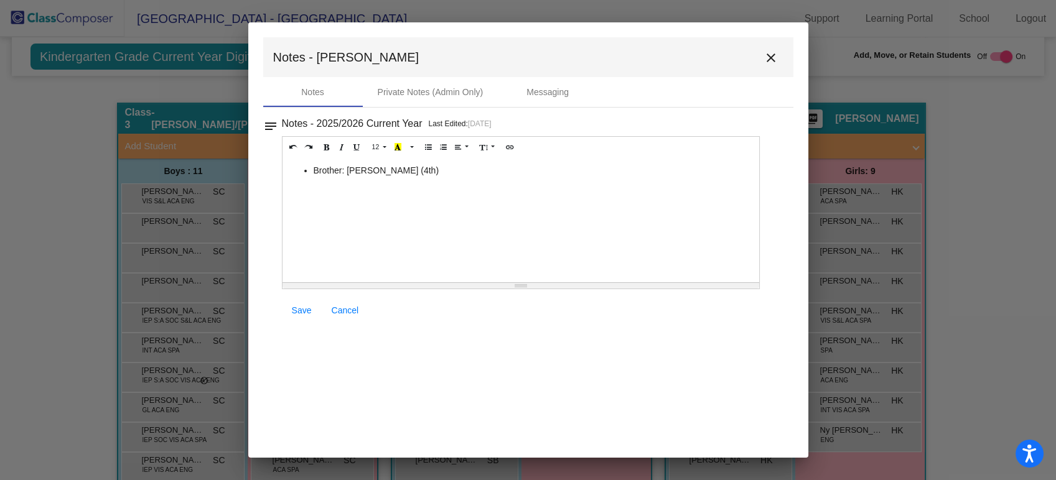
click at [780, 53] on button "close" at bounding box center [770, 57] width 25 height 25
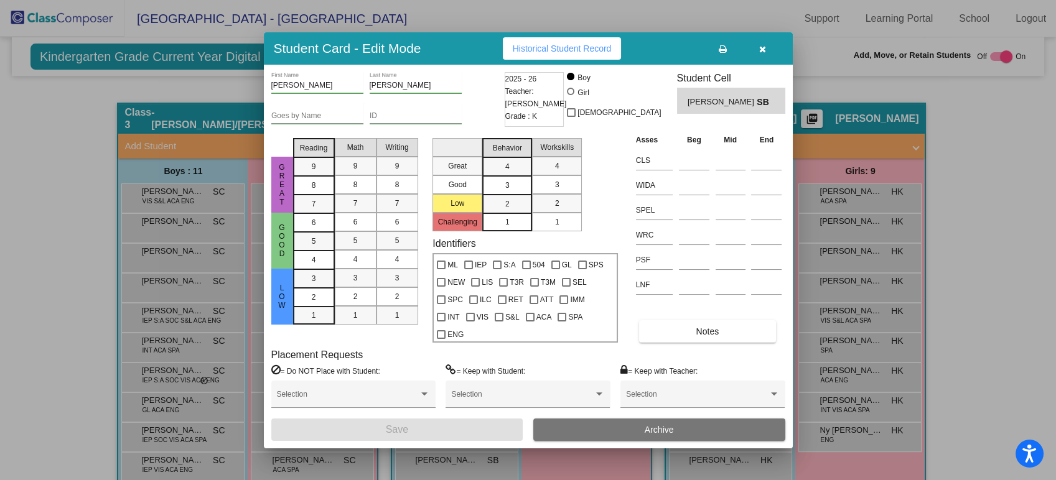
click at [766, 49] on button "button" at bounding box center [763, 48] width 40 height 22
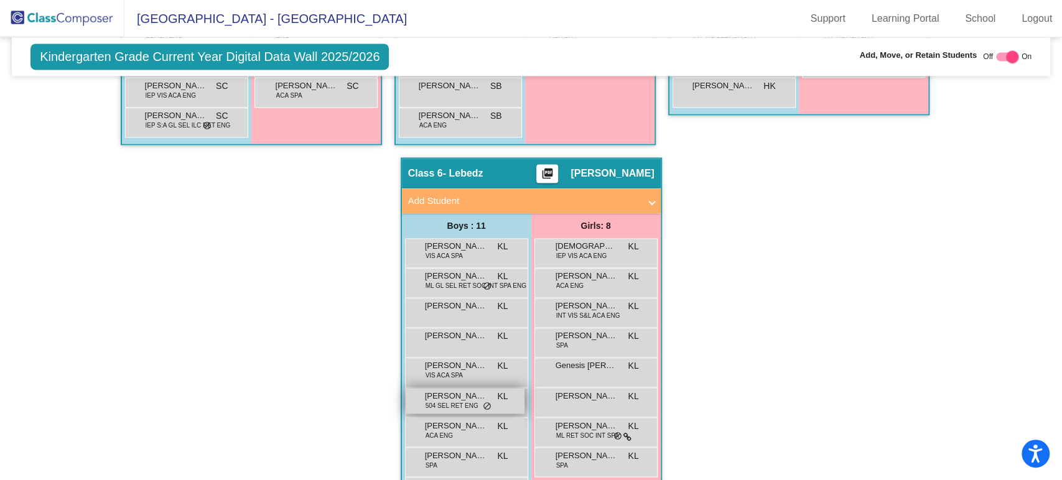
scroll to position [1250, 0]
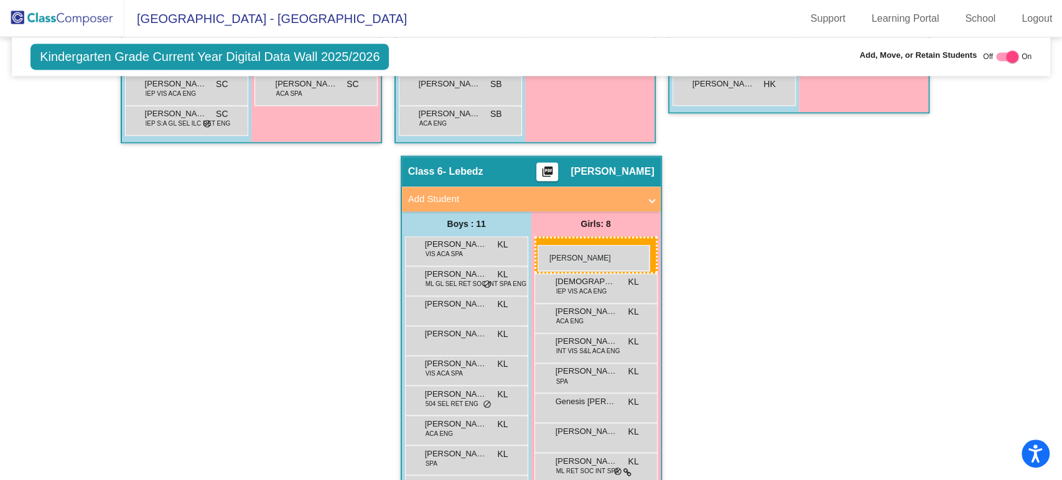
drag, startPoint x: 274, startPoint y: 156, endPoint x: 538, endPoint y: 245, distance: 278.4
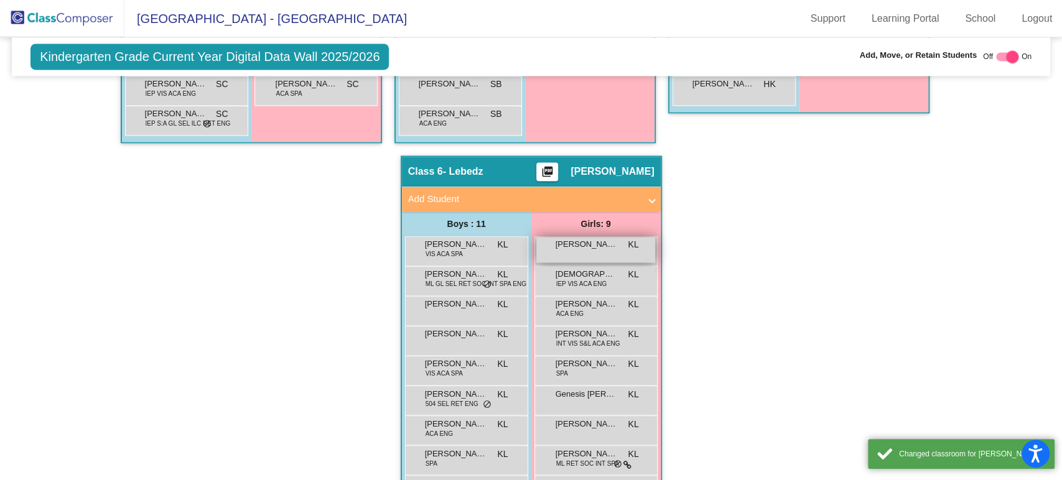
click at [610, 245] on span "[PERSON_NAME]" at bounding box center [587, 244] width 62 height 12
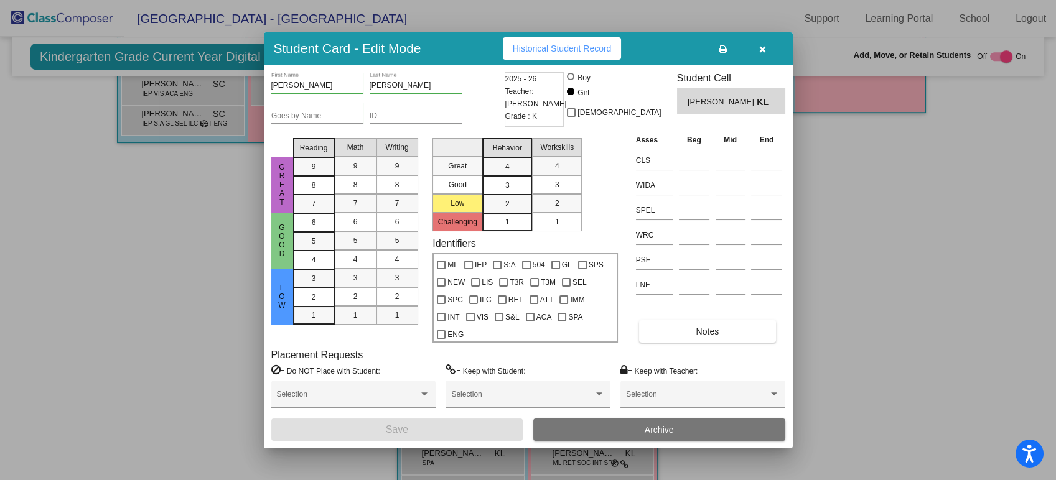
click at [765, 49] on icon "button" at bounding box center [762, 49] width 7 height 9
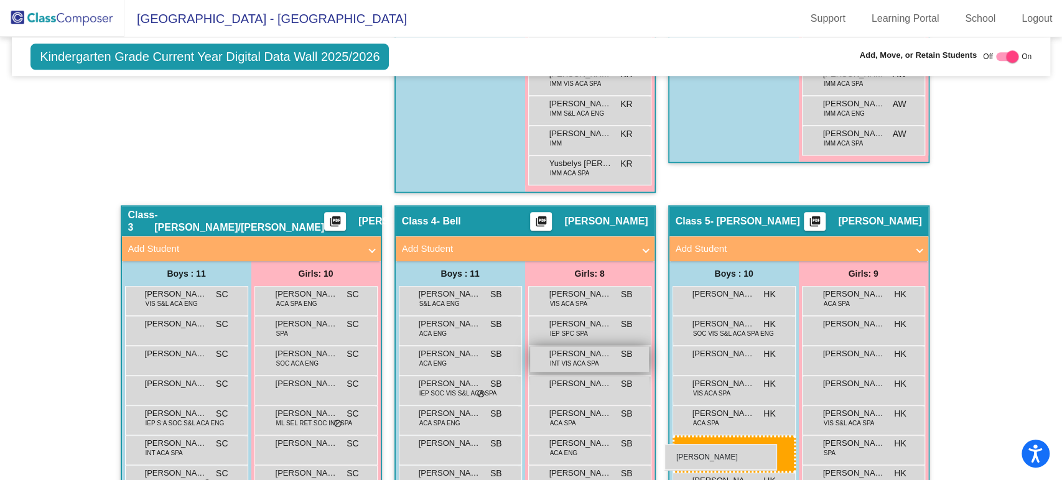
scroll to position [775, 0]
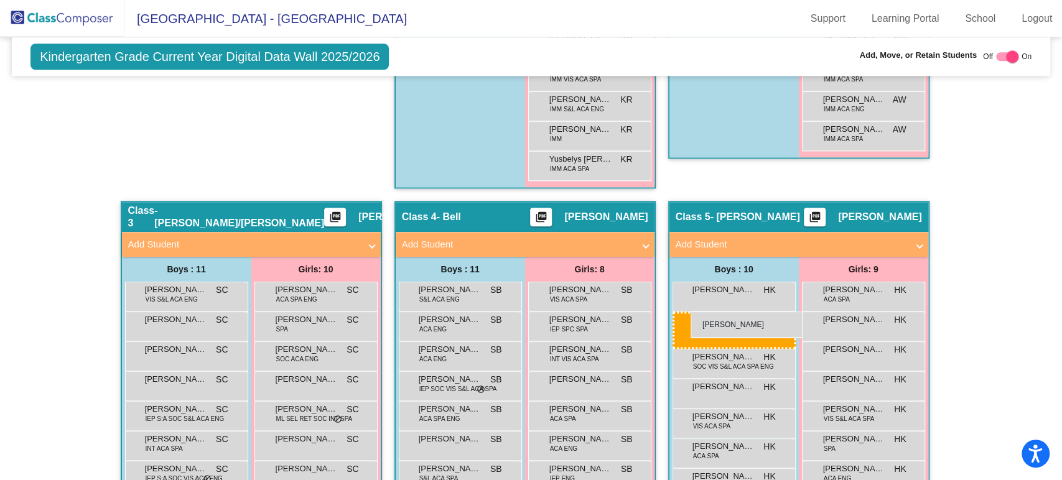
drag, startPoint x: 174, startPoint y: 277, endPoint x: 692, endPoint y: 311, distance: 519.3
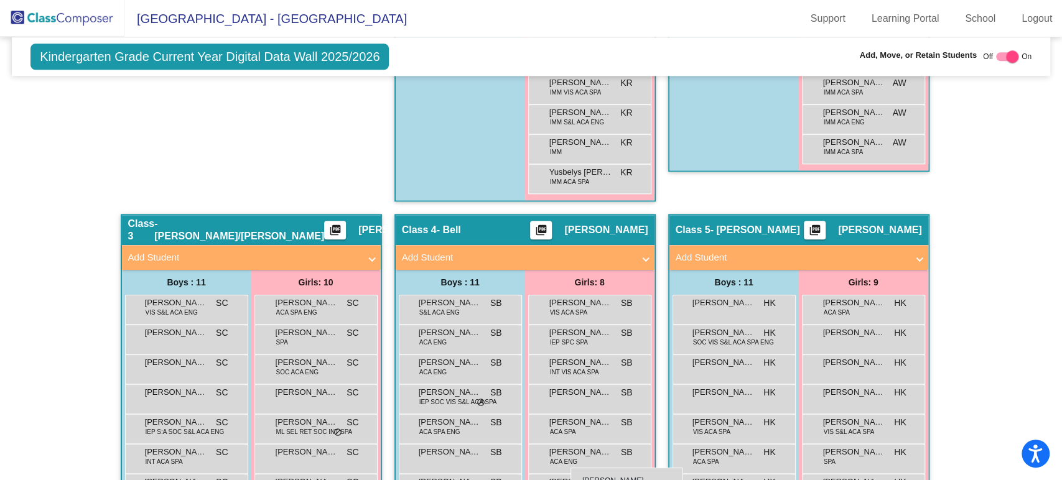
scroll to position [778, 0]
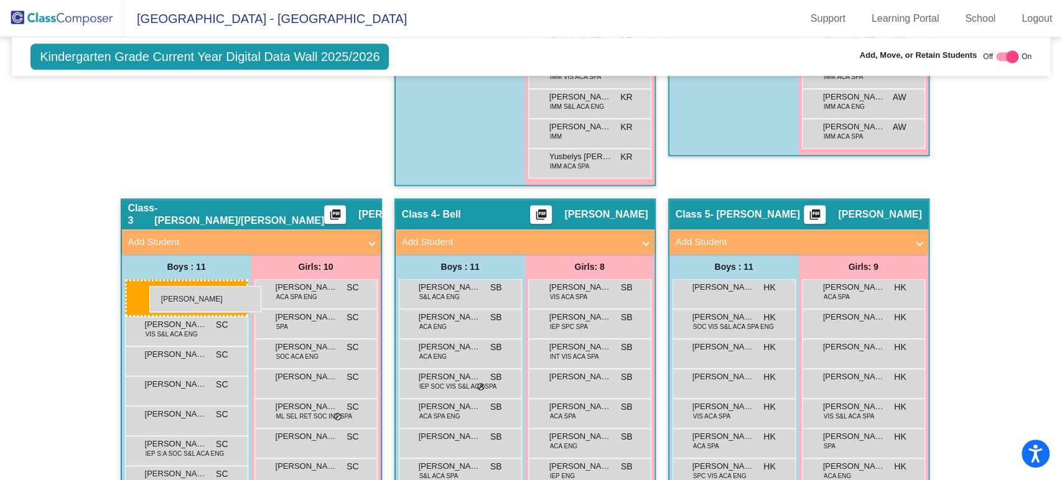
drag, startPoint x: 173, startPoint y: 190, endPoint x: 149, endPoint y: 286, distance: 98.7
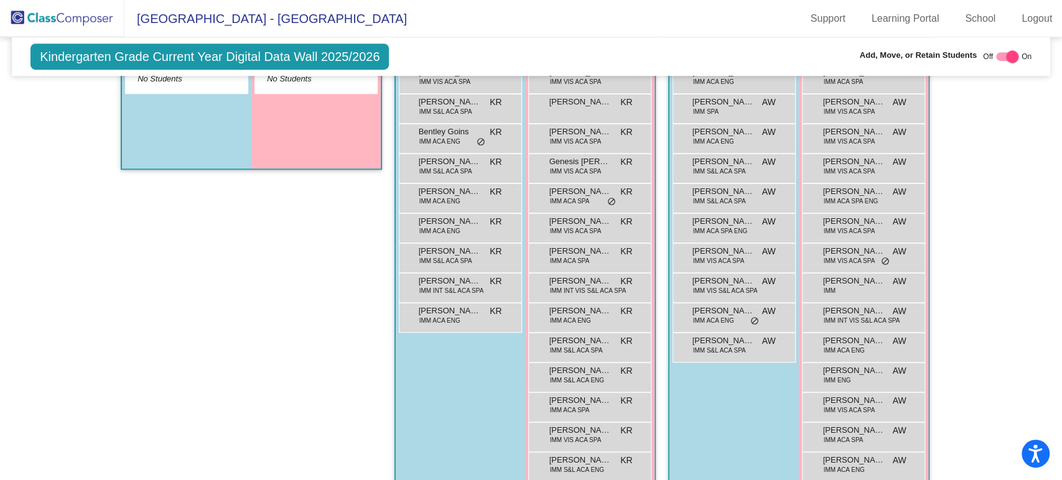
scroll to position [829, 0]
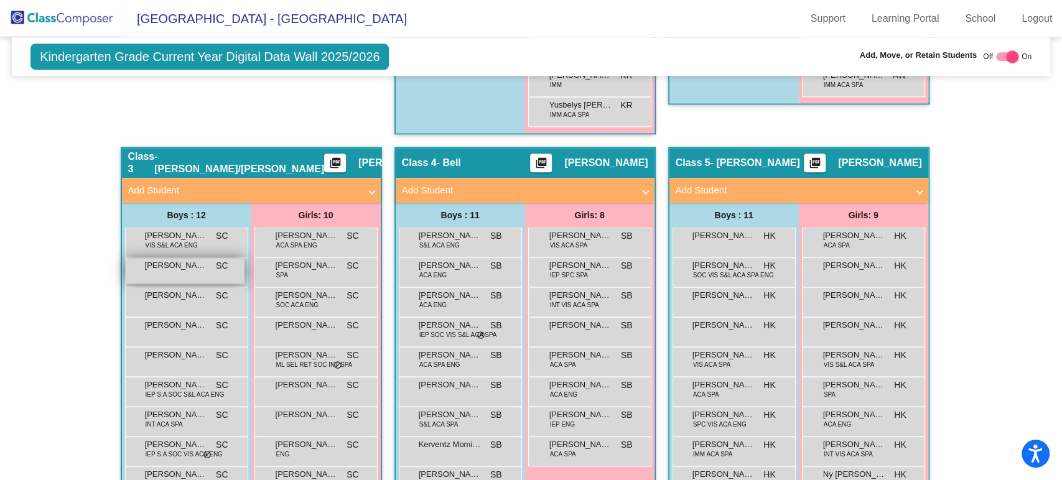
click at [193, 259] on span "[PERSON_NAME]" at bounding box center [176, 265] width 62 height 12
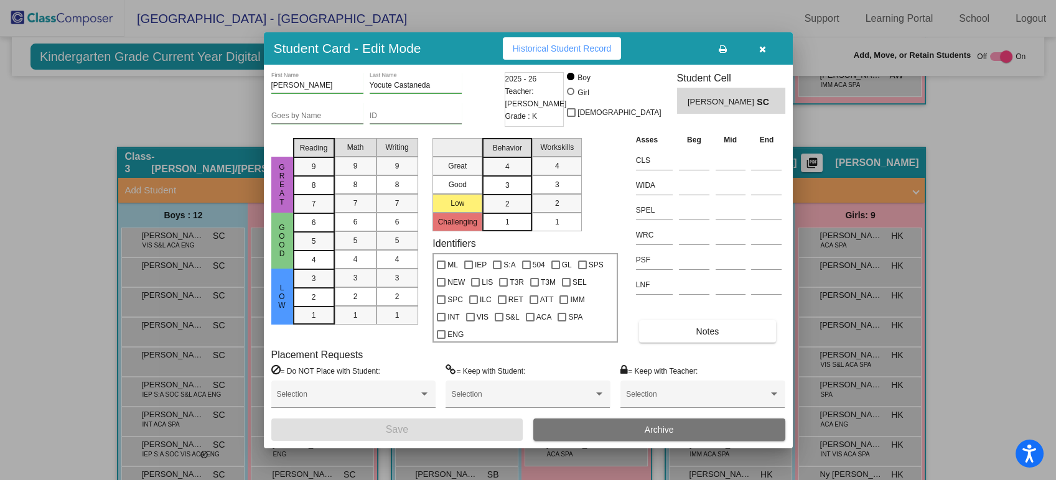
click at [763, 49] on icon "button" at bounding box center [762, 49] width 7 height 9
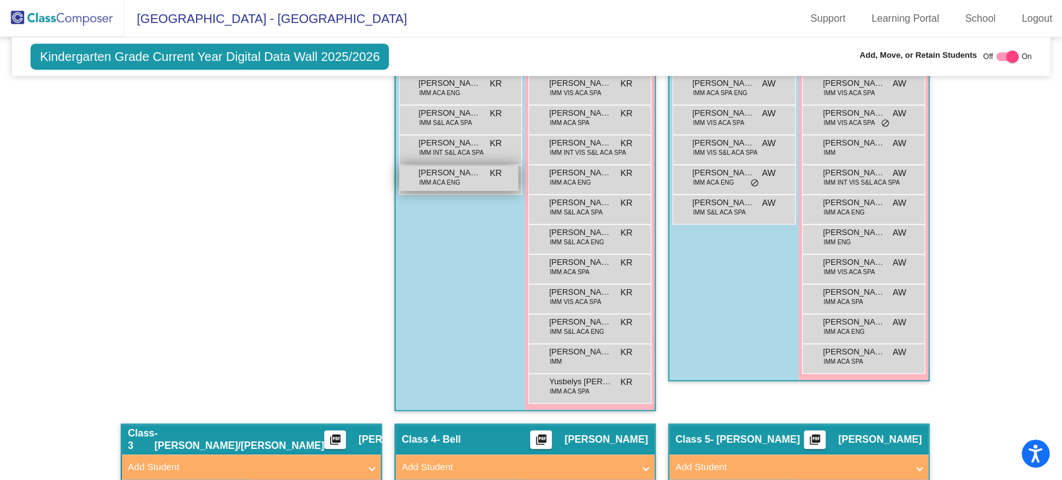
scroll to position [276, 0]
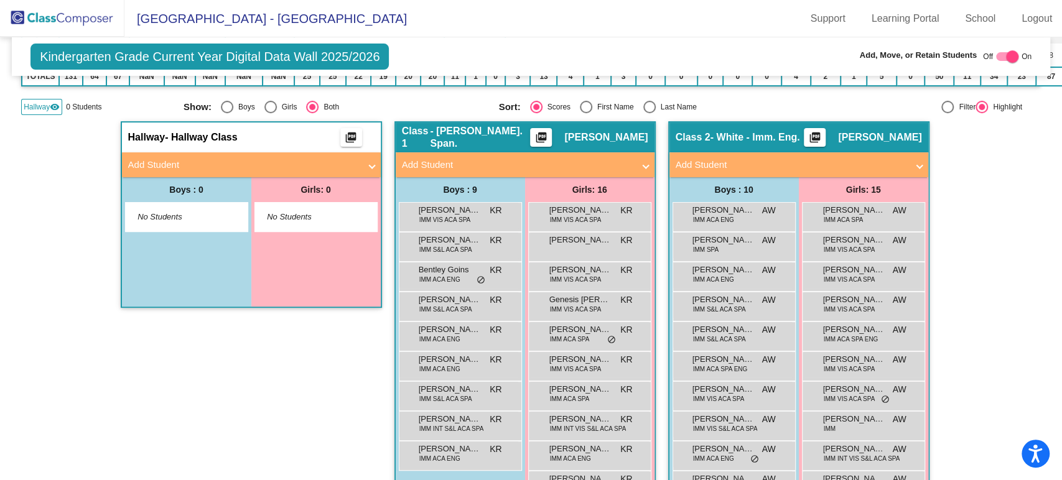
click at [80, 11] on img at bounding box center [62, 18] width 124 height 37
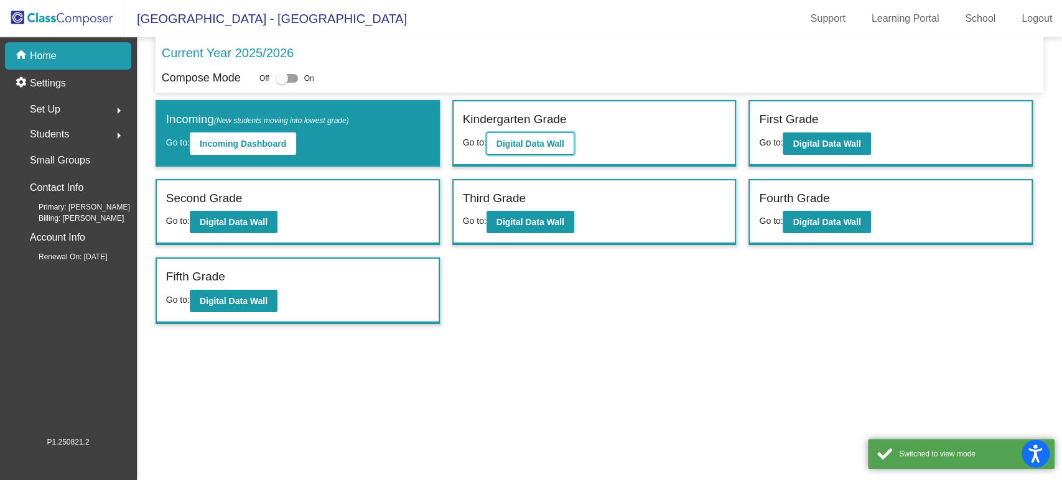
click at [564, 142] on b "Digital Data Wall" at bounding box center [530, 144] width 68 height 10
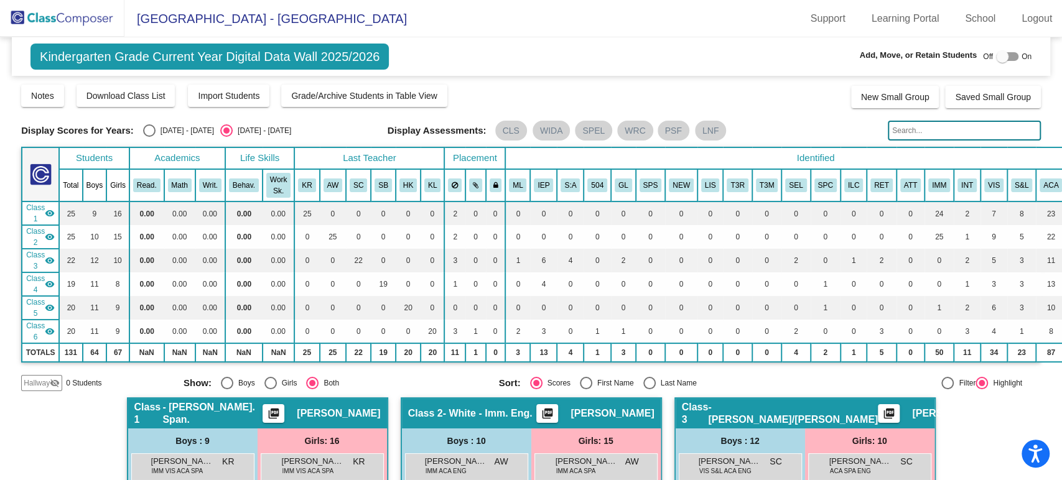
click at [966, 129] on input "text" at bounding box center [964, 131] width 153 height 20
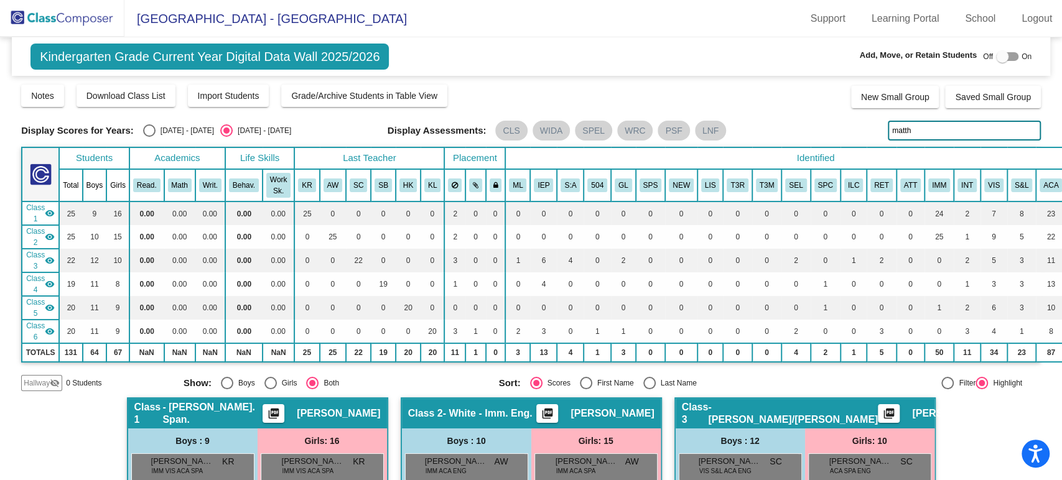
scroll to position [276, 0]
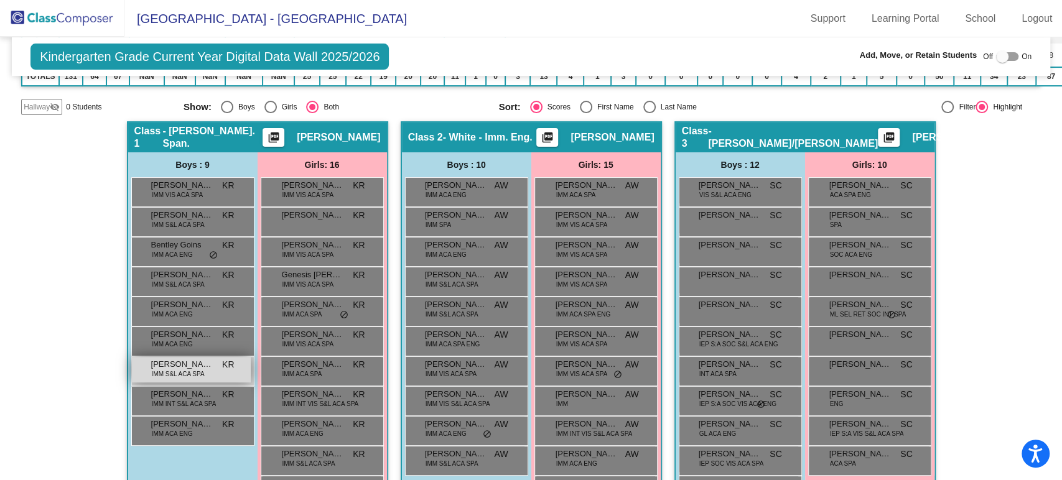
type input "matth"
click at [204, 367] on span "[PERSON_NAME] [PERSON_NAME]" at bounding box center [182, 364] width 62 height 12
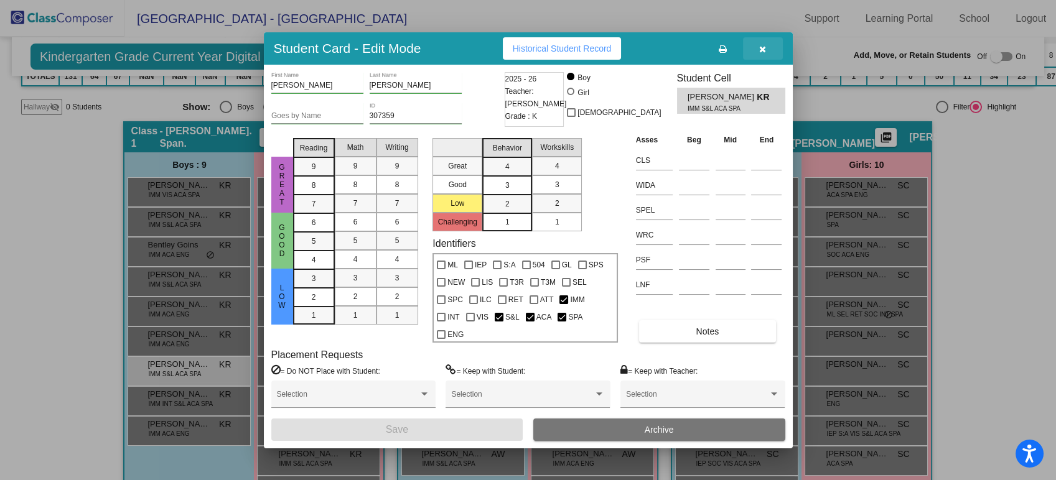
click at [770, 39] on button "button" at bounding box center [763, 48] width 40 height 22
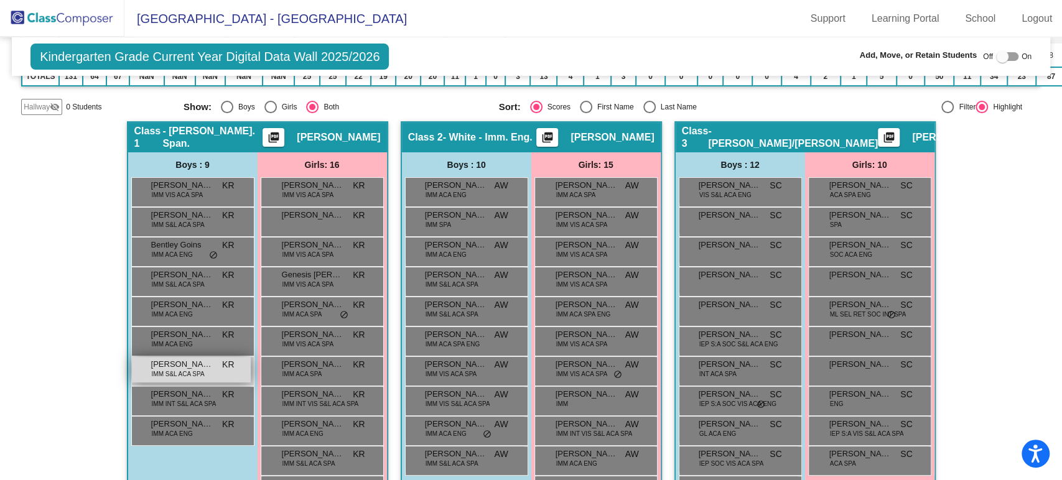
click at [195, 361] on span "[PERSON_NAME] [PERSON_NAME]" at bounding box center [182, 364] width 62 height 12
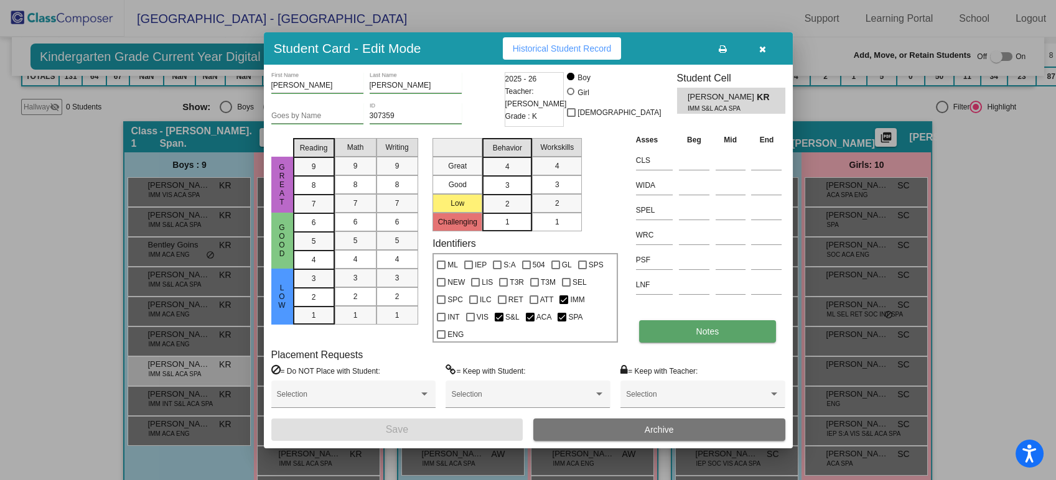
click at [679, 338] on button "Notes" at bounding box center [707, 331] width 137 height 22
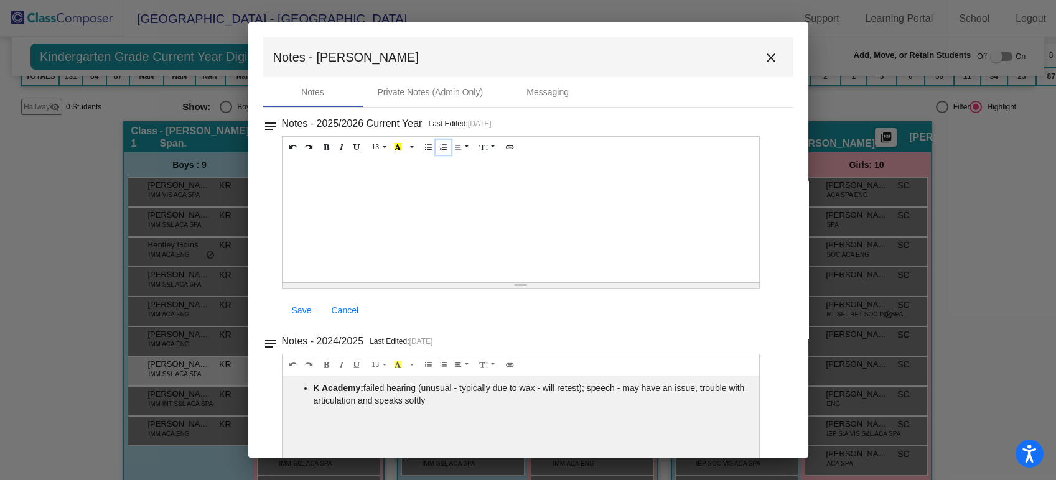
click at [424, 155] on div "13 8 9 10 11 12 14 18 24 36 Background Color Transparent Select #ffff00 Text Co…" at bounding box center [520, 147] width 477 height 21
click at [776, 61] on button "close" at bounding box center [770, 57] width 25 height 25
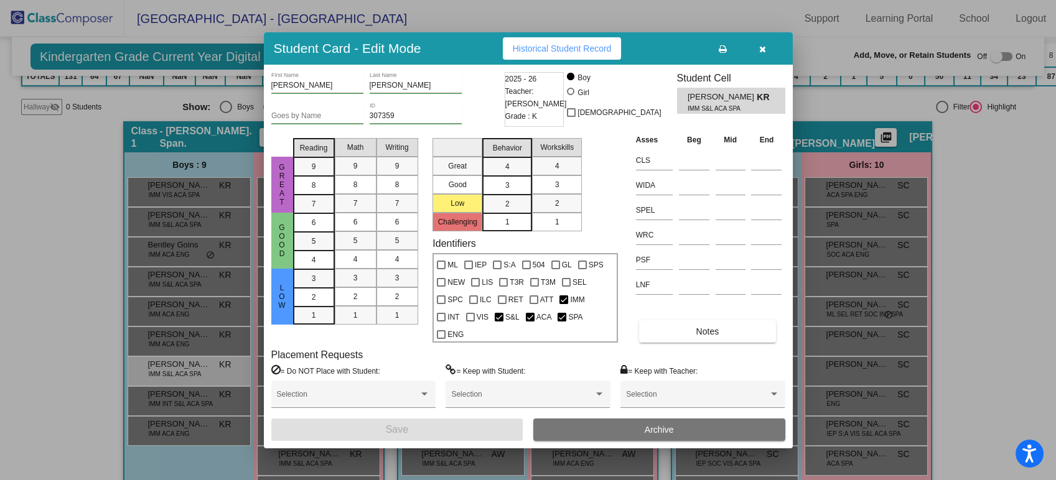
click at [755, 46] on button "button" at bounding box center [763, 48] width 40 height 22
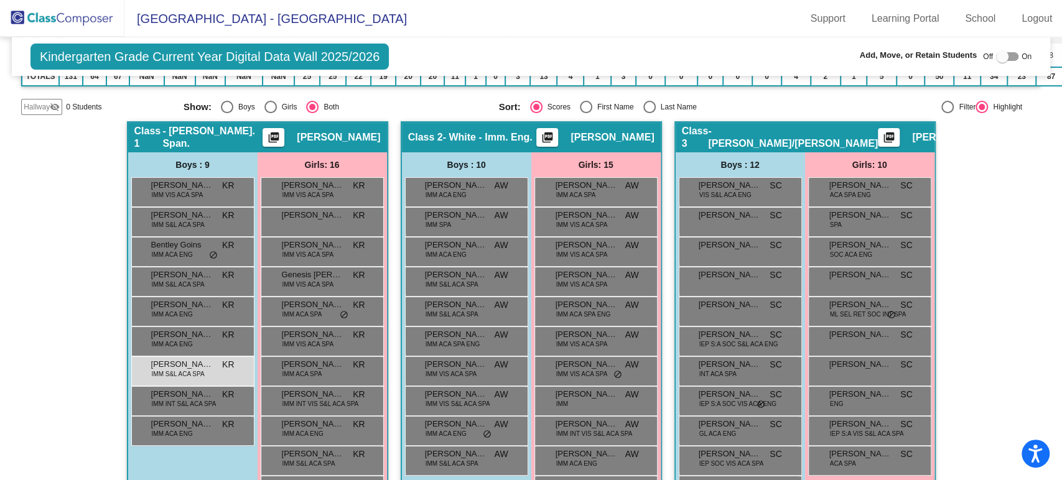
scroll to position [0, 0]
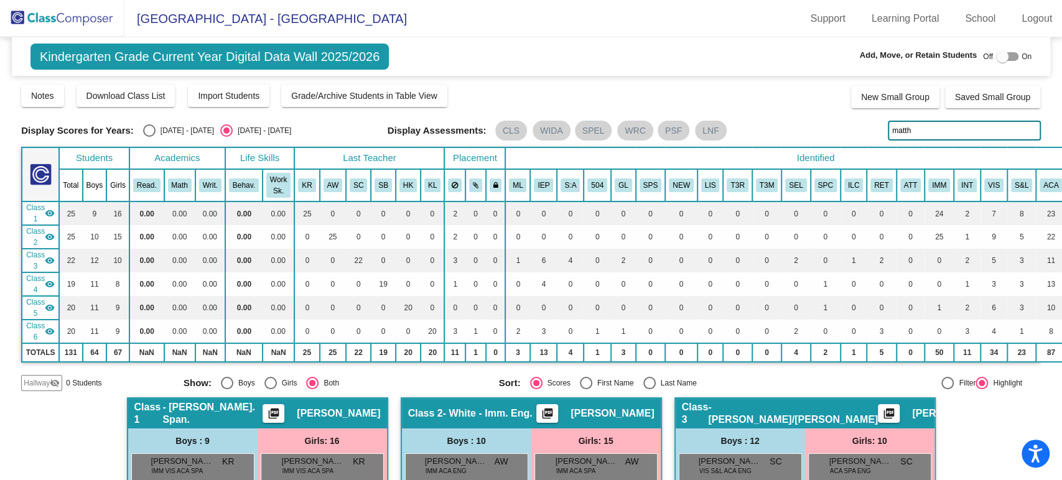
click at [55, 11] on img at bounding box center [62, 18] width 124 height 37
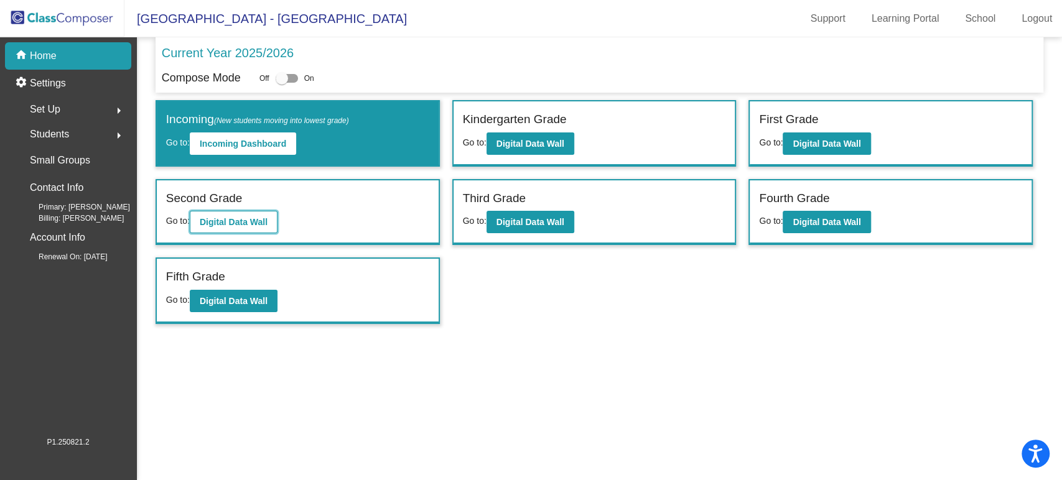
click at [226, 229] on button "Digital Data Wall" at bounding box center [234, 222] width 88 height 22
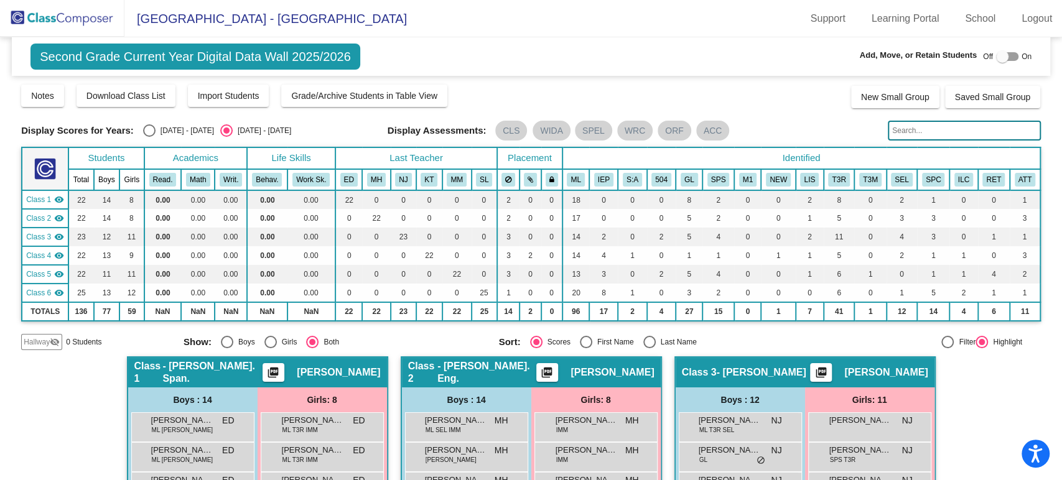
click at [80, 14] on img at bounding box center [62, 18] width 124 height 37
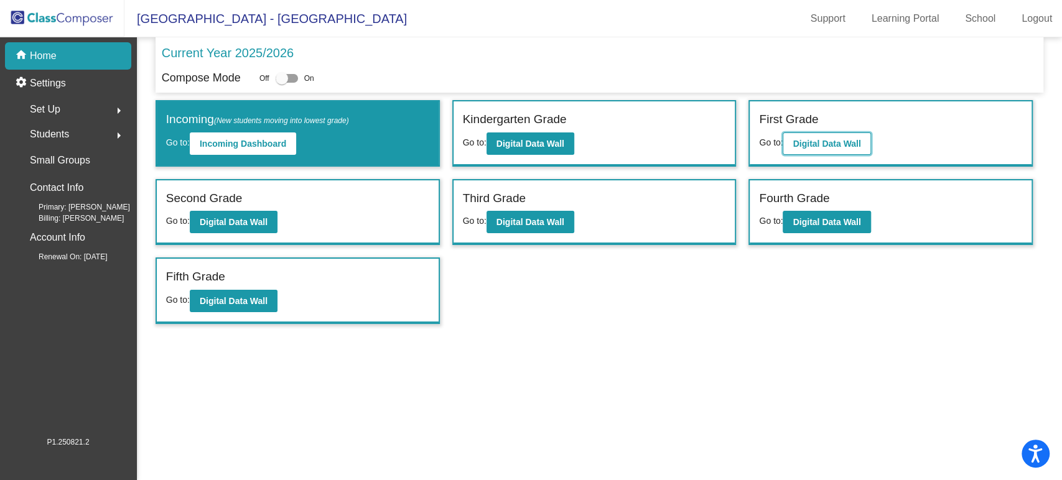
click at [816, 153] on button "Digital Data Wall" at bounding box center [827, 144] width 88 height 22
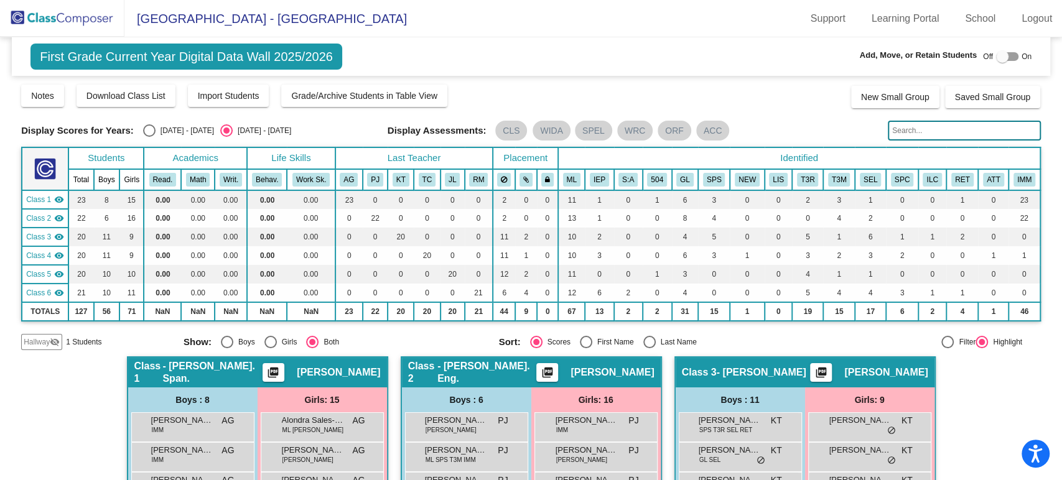
click at [82, 18] on img at bounding box center [62, 18] width 124 height 37
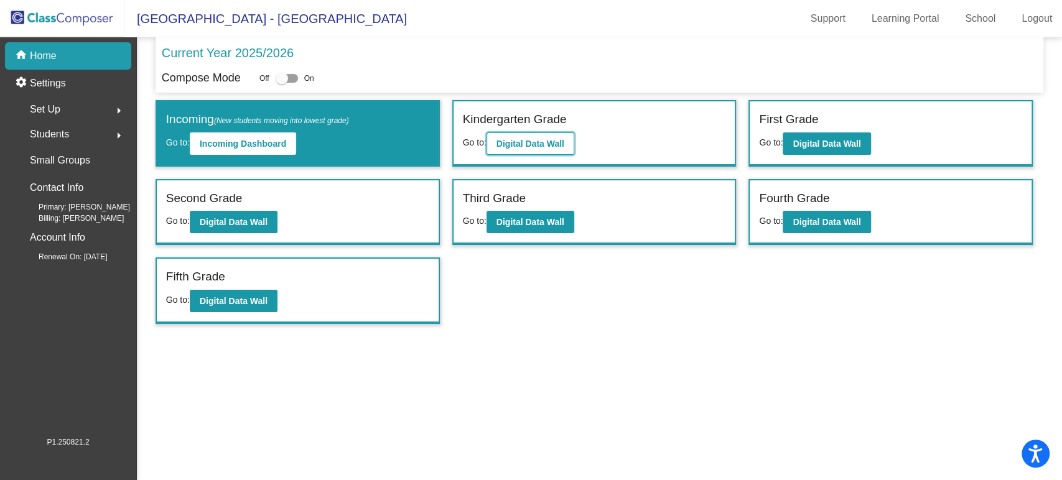
click at [534, 148] on button "Digital Data Wall" at bounding box center [531, 144] width 88 height 22
